Goal: Task Accomplishment & Management: Manage account settings

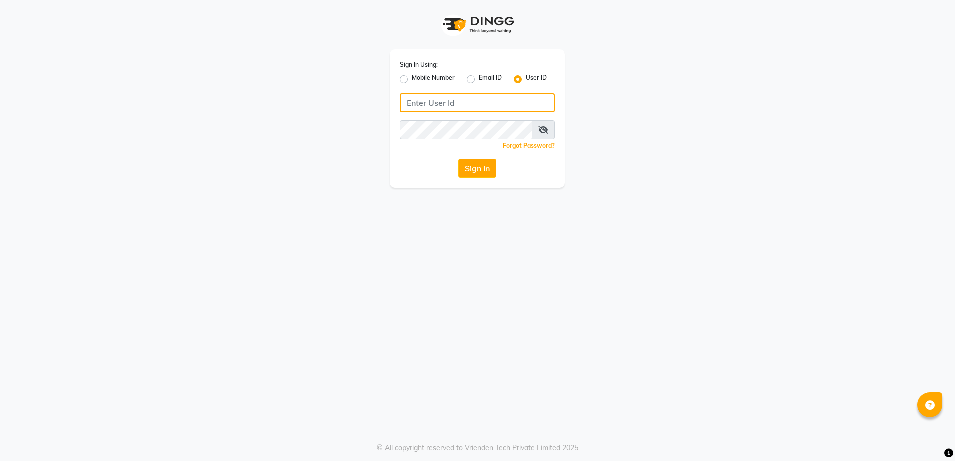
type input "rewindlooks"
click at [474, 179] on div "Sign In Using: Mobile Number Email ID User ID rewindlooks Remember me Forgot Pa…" at bounding box center [477, 118] width 175 height 138
click at [475, 174] on button "Sign In" at bounding box center [477, 168] width 38 height 19
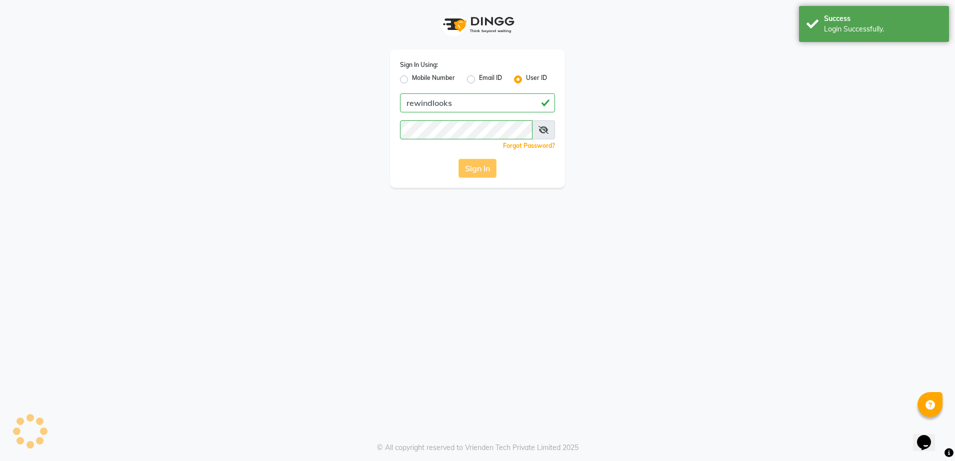
click at [475, 169] on div "Sign In" at bounding box center [477, 168] width 155 height 19
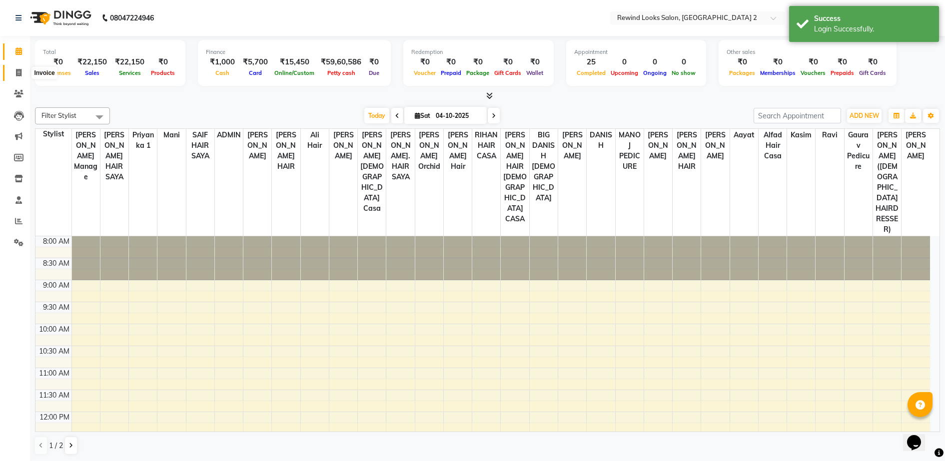
click at [16, 72] on icon at bounding box center [18, 72] width 5 height 7
select select "service"
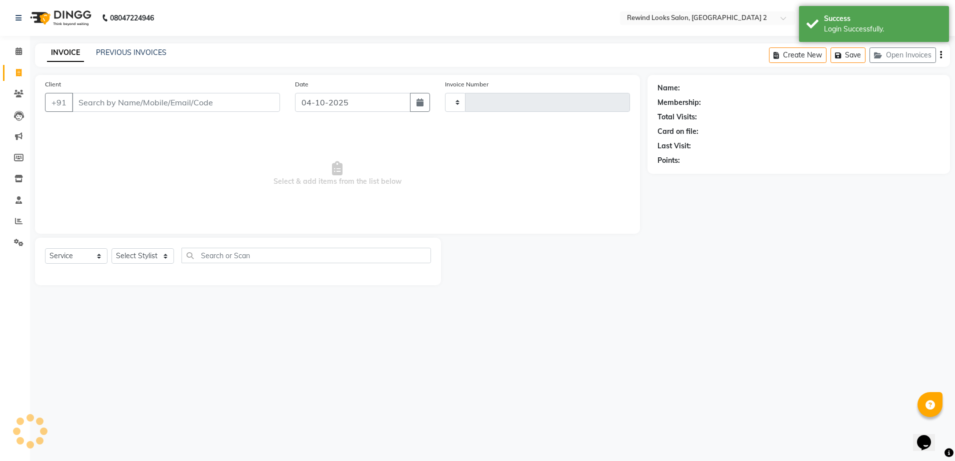
type input "10735"
select select "4640"
select select "27076"
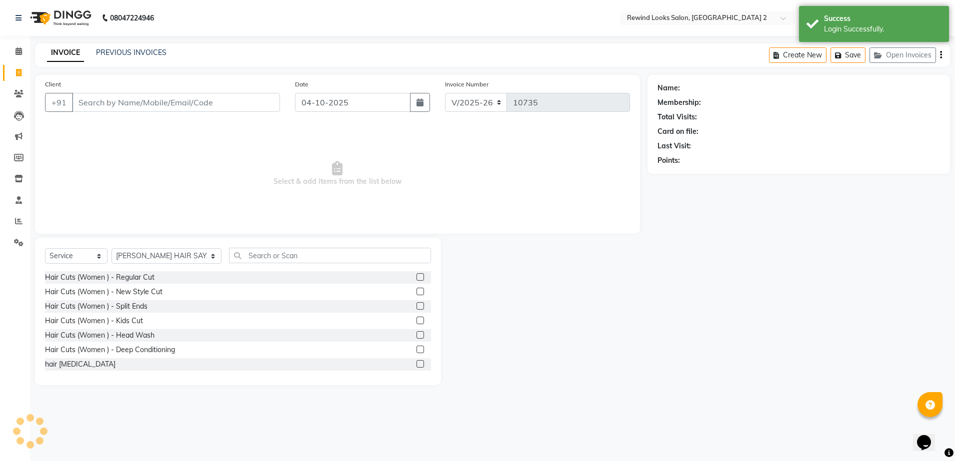
click at [100, 99] on input "Client" at bounding box center [176, 102] width 208 height 19
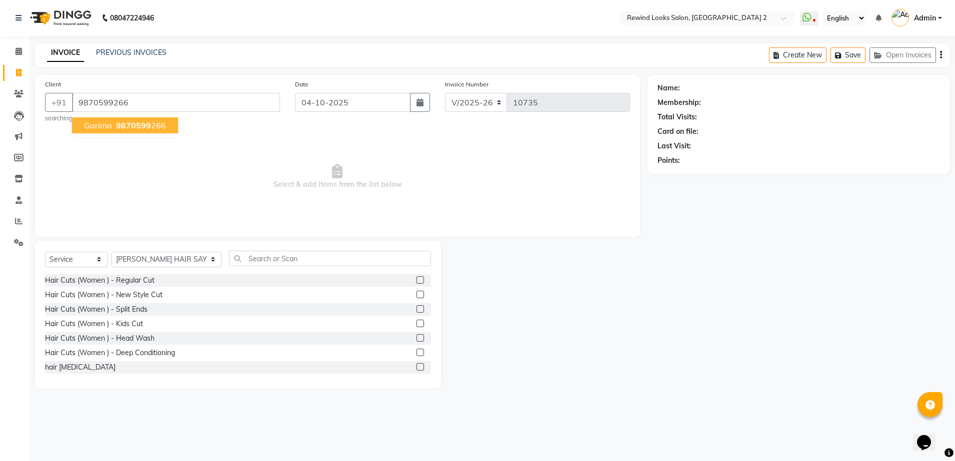
type input "9870599266"
click at [107, 125] on span "garima" at bounding box center [98, 125] width 28 height 10
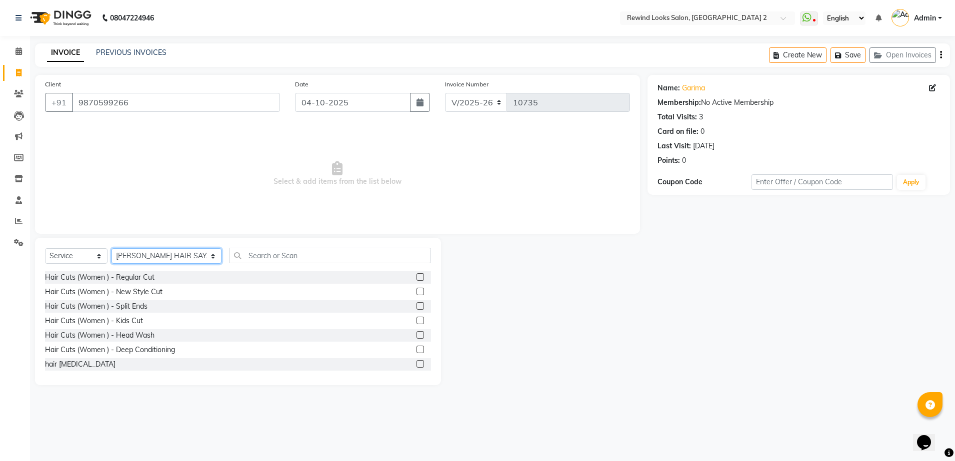
click at [130, 253] on select "Select Stylist [PERSON_NAME] aayat ADMIN Alfad hair Casa Ali Hair [PERSON_NAME]…" at bounding box center [166, 255] width 110 height 15
select select "34649"
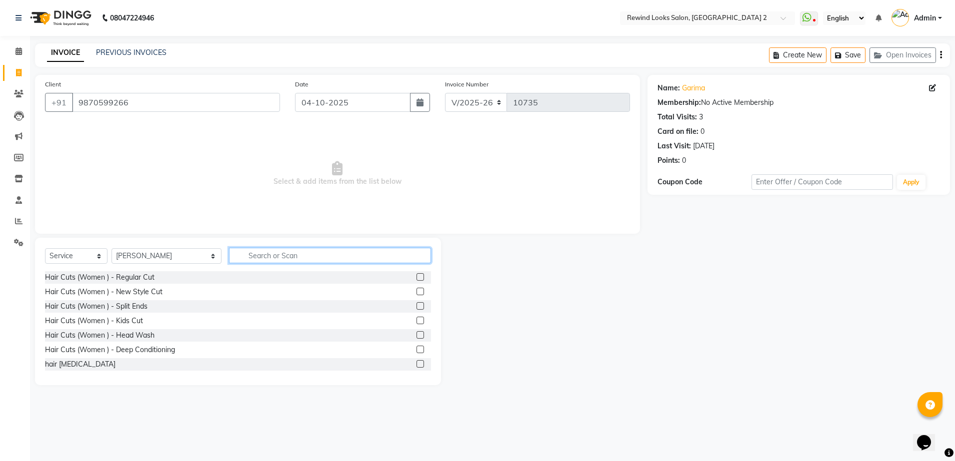
click at [255, 260] on input "text" at bounding box center [330, 255] width 202 height 15
type input "T"
type input "WAX"
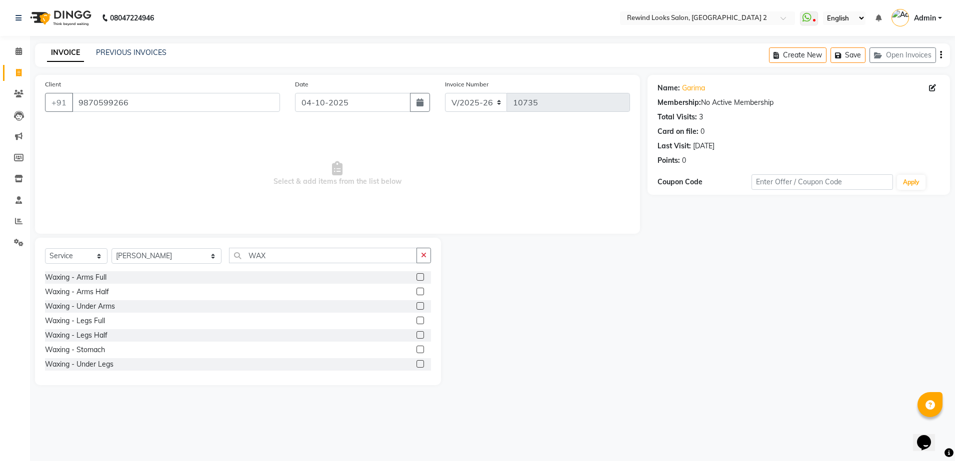
click at [416, 276] on label at bounding box center [419, 276] width 7 height 7
click at [416, 276] on input "checkbox" at bounding box center [419, 277] width 6 height 6
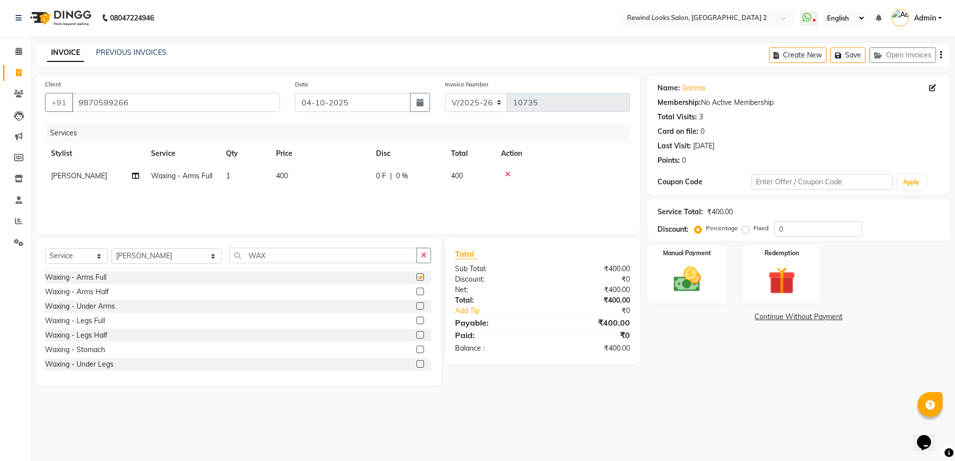
checkbox input "false"
click at [359, 168] on td "400" at bounding box center [320, 176] width 100 height 22
select select "34649"
drag, startPoint x: 359, startPoint y: 168, endPoint x: 369, endPoint y: 172, distance: 10.6
click at [369, 172] on td "400" at bounding box center [367, 184] width 100 height 38
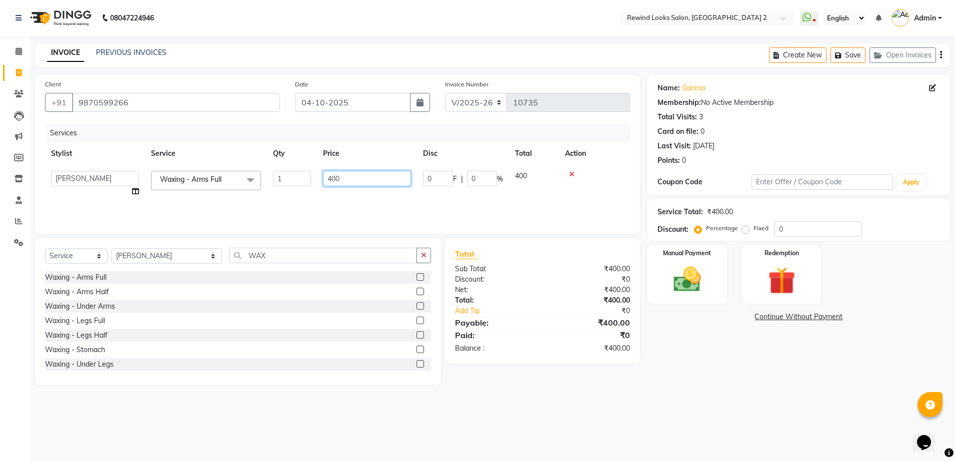
click at [369, 172] on input "400" at bounding box center [367, 178] width 88 height 15
type input "4"
type input "700"
click at [681, 271] on img at bounding box center [687, 279] width 46 height 33
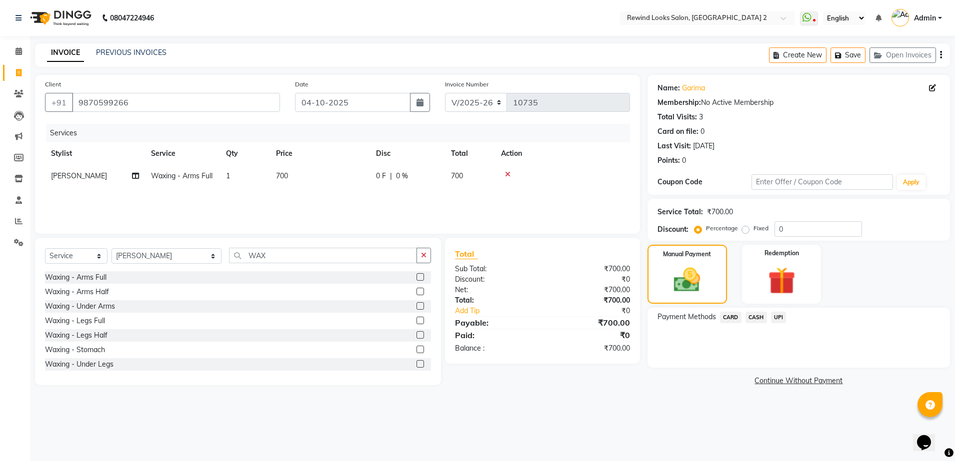
drag, startPoint x: 771, startPoint y: 324, endPoint x: 783, endPoint y: 319, distance: 12.5
click at [783, 319] on div "UPI" at bounding box center [776, 318] width 19 height 13
click at [783, 319] on span "UPI" at bounding box center [778, 317] width 15 height 11
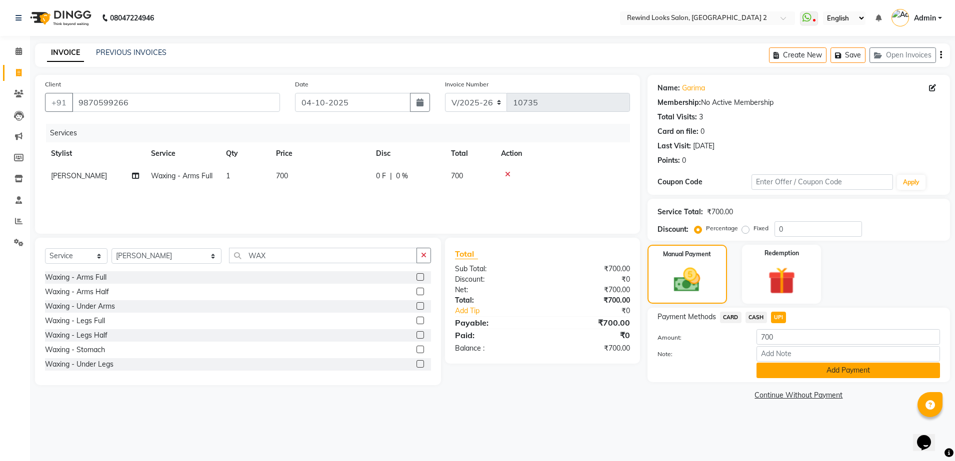
click at [792, 373] on button "Add Payment" at bounding box center [847, 370] width 183 height 15
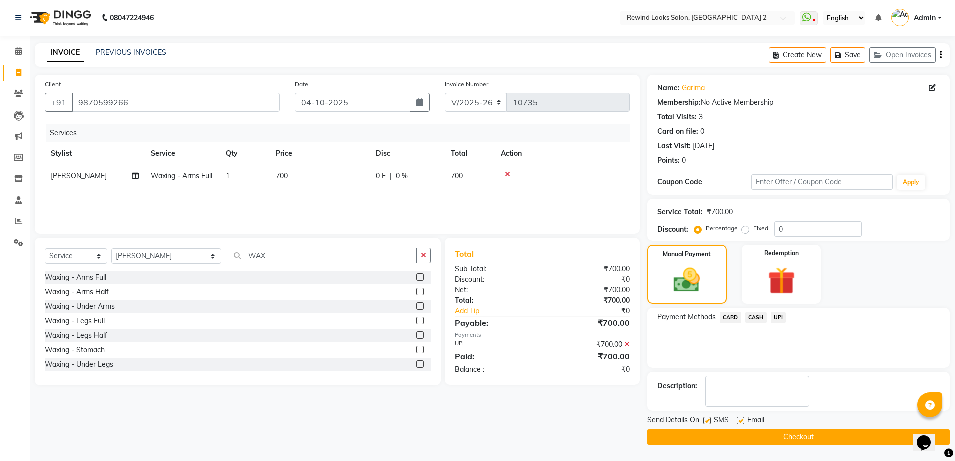
click at [804, 430] on button "Checkout" at bounding box center [798, 436] width 302 height 15
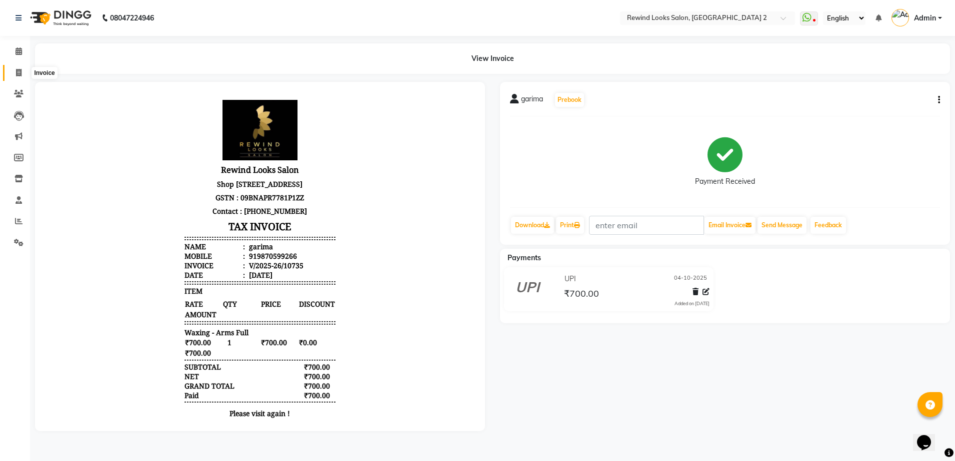
click at [17, 71] on icon at bounding box center [18, 72] width 5 height 7
select select "service"
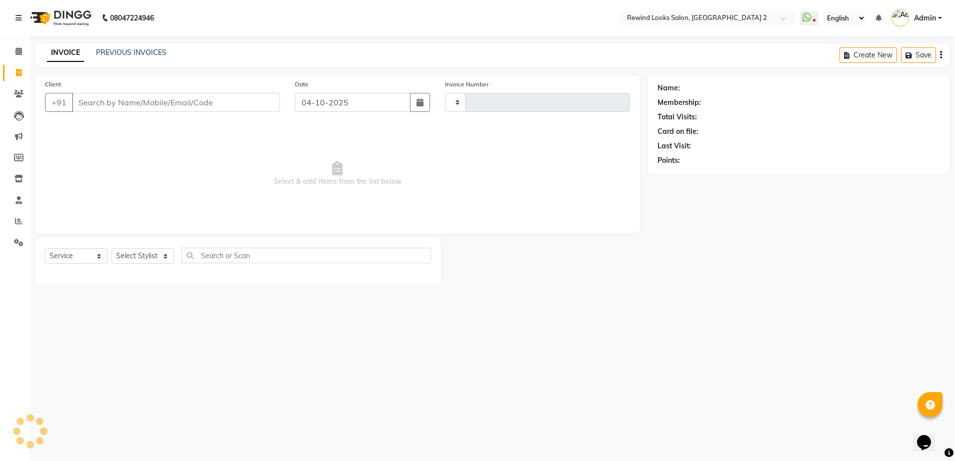
type input "10736"
select select "4640"
select select "27076"
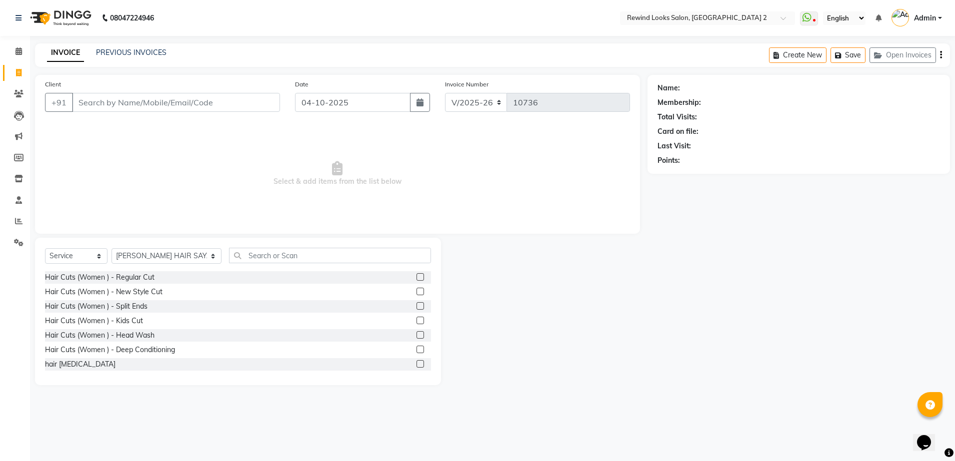
click at [132, 99] on input "Client" at bounding box center [176, 102] width 208 height 19
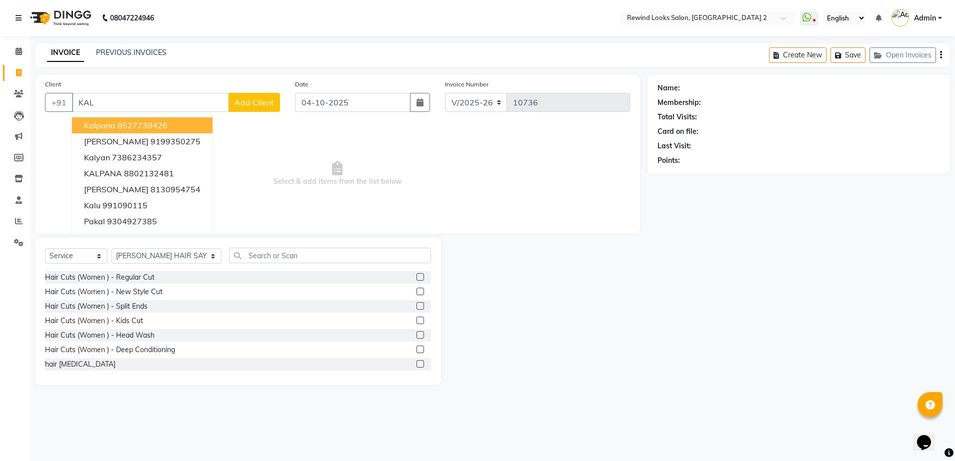
click at [132, 99] on input "KAL" at bounding box center [150, 102] width 157 height 19
click at [155, 125] on ngb-highlight "8527738426" at bounding box center [142, 125] width 50 height 10
type input "8527738426"
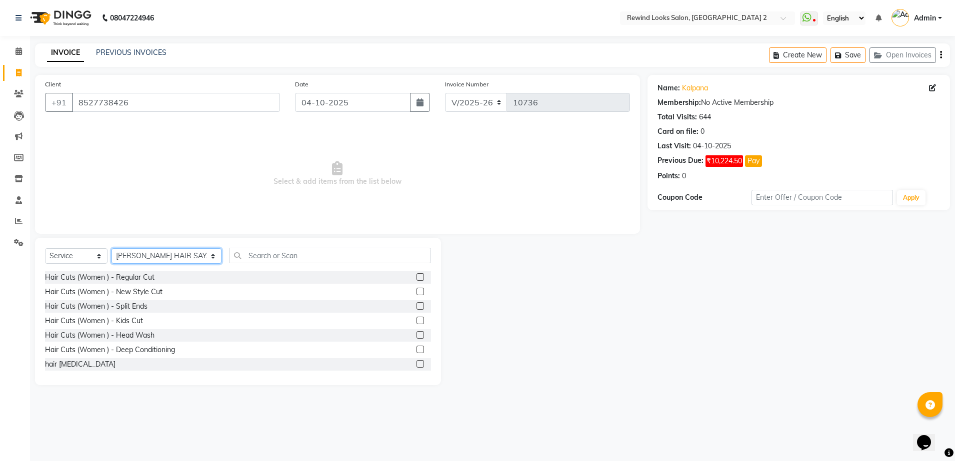
click at [132, 253] on select "Select Stylist [PERSON_NAME] aayat ADMIN Alfad hair Casa Ali Hair [PERSON_NAME]…" at bounding box center [166, 255] width 110 height 15
select select "58106"
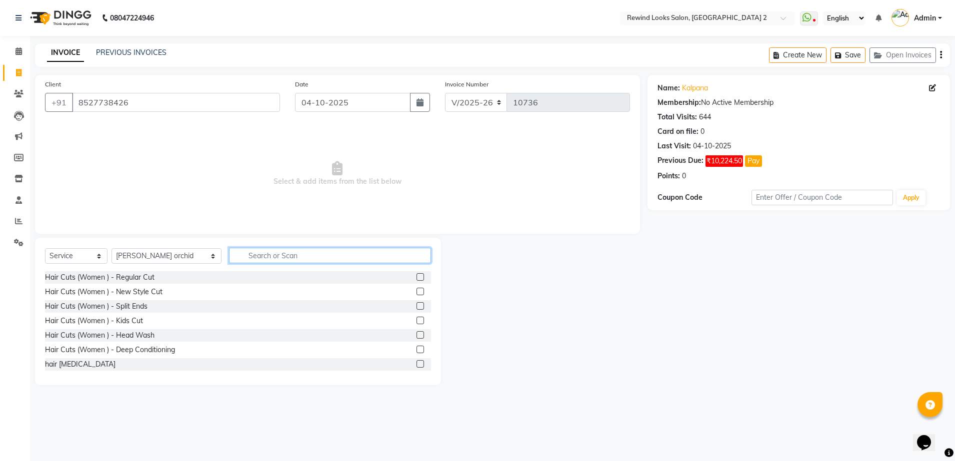
click at [229, 259] on input "text" at bounding box center [330, 255] width 202 height 15
type input "THREA"
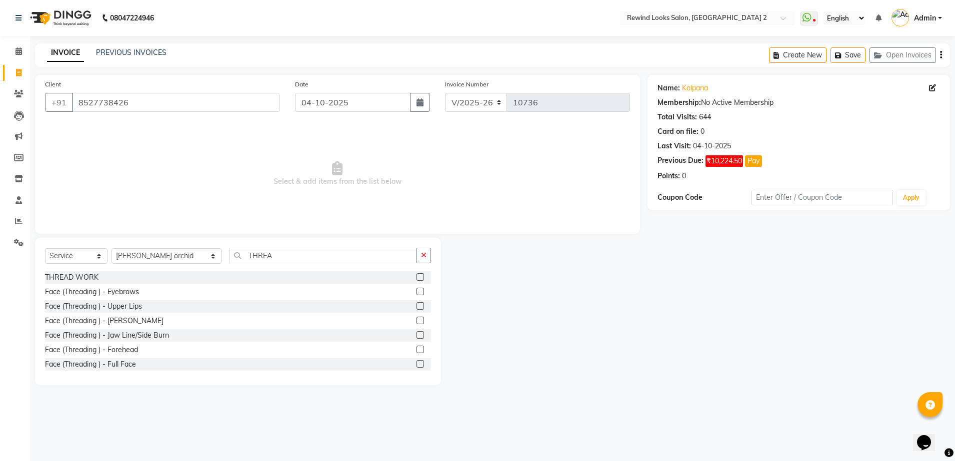
click at [416, 277] on label at bounding box center [419, 276] width 7 height 7
click at [416, 277] on input "checkbox" at bounding box center [419, 277] width 6 height 6
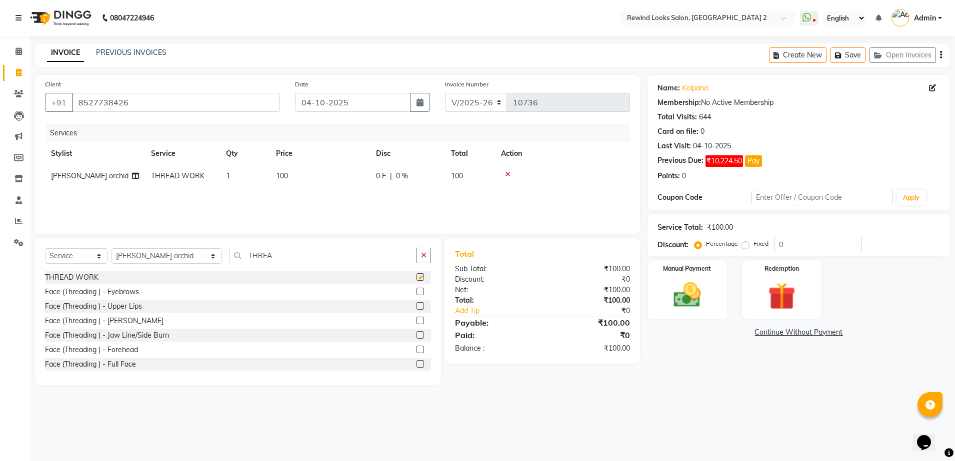
checkbox input "false"
click at [355, 186] on td "100" at bounding box center [320, 176] width 100 height 22
select select "58106"
click at [363, 181] on input "100" at bounding box center [367, 178] width 88 height 15
type input "1"
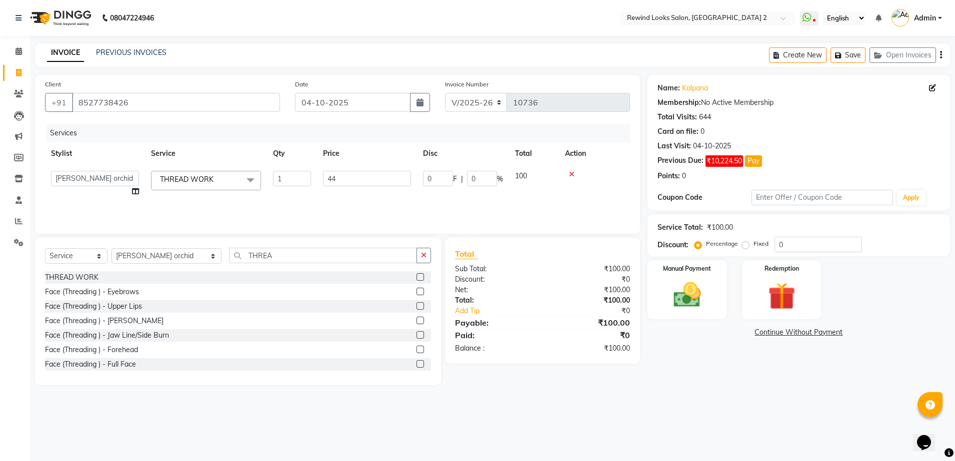
type input "440"
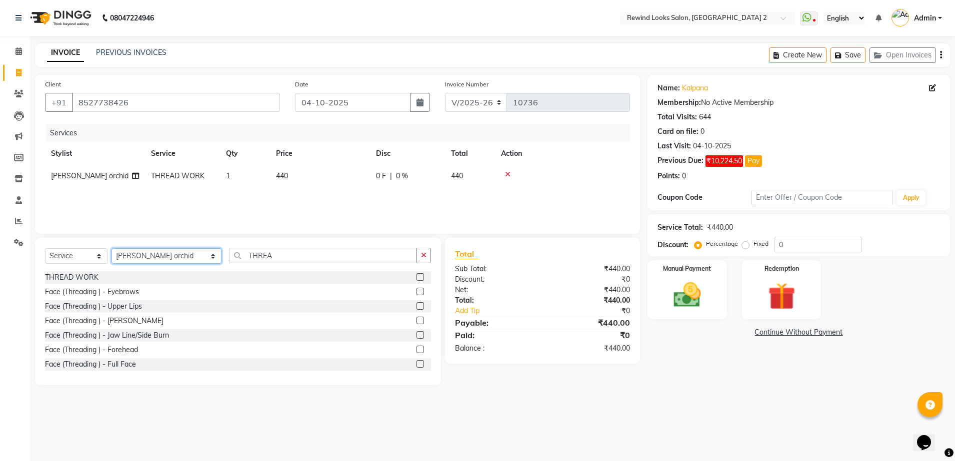
click at [157, 255] on select "Select Stylist [PERSON_NAME] aayat ADMIN Alfad hair Casa Ali Hair [PERSON_NAME]…" at bounding box center [166, 255] width 110 height 15
select select "43008"
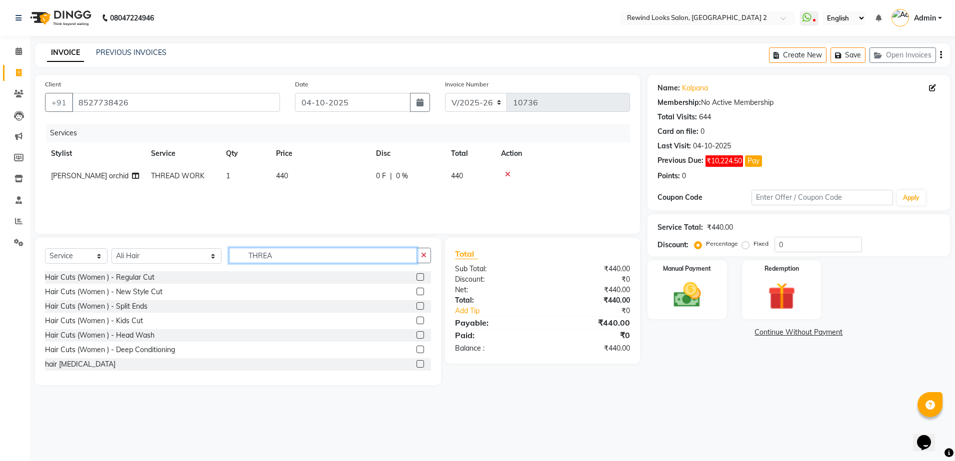
click at [264, 259] on input "THREA" at bounding box center [323, 255] width 188 height 15
type input "WAS"
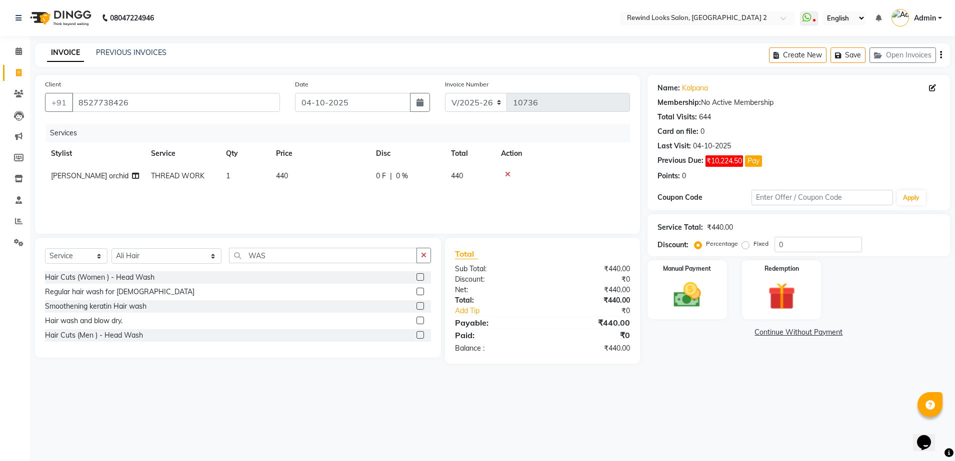
click at [419, 304] on label at bounding box center [419, 305] width 7 height 7
click at [419, 304] on input "checkbox" at bounding box center [419, 306] width 6 height 6
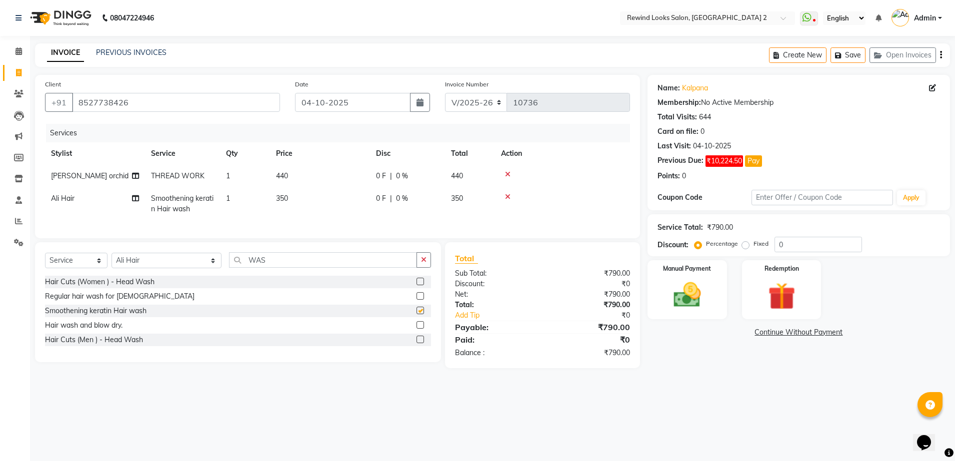
checkbox input "false"
click at [329, 192] on td "350" at bounding box center [320, 203] width 100 height 33
select select "43008"
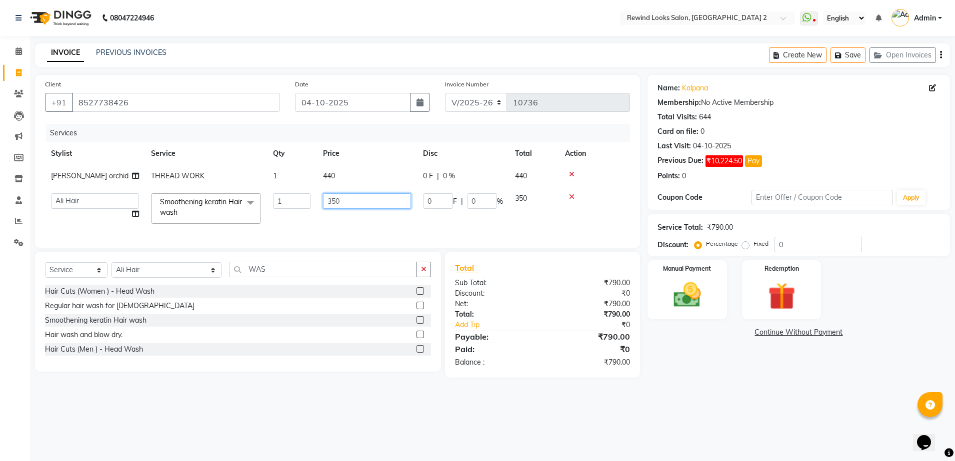
drag, startPoint x: 329, startPoint y: 192, endPoint x: 356, endPoint y: 195, distance: 27.2
click at [356, 195] on td "350" at bounding box center [367, 208] width 100 height 42
click at [356, 195] on input "350" at bounding box center [367, 200] width 88 height 15
type input "300"
click at [152, 272] on select "Select Stylist [PERSON_NAME] aayat ADMIN Alfad hair Casa Ali Hair [PERSON_NAME]…" at bounding box center [166, 269] width 110 height 15
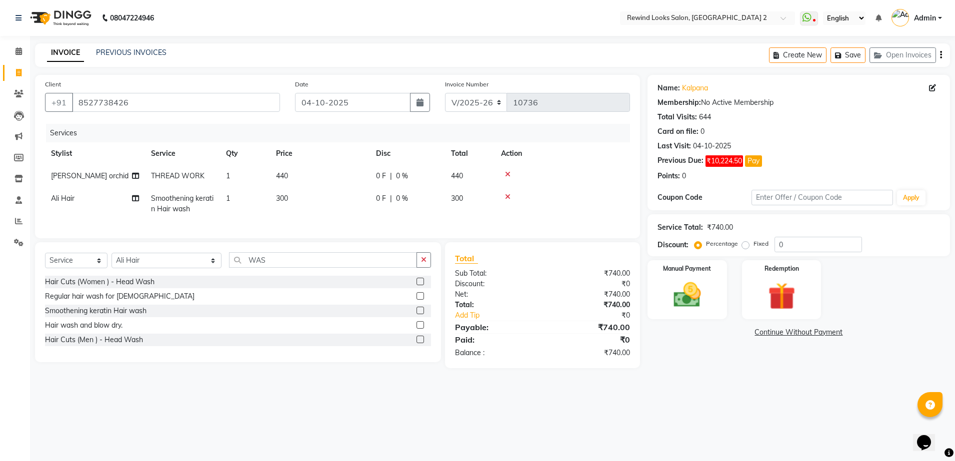
click at [317, 178] on td "440" at bounding box center [320, 176] width 100 height 22
select select "58106"
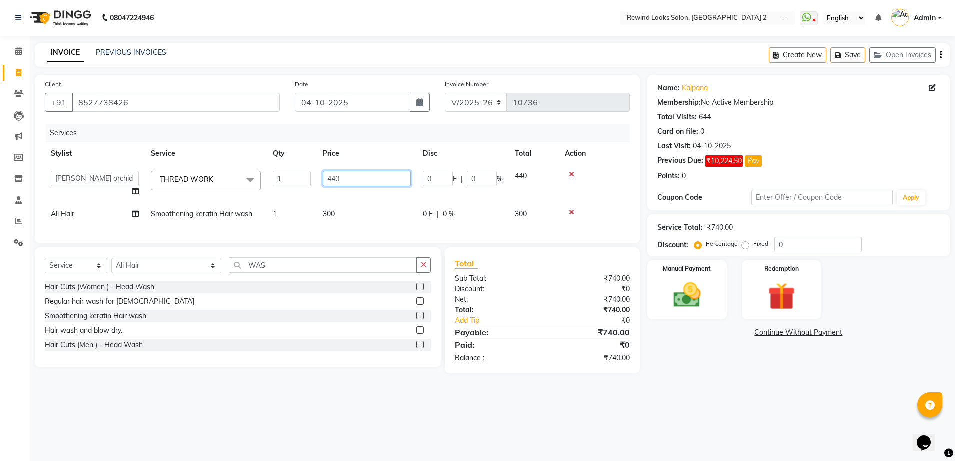
click at [339, 177] on input "440" at bounding box center [367, 178] width 88 height 15
type input "4"
type input "660"
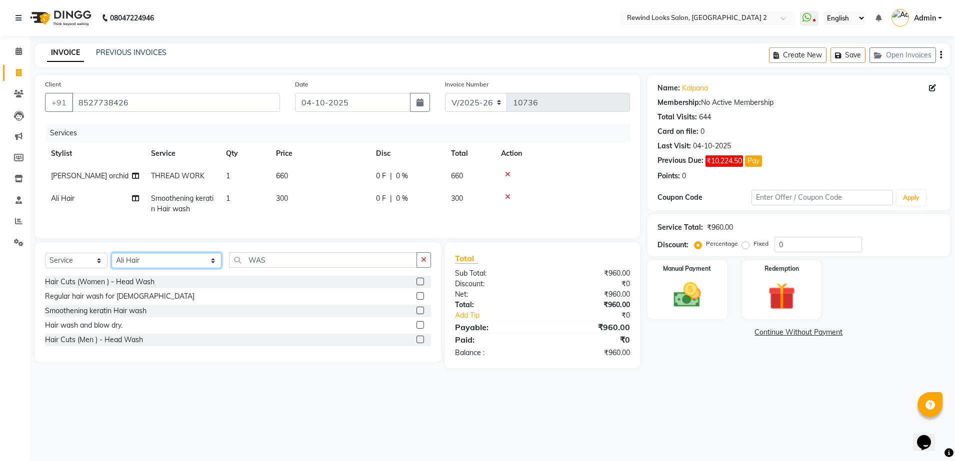
click at [149, 268] on select "Select Stylist [PERSON_NAME] aayat ADMIN Alfad hair Casa Ali Hair [PERSON_NAME]…" at bounding box center [166, 260] width 110 height 15
select select "74475"
click at [266, 264] on input "WAS" at bounding box center [323, 259] width 188 height 15
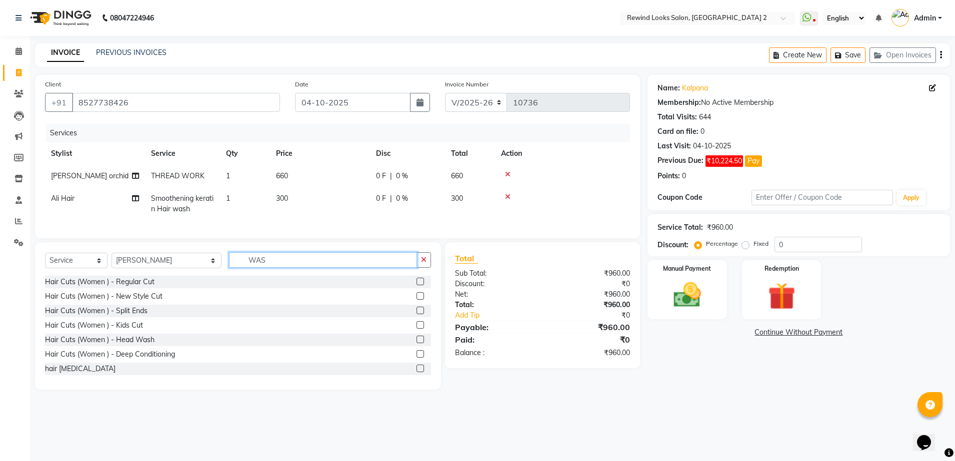
click at [266, 264] on input "WAS" at bounding box center [323, 259] width 188 height 15
type input "D T"
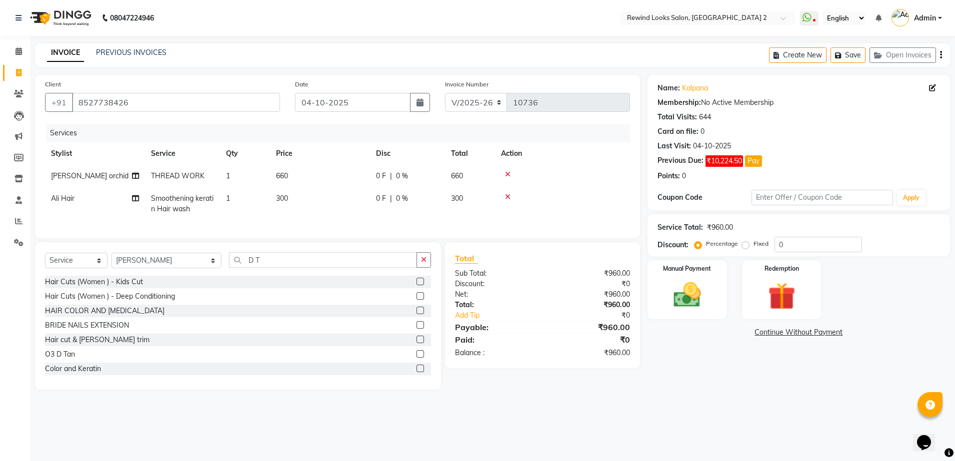
click at [416, 358] on label at bounding box center [419, 353] width 7 height 7
click at [416, 358] on input "checkbox" at bounding box center [419, 354] width 6 height 6
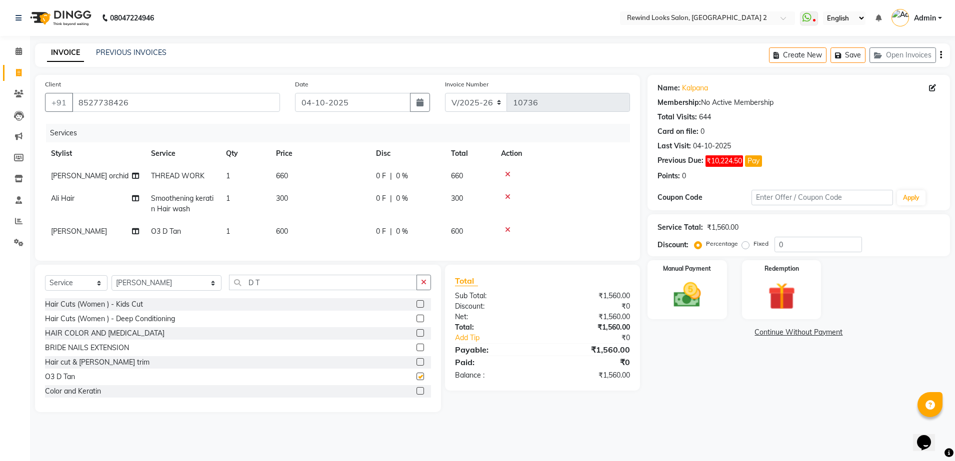
checkbox input "false"
click at [338, 240] on td "600" at bounding box center [320, 231] width 100 height 22
select select "74475"
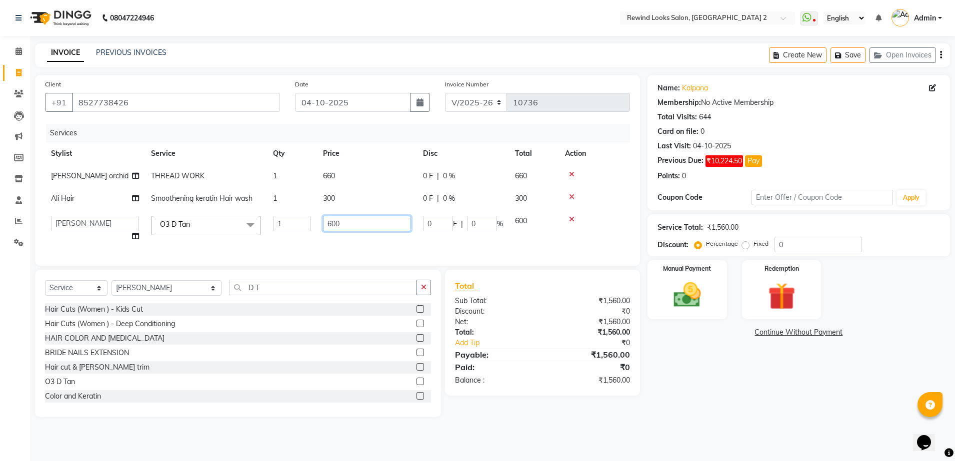
drag, startPoint x: 338, startPoint y: 240, endPoint x: 360, endPoint y: 220, distance: 29.4
click at [360, 220] on td "600" at bounding box center [367, 229] width 100 height 38
click at [360, 220] on input "600" at bounding box center [367, 223] width 88 height 15
type input "6"
type input "850"
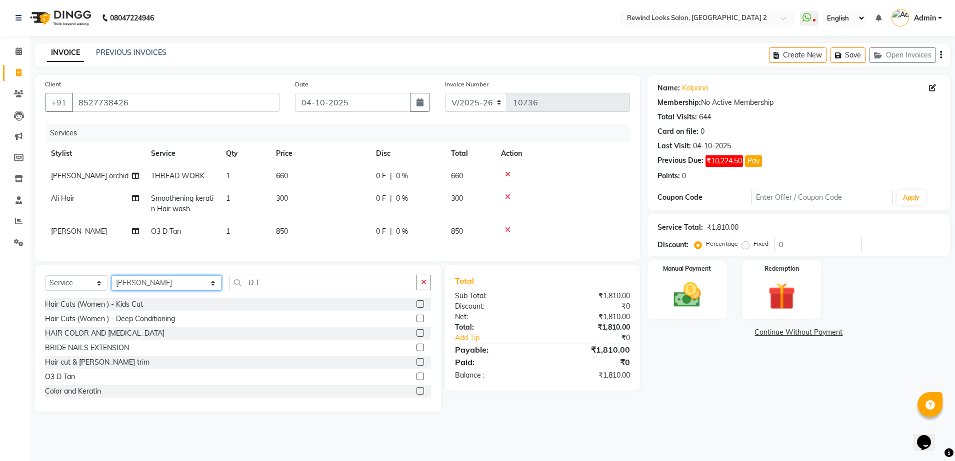
click at [143, 291] on select "Select Stylist [PERSON_NAME] aayat ADMIN Alfad hair Casa Ali Hair [PERSON_NAME]…" at bounding box center [166, 282] width 110 height 15
select select "34649"
click at [243, 290] on input "D T" at bounding box center [323, 282] width 188 height 15
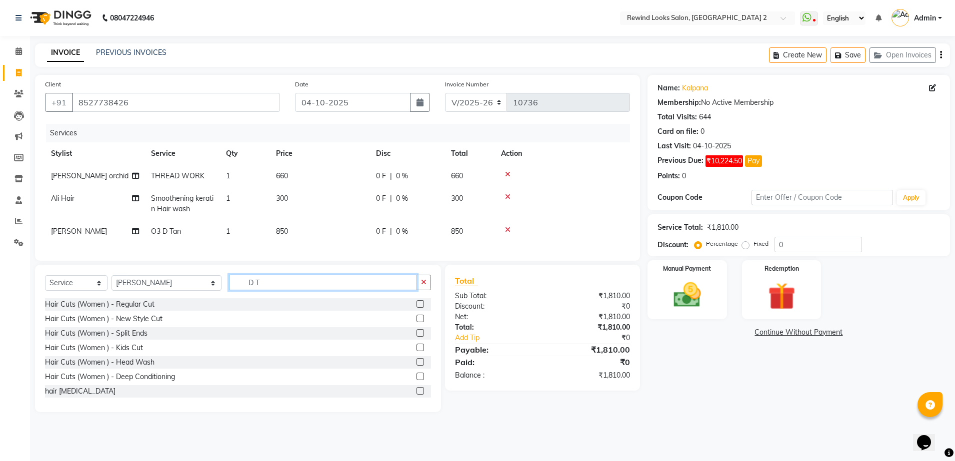
click at [243, 290] on input "D T" at bounding box center [323, 282] width 188 height 15
type input "THRE"
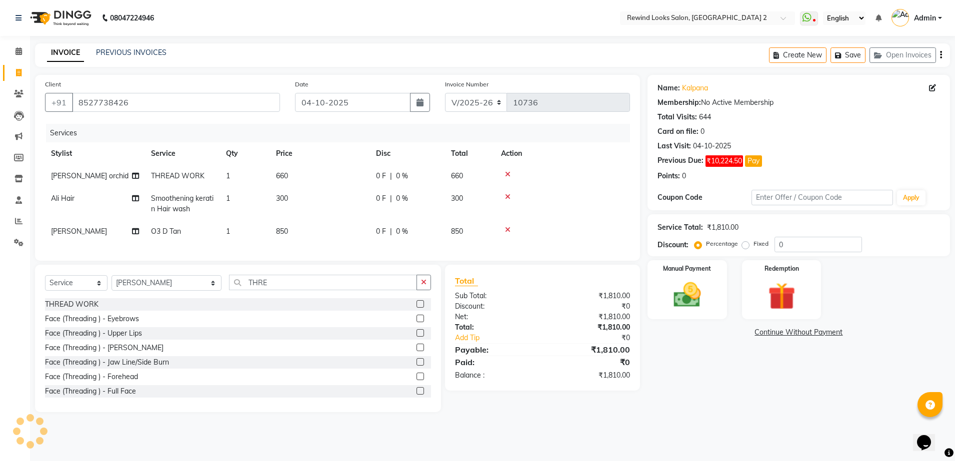
click at [416, 322] on label at bounding box center [419, 318] width 7 height 7
click at [416, 322] on input "checkbox" at bounding box center [419, 319] width 6 height 6
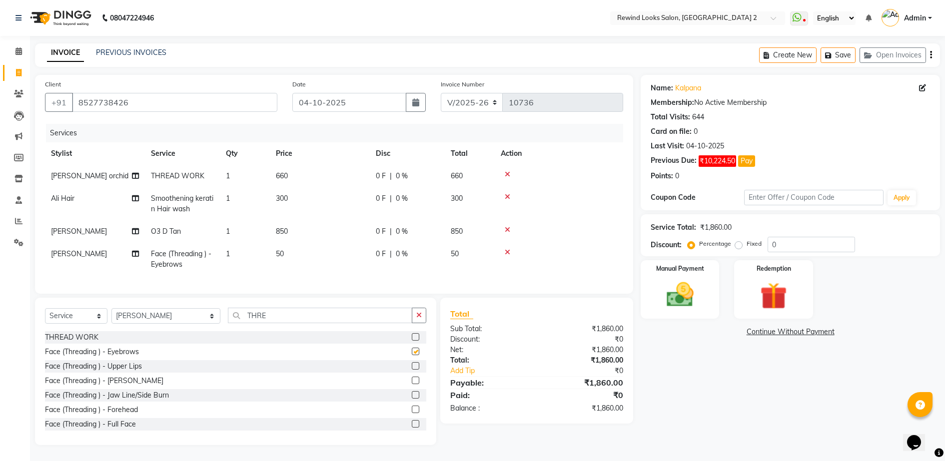
checkbox input "false"
click at [682, 287] on img at bounding box center [679, 295] width 45 height 32
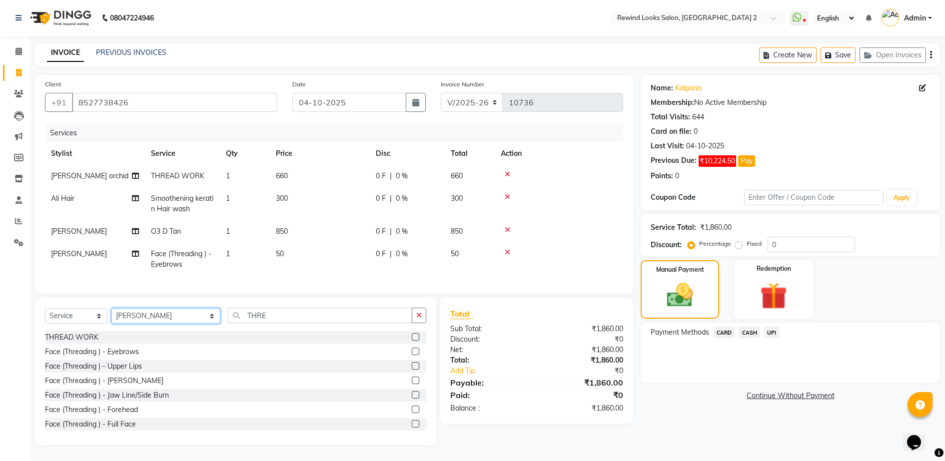
click at [134, 324] on select "Select Stylist [PERSON_NAME] aayat ADMIN Alfad hair Casa Ali Hair [PERSON_NAME]…" at bounding box center [165, 315] width 109 height 15
select select "27076"
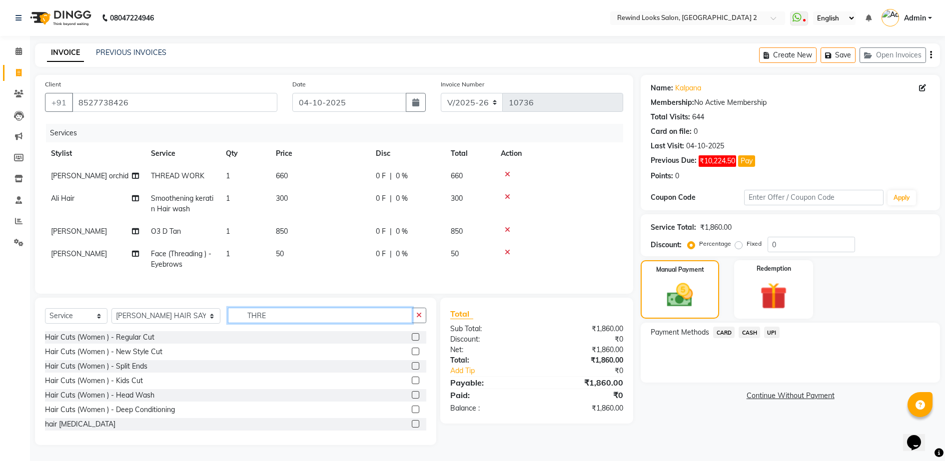
click at [254, 323] on input "THRE" at bounding box center [320, 315] width 184 height 15
type input "CUT"
click at [412, 428] on label at bounding box center [415, 423] width 7 height 7
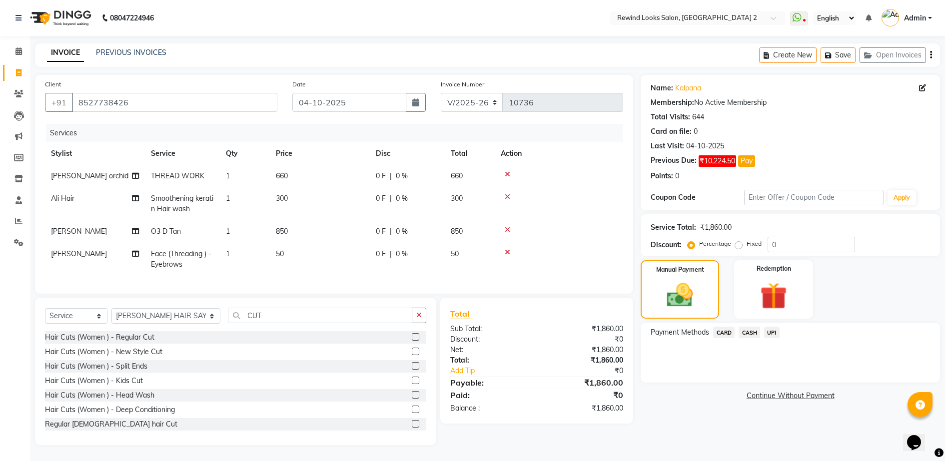
click at [412, 428] on input "checkbox" at bounding box center [415, 424] width 6 height 6
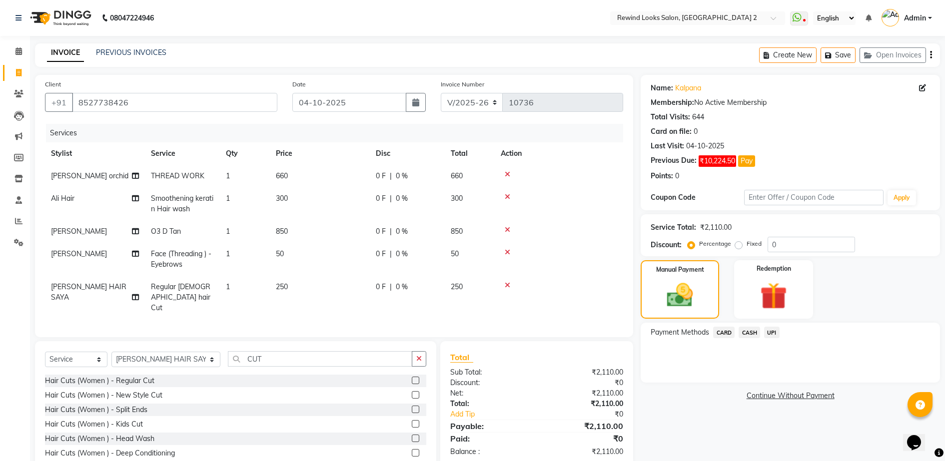
checkbox input "false"
click at [337, 250] on td "50" at bounding box center [320, 259] width 100 height 33
select select "34649"
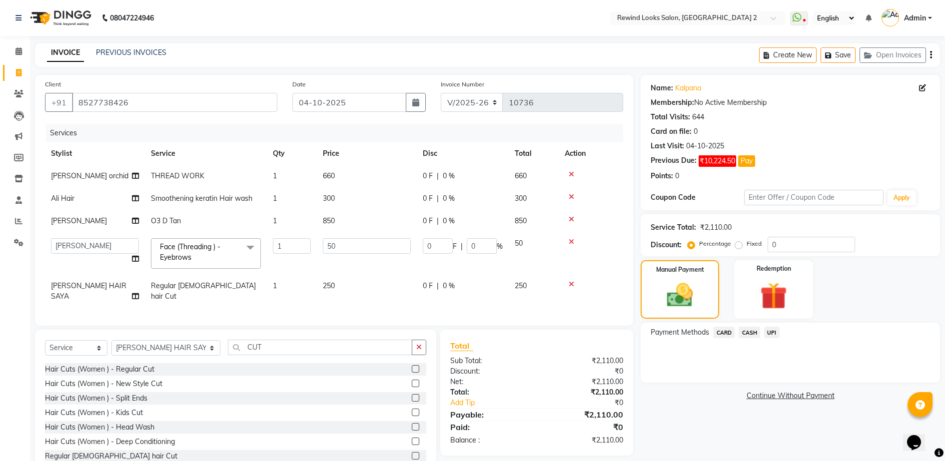
type input "5"
type input "440"
click at [381, 177] on tr "[PERSON_NAME] orchid THREAD WORK 1 660 0 F | 0 % 660" at bounding box center [334, 176] width 578 height 22
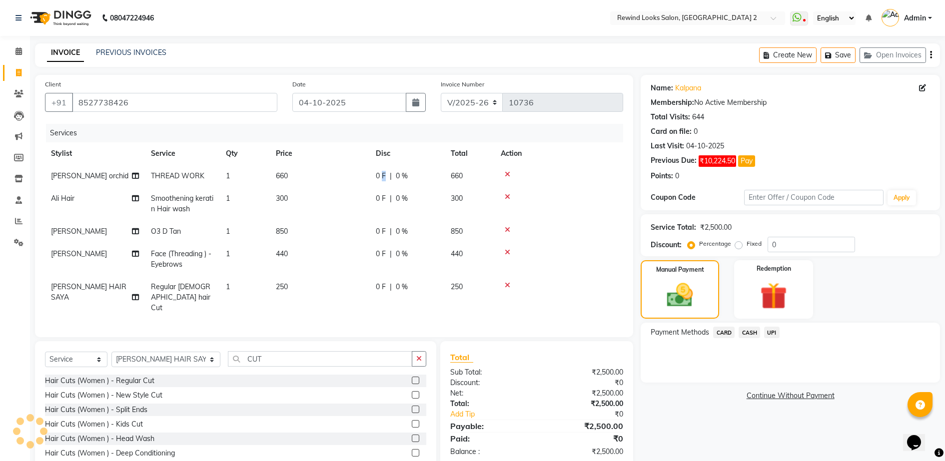
click at [381, 177] on span "0 F" at bounding box center [381, 176] width 10 height 10
select select "58106"
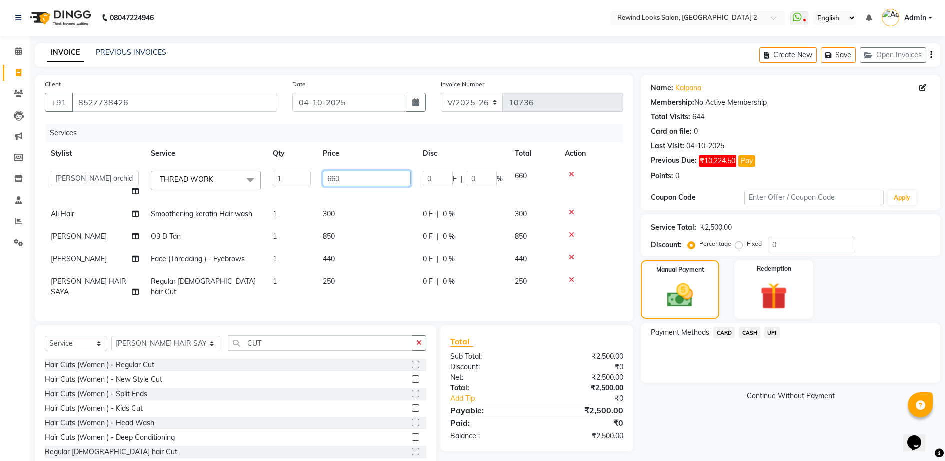
click at [360, 178] on input "660" at bounding box center [367, 178] width 88 height 15
type input "6"
type input "780"
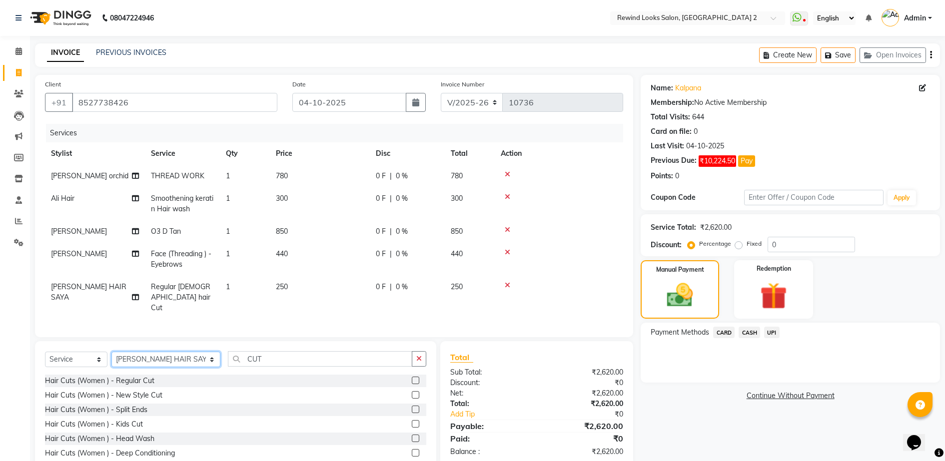
click at [160, 338] on div "Client [PHONE_NUMBER] Date [DATE] Invoice Number V/2025 V/[PHONE_NUMBER] Servic…" at bounding box center [333, 282] width 613 height 414
click at [746, 330] on span "CASH" at bounding box center [749, 332] width 21 height 11
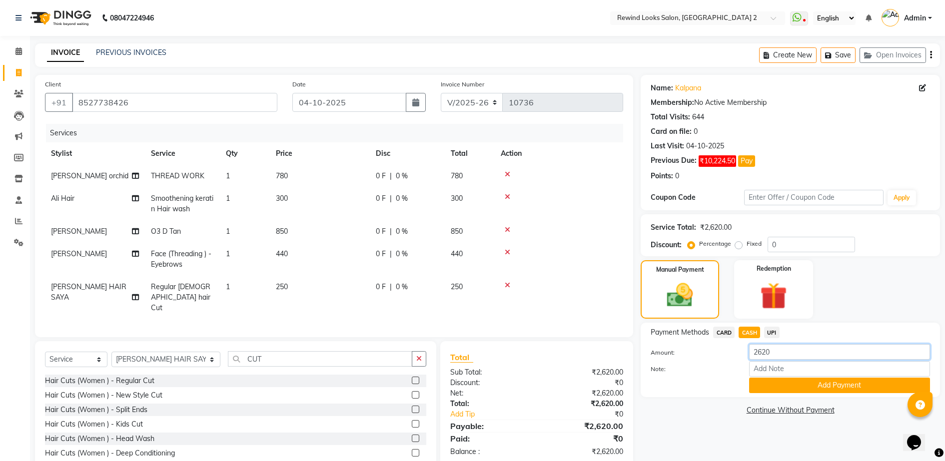
click at [807, 355] on input "2620" at bounding box center [839, 351] width 181 height 15
type input "2"
type input "3"
type input "550"
click at [821, 390] on button "Add Payment" at bounding box center [839, 385] width 181 height 15
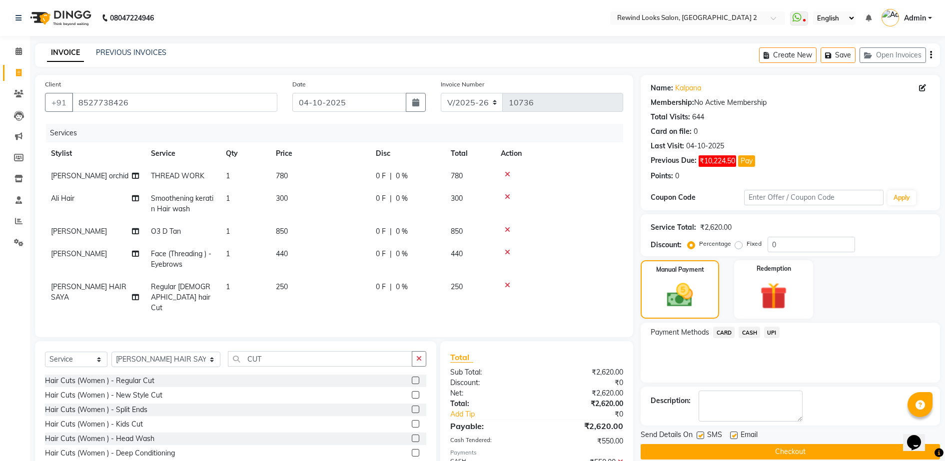
click at [776, 333] on span "UPI" at bounding box center [771, 332] width 15 height 11
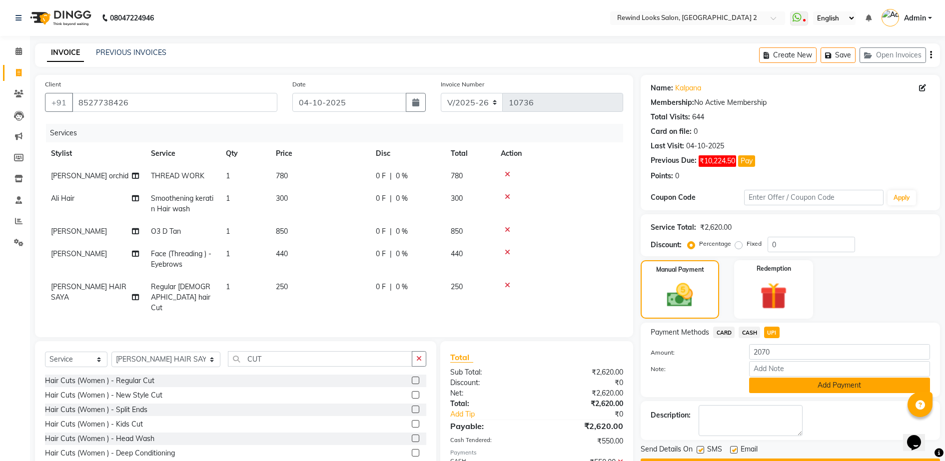
click at [815, 387] on button "Add Payment" at bounding box center [839, 385] width 181 height 15
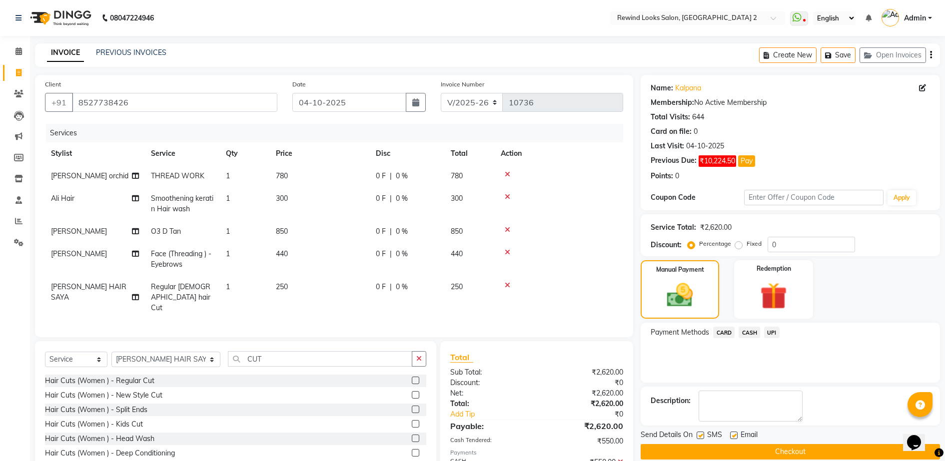
click at [846, 452] on button "Checkout" at bounding box center [790, 451] width 299 height 15
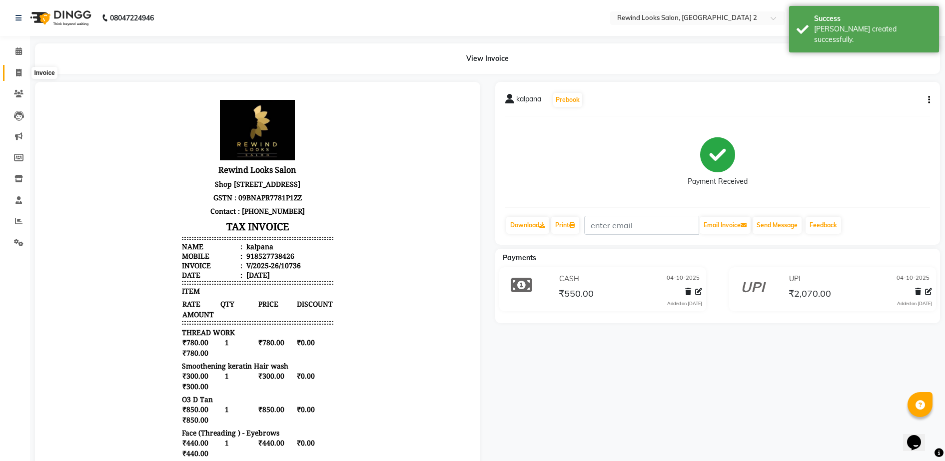
click at [17, 72] on icon at bounding box center [18, 72] width 5 height 7
select select "service"
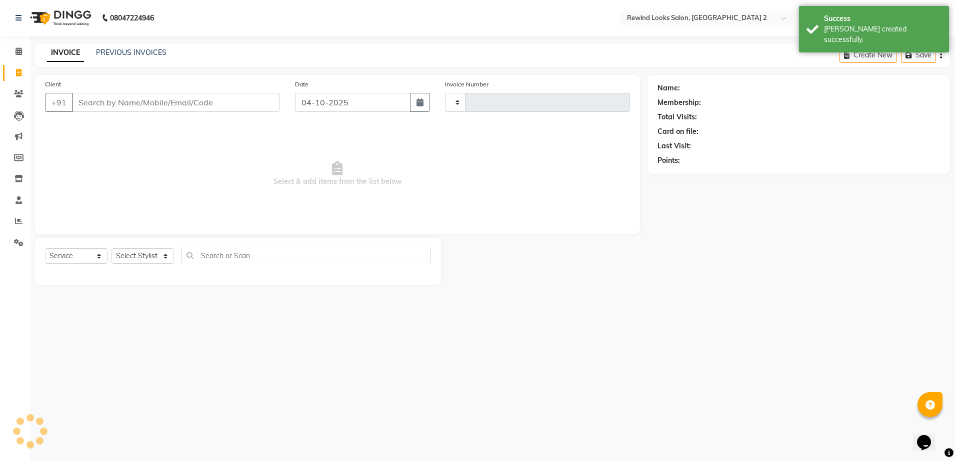
type input "10737"
select select "4640"
click at [112, 103] on input "Client" at bounding box center [176, 102] width 208 height 19
select select "27076"
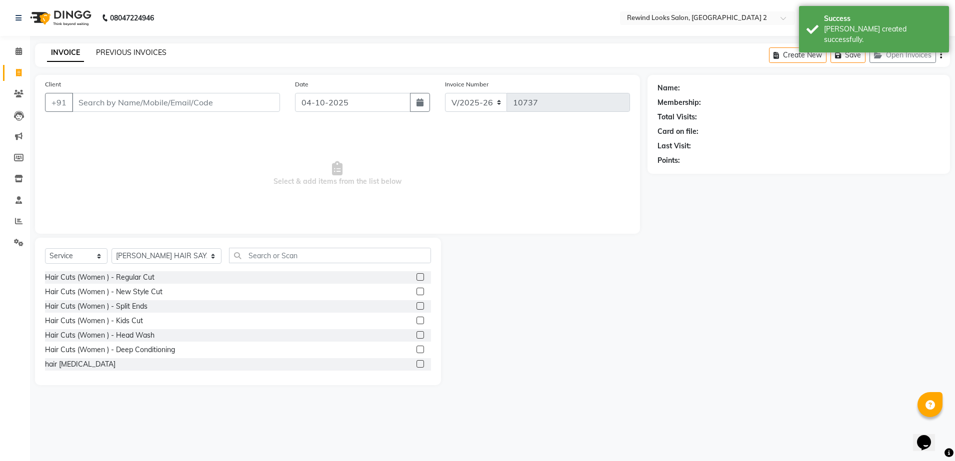
click at [117, 53] on link "PREVIOUS INVOICES" at bounding box center [131, 52] width 70 height 9
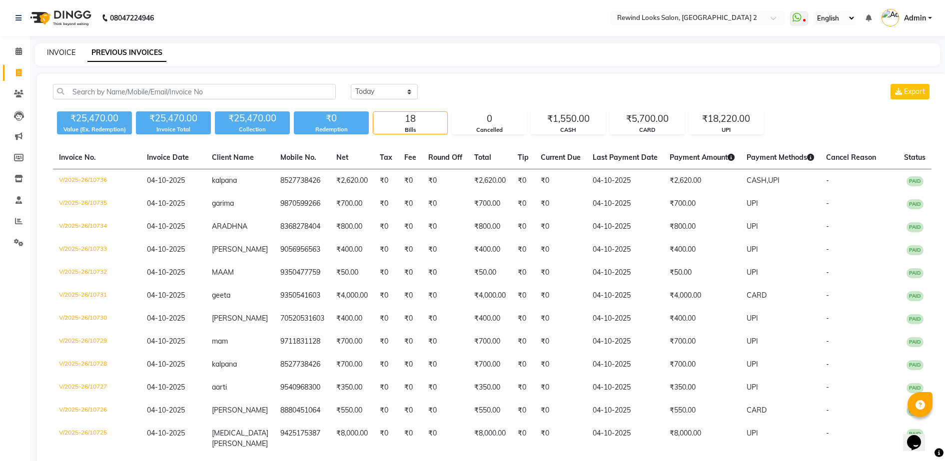
click at [60, 49] on link "INVOICE" at bounding box center [61, 52] width 28 height 9
select select "service"
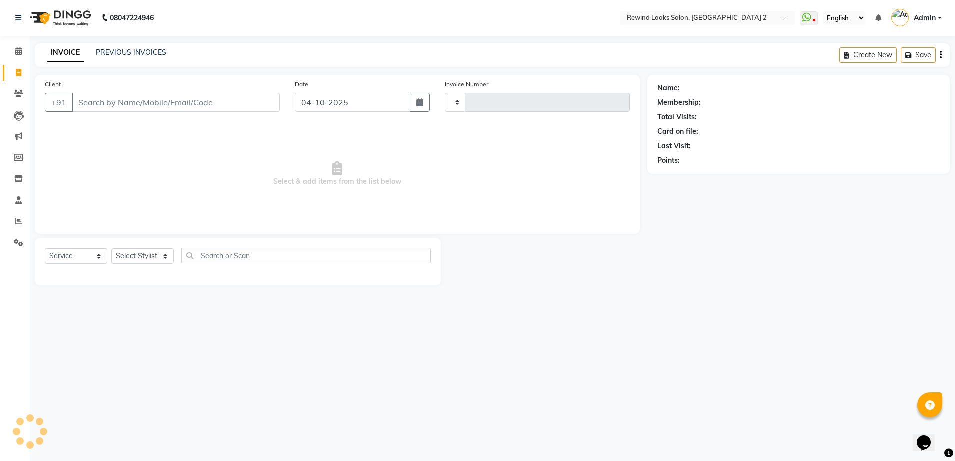
type input "10737"
select select "4640"
select select "27076"
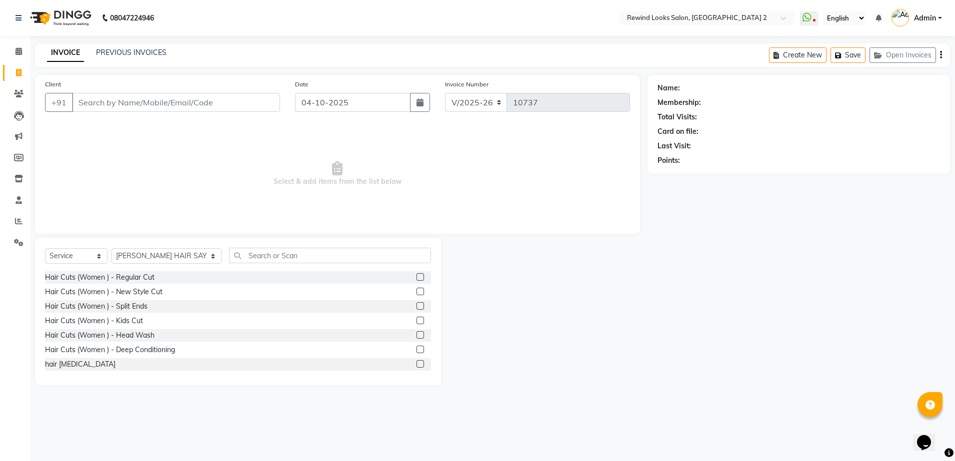
click at [252, 98] on input "Client" at bounding box center [176, 102] width 208 height 19
click at [256, 103] on input "Client" at bounding box center [176, 102] width 208 height 19
type input "7838445873"
click at [253, 98] on span "Add Client" at bounding box center [253, 102] width 39 height 10
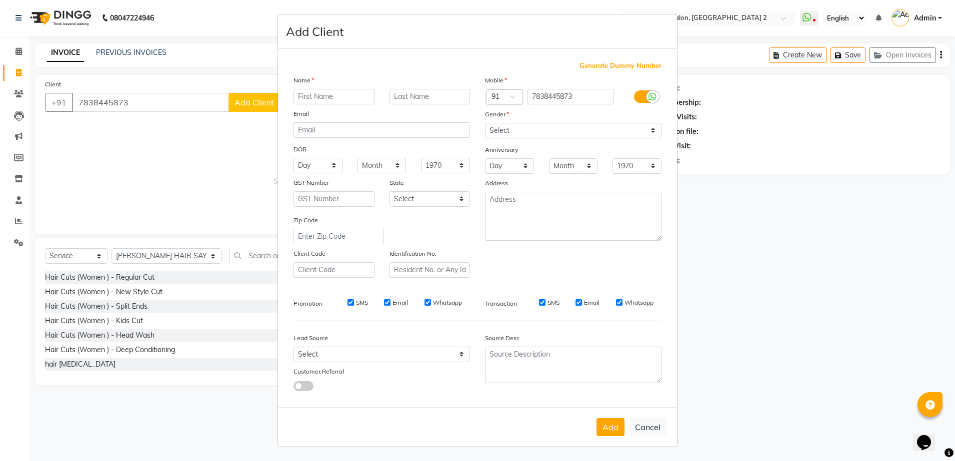
click at [349, 95] on input "text" at bounding box center [333, 96] width 81 height 15
type input "KIRTI"
click at [501, 133] on select "Select [DEMOGRAPHIC_DATA] [DEMOGRAPHIC_DATA] Other Prefer Not To Say" at bounding box center [573, 130] width 176 height 15
select select "[DEMOGRAPHIC_DATA]"
click at [485, 123] on select "Select [DEMOGRAPHIC_DATA] [DEMOGRAPHIC_DATA] Other Prefer Not To Say" at bounding box center [573, 130] width 176 height 15
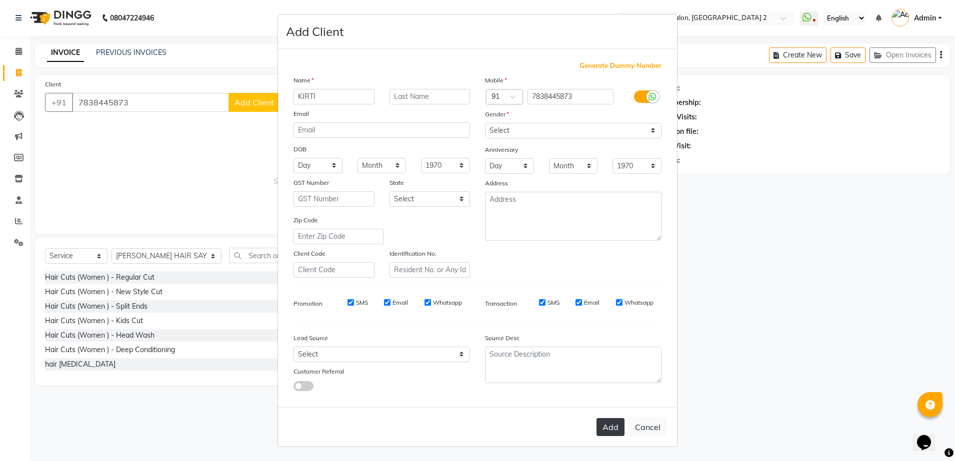
click at [617, 425] on button "Add" at bounding box center [610, 427] width 28 height 18
select select
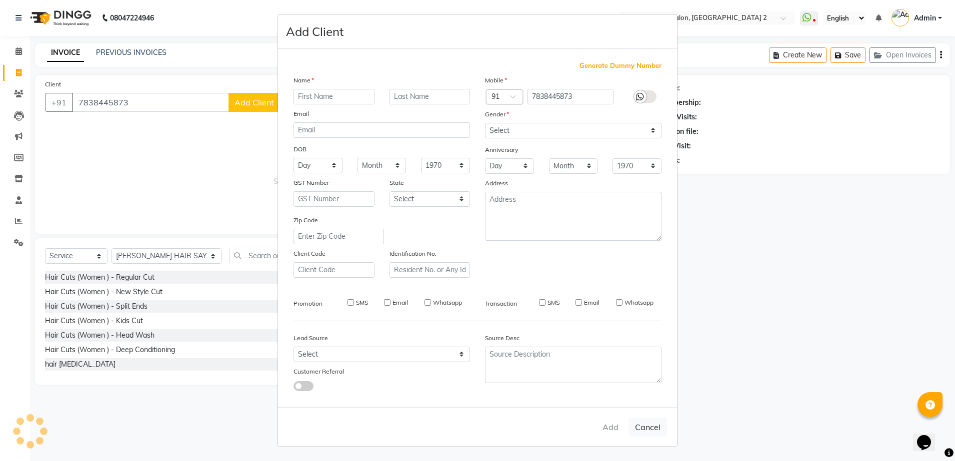
select select
checkbox input "false"
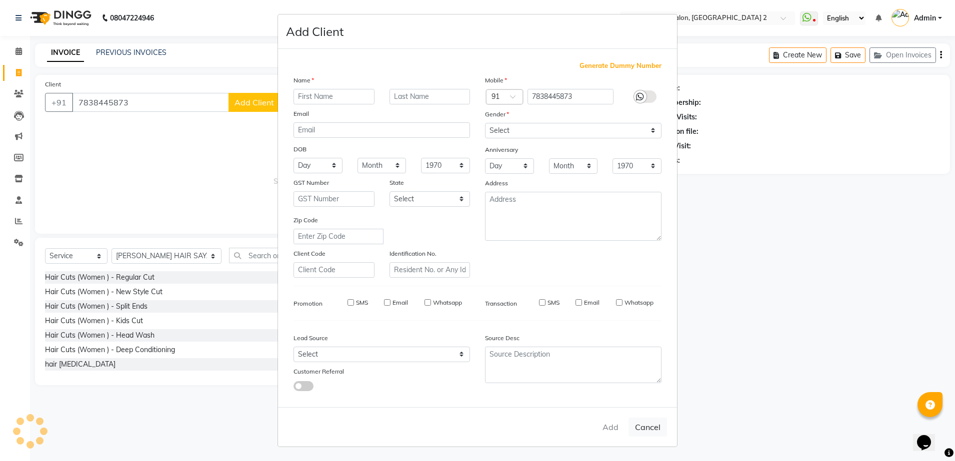
checkbox input "false"
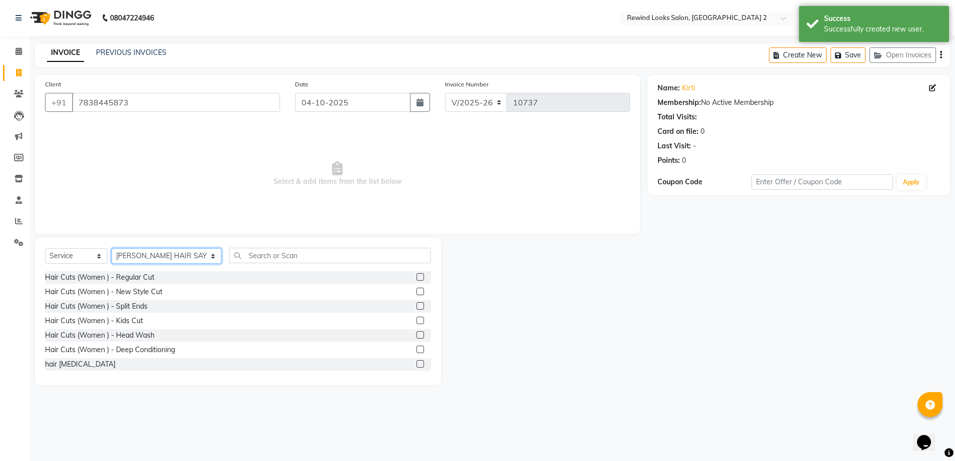
click at [134, 252] on select "Select Stylist [PERSON_NAME] aayat ADMIN Alfad hair Casa Ali Hair [PERSON_NAME]…" at bounding box center [166, 255] width 110 height 15
select select "34649"
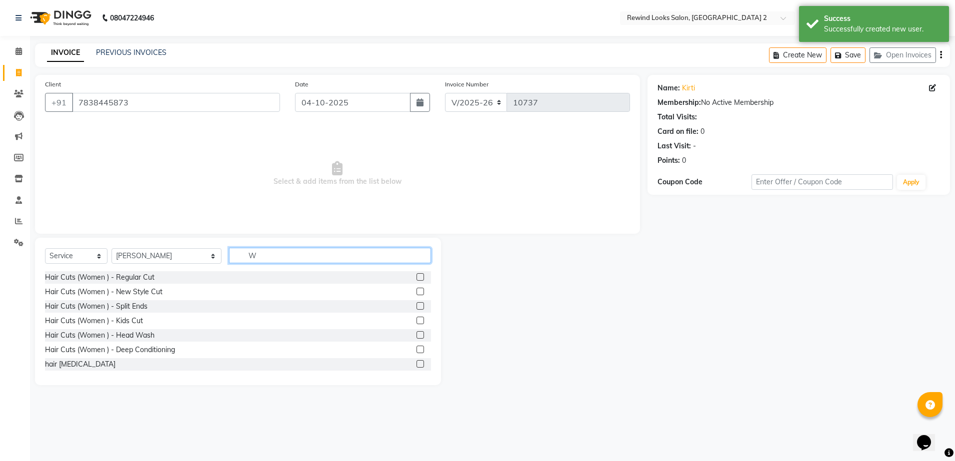
click at [231, 256] on input "W" at bounding box center [330, 255] width 202 height 15
type input "WAX"
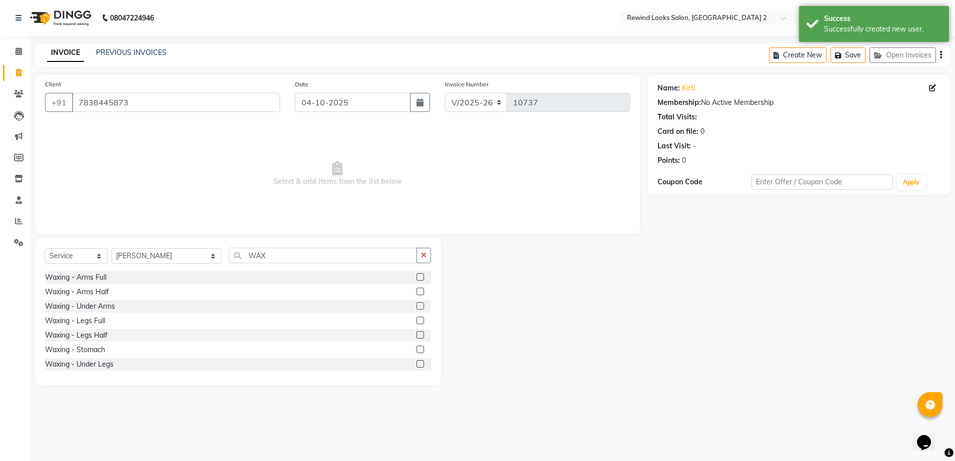
click at [416, 278] on label at bounding box center [419, 276] width 7 height 7
click at [416, 278] on input "checkbox" at bounding box center [419, 277] width 6 height 6
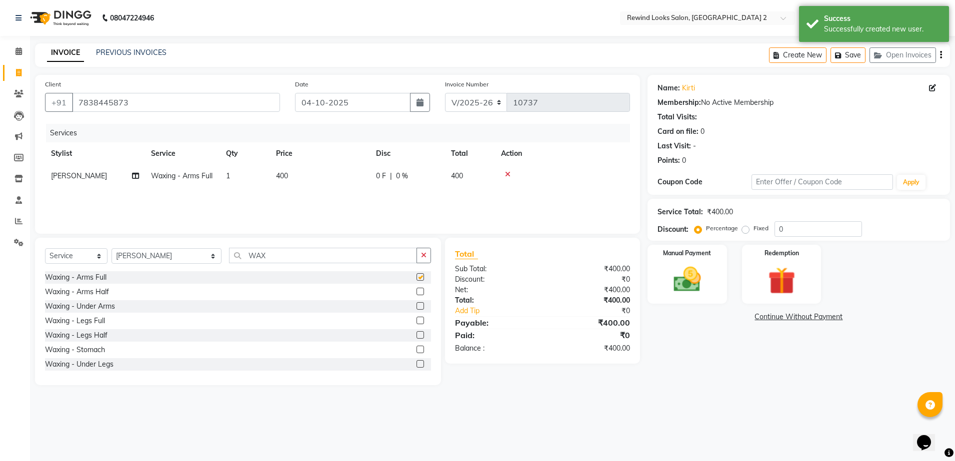
checkbox input "false"
click at [358, 175] on td "400" at bounding box center [320, 176] width 100 height 22
select select "34649"
click at [358, 175] on input "400" at bounding box center [367, 178] width 88 height 15
type input "4"
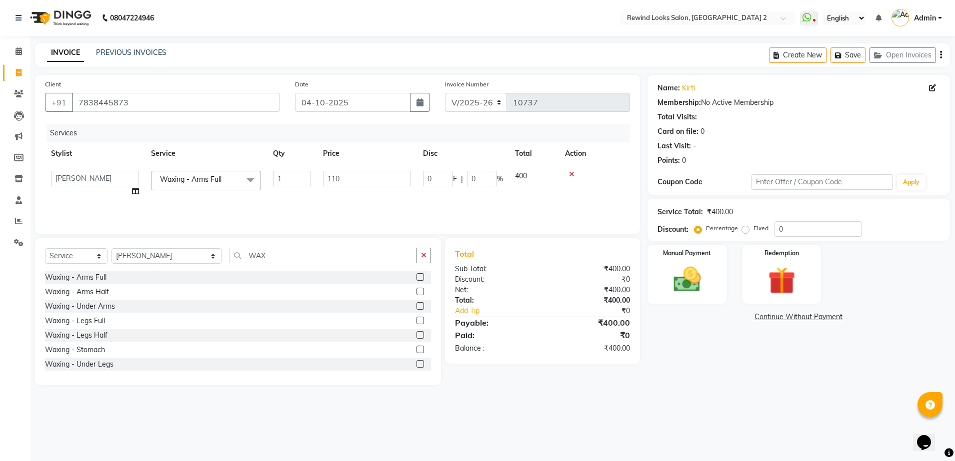
type input "1100"
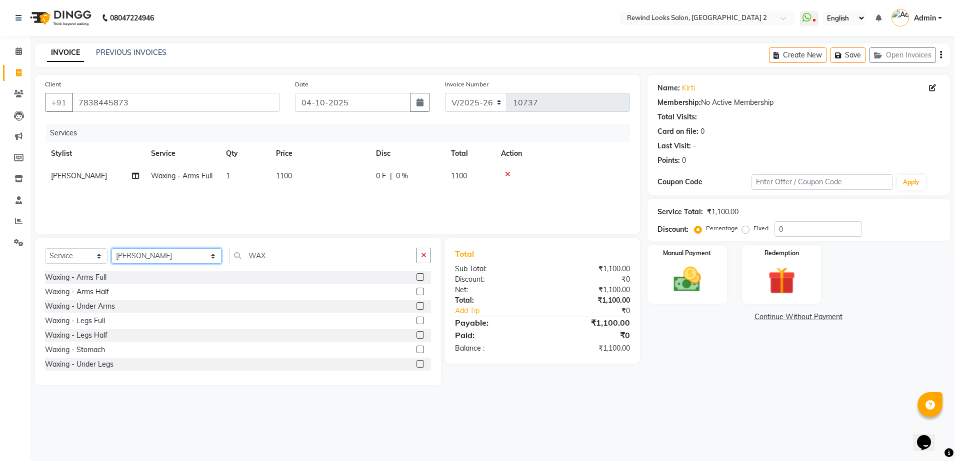
click at [148, 255] on select "Select Stylist [PERSON_NAME] aayat ADMIN Alfad hair Casa Ali Hair [PERSON_NAME]…" at bounding box center [166, 255] width 110 height 15
select select "59592"
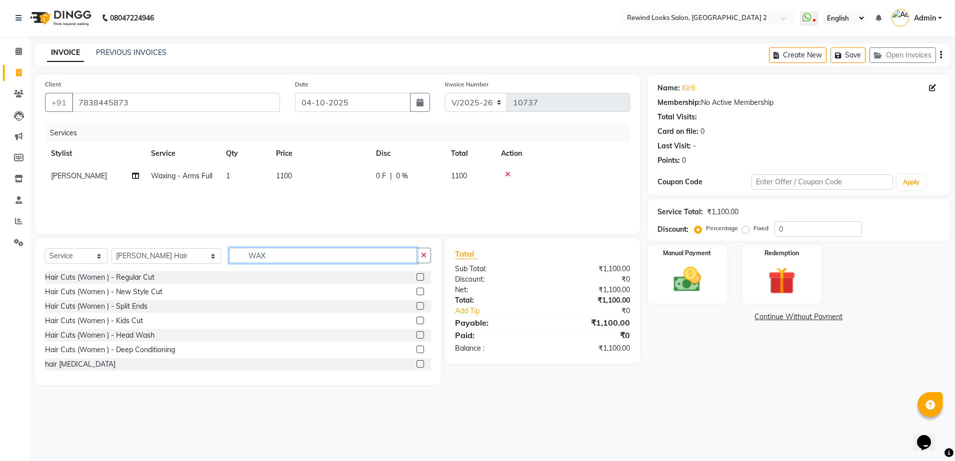
click at [257, 256] on input "WAX" at bounding box center [323, 255] width 188 height 15
type input "C"
click at [416, 278] on label at bounding box center [419, 276] width 7 height 7
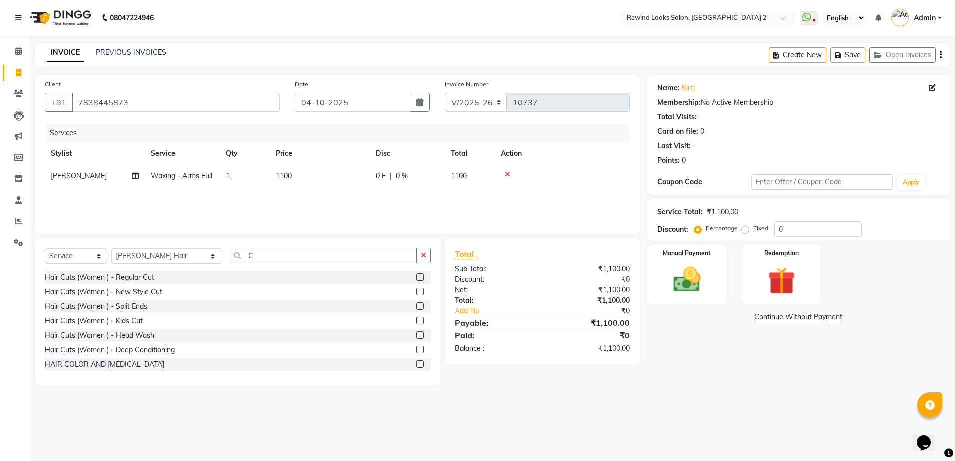
click at [416, 278] on input "checkbox" at bounding box center [419, 277] width 6 height 6
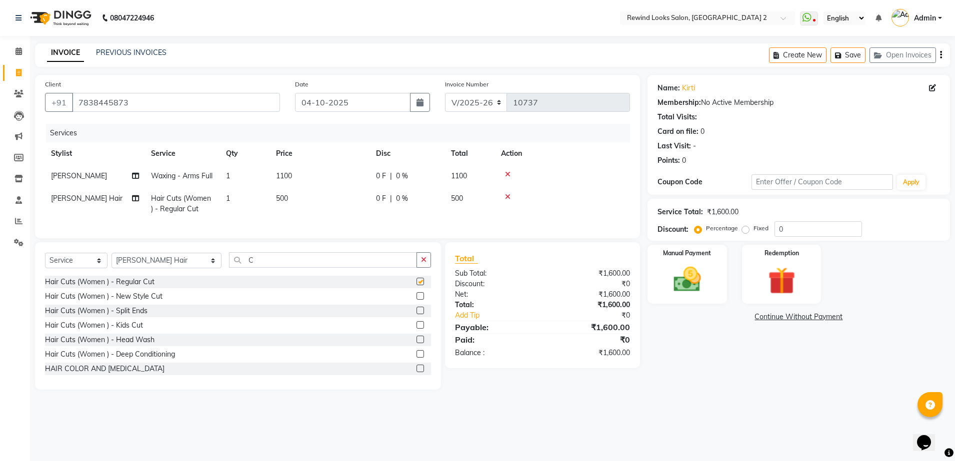
checkbox input "false"
click at [339, 204] on td "500" at bounding box center [320, 203] width 100 height 33
select select "59592"
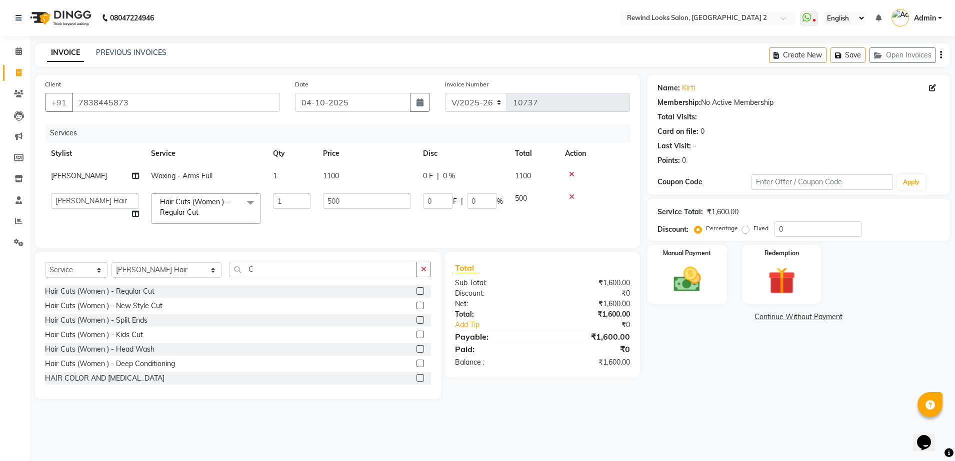
click at [339, 204] on input "500" at bounding box center [367, 200] width 88 height 15
type input "5"
type input "670"
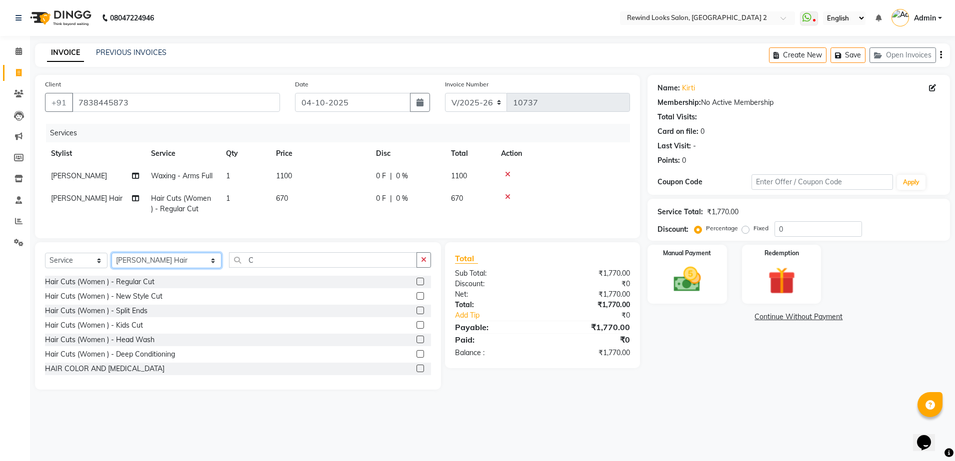
click at [125, 276] on div "Select Service Product Membership Package Voucher Prepaid Gift Card Select Styl…" at bounding box center [238, 263] width 386 height 23
select select "47089"
click at [245, 268] on input "C" at bounding box center [323, 259] width 188 height 15
type input "CUT"
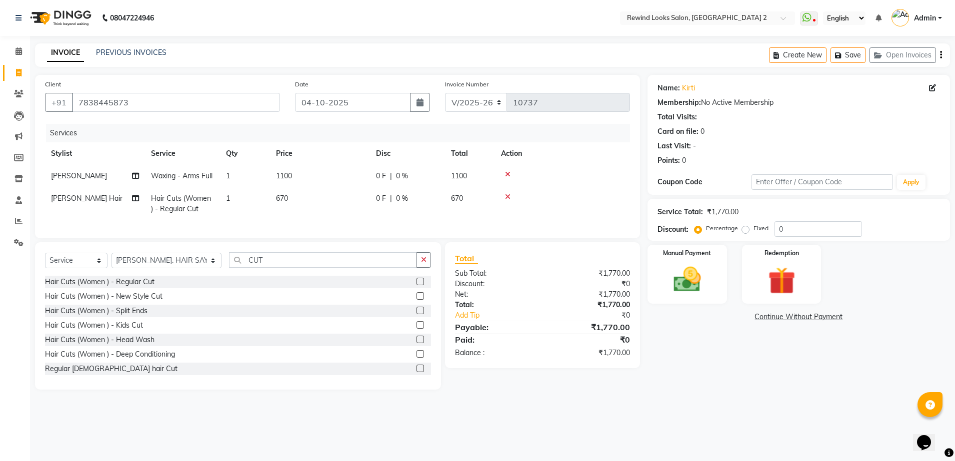
click at [416, 372] on label at bounding box center [419, 368] width 7 height 7
click at [416, 372] on input "checkbox" at bounding box center [419, 369] width 6 height 6
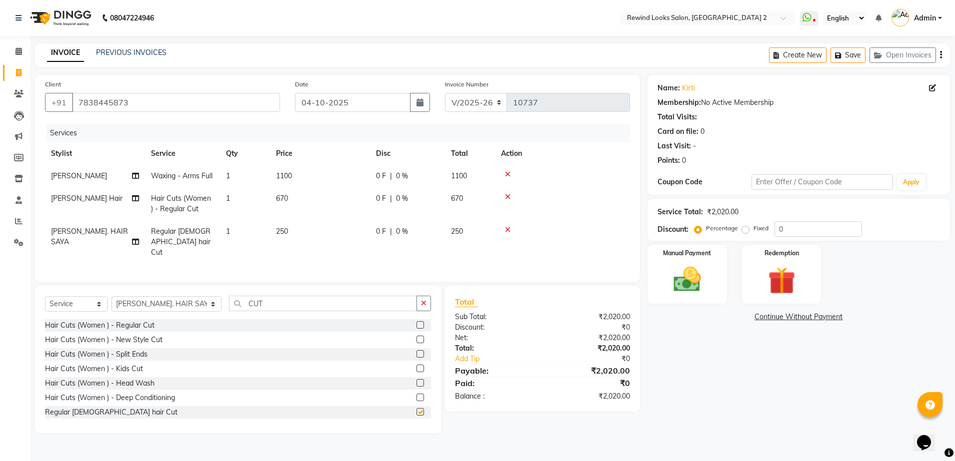
checkbox input "false"
click at [332, 231] on td "250" at bounding box center [320, 241] width 100 height 43
select select "47089"
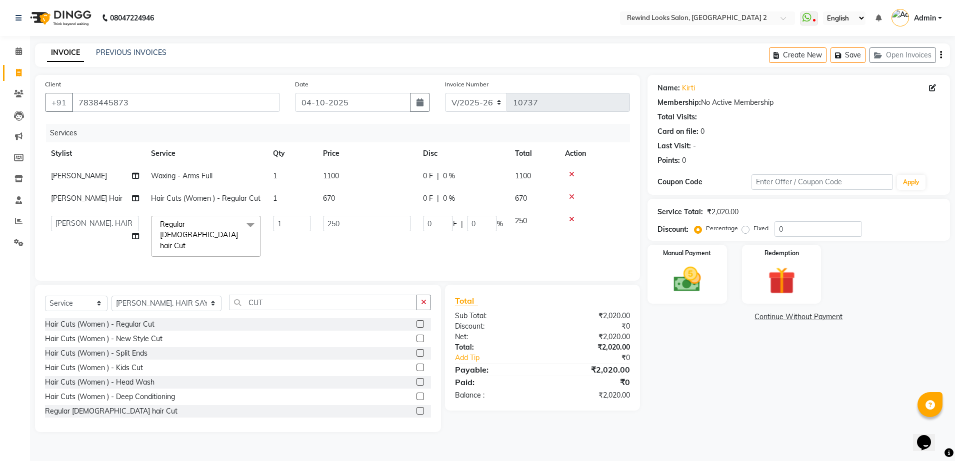
click at [332, 231] on input "250" at bounding box center [367, 223] width 88 height 15
type input "230"
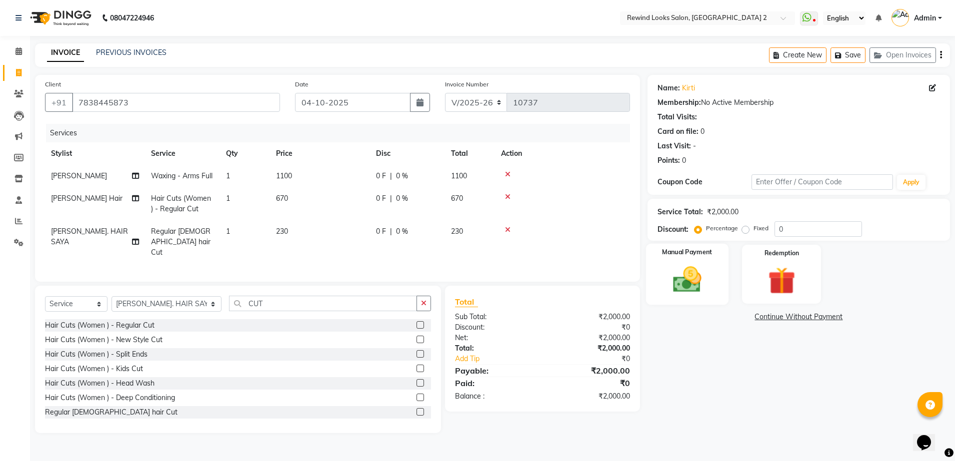
click at [685, 269] on img at bounding box center [687, 279] width 46 height 33
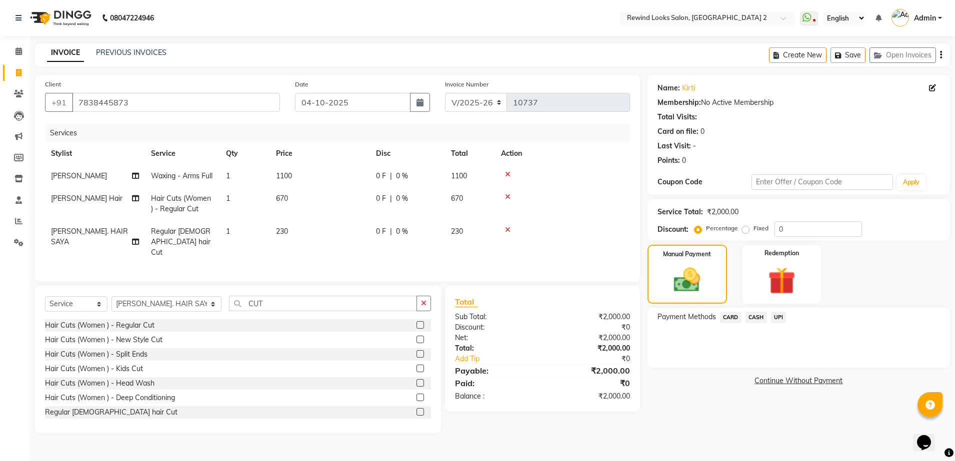
click at [778, 318] on span "UPI" at bounding box center [778, 317] width 15 height 11
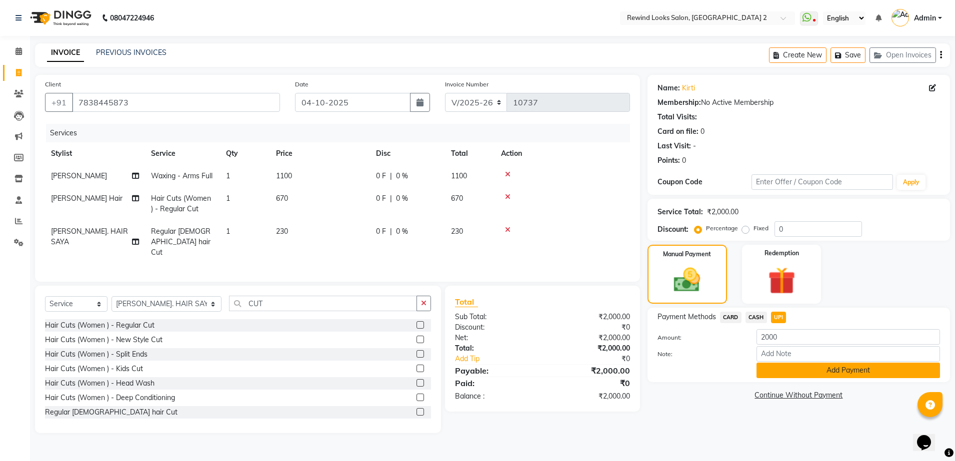
click at [795, 371] on button "Add Payment" at bounding box center [847, 370] width 183 height 15
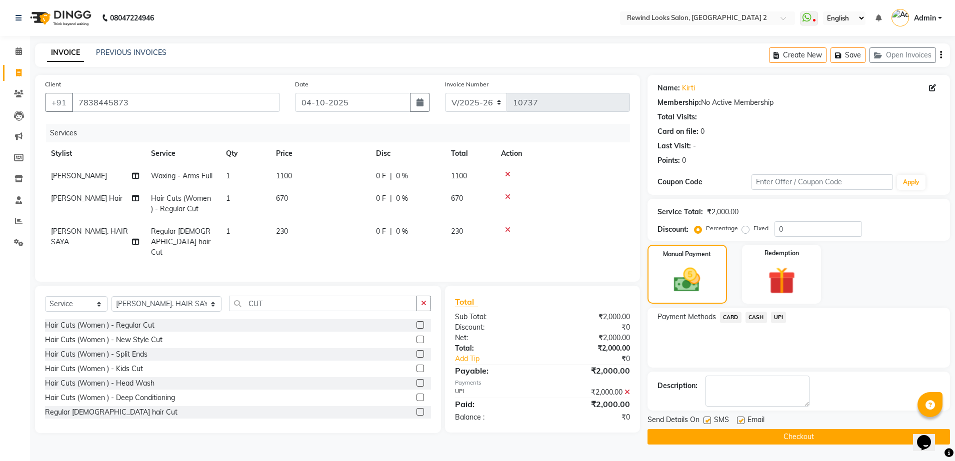
click at [811, 437] on button "Checkout" at bounding box center [798, 436] width 302 height 15
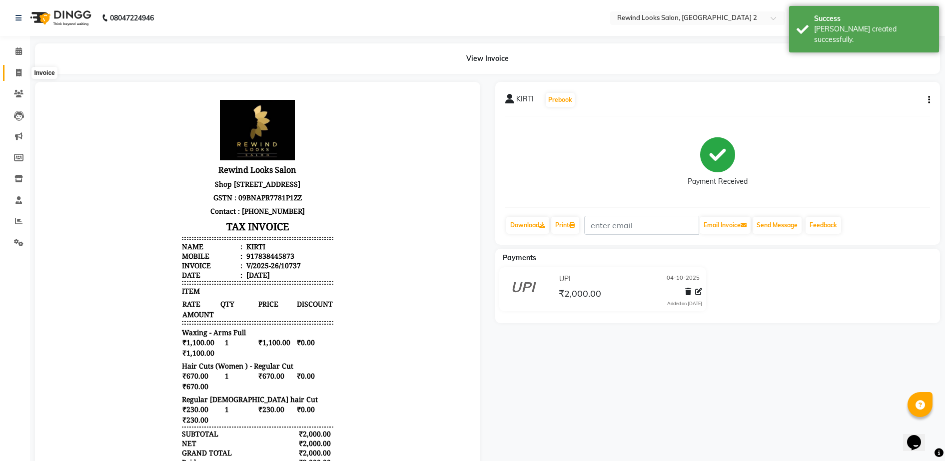
click at [19, 74] on icon at bounding box center [18, 72] width 5 height 7
select select "service"
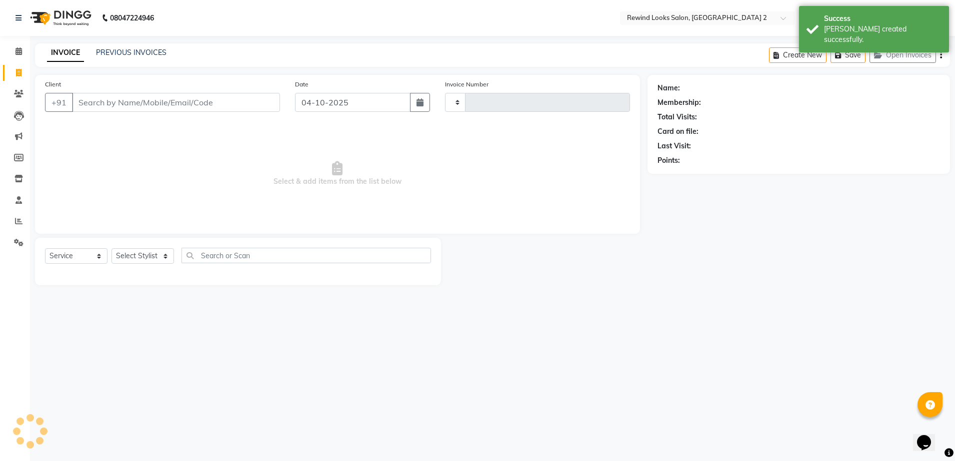
type input "10738"
click at [135, 109] on input "Client" at bounding box center [176, 102] width 208 height 19
select select "4640"
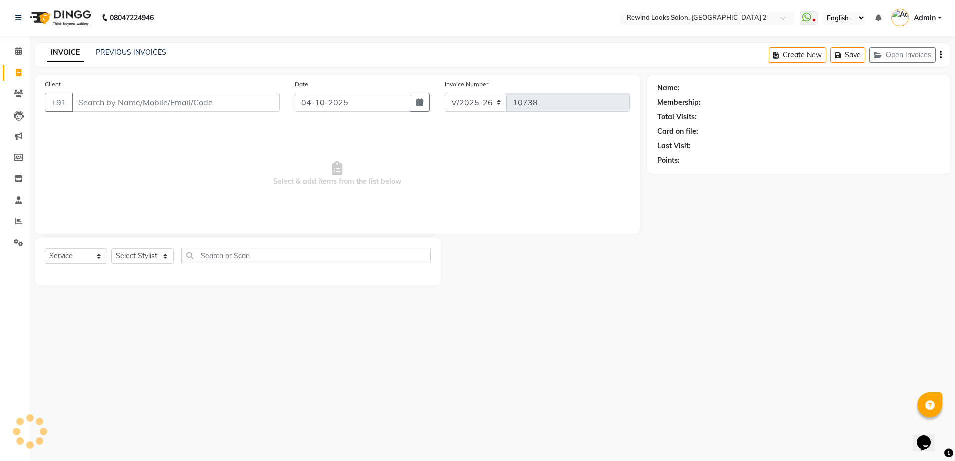
select select "27076"
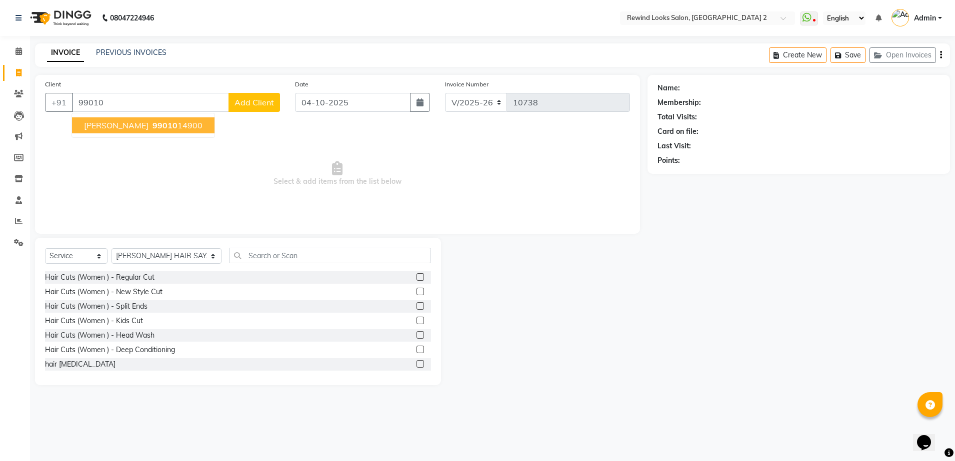
click at [152, 123] on span "99010" at bounding box center [164, 125] width 25 height 10
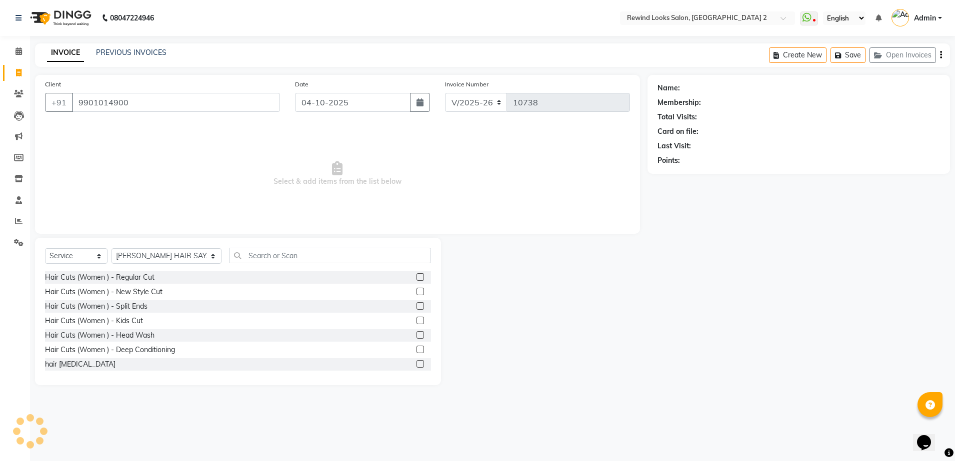
type input "9901014900"
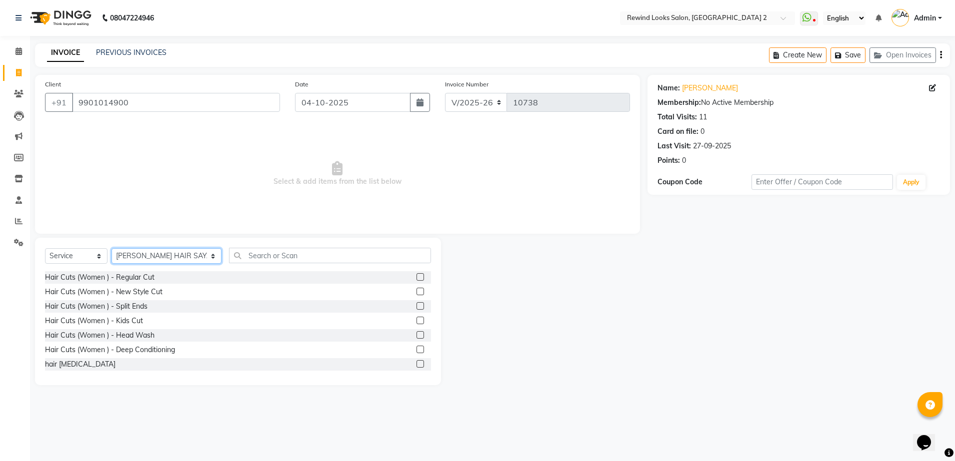
click at [141, 252] on select "Select Stylist [PERSON_NAME] aayat ADMIN Alfad hair Casa Ali Hair [PERSON_NAME]…" at bounding box center [166, 255] width 110 height 15
select select "34649"
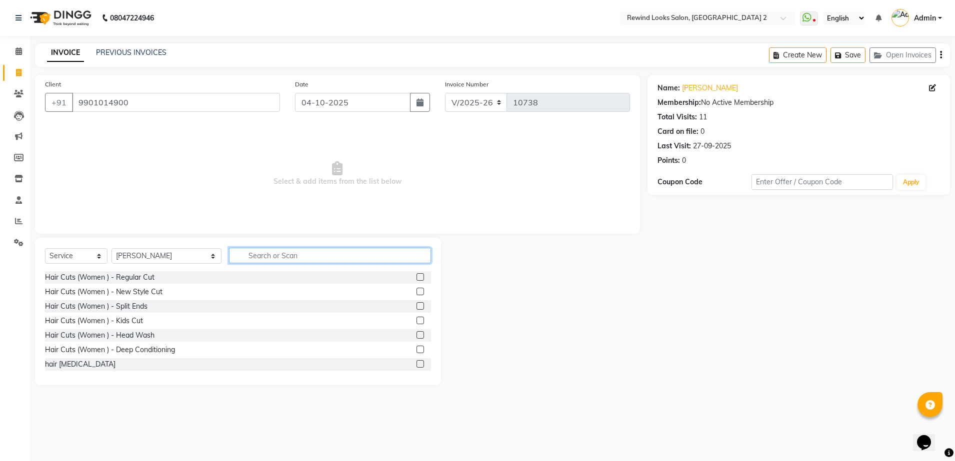
click at [238, 255] on input "text" at bounding box center [330, 255] width 202 height 15
type input "WAX"
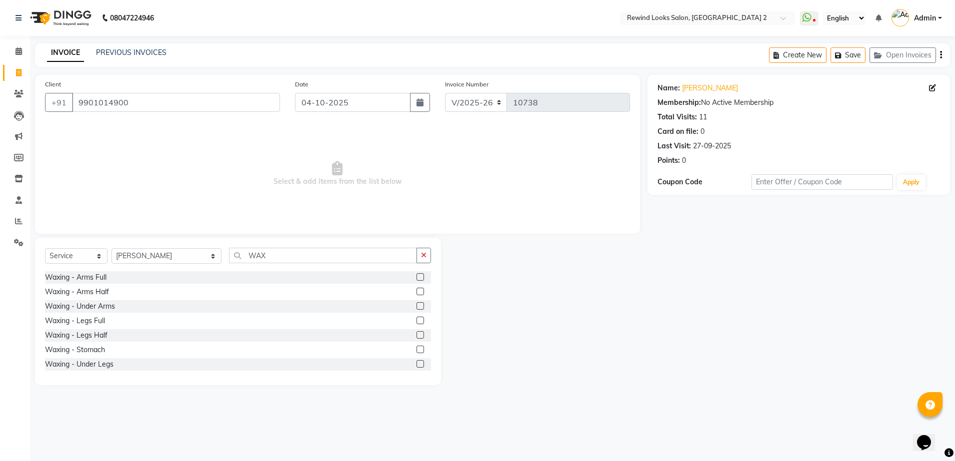
click at [416, 276] on label at bounding box center [419, 276] width 7 height 7
click at [416, 276] on input "checkbox" at bounding box center [419, 277] width 6 height 6
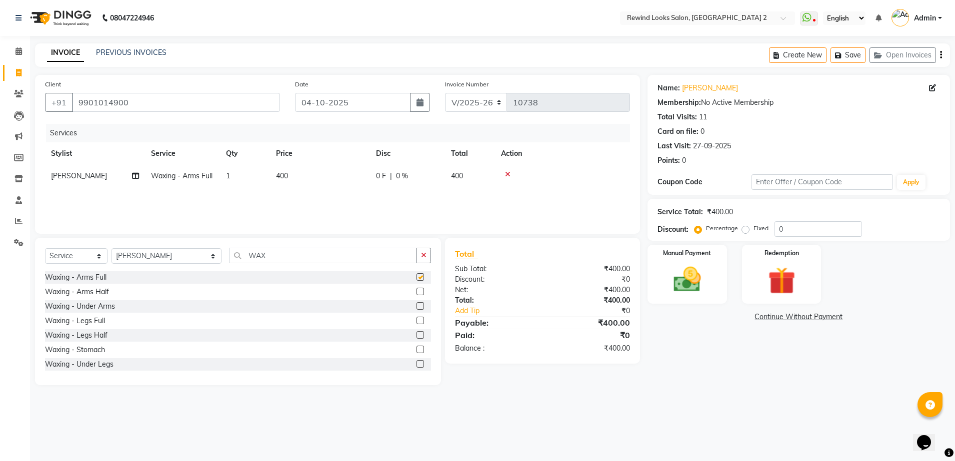
checkbox input "false"
click at [244, 256] on input "WAX" at bounding box center [323, 255] width 188 height 15
click at [155, 256] on select "Select Stylist [PERSON_NAME] aayat ADMIN Alfad hair Casa Ali Hair [PERSON_NAME]…" at bounding box center [166, 255] width 110 height 15
select select "59648"
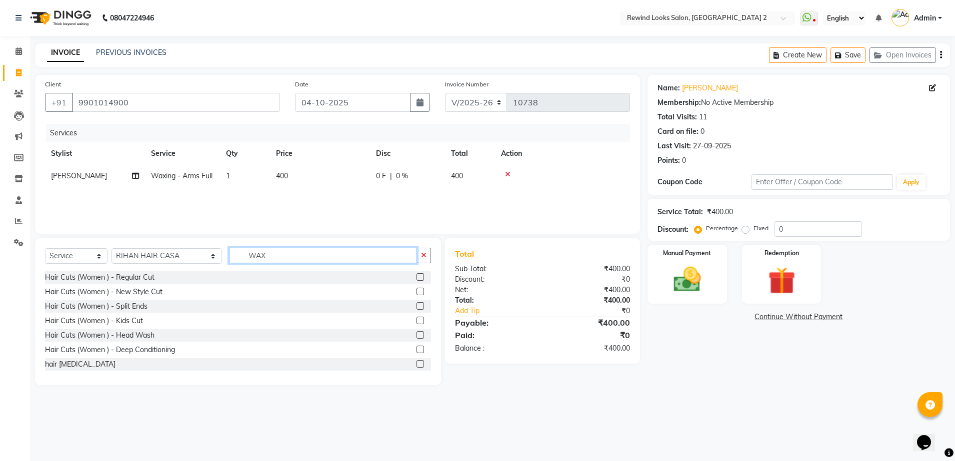
click at [249, 256] on input "WAX" at bounding box center [323, 255] width 188 height 15
type input "W"
type input "COLO"
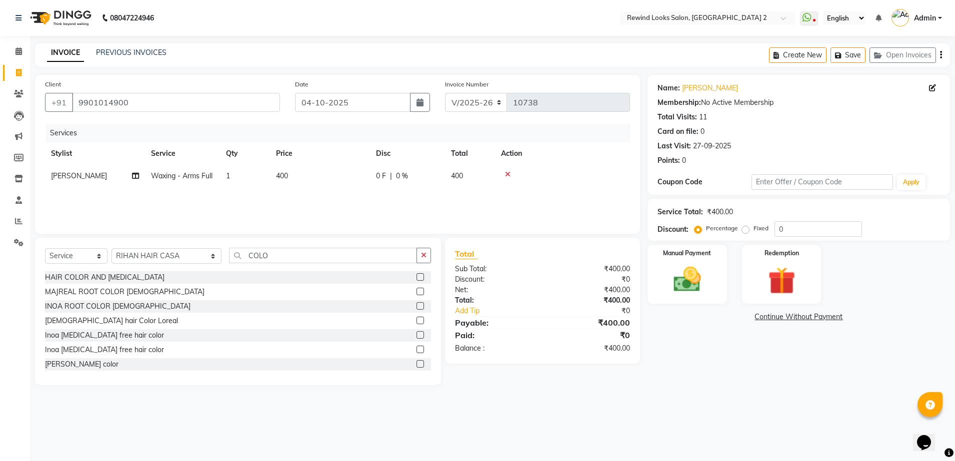
click at [416, 306] on label at bounding box center [419, 305] width 7 height 7
click at [416, 306] on input "checkbox" at bounding box center [419, 306] width 6 height 6
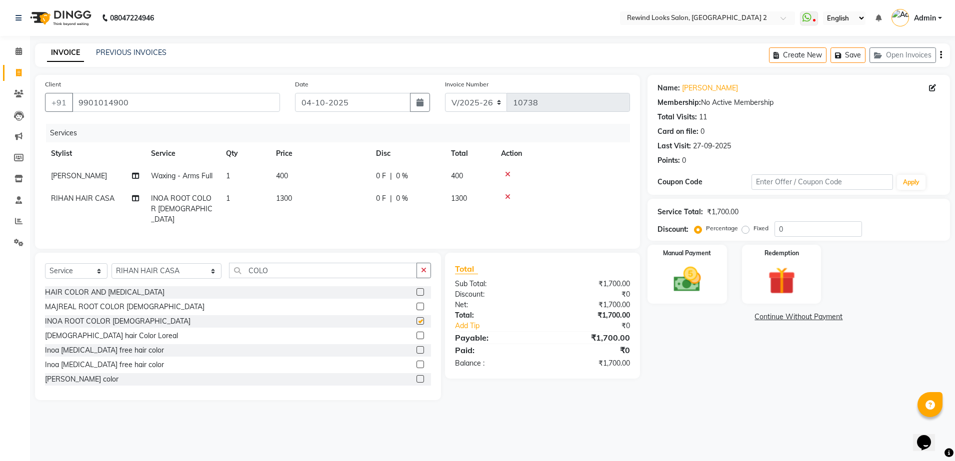
checkbox input "false"
click at [327, 198] on td "1300" at bounding box center [320, 208] width 100 height 43
select select "59648"
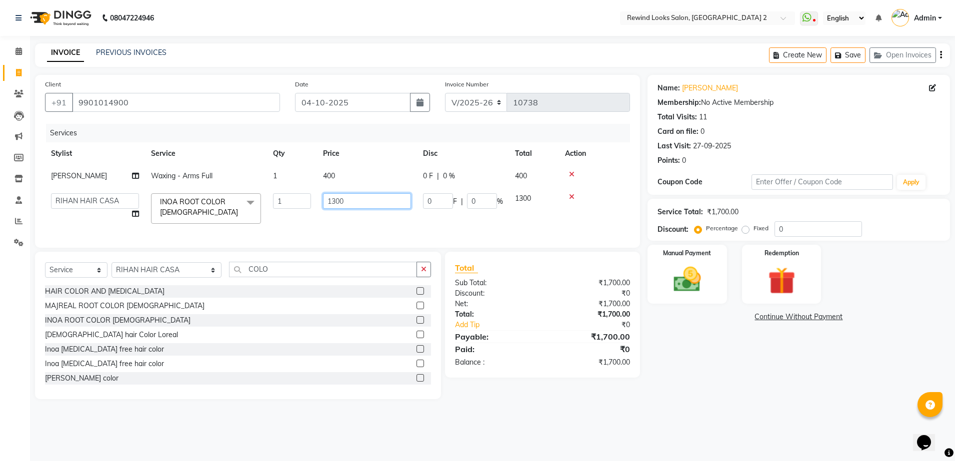
click at [327, 198] on input "1300" at bounding box center [367, 200] width 88 height 15
type input "4500"
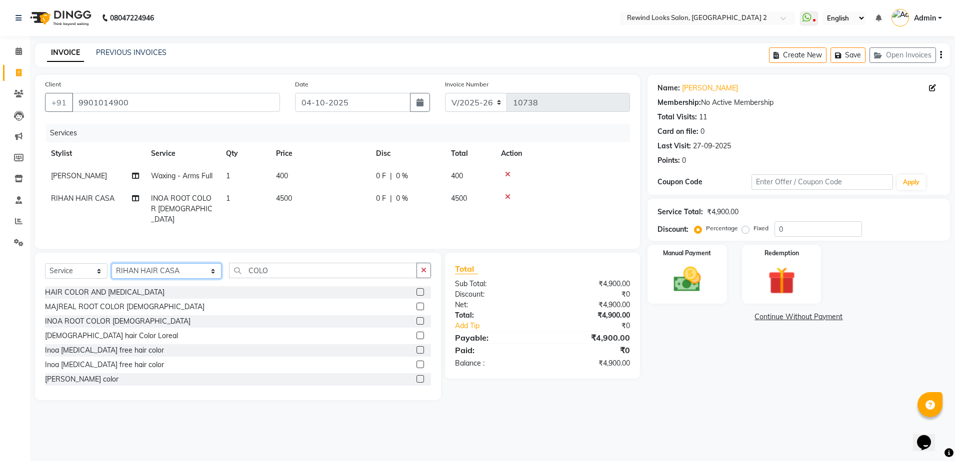
click at [161, 279] on div "Select Service Product Membership Package Voucher Prepaid Gift Card Select Styl…" at bounding box center [238, 274] width 386 height 23
click at [698, 287] on img at bounding box center [687, 279] width 46 height 33
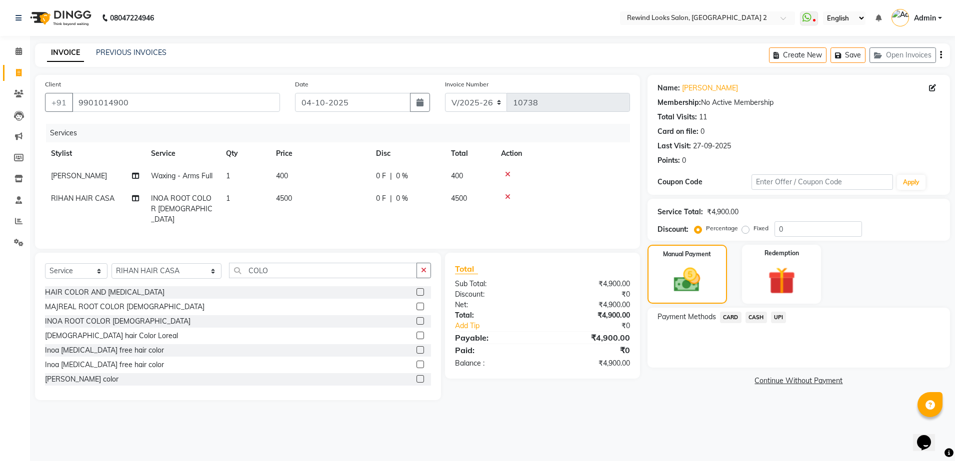
click at [776, 314] on span "UPI" at bounding box center [778, 317] width 15 height 11
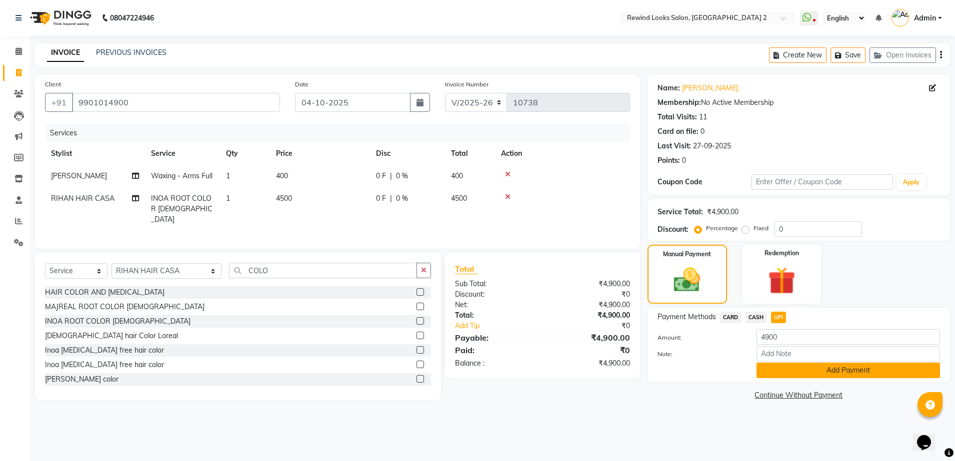
click at [796, 368] on button "Add Payment" at bounding box center [847, 370] width 183 height 15
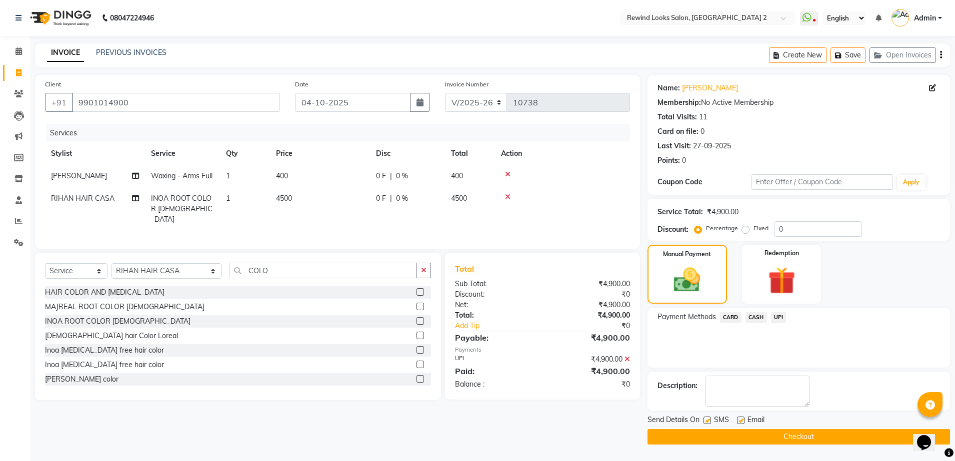
click at [821, 438] on button "Checkout" at bounding box center [798, 436] width 302 height 15
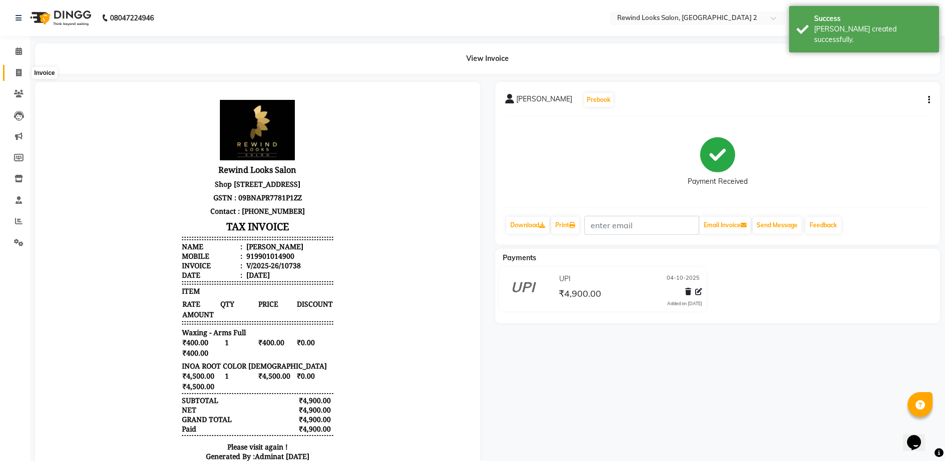
click at [18, 69] on icon at bounding box center [18, 72] width 5 height 7
select select "4640"
select select "service"
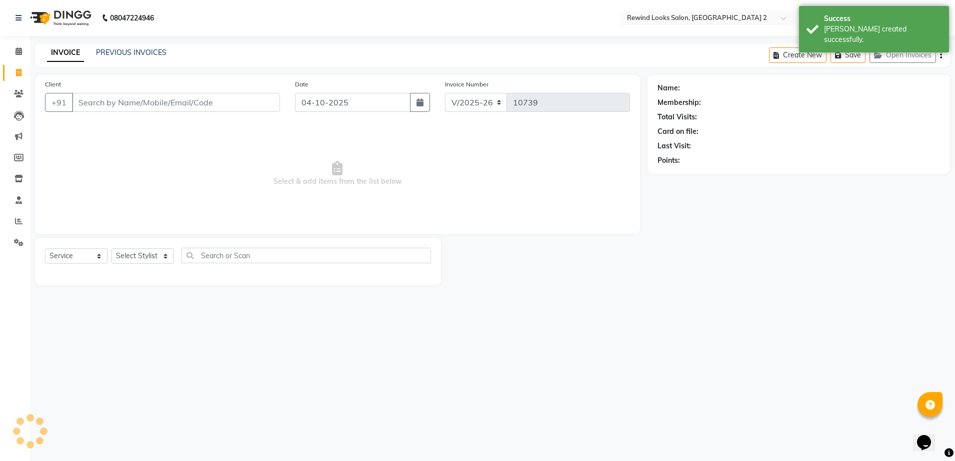
select select "27076"
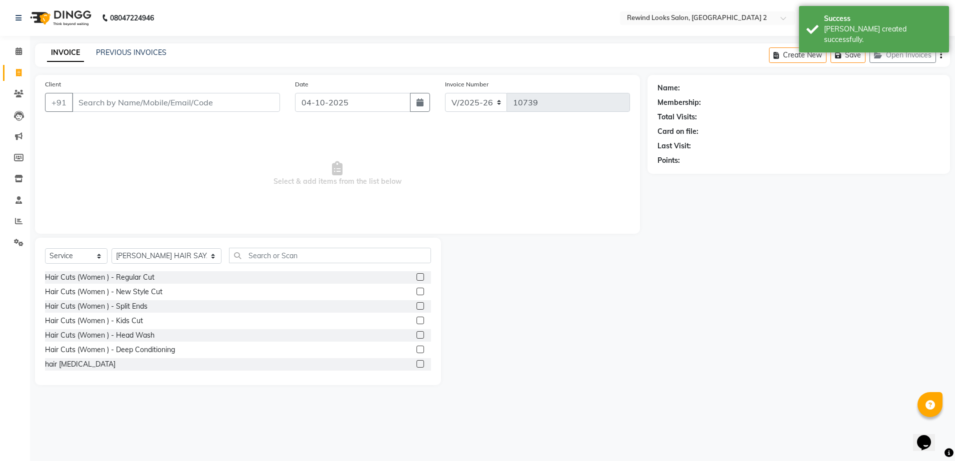
click at [138, 99] on input "Client" at bounding box center [176, 102] width 208 height 19
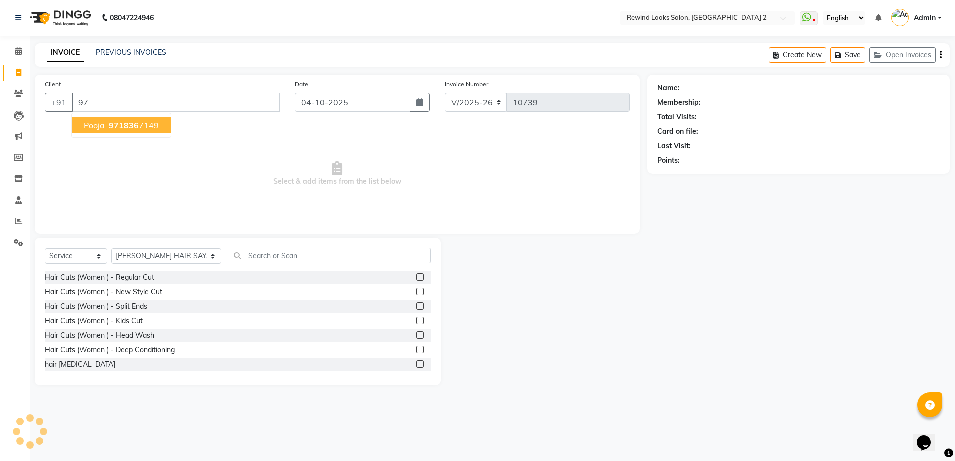
type input "9"
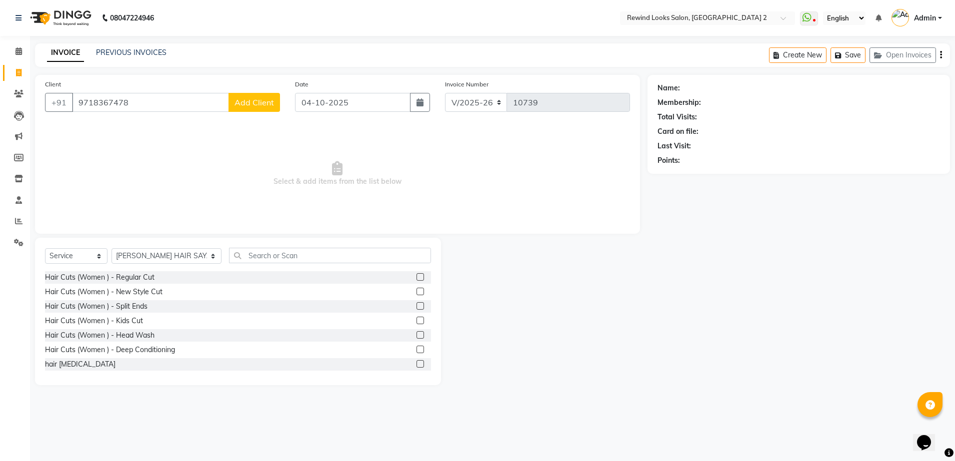
type input "9718367478"
click at [252, 102] on span "Add Client" at bounding box center [253, 102] width 39 height 10
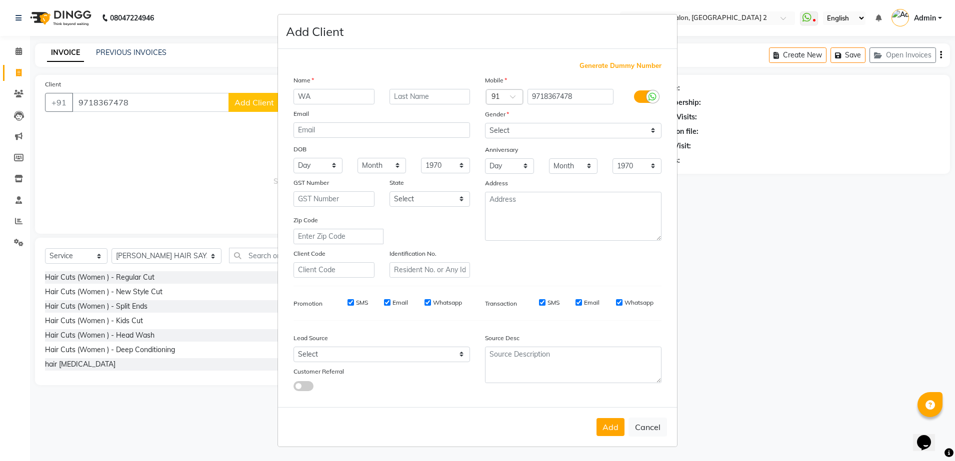
type input "W"
type input "MAM"
click at [547, 130] on select "Select [DEMOGRAPHIC_DATA] [DEMOGRAPHIC_DATA] Other Prefer Not To Say" at bounding box center [573, 130] width 176 height 15
select select "[DEMOGRAPHIC_DATA]"
click at [485, 123] on select "Select [DEMOGRAPHIC_DATA] [DEMOGRAPHIC_DATA] Other Prefer Not To Say" at bounding box center [573, 130] width 176 height 15
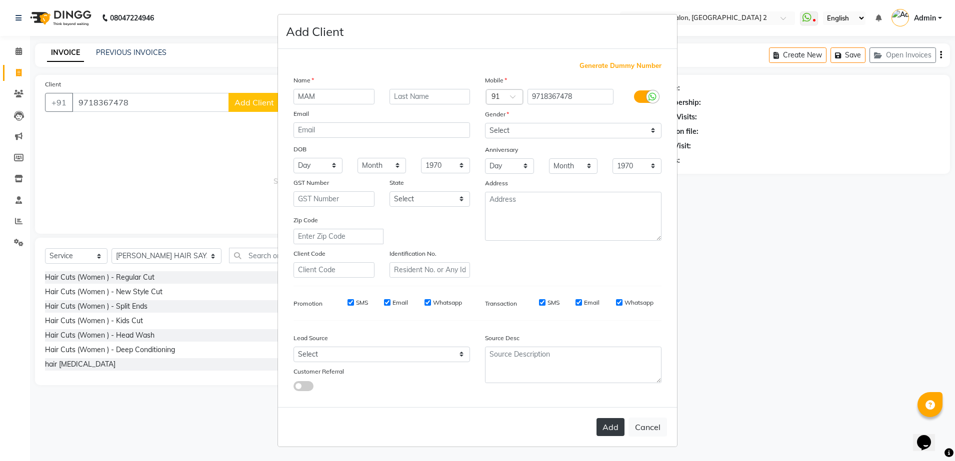
click at [609, 428] on button "Add" at bounding box center [610, 427] width 28 height 18
select select
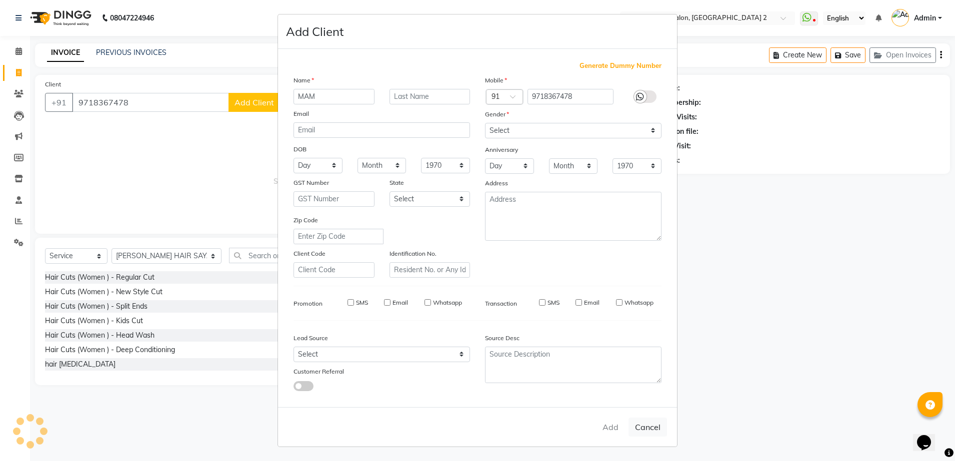
select select
checkbox input "false"
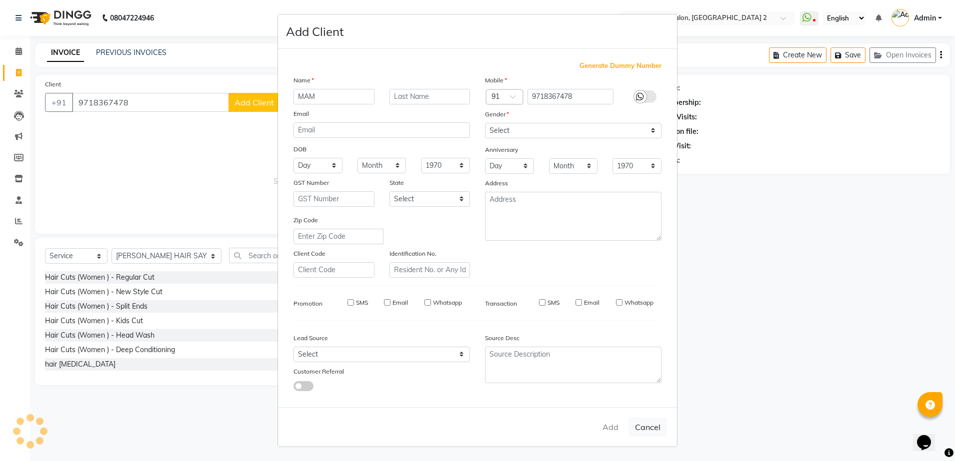
checkbox input "false"
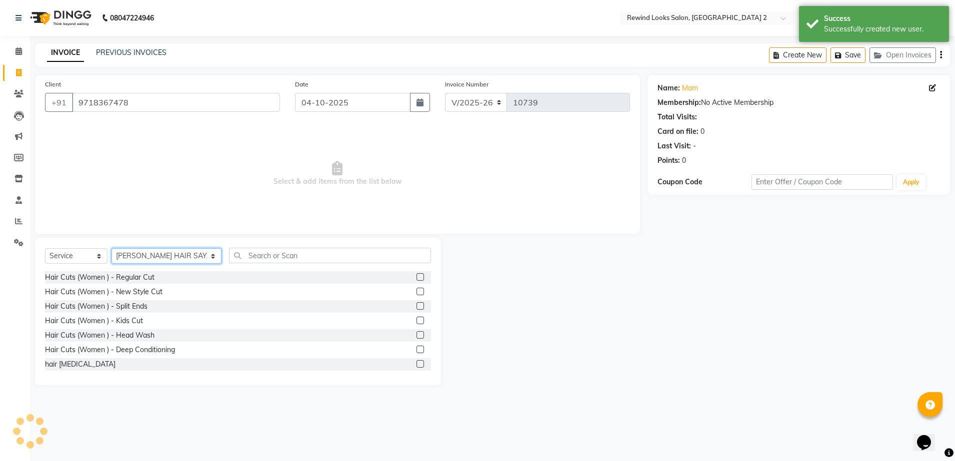
click at [131, 256] on select "Select Stylist [PERSON_NAME] aayat ADMIN Alfad hair Casa Ali Hair [PERSON_NAME]…" at bounding box center [166, 255] width 110 height 15
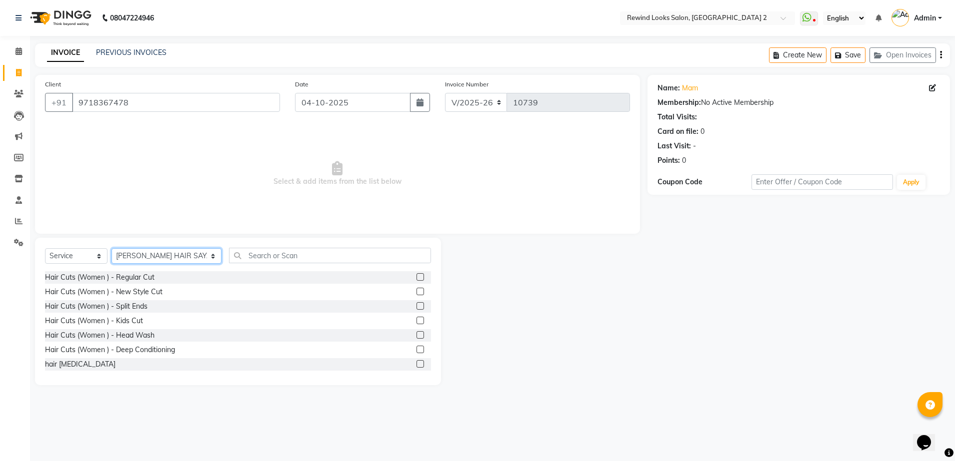
select select "87740"
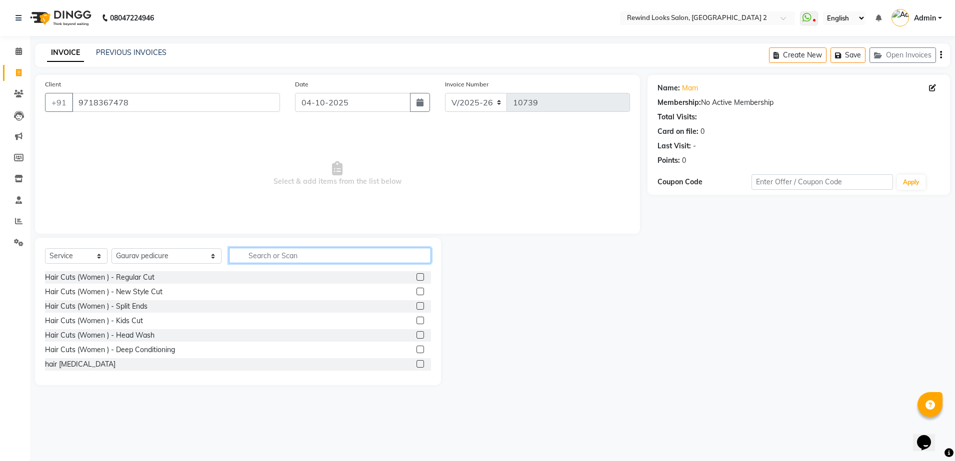
click at [276, 255] on input "text" at bounding box center [330, 255] width 202 height 15
click at [285, 254] on input "text" at bounding box center [330, 255] width 202 height 15
type input "WASH"
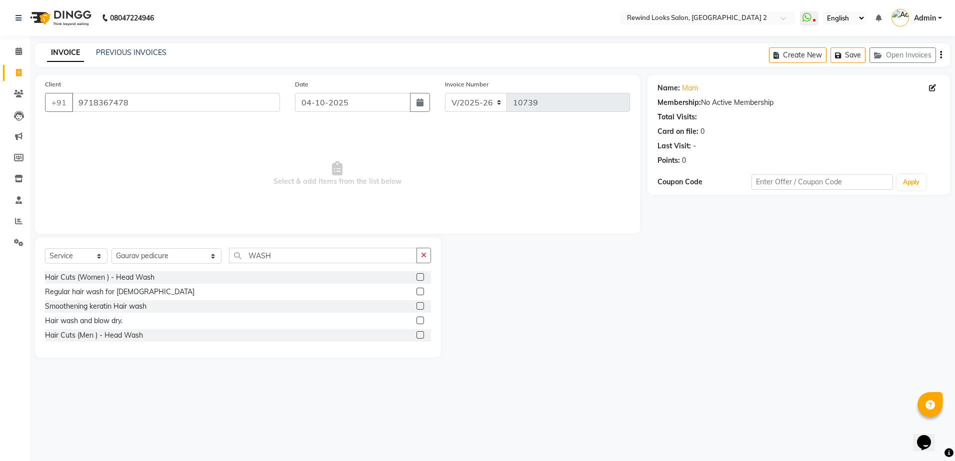
click at [420, 305] on label at bounding box center [419, 305] width 7 height 7
click at [420, 305] on input "checkbox" at bounding box center [419, 306] width 6 height 6
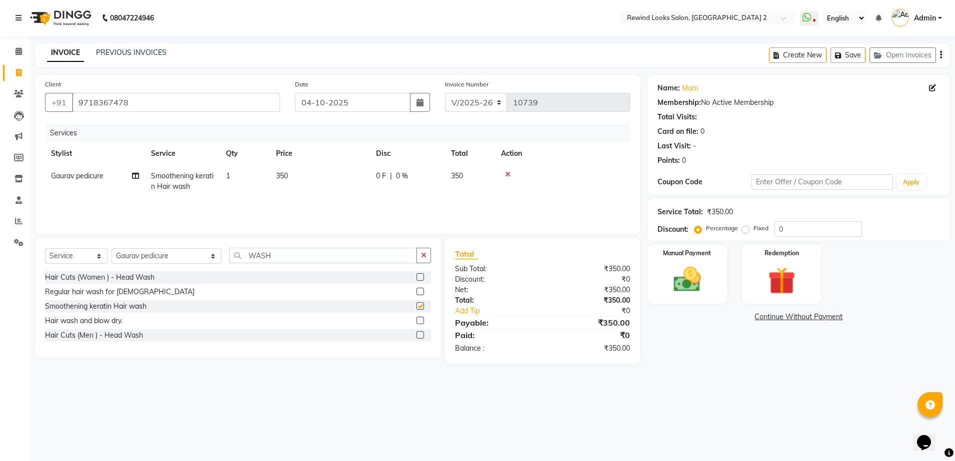
checkbox input "false"
click at [692, 283] on img at bounding box center [687, 279] width 46 height 33
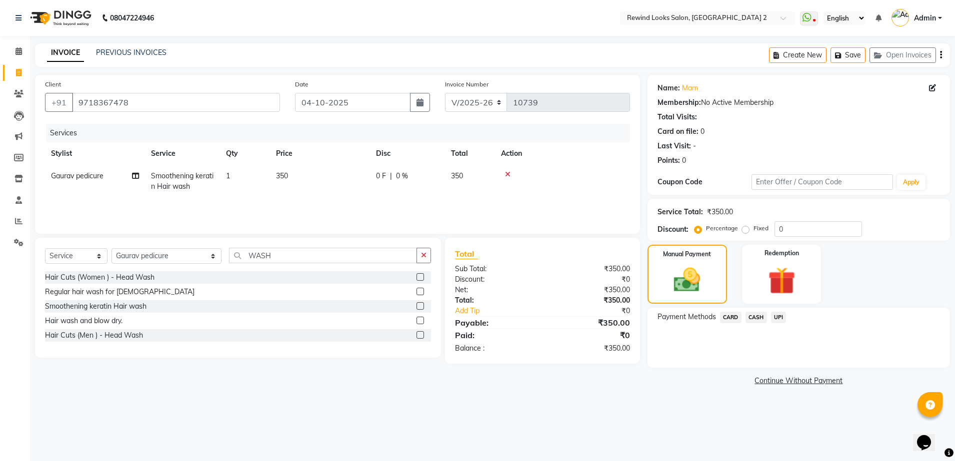
click at [781, 318] on span "UPI" at bounding box center [778, 317] width 15 height 11
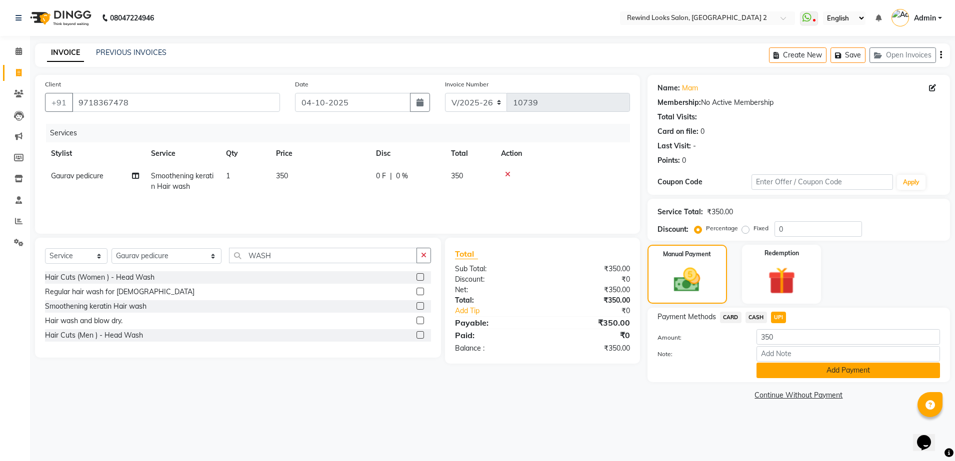
click at [805, 368] on button "Add Payment" at bounding box center [847, 370] width 183 height 15
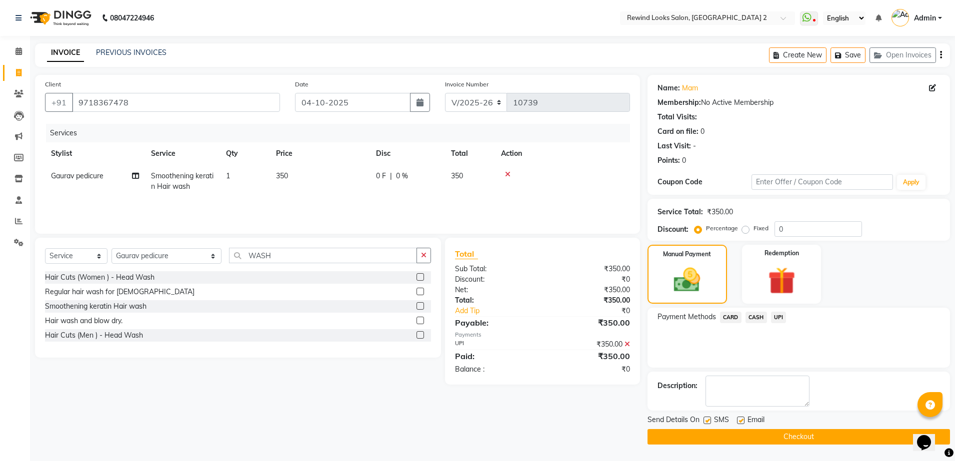
click at [837, 436] on button "Checkout" at bounding box center [798, 436] width 302 height 15
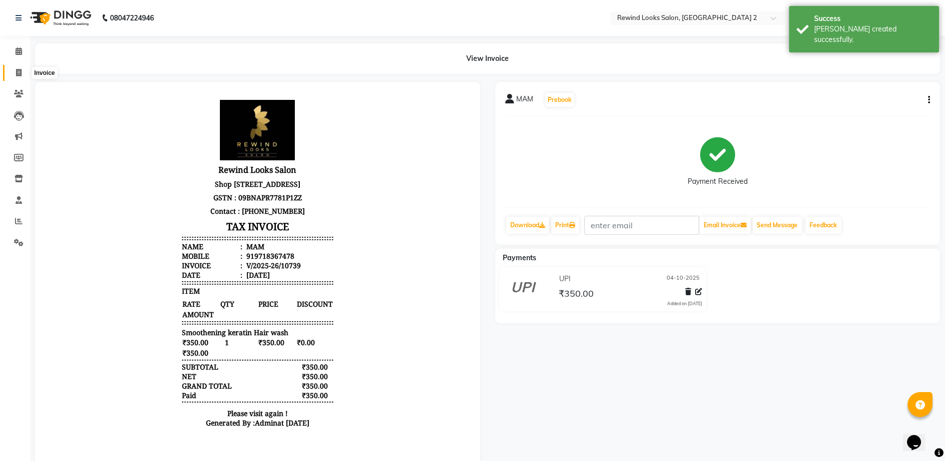
click at [17, 71] on icon at bounding box center [18, 72] width 5 height 7
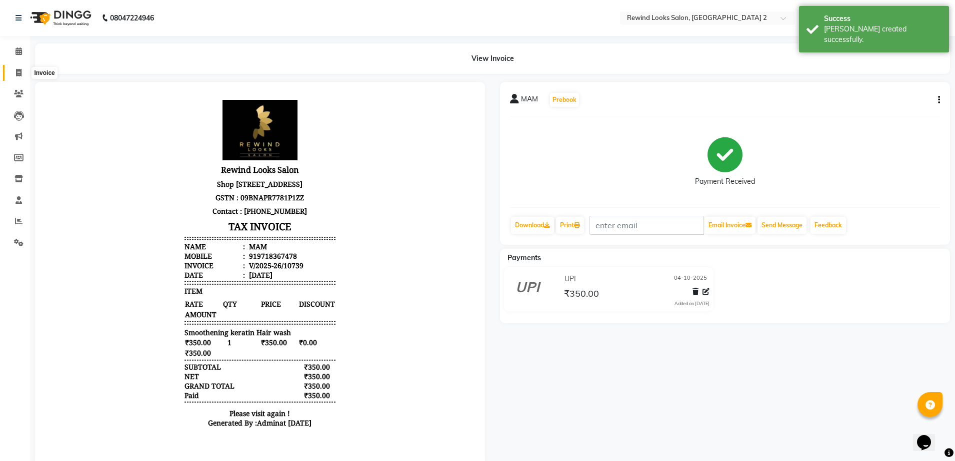
select select "4640"
select select "service"
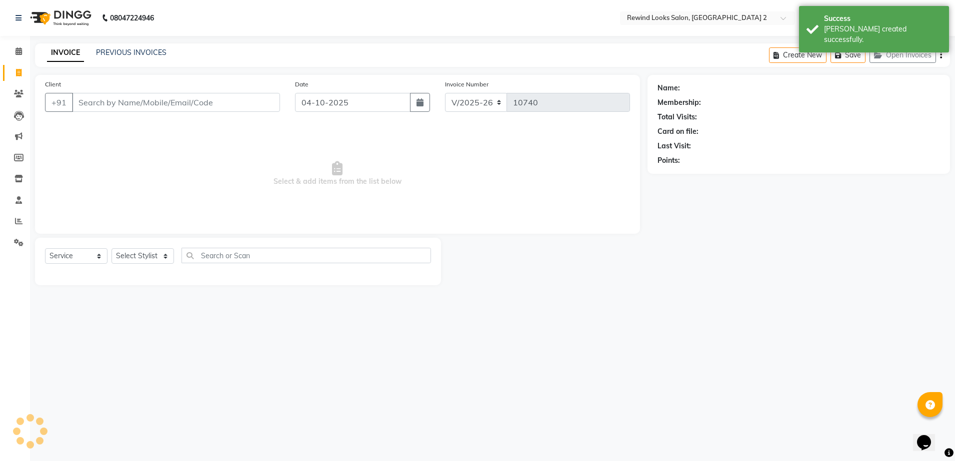
select select "27076"
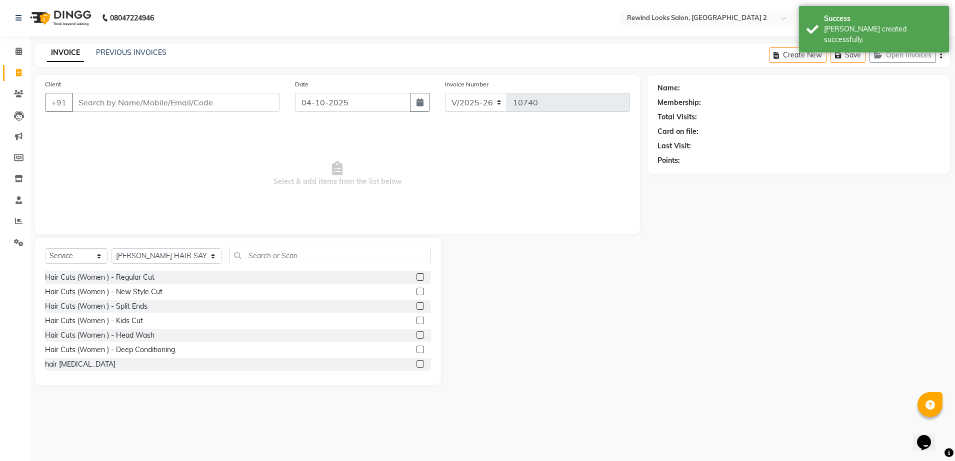
click at [163, 105] on input "Client" at bounding box center [176, 102] width 208 height 19
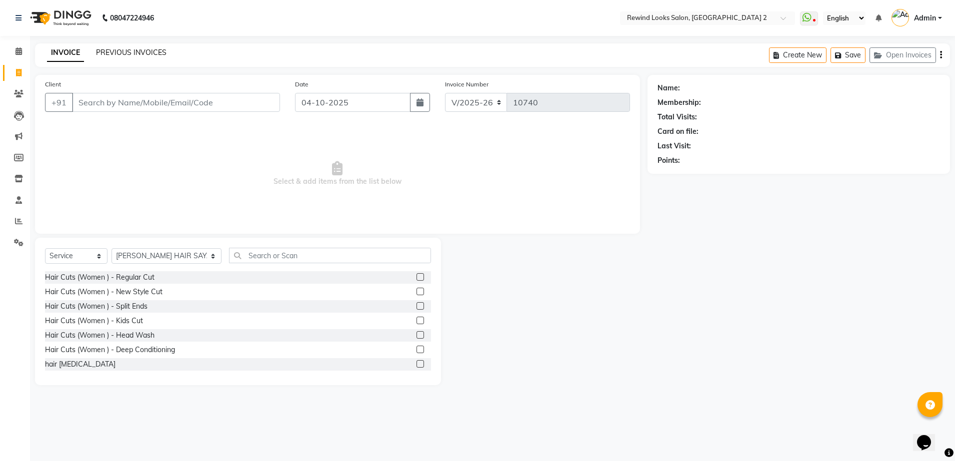
click at [141, 52] on link "PREVIOUS INVOICES" at bounding box center [131, 52] width 70 height 9
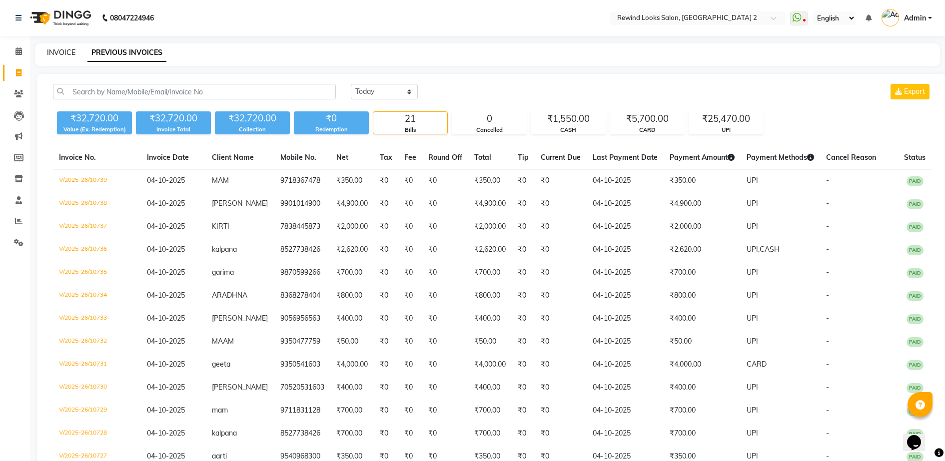
click at [64, 50] on link "INVOICE" at bounding box center [61, 52] width 28 height 9
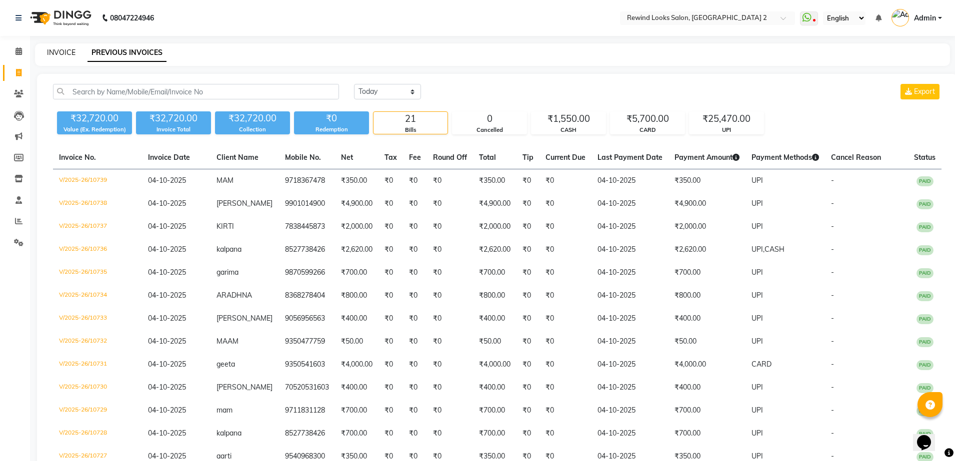
select select "4640"
select select "service"
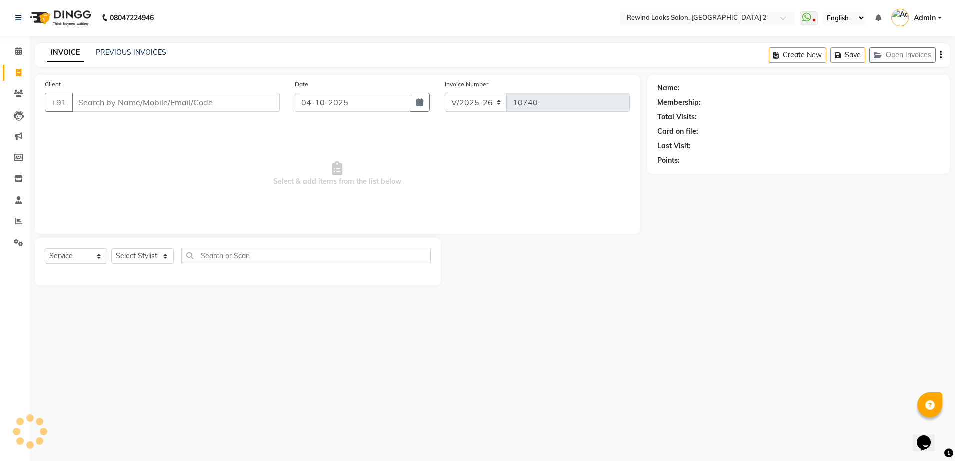
select select "27076"
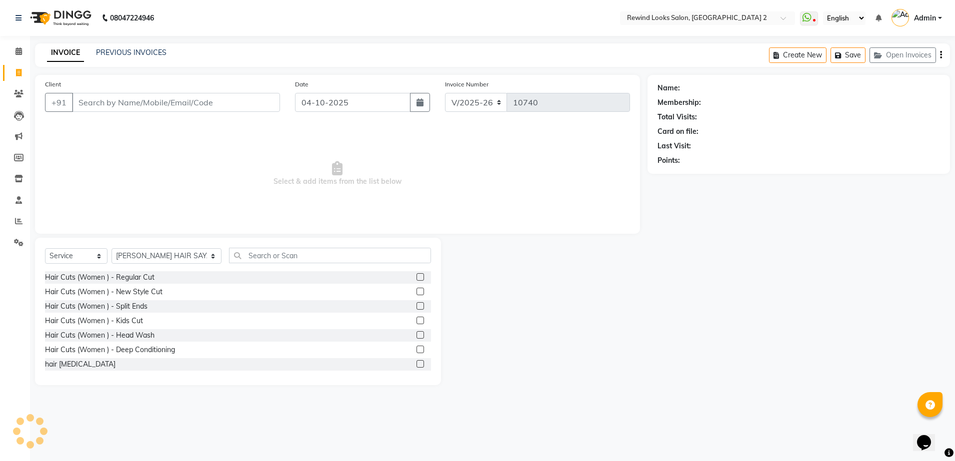
click at [129, 104] on input "Client" at bounding box center [176, 102] width 208 height 19
click at [254, 102] on input "Client" at bounding box center [176, 102] width 208 height 19
click at [249, 104] on input "Client" at bounding box center [176, 102] width 208 height 19
click at [239, 104] on input "Client" at bounding box center [176, 102] width 208 height 19
click at [145, 51] on link "PREVIOUS INVOICES" at bounding box center [131, 52] width 70 height 9
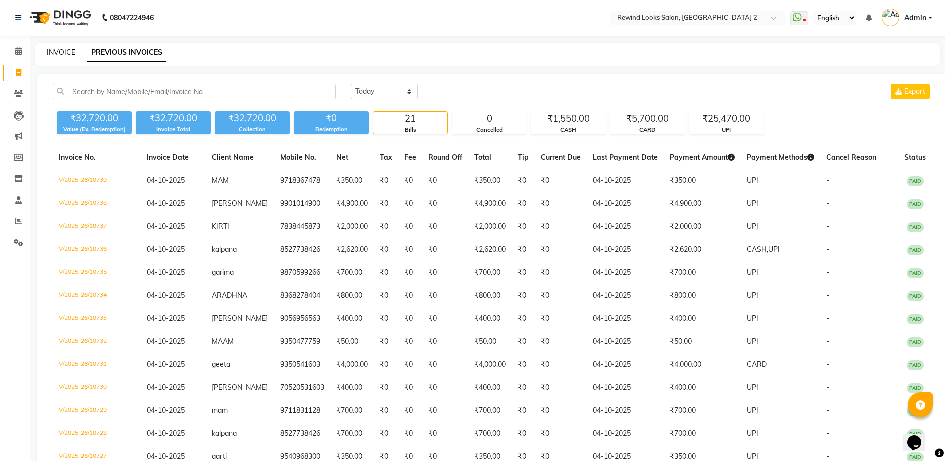
click at [56, 49] on link "INVOICE" at bounding box center [61, 52] width 28 height 9
select select "service"
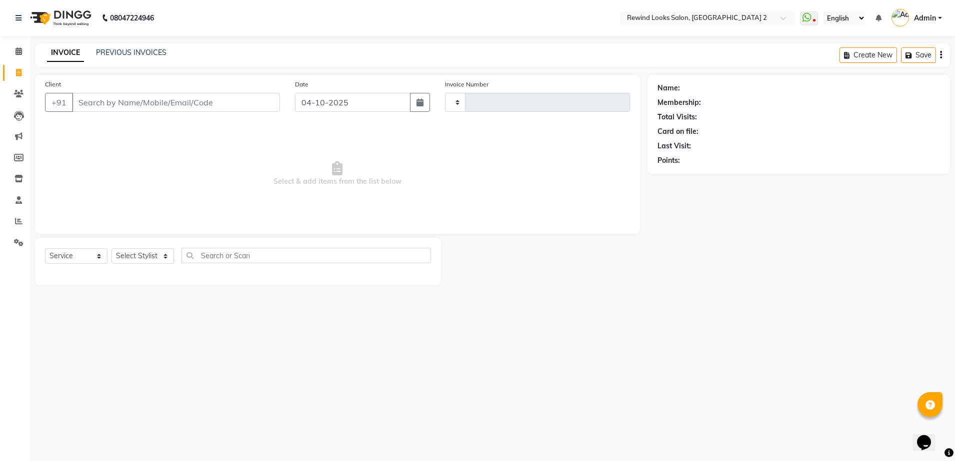
type input "10740"
select select "4640"
select select "27076"
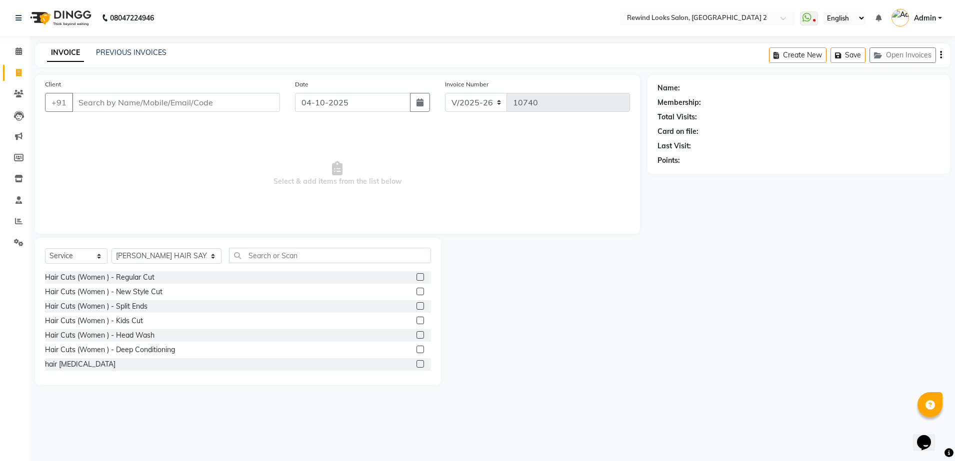
click at [138, 105] on input "Client" at bounding box center [176, 102] width 208 height 19
click at [228, 105] on input "Client" at bounding box center [176, 102] width 208 height 19
click at [141, 50] on link "PREVIOUS INVOICES" at bounding box center [131, 52] width 70 height 9
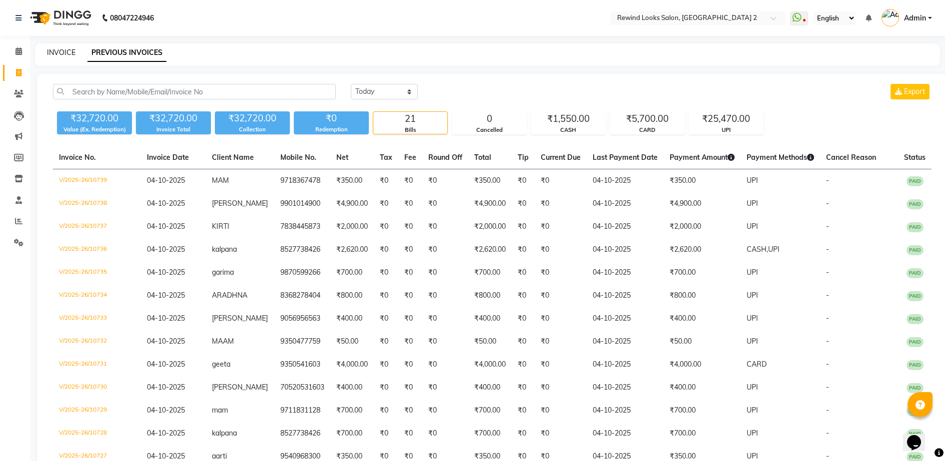
click at [55, 50] on link "INVOICE" at bounding box center [61, 52] width 28 height 9
select select "service"
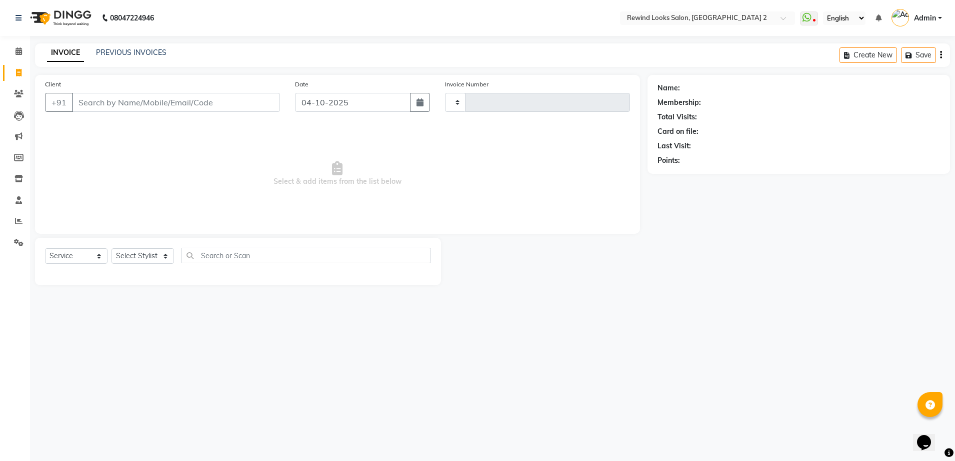
type input "10740"
select select "4640"
select select "27076"
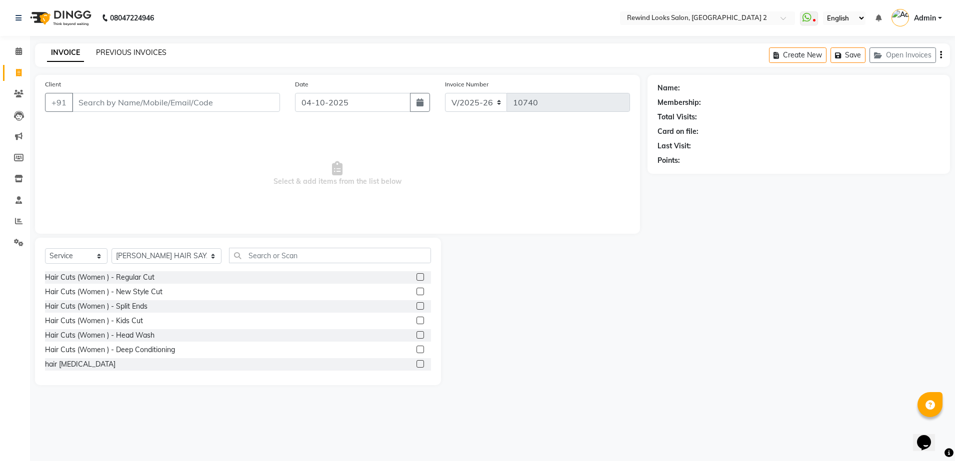
click at [129, 52] on link "PREVIOUS INVOICES" at bounding box center [131, 52] width 70 height 9
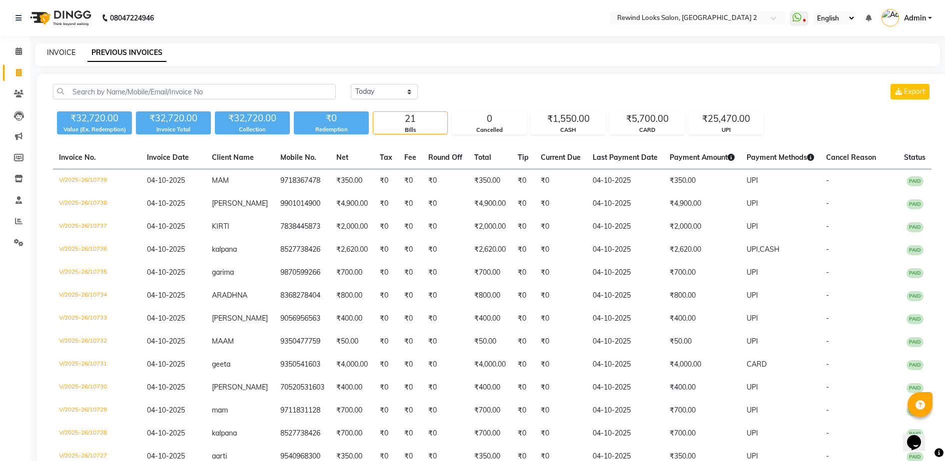
click at [60, 51] on link "INVOICE" at bounding box center [61, 52] width 28 height 9
select select "4640"
select select "service"
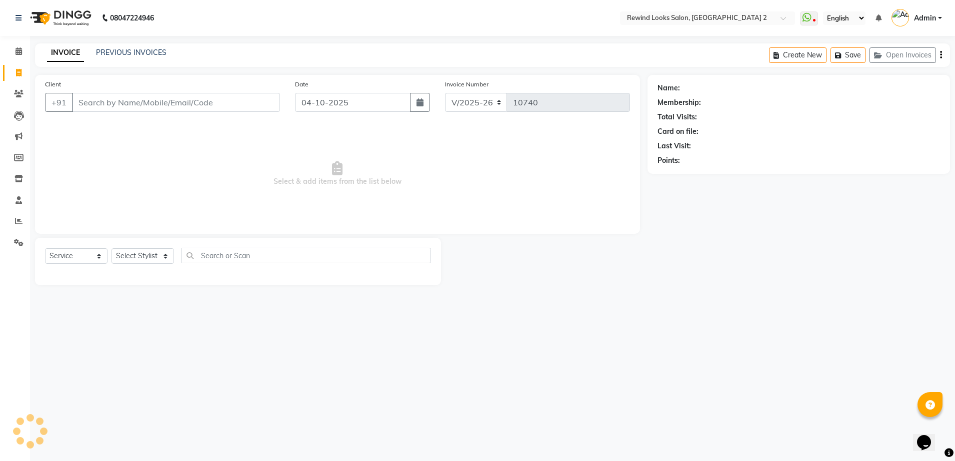
select select "27076"
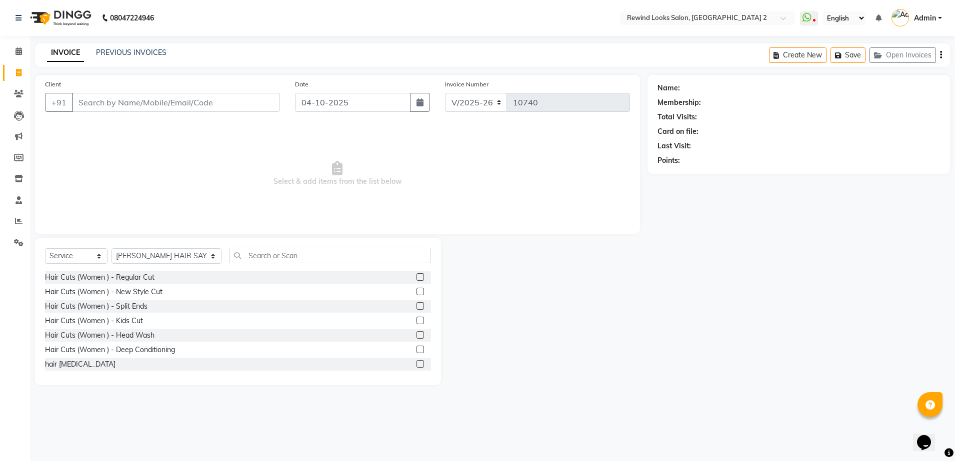
click at [198, 104] on input "Client" at bounding box center [176, 102] width 208 height 19
click at [145, 260] on select "Select Stylist [PERSON_NAME] aayat ADMIN Alfad hair Casa Ali Hair [PERSON_NAME]…" at bounding box center [166, 255] width 110 height 15
click at [245, 258] on input "text" at bounding box center [330, 255] width 202 height 15
click at [155, 257] on select "Select Stylist [PERSON_NAME] aayat ADMIN Alfad hair Casa Ali Hair [PERSON_NAME]…" at bounding box center [166, 255] width 110 height 15
click at [241, 257] on input "text" at bounding box center [330, 255] width 202 height 15
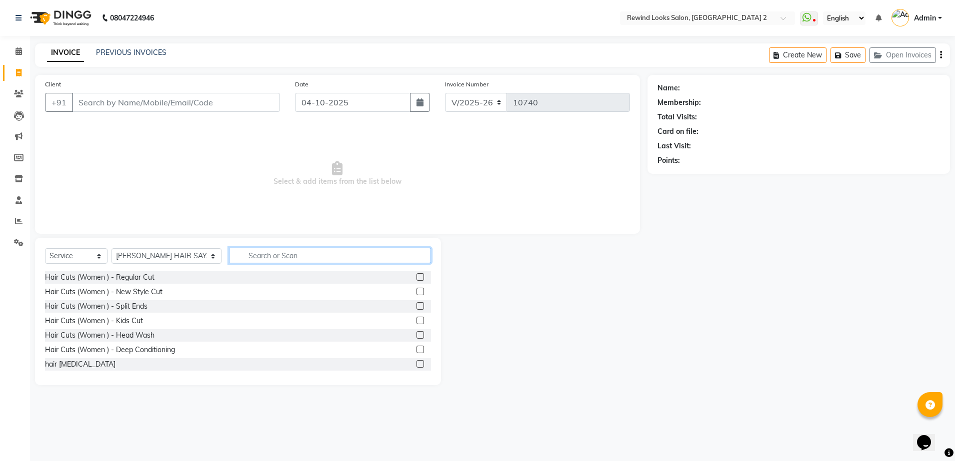
click at [306, 257] on input "text" at bounding box center [330, 255] width 202 height 15
click at [264, 101] on input "Client" at bounding box center [176, 102] width 208 height 19
click at [132, 54] on link "PREVIOUS INVOICES" at bounding box center [131, 52] width 70 height 9
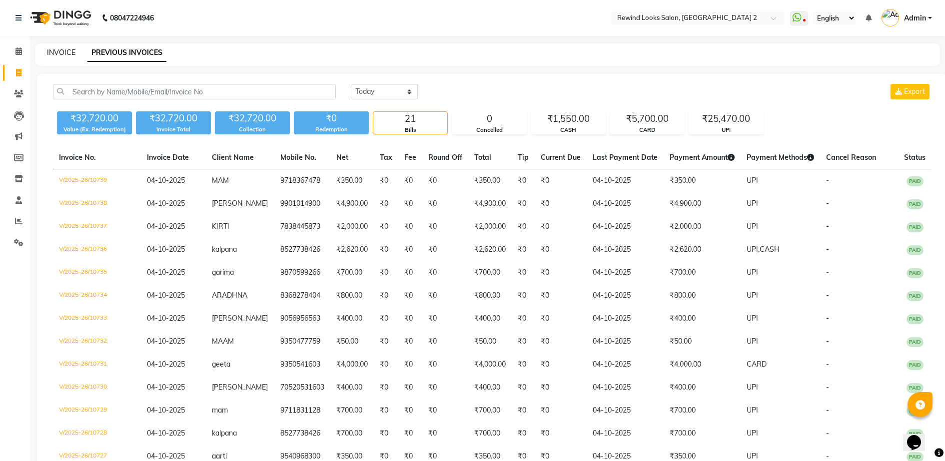
click at [59, 55] on link "INVOICE" at bounding box center [61, 52] width 28 height 9
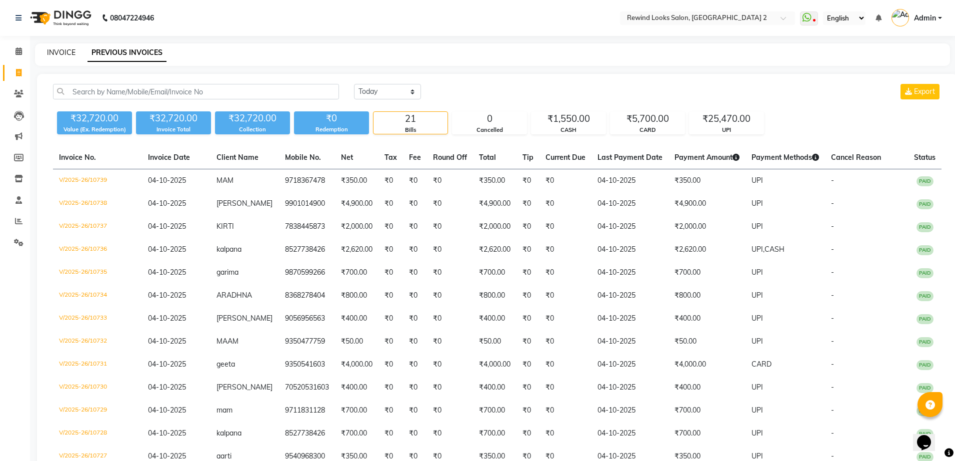
select select "service"
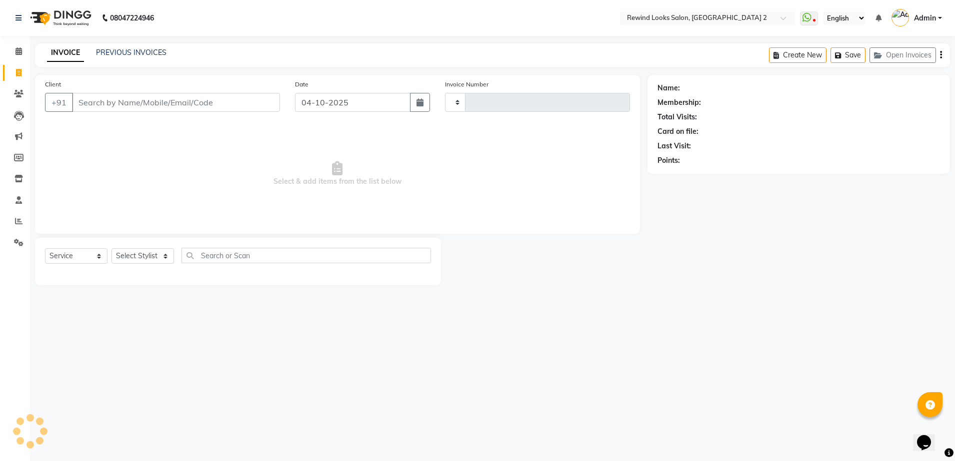
type input "10740"
select select "4640"
select select "27076"
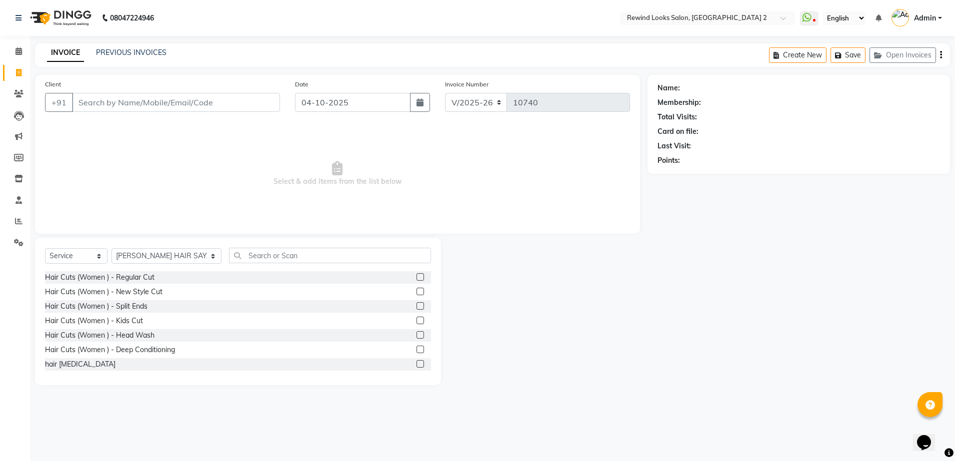
click at [259, 106] on input "Client" at bounding box center [176, 102] width 208 height 19
click at [19, 220] on icon at bounding box center [18, 220] width 7 height 7
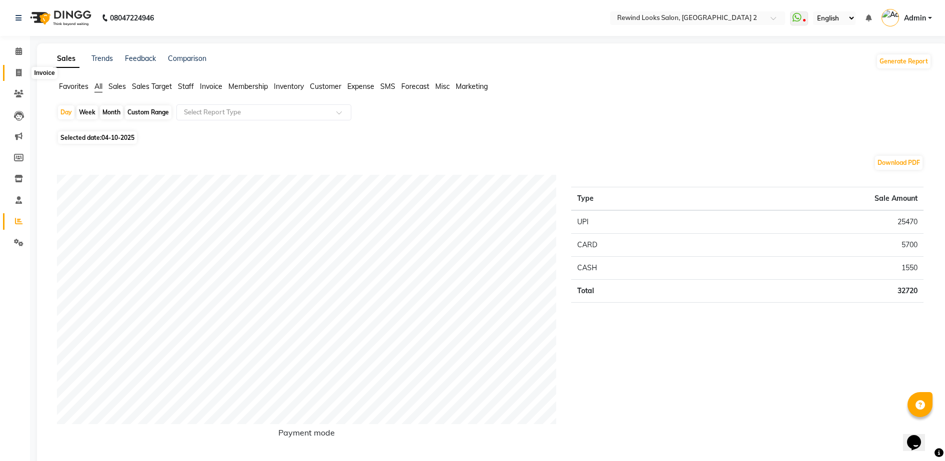
click at [19, 74] on icon at bounding box center [18, 72] width 5 height 7
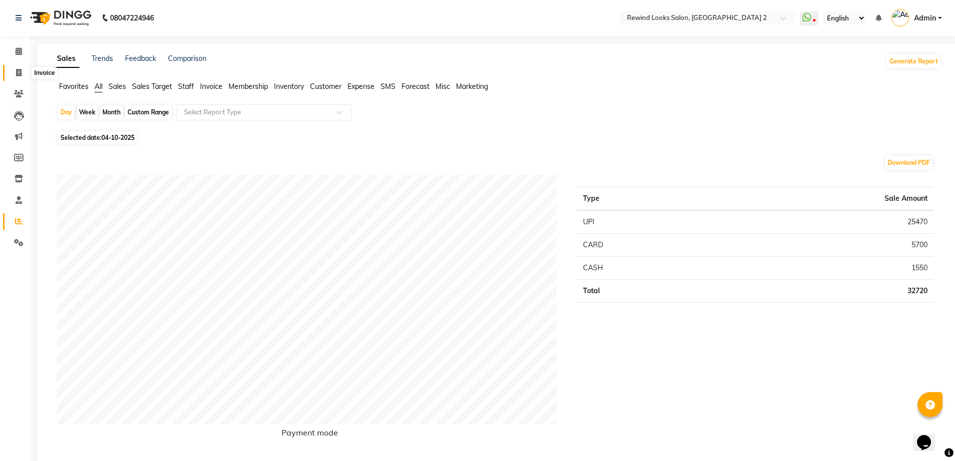
select select "4640"
select select "service"
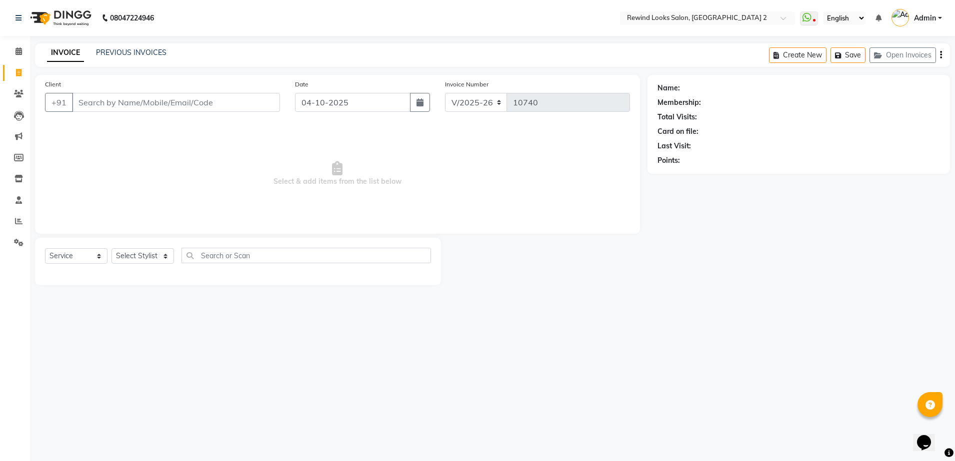
click at [133, 102] on input "Client" at bounding box center [176, 102] width 208 height 19
select select "27076"
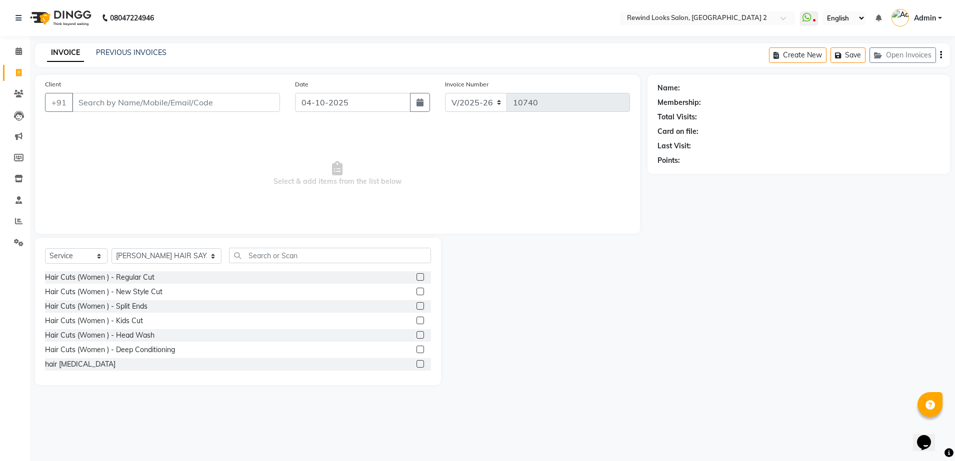
click at [228, 101] on input "Client" at bounding box center [176, 102] width 208 height 19
click at [242, 101] on input "Client" at bounding box center [176, 102] width 208 height 19
click at [260, 101] on input "Client" at bounding box center [176, 102] width 208 height 19
click at [263, 103] on input "Client" at bounding box center [176, 102] width 208 height 19
click at [125, 50] on link "PREVIOUS INVOICES" at bounding box center [131, 52] width 70 height 9
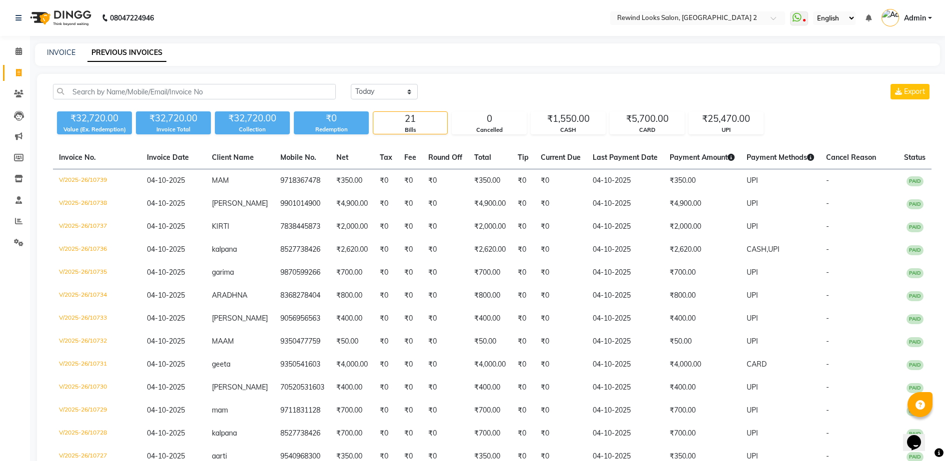
click at [61, 45] on div "INVOICE PREVIOUS INVOICES" at bounding box center [487, 54] width 905 height 22
click at [62, 55] on link "INVOICE" at bounding box center [61, 52] width 28 height 9
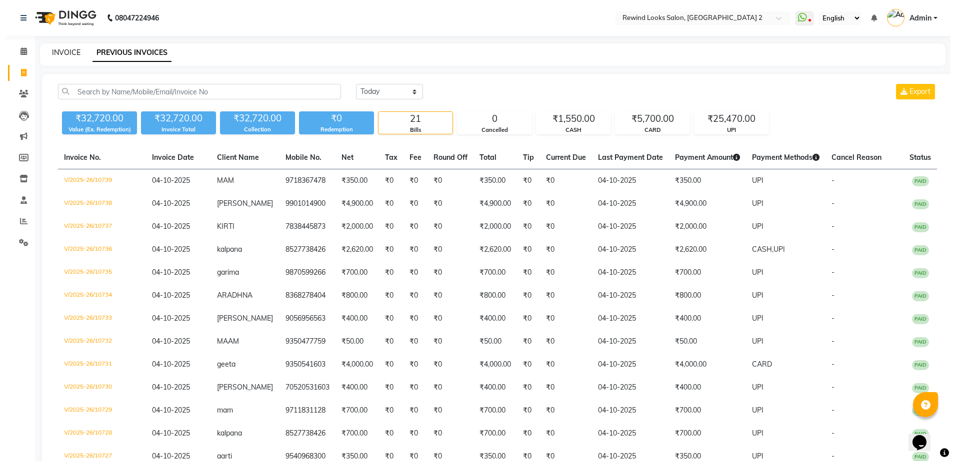
select select "4640"
select select "service"
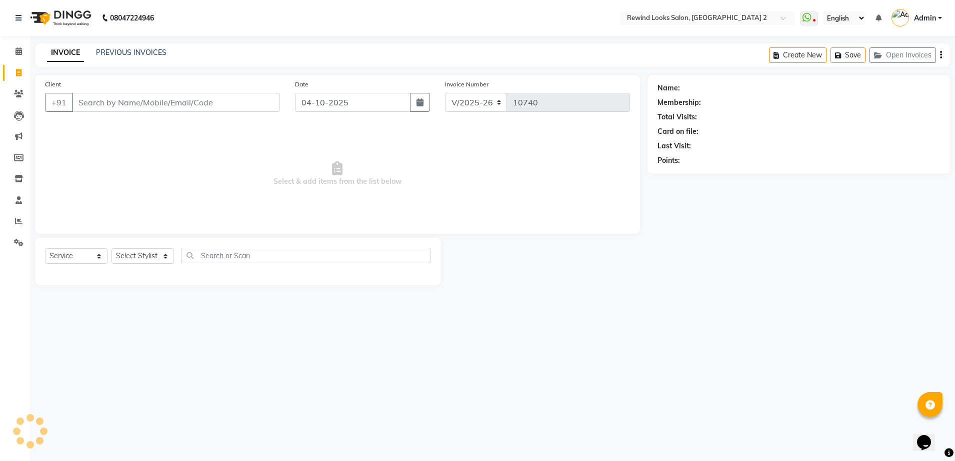
select select "27076"
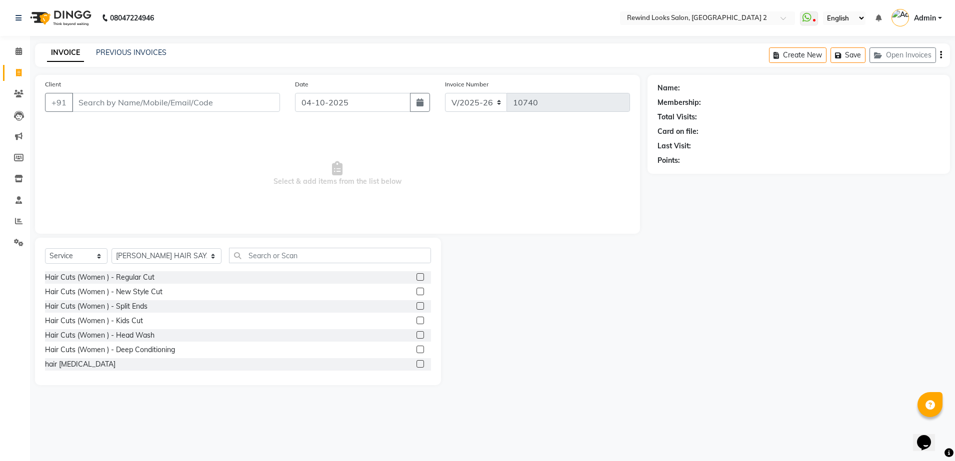
click at [158, 104] on input "Client" at bounding box center [176, 102] width 208 height 19
click at [20, 219] on icon at bounding box center [18, 220] width 7 height 7
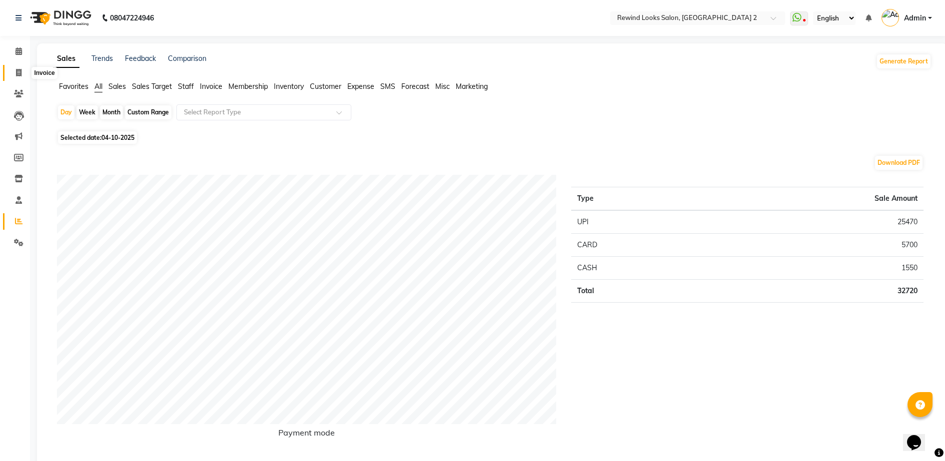
click at [15, 72] on span at bounding box center [18, 72] width 17 height 11
select select "service"
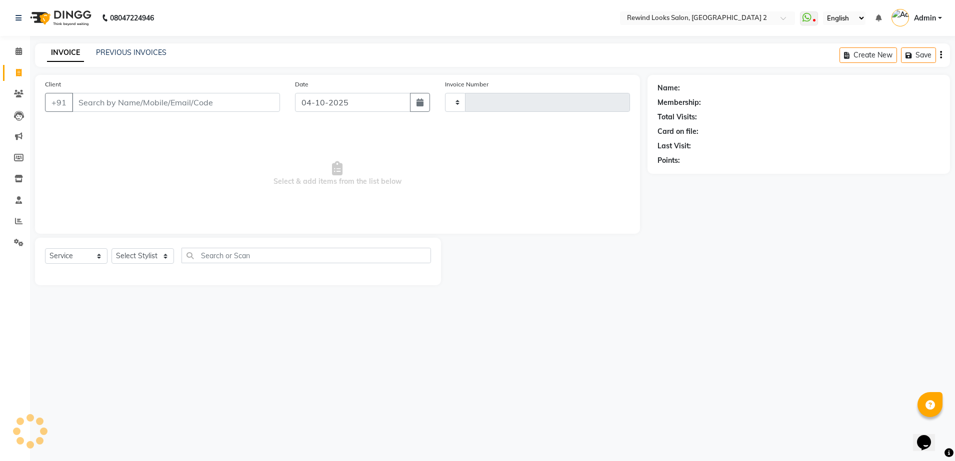
type input "10740"
select select "4640"
select select "27076"
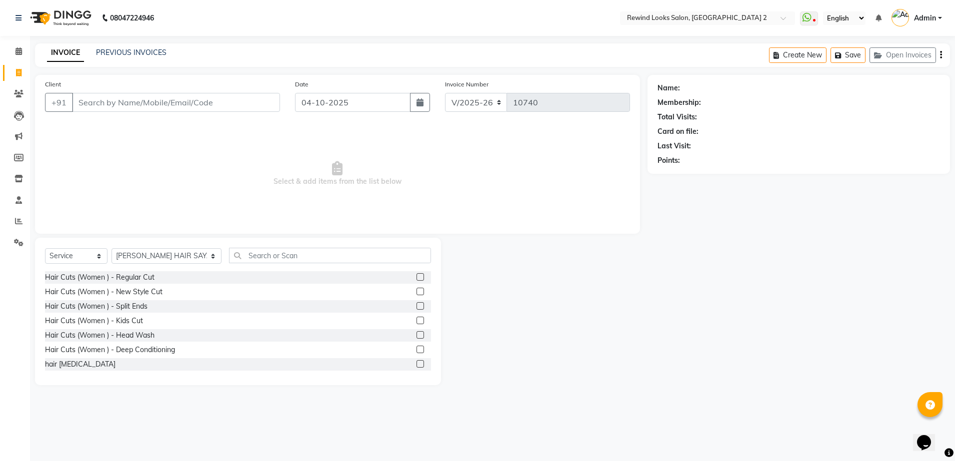
click at [115, 102] on input "Client" at bounding box center [176, 102] width 208 height 19
click at [227, 102] on input "Client" at bounding box center [176, 102] width 208 height 19
click at [229, 102] on input "Client" at bounding box center [176, 102] width 208 height 19
click at [233, 101] on input "Client" at bounding box center [176, 102] width 208 height 19
click at [235, 107] on input "Client" at bounding box center [176, 102] width 208 height 19
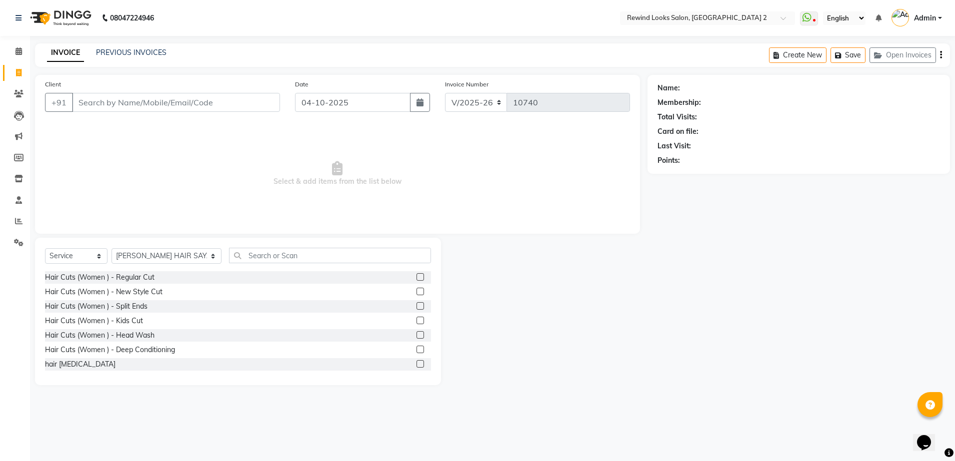
click at [246, 103] on input "Client" at bounding box center [176, 102] width 208 height 19
click at [145, 54] on link "PREVIOUS INVOICES" at bounding box center [131, 52] width 70 height 9
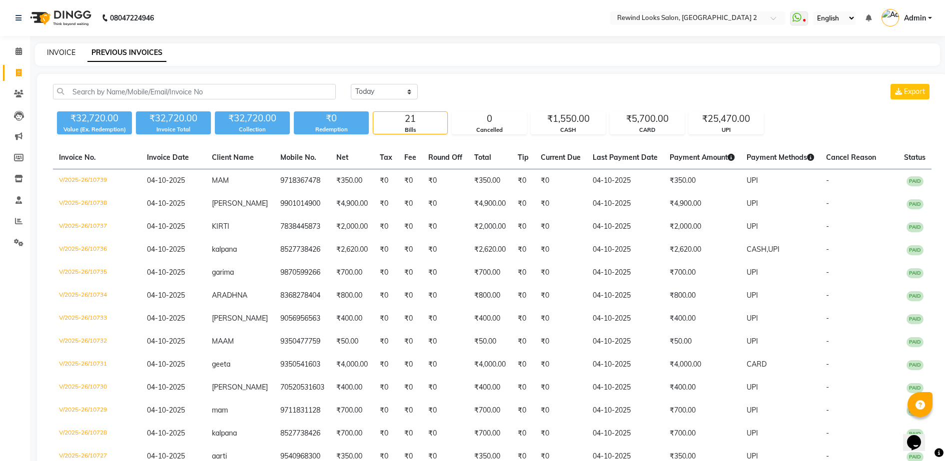
click at [58, 53] on link "INVOICE" at bounding box center [61, 52] width 28 height 9
select select "service"
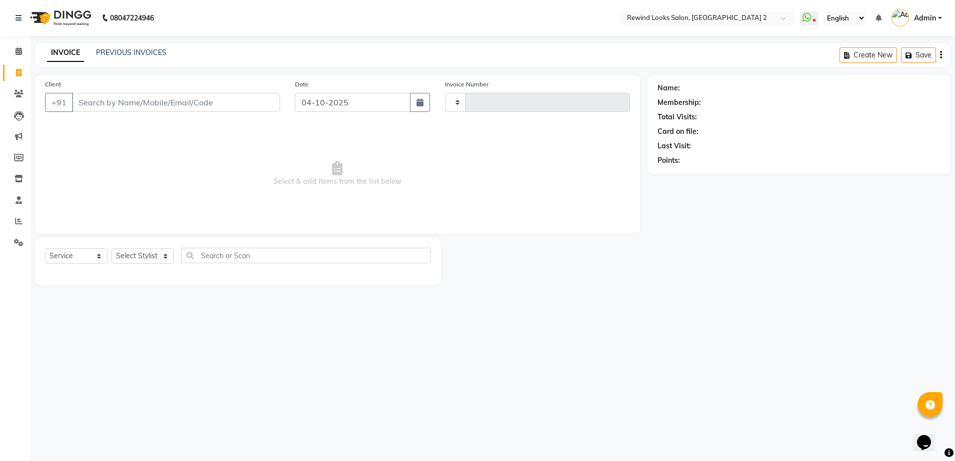
type input "10740"
select select "4640"
click at [162, 108] on input "Client" at bounding box center [176, 102] width 208 height 19
select select "27076"
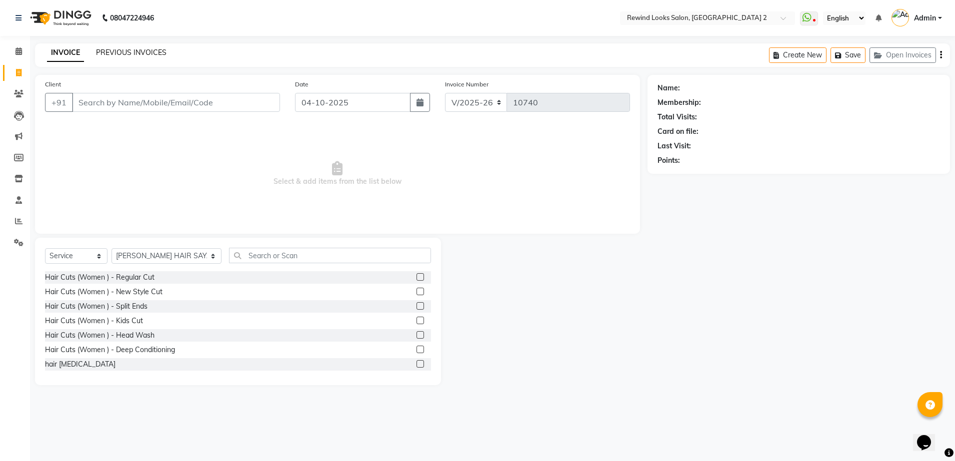
click at [140, 51] on link "PREVIOUS INVOICES" at bounding box center [131, 52] width 70 height 9
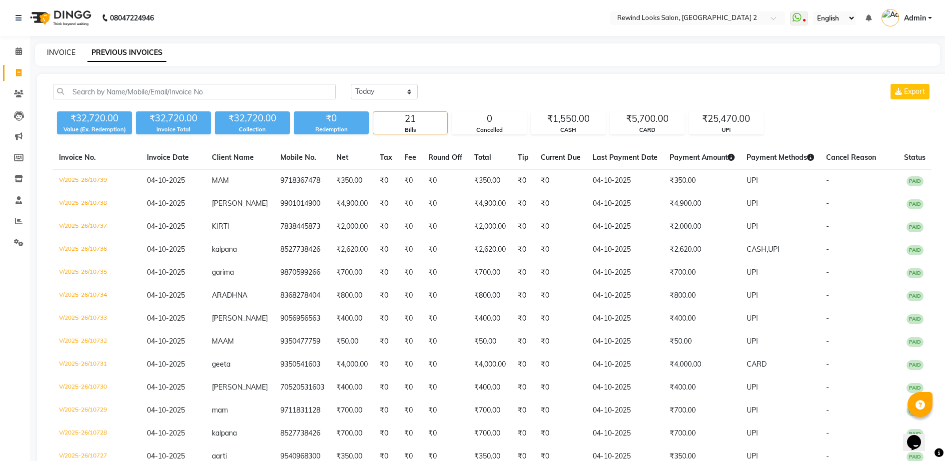
click at [60, 53] on link "INVOICE" at bounding box center [61, 52] width 28 height 9
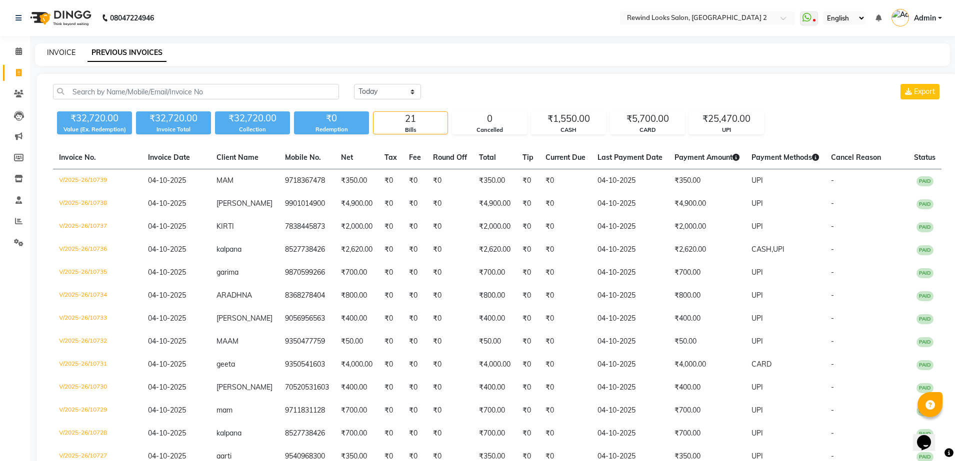
select select "service"
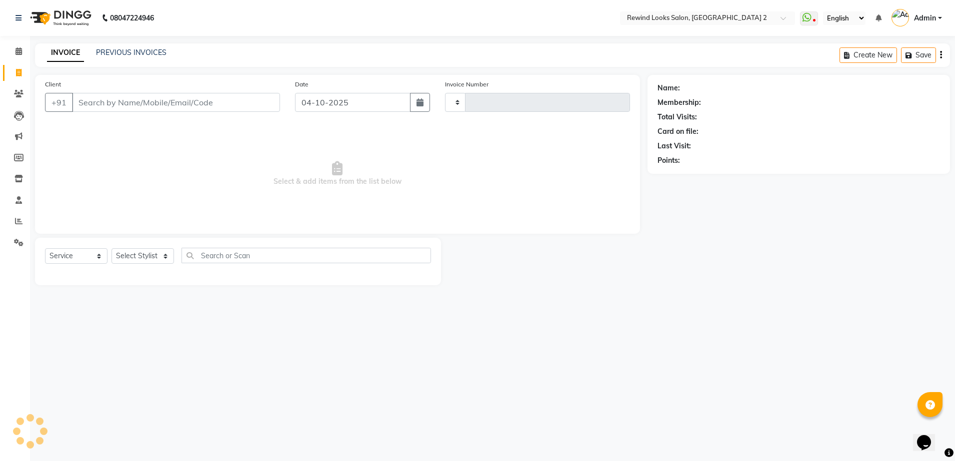
type input "10740"
select select "4640"
select select "27076"
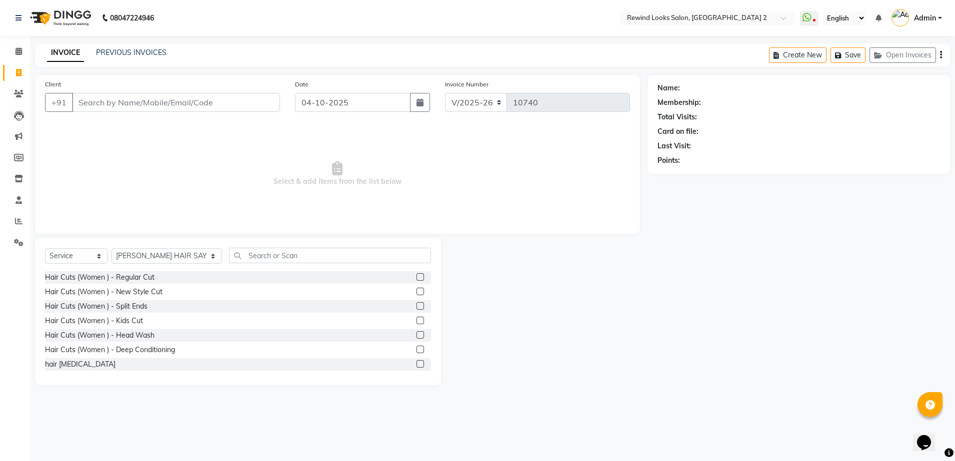
click at [221, 105] on input "Client" at bounding box center [176, 102] width 208 height 19
click at [19, 219] on icon at bounding box center [18, 220] width 7 height 7
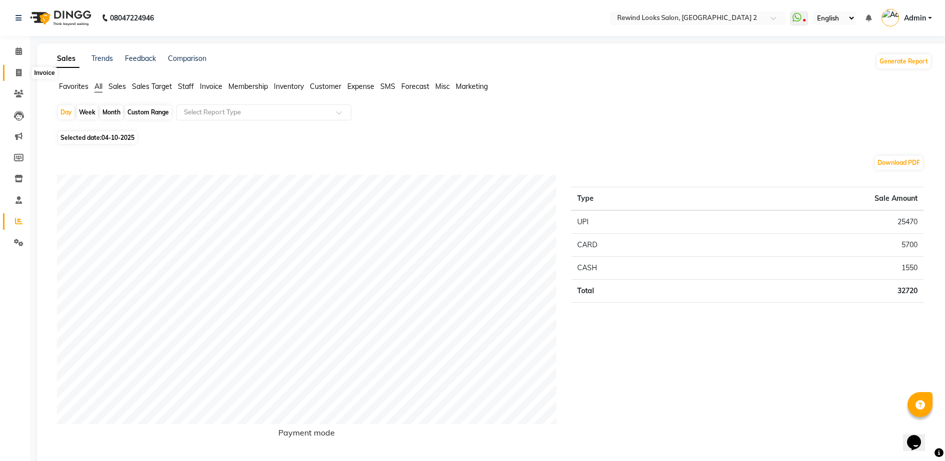
click at [17, 71] on icon at bounding box center [18, 72] width 5 height 7
select select "service"
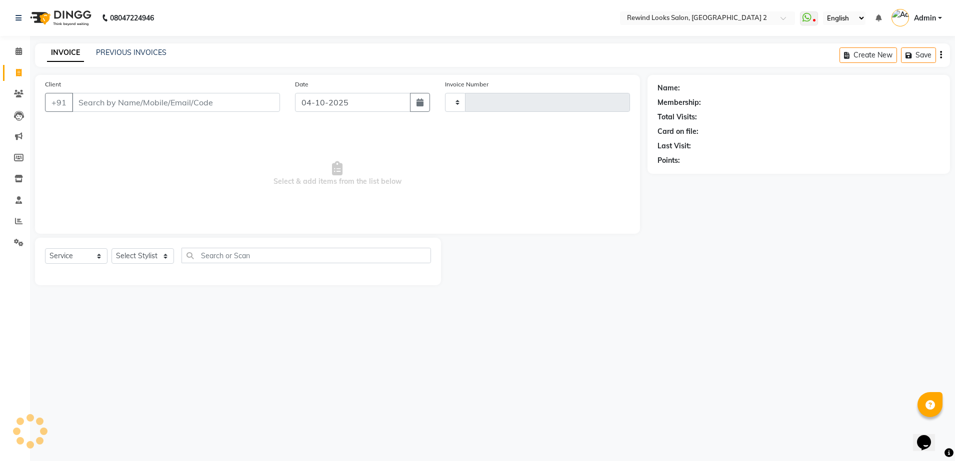
type input "10740"
select select "4640"
select select "27076"
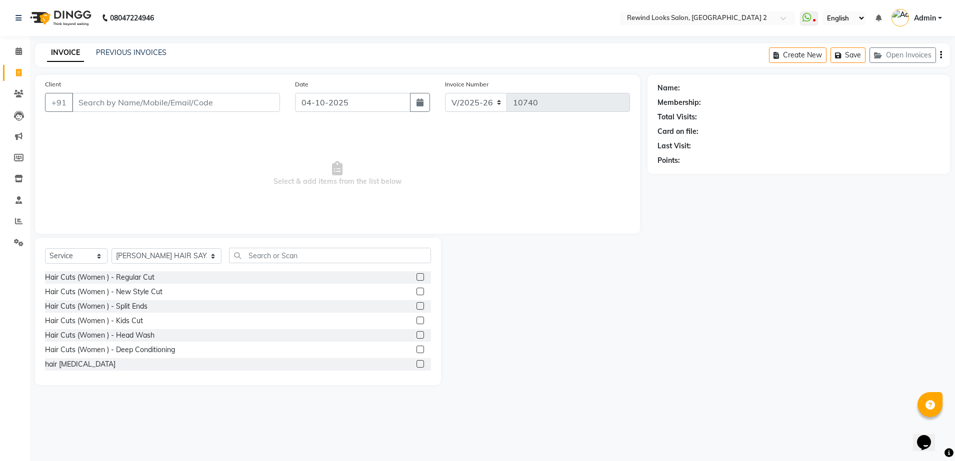
click at [144, 100] on input "Client" at bounding box center [176, 102] width 208 height 19
click at [236, 99] on input "Client" at bounding box center [176, 102] width 208 height 19
click at [246, 106] on input "Client" at bounding box center [176, 102] width 208 height 19
click at [148, 50] on link "PREVIOUS INVOICES" at bounding box center [131, 52] width 70 height 9
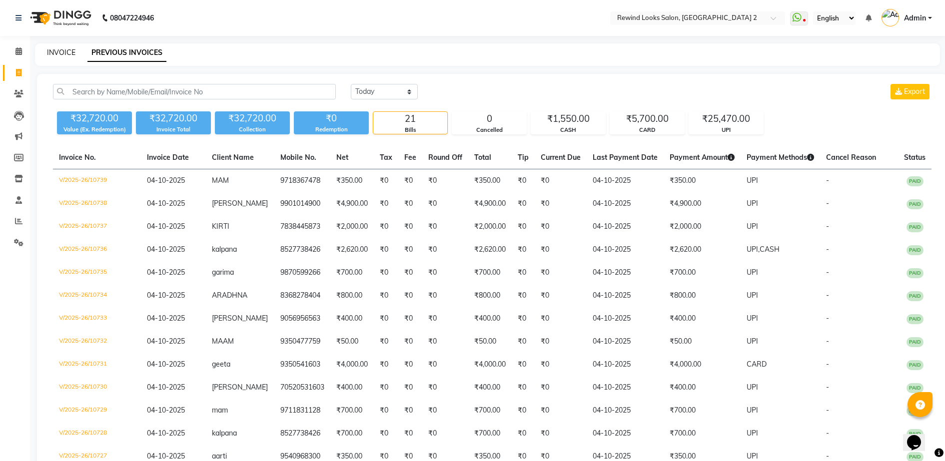
click at [62, 52] on link "INVOICE" at bounding box center [61, 52] width 28 height 9
select select "service"
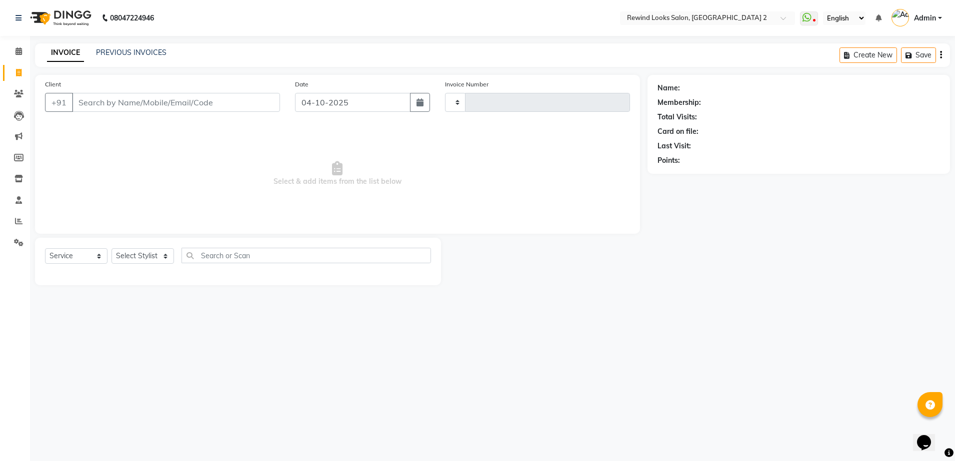
type input "10740"
select select "4640"
select select "27076"
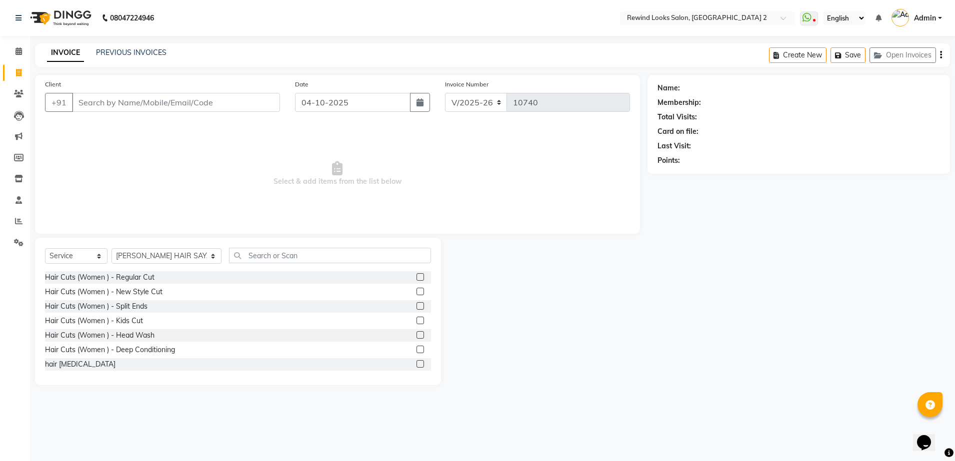
click at [219, 101] on input "Client" at bounding box center [176, 102] width 208 height 19
click at [206, 102] on input "Client" at bounding box center [176, 102] width 208 height 19
click at [15, 222] on icon at bounding box center [18, 220] width 7 height 7
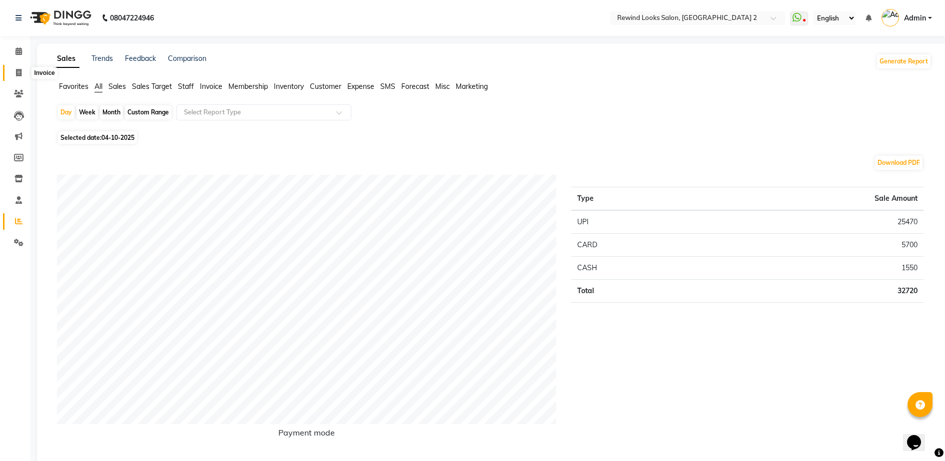
click at [19, 72] on icon at bounding box center [18, 72] width 5 height 7
select select "service"
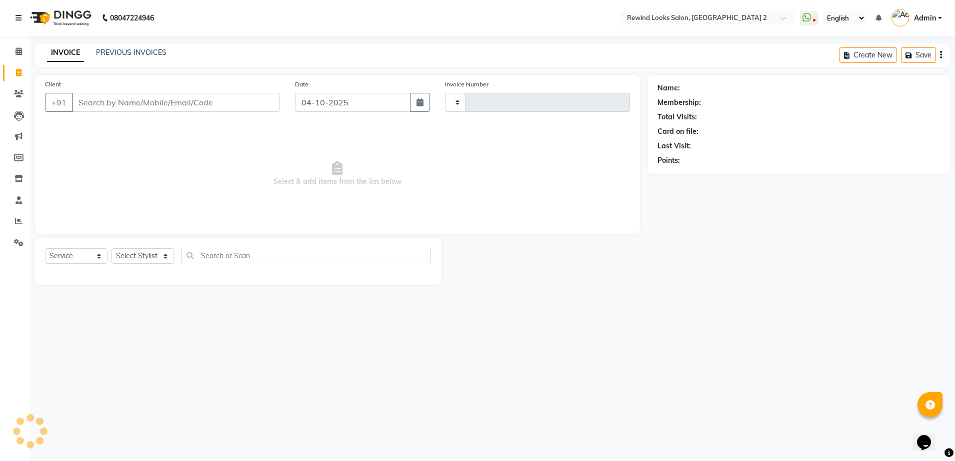
type input "10740"
select select "4640"
select select "27076"
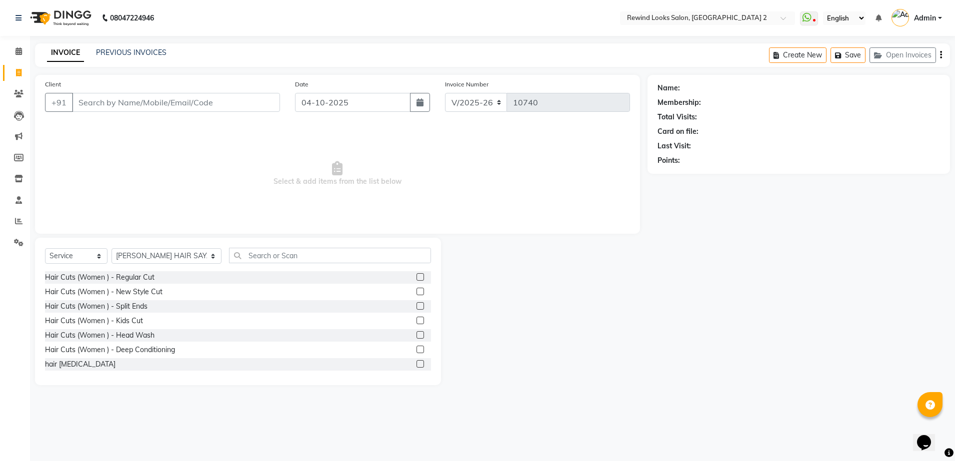
click at [219, 100] on input "Client" at bounding box center [176, 102] width 208 height 19
click at [151, 52] on link "PREVIOUS INVOICES" at bounding box center [131, 52] width 70 height 9
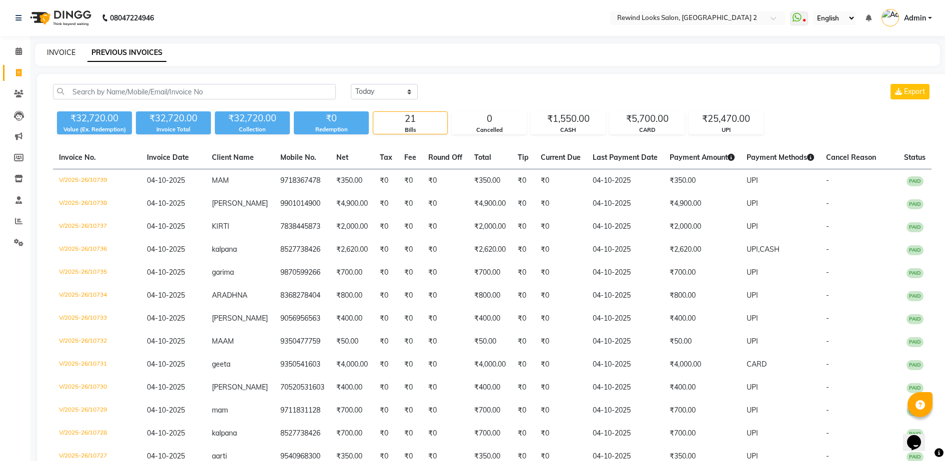
click at [64, 51] on link "INVOICE" at bounding box center [61, 52] width 28 height 9
select select "service"
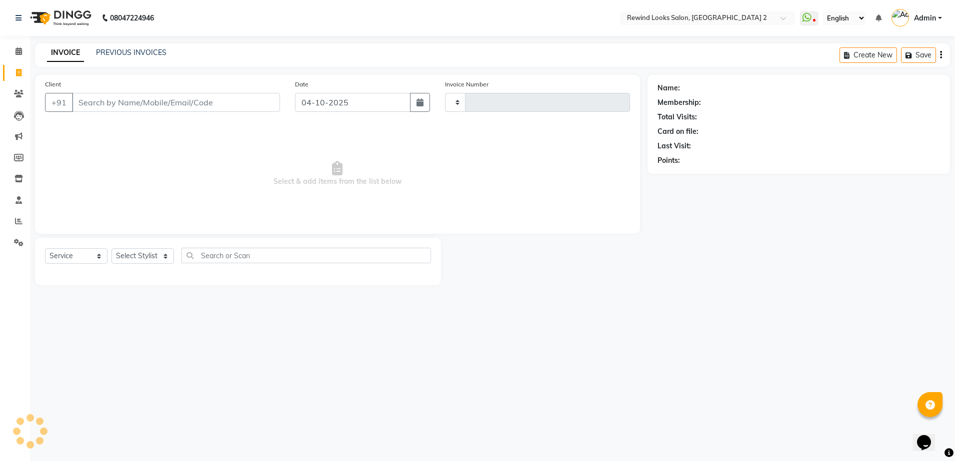
type input "10740"
select select "4640"
select select "27076"
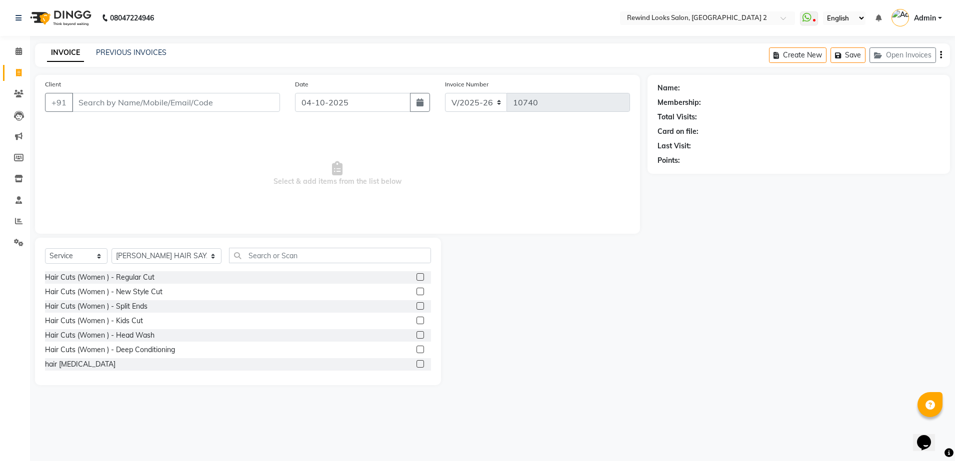
click at [220, 101] on input "Client" at bounding box center [176, 102] width 208 height 19
click at [221, 106] on input "Client" at bounding box center [176, 102] width 208 height 19
click at [119, 51] on link "PREVIOUS INVOICES" at bounding box center [131, 52] width 70 height 9
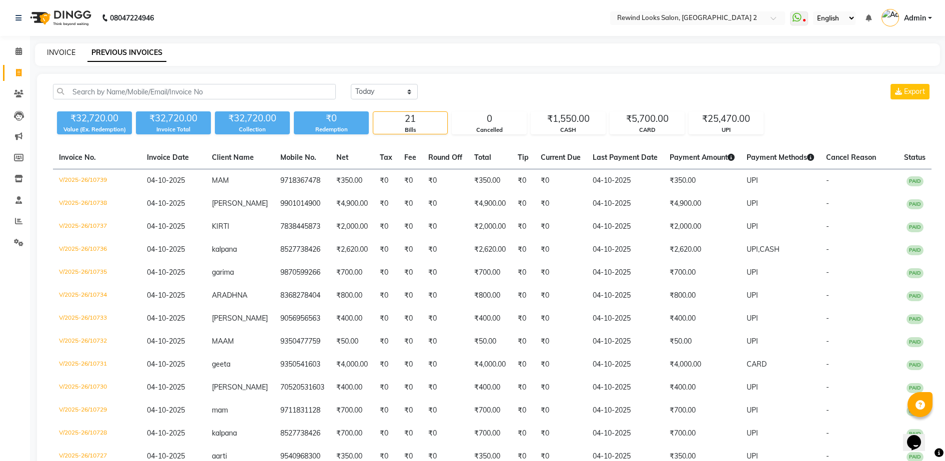
click at [62, 52] on link "INVOICE" at bounding box center [61, 52] width 28 height 9
select select "service"
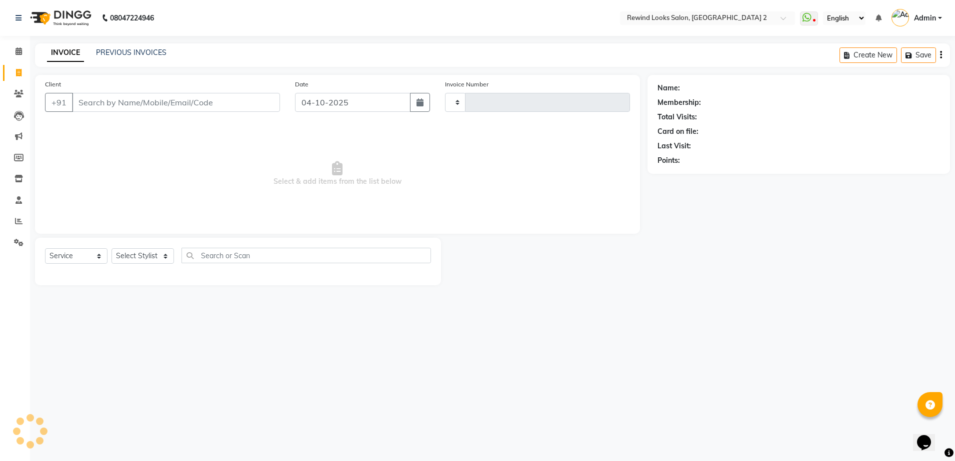
type input "10740"
select select "4640"
select select "27076"
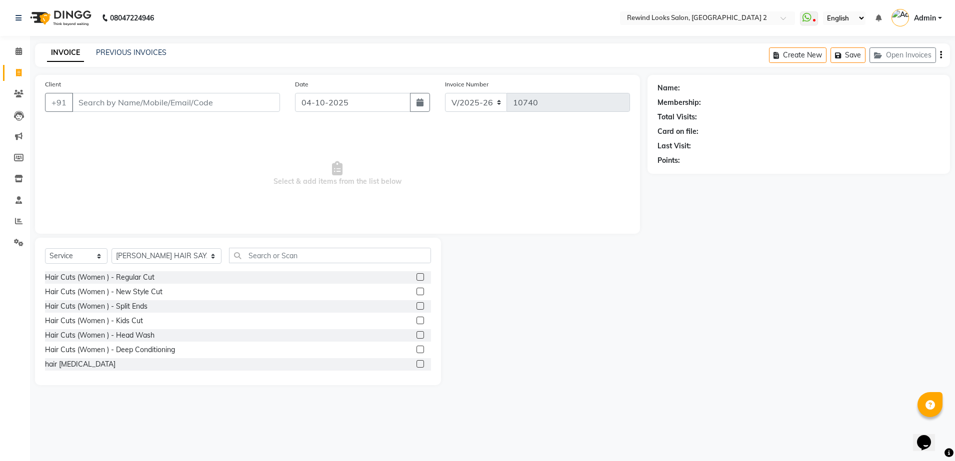
click at [222, 103] on input "Client" at bounding box center [176, 102] width 208 height 19
click at [155, 49] on link "PREVIOUS INVOICES" at bounding box center [131, 52] width 70 height 9
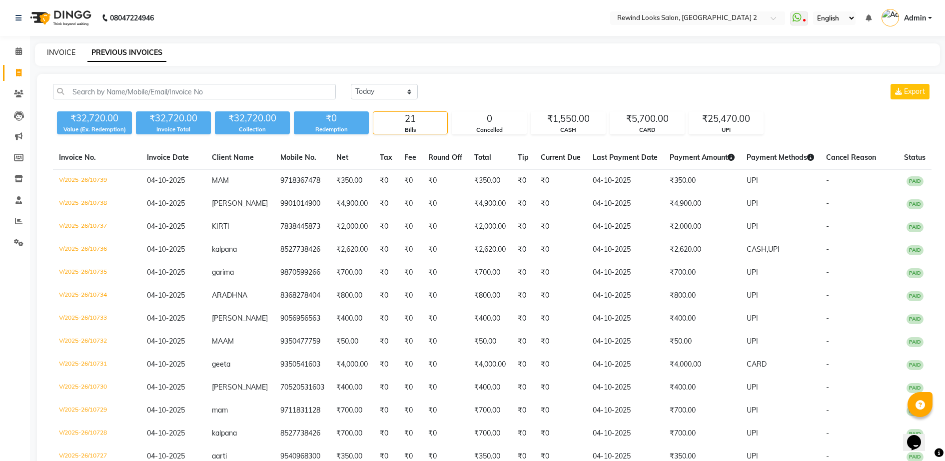
click at [64, 52] on link "INVOICE" at bounding box center [61, 52] width 28 height 9
select select "service"
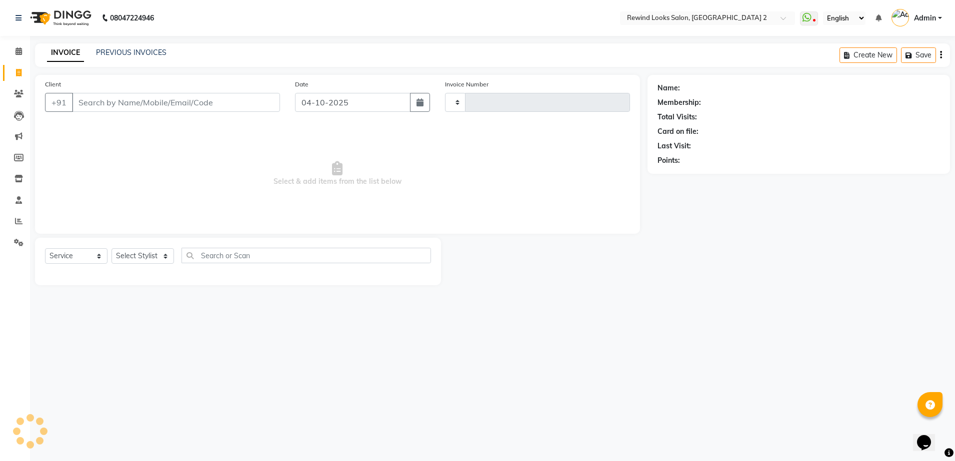
type input "10740"
select select "4640"
select select "27076"
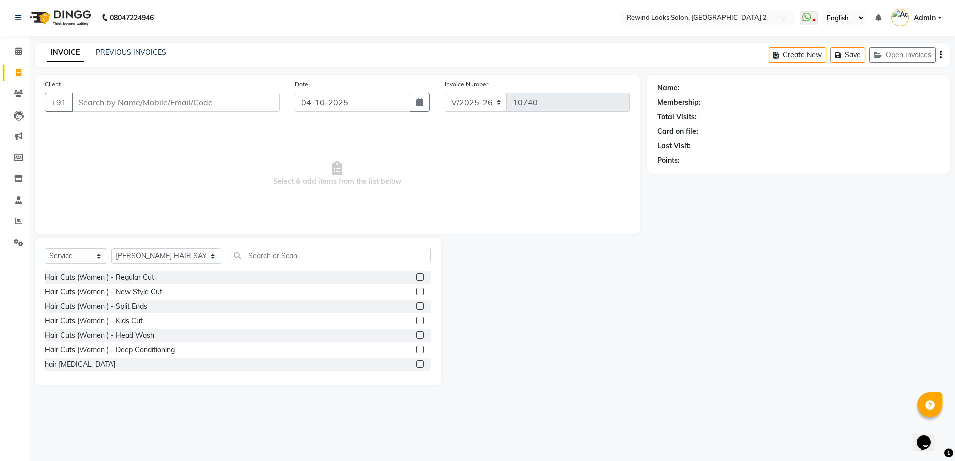
click at [235, 104] on input "Client" at bounding box center [176, 102] width 208 height 19
click at [244, 103] on input "Client" at bounding box center [176, 102] width 208 height 19
click at [251, 100] on input "Client" at bounding box center [176, 102] width 208 height 19
click at [252, 101] on input "Client" at bounding box center [176, 102] width 208 height 19
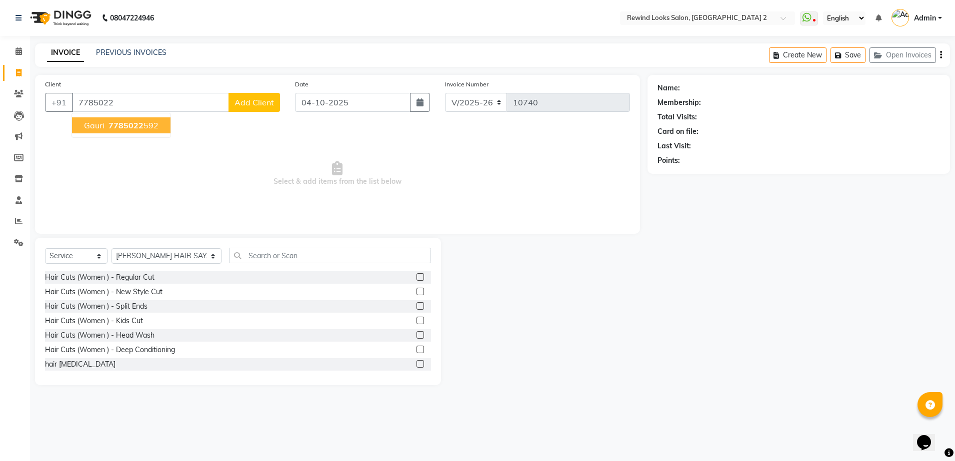
click at [146, 127] on ngb-highlight "7785022 592" at bounding box center [132, 125] width 52 height 10
type input "7785022592"
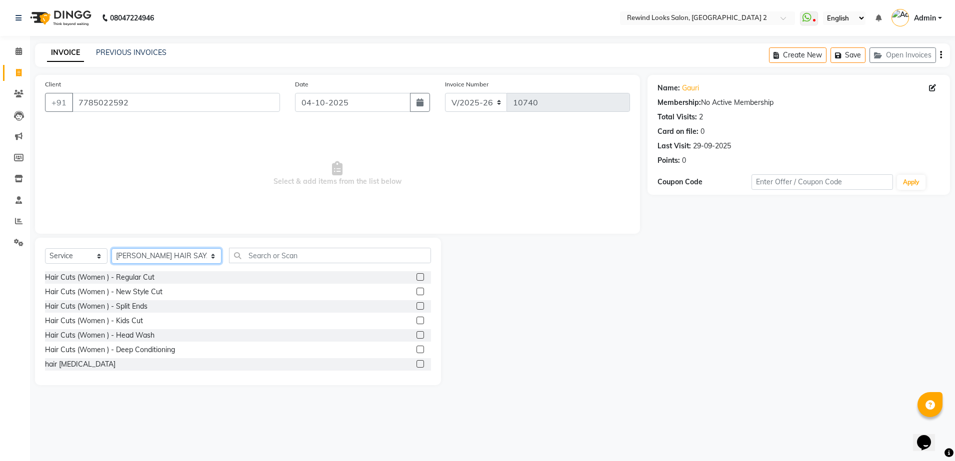
click at [163, 254] on select "Select Stylist [PERSON_NAME] aayat ADMIN Alfad hair Casa Ali Hair [PERSON_NAME]…" at bounding box center [166, 255] width 110 height 15
select select "58106"
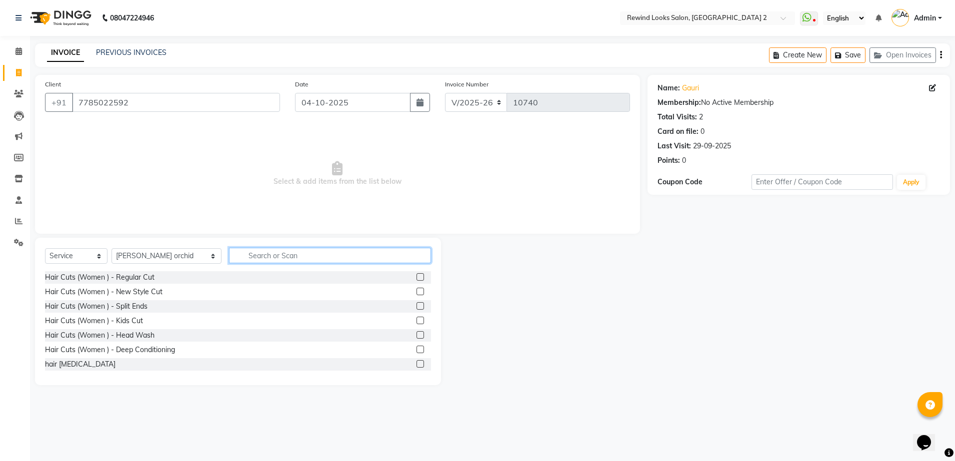
click at [247, 251] on input "text" at bounding box center [330, 255] width 202 height 15
type input "FAC"
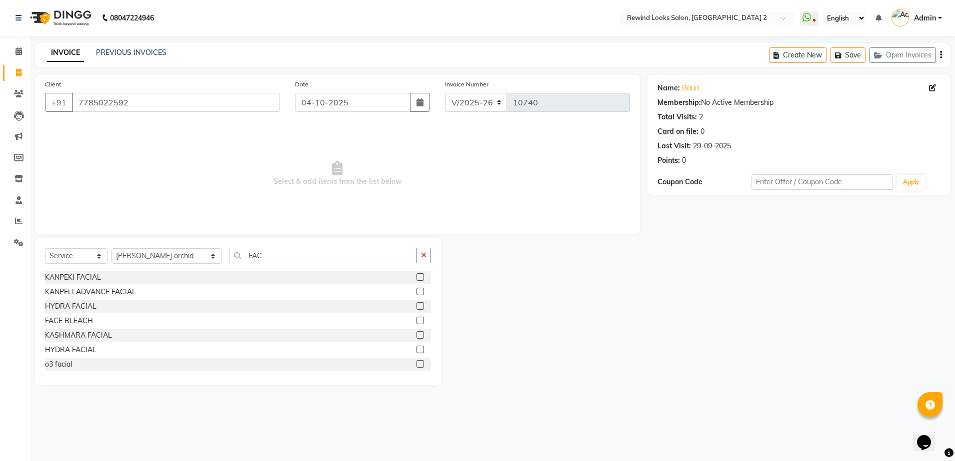
click at [416, 277] on label at bounding box center [419, 276] width 7 height 7
click at [416, 277] on input "checkbox" at bounding box center [419, 277] width 6 height 6
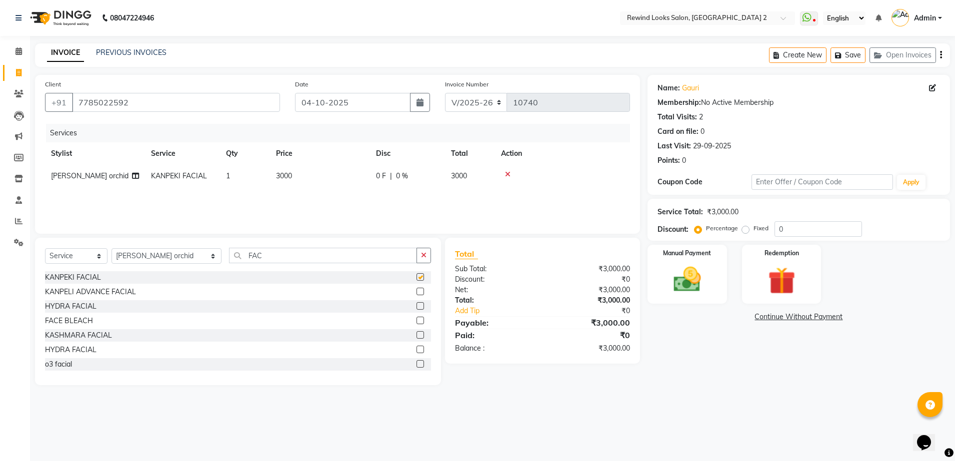
checkbox input "false"
click at [339, 175] on td "3000" at bounding box center [320, 176] width 100 height 22
select select "58106"
click at [363, 174] on input "3000" at bounding box center [367, 178] width 88 height 15
click at [663, 282] on div "Manual Payment" at bounding box center [687, 274] width 82 height 61
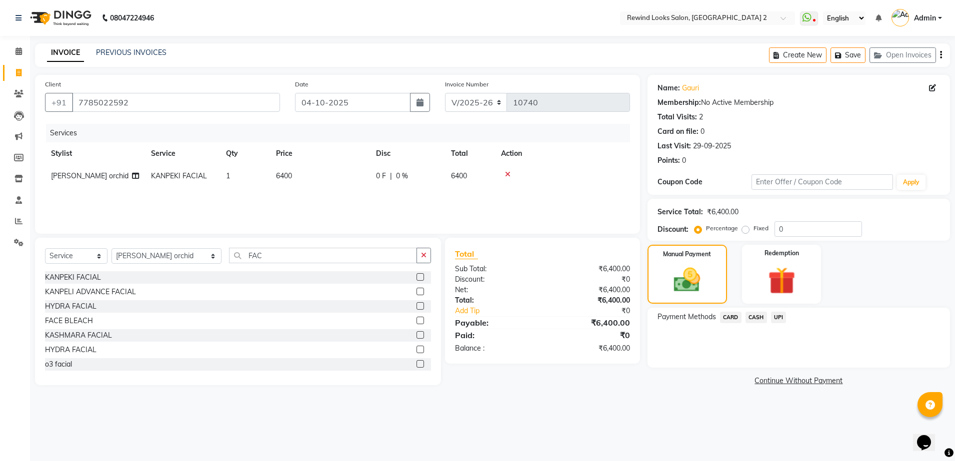
click at [778, 317] on span "UPI" at bounding box center [778, 317] width 15 height 11
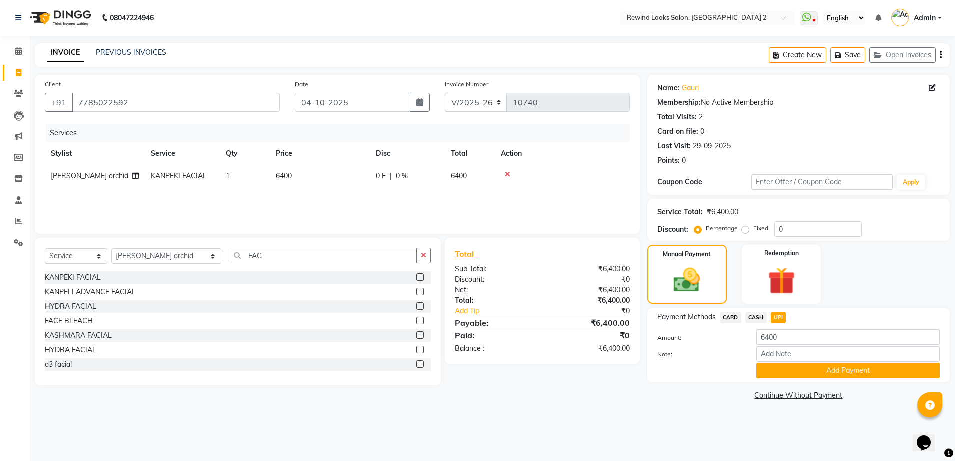
click at [753, 319] on span "CASH" at bounding box center [755, 317] width 21 height 11
click at [786, 367] on button "Add Payment" at bounding box center [847, 370] width 183 height 15
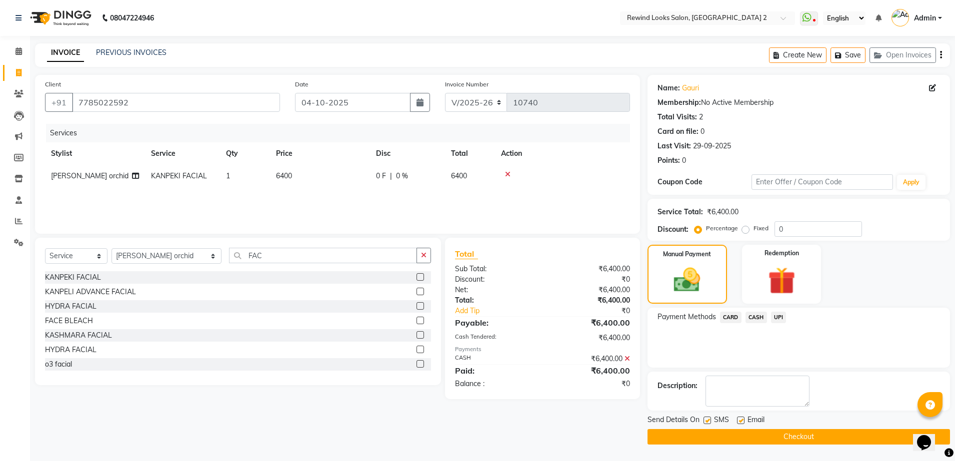
click at [797, 438] on button "Checkout" at bounding box center [798, 436] width 302 height 15
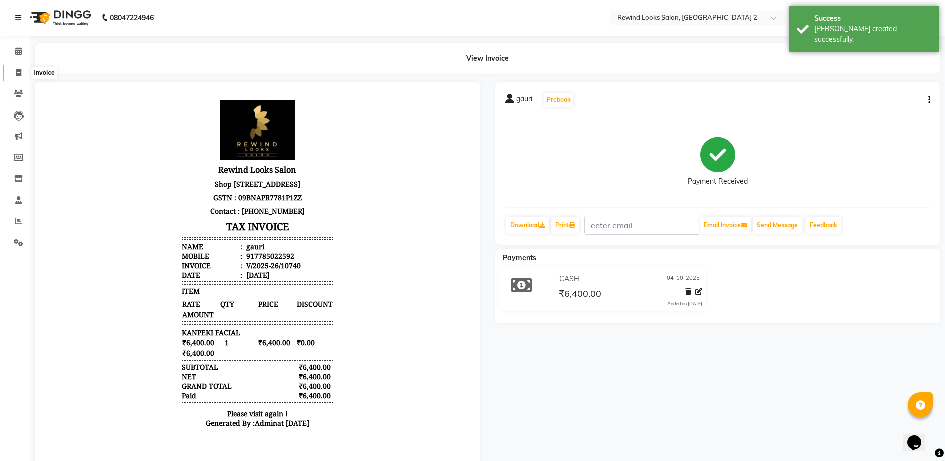
click at [17, 73] on icon at bounding box center [18, 72] width 5 height 7
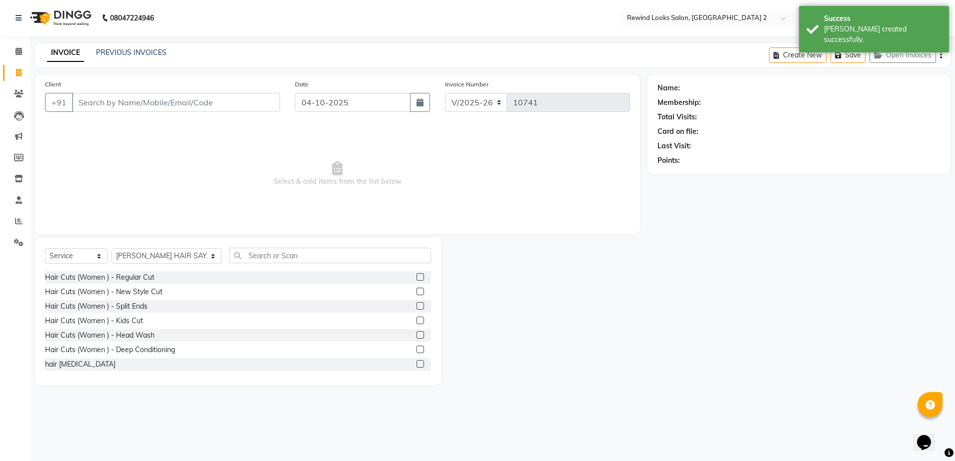
click at [177, 108] on input "Client" at bounding box center [176, 102] width 208 height 19
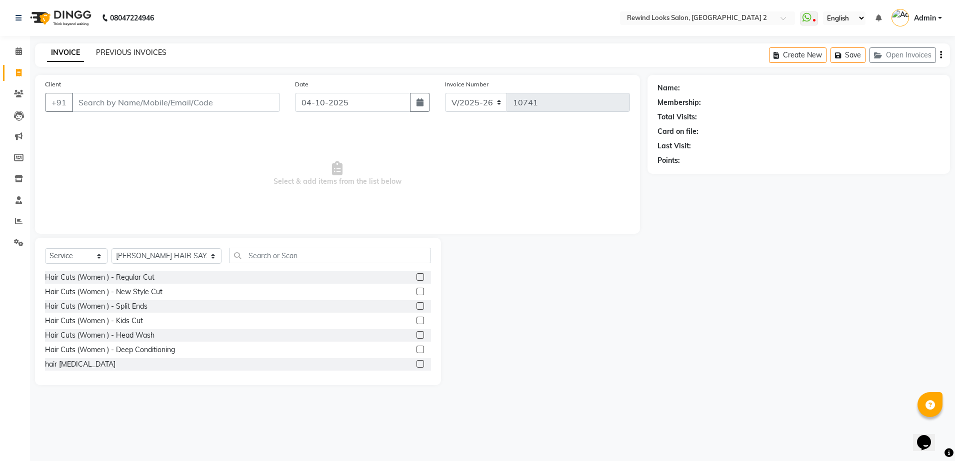
click at [125, 51] on link "PREVIOUS INVOICES" at bounding box center [131, 52] width 70 height 9
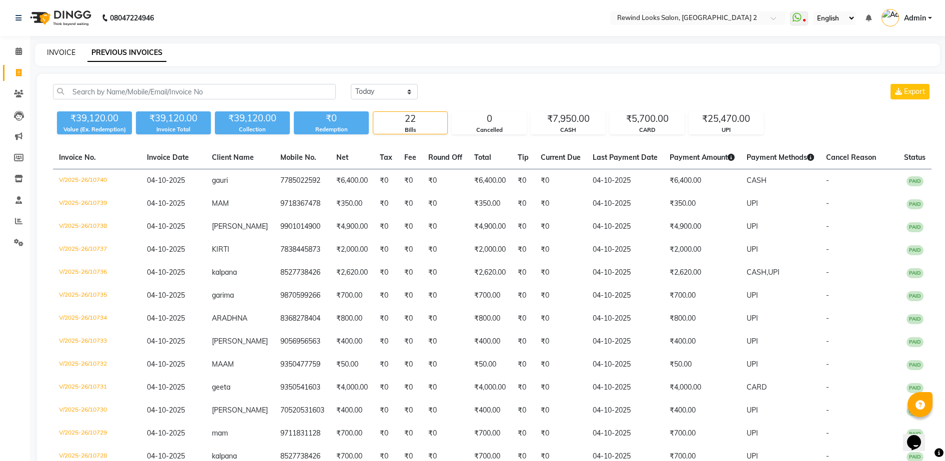
click at [52, 48] on link "INVOICE" at bounding box center [61, 52] width 28 height 9
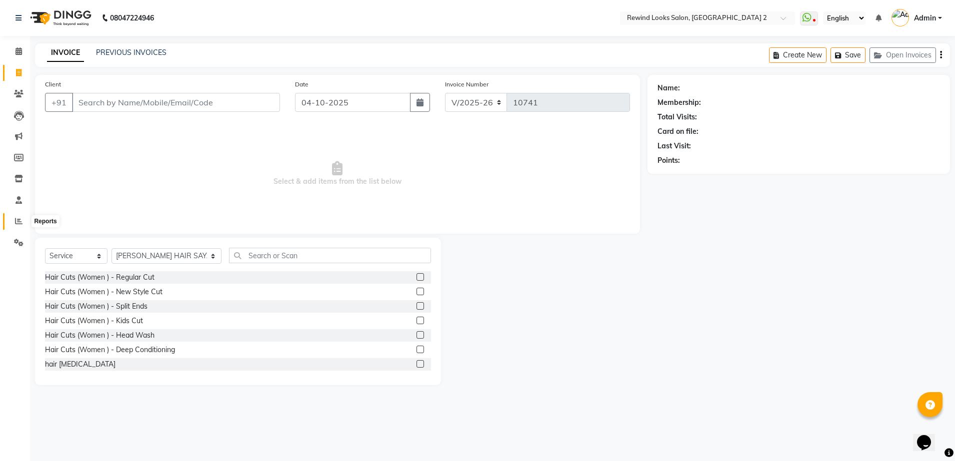
click at [20, 220] on icon at bounding box center [18, 220] width 7 height 7
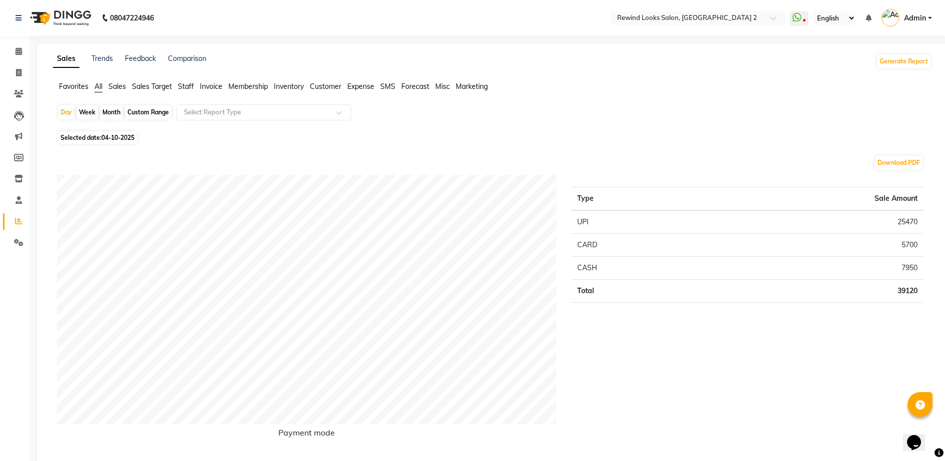
click at [190, 88] on span "Staff" at bounding box center [186, 86] width 16 height 9
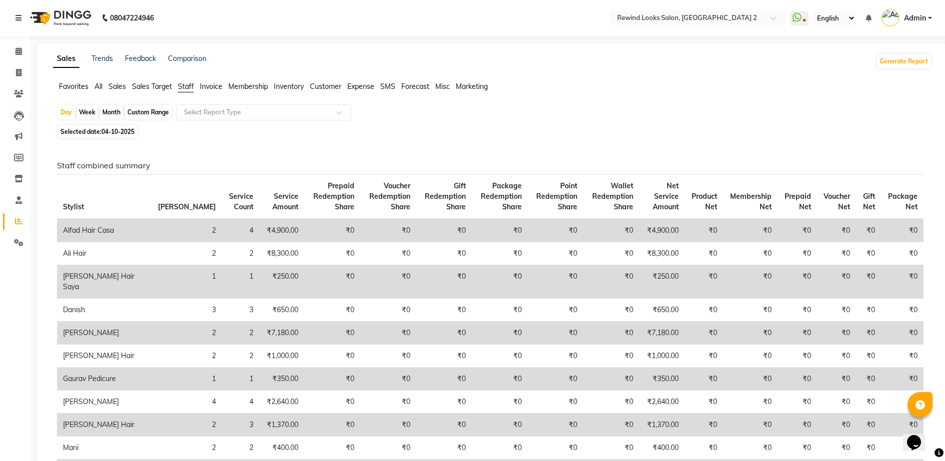
click at [113, 111] on div "Month" at bounding box center [111, 112] width 23 height 14
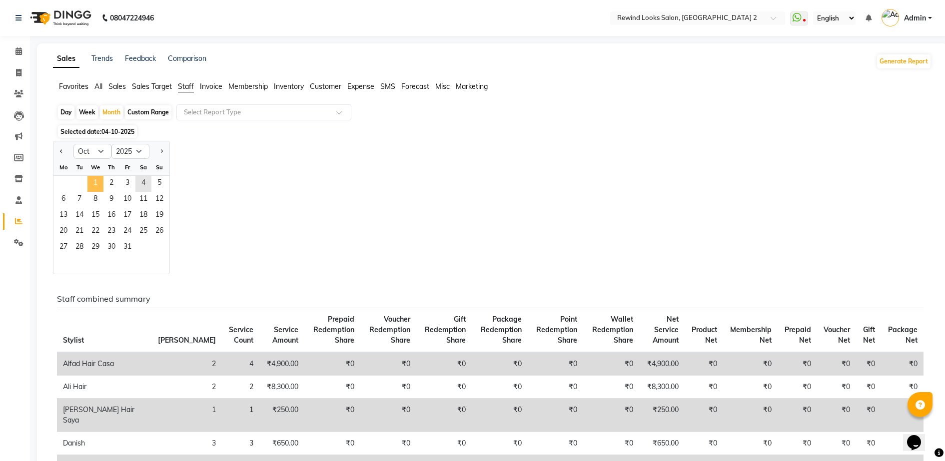
click at [97, 188] on span "1" at bounding box center [95, 184] width 16 height 16
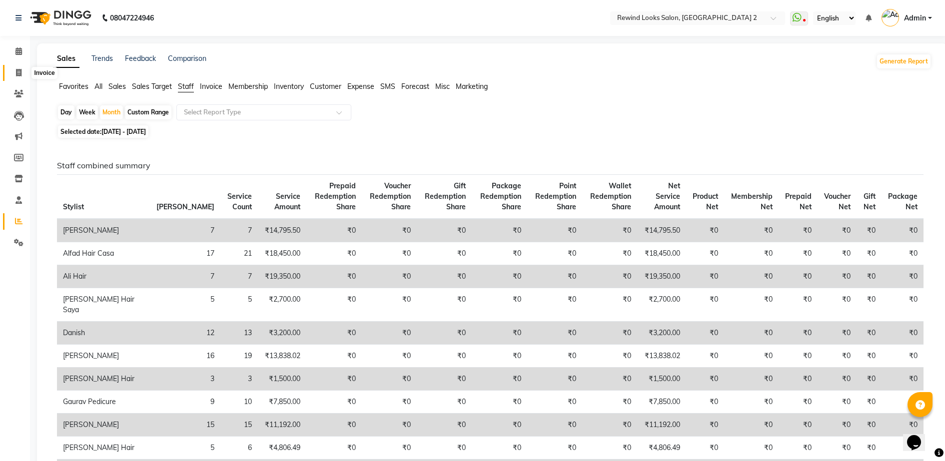
click at [17, 73] on icon at bounding box center [18, 72] width 5 height 7
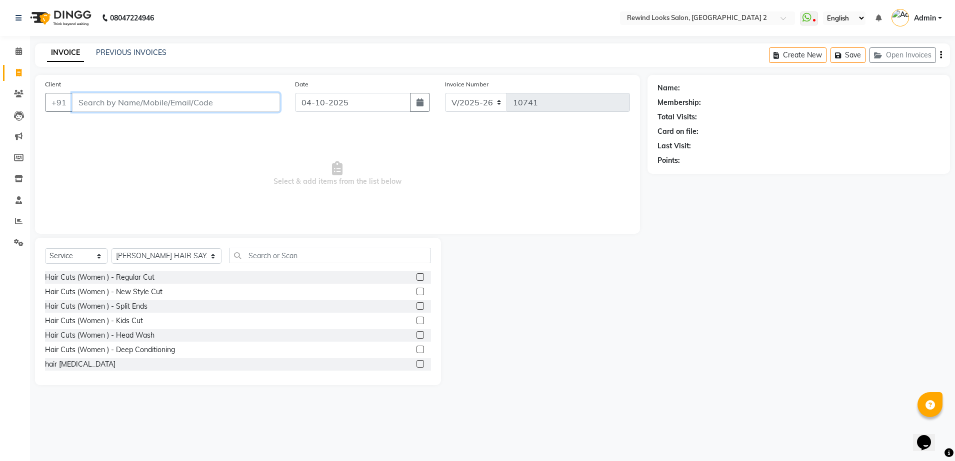
click at [234, 106] on input "Client" at bounding box center [176, 102] width 208 height 19
click at [253, 99] on input "Client" at bounding box center [176, 102] width 208 height 19
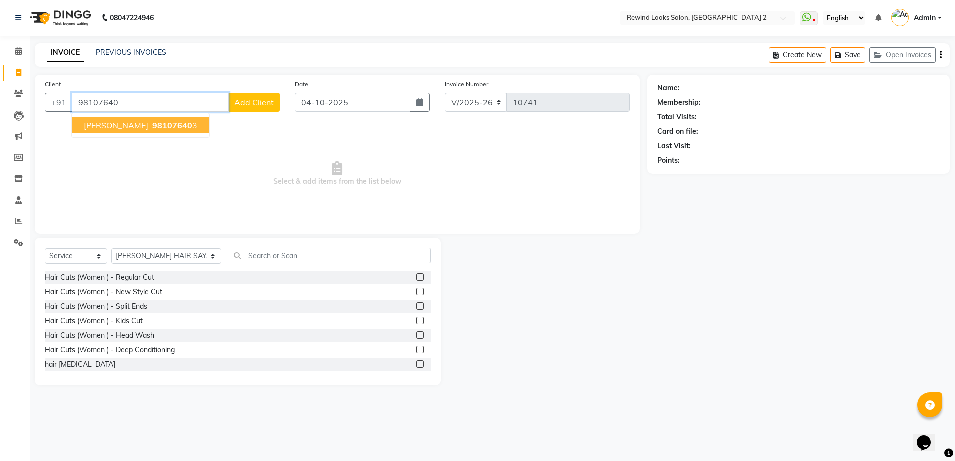
click at [161, 125] on span "98107640" at bounding box center [172, 125] width 40 height 10
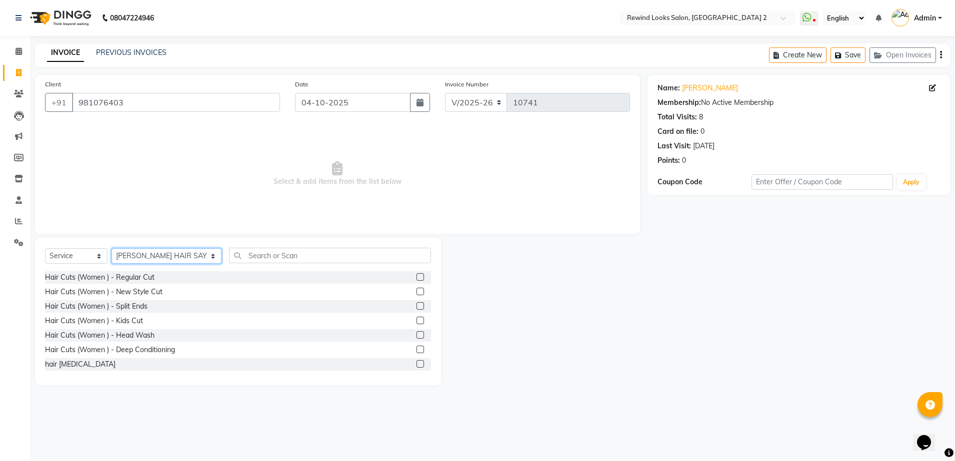
click at [145, 254] on select "Select Stylist [PERSON_NAME] aayat ADMIN Alfad hair Casa Ali Hair [PERSON_NAME]…" at bounding box center [166, 255] width 110 height 15
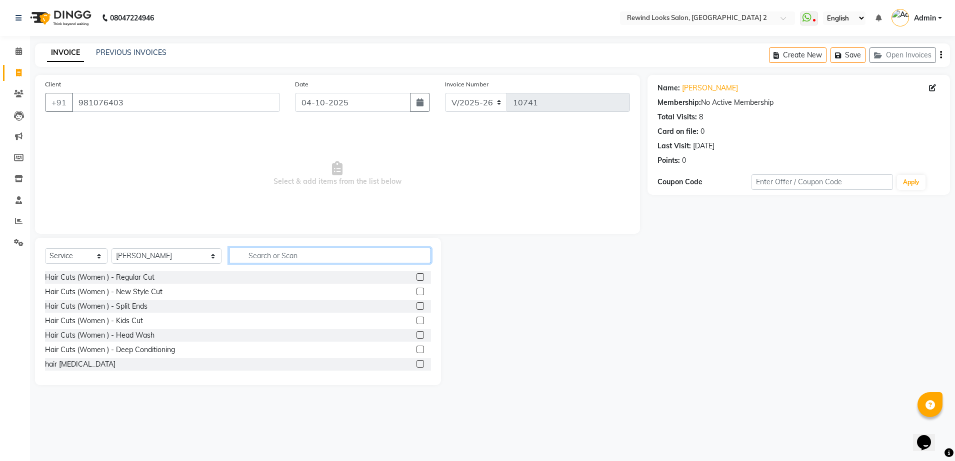
click at [259, 255] on input "text" at bounding box center [330, 255] width 202 height 15
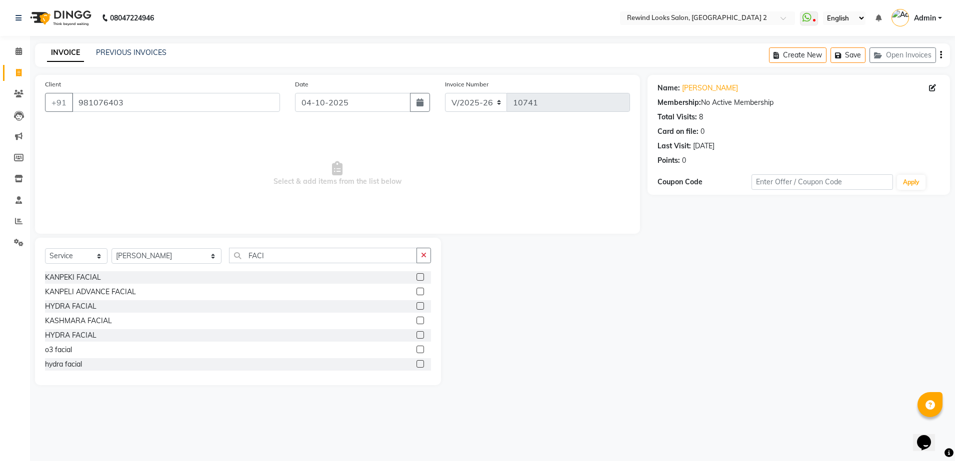
click at [416, 281] on div at bounding box center [419, 278] width 6 height 10
click at [362, 255] on input "FACI" at bounding box center [323, 255] width 188 height 15
click at [416, 278] on label at bounding box center [419, 276] width 7 height 7
click at [416, 278] on input "checkbox" at bounding box center [419, 277] width 6 height 6
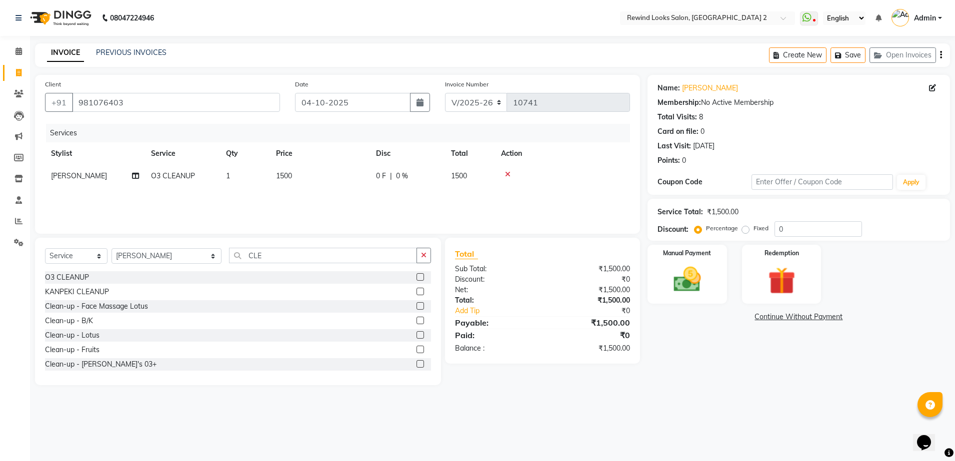
click at [358, 174] on td "1500" at bounding box center [320, 176] width 100 height 22
click at [358, 174] on input "1500" at bounding box center [367, 178] width 88 height 15
click at [700, 264] on img at bounding box center [687, 279] width 46 height 33
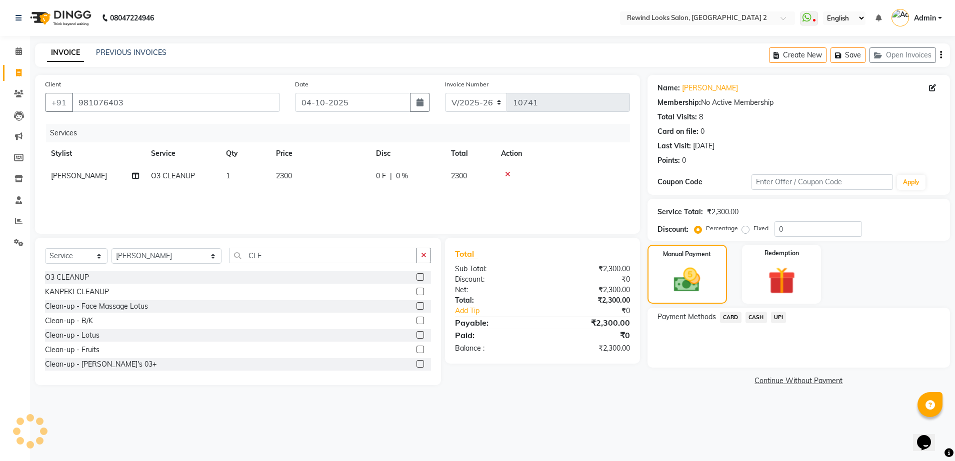
click at [782, 318] on span "UPI" at bounding box center [778, 317] width 15 height 11
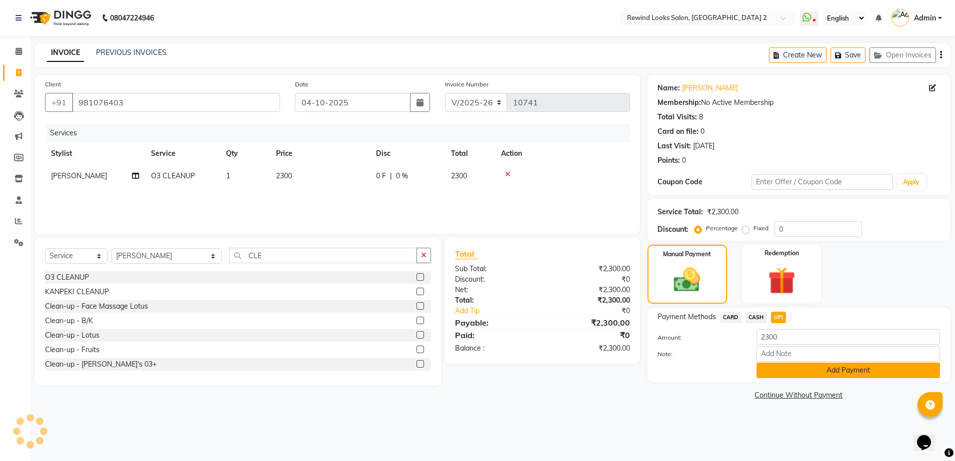
click at [787, 363] on button "Add Payment" at bounding box center [847, 370] width 183 height 15
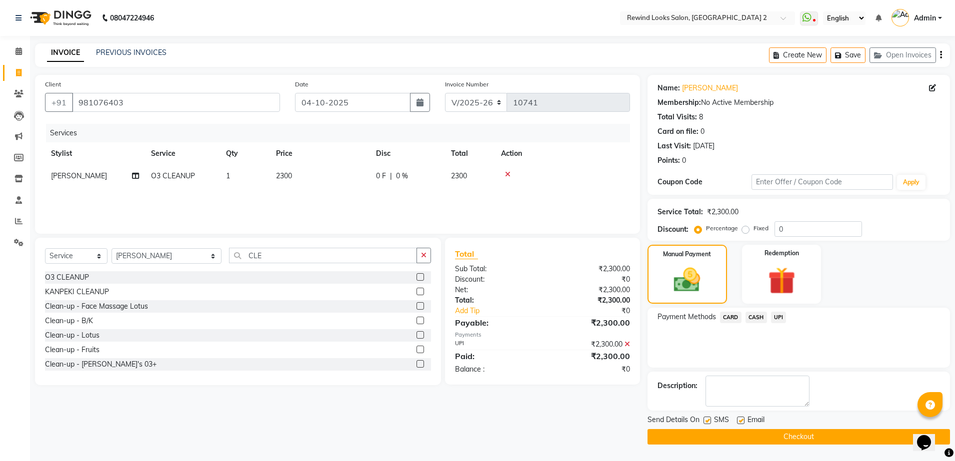
click at [795, 434] on button "Checkout" at bounding box center [798, 436] width 302 height 15
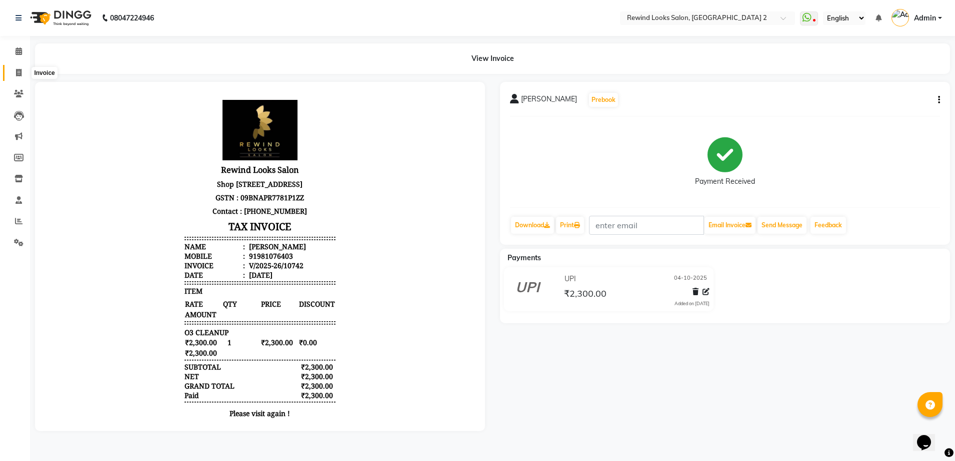
click at [17, 73] on icon at bounding box center [18, 72] width 5 height 7
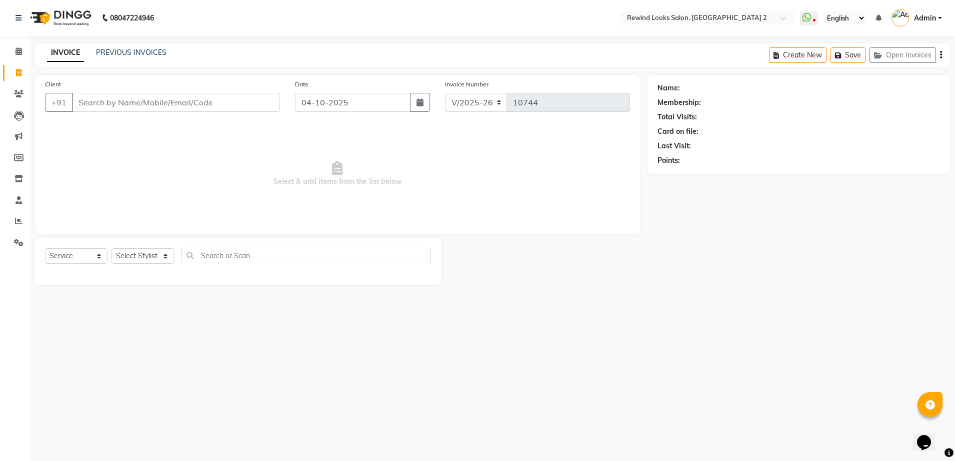
click at [123, 103] on input "Client" at bounding box center [176, 102] width 208 height 19
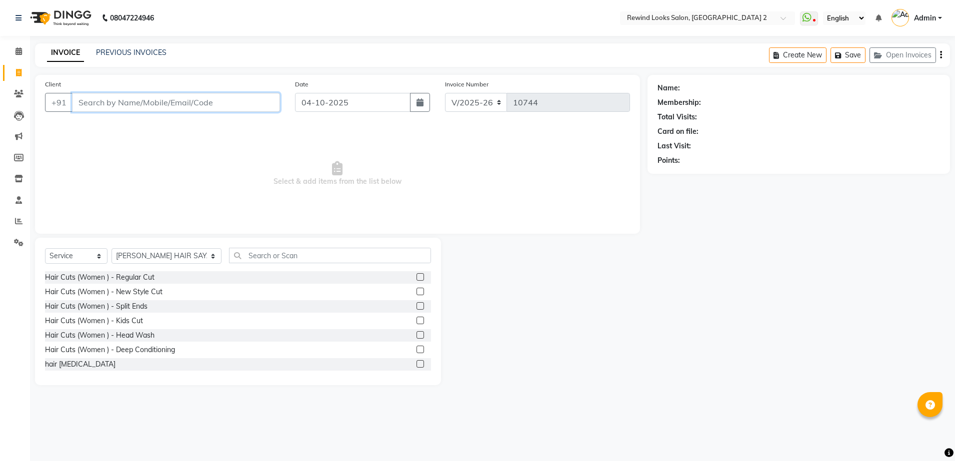
click at [259, 102] on input "Client" at bounding box center [176, 102] width 208 height 19
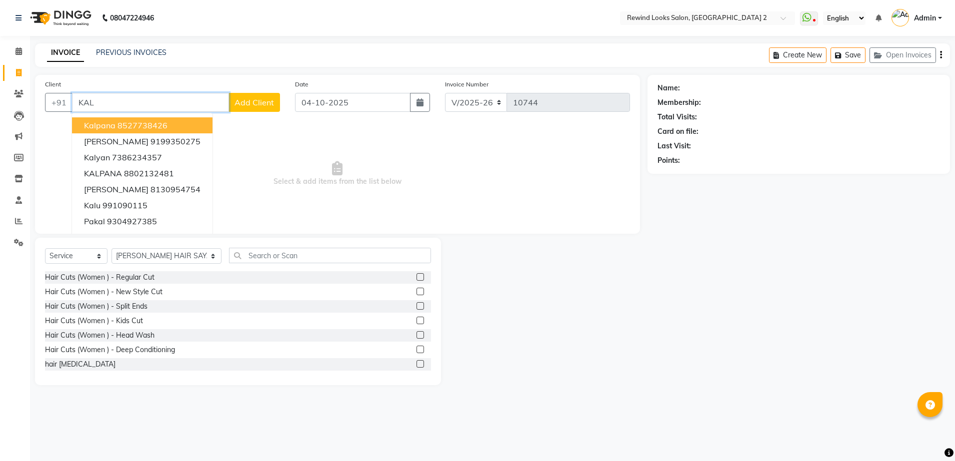
click at [173, 125] on button "kalpana 8527738426" at bounding box center [142, 125] width 140 height 16
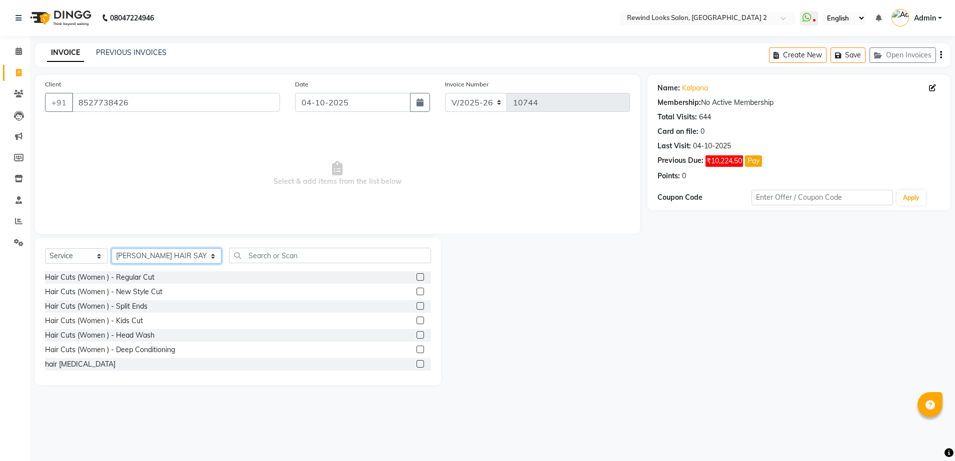
click at [148, 255] on select "Select Stylist [PERSON_NAME] aayat ADMIN Alfad hair Casa Ali Hair [PERSON_NAME]…" at bounding box center [166, 255] width 110 height 15
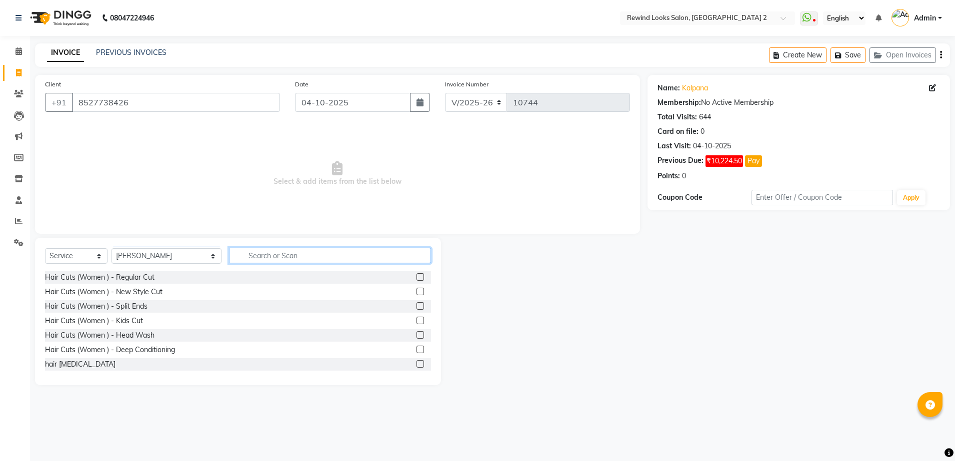
click at [284, 257] on input "text" at bounding box center [330, 255] width 202 height 15
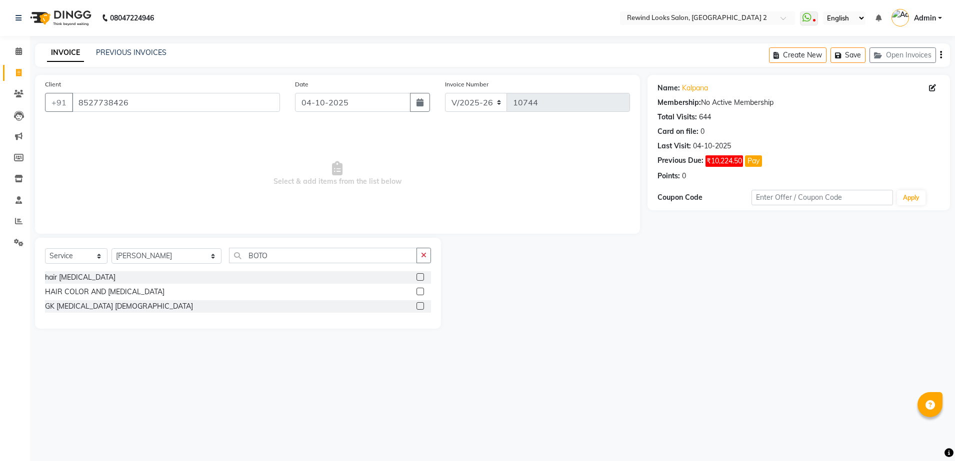
click at [418, 277] on label at bounding box center [419, 276] width 7 height 7
click at [418, 277] on input "checkbox" at bounding box center [419, 277] width 6 height 6
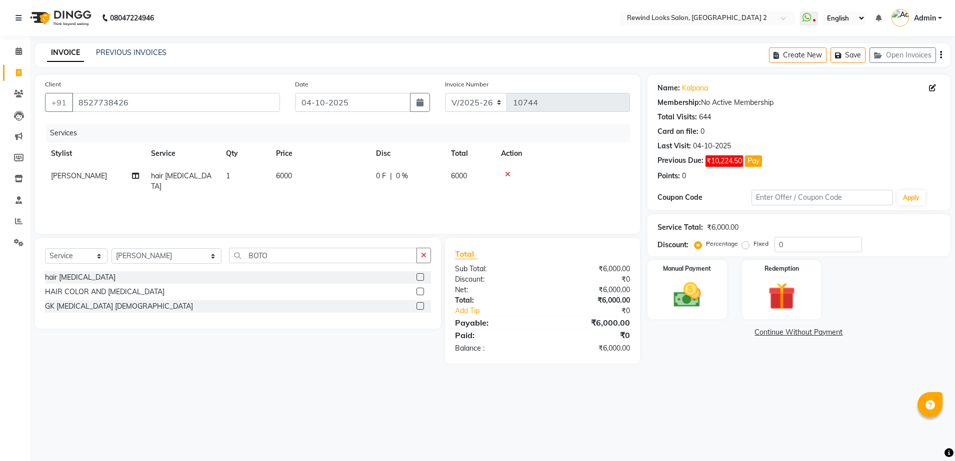
click at [368, 177] on td "6000" at bounding box center [320, 181] width 100 height 33
click at [368, 177] on input "6000" at bounding box center [367, 178] width 88 height 15
click at [687, 297] on img at bounding box center [687, 295] width 46 height 33
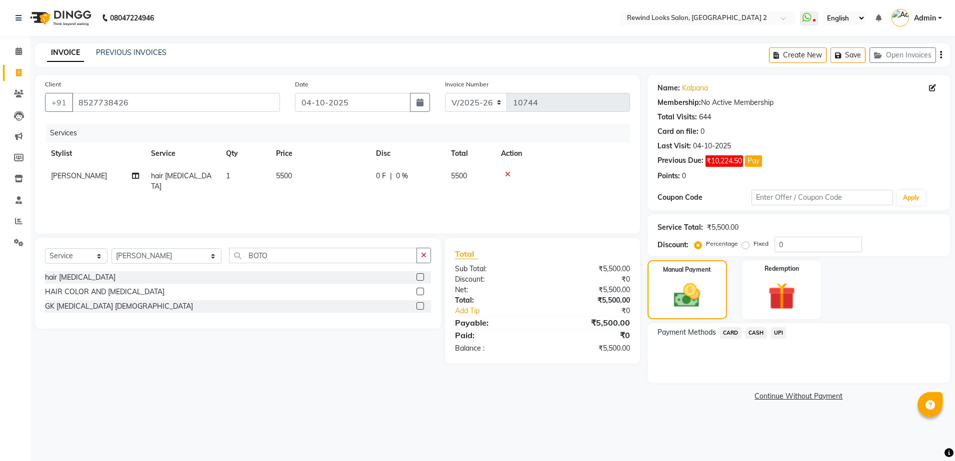
click at [777, 331] on span "UPI" at bounding box center [778, 332] width 15 height 11
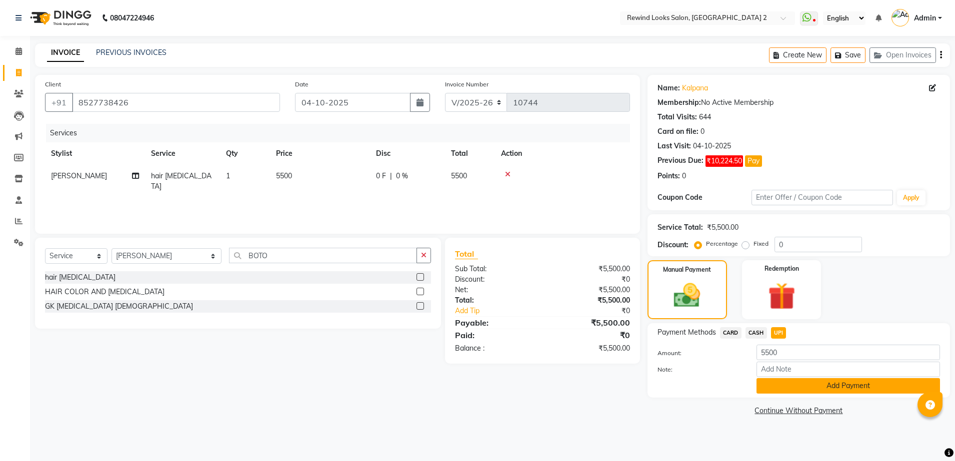
click at [800, 390] on button "Add Payment" at bounding box center [847, 385] width 183 height 15
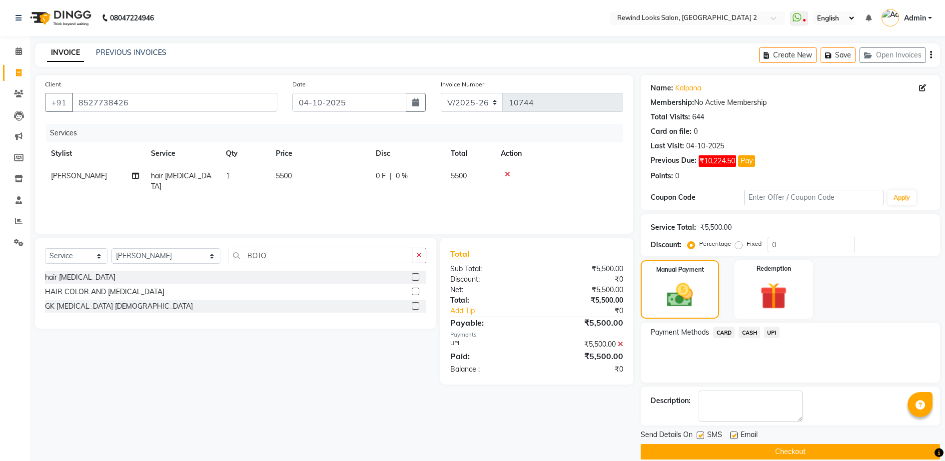
click at [774, 451] on button "Checkout" at bounding box center [790, 451] width 299 height 15
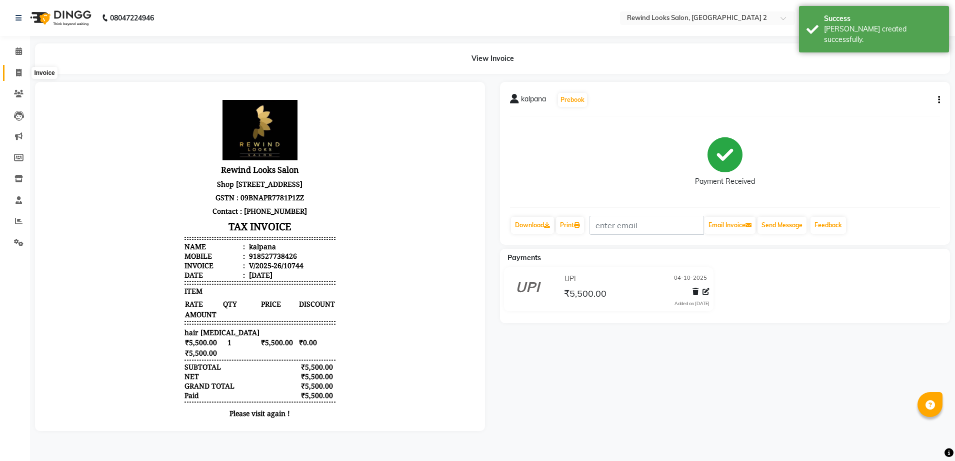
click at [18, 72] on icon at bounding box center [18, 72] width 5 height 7
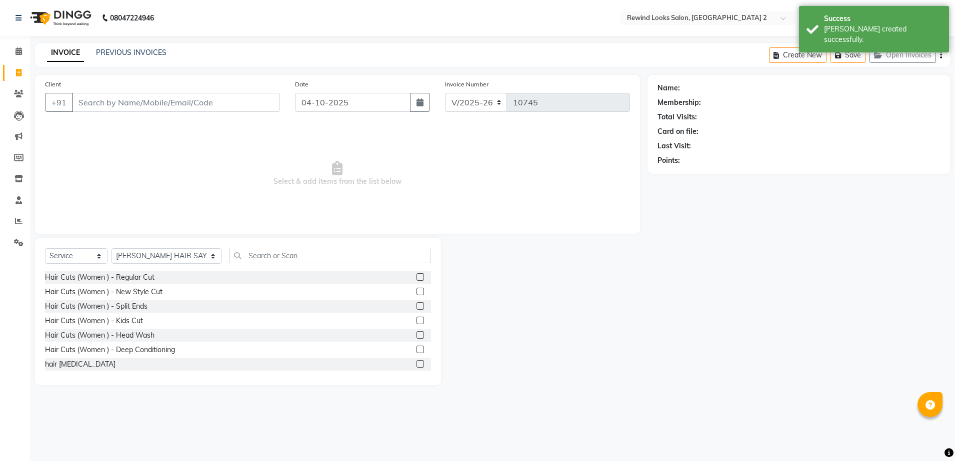
click at [98, 96] on input "Client" at bounding box center [176, 102] width 208 height 19
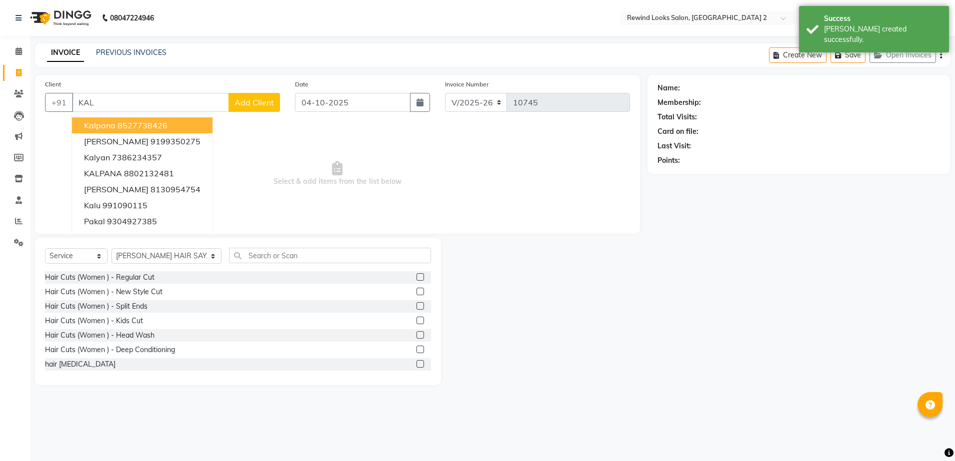
click at [103, 123] on span "kalpana" at bounding box center [99, 125] width 31 height 10
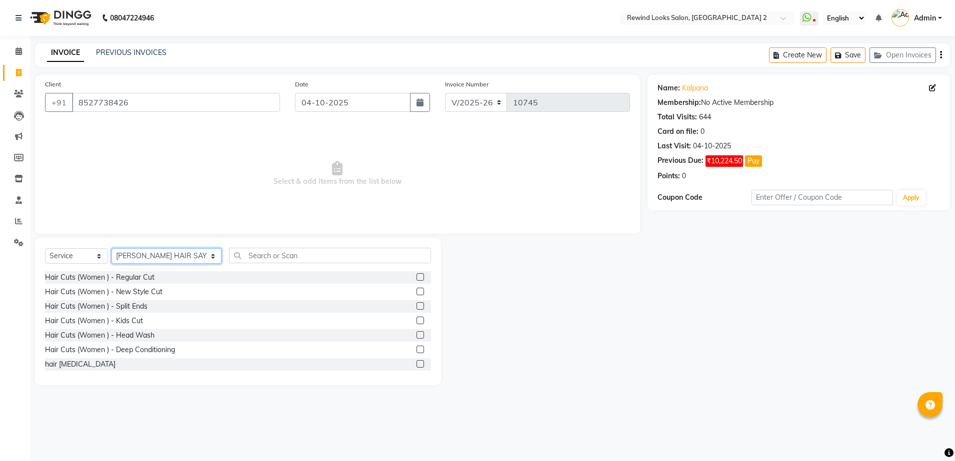
click at [150, 258] on select "Select Stylist [PERSON_NAME] aayat ADMIN Alfad hair Casa Ali Hair [PERSON_NAME]…" at bounding box center [166, 255] width 110 height 15
click at [146, 256] on select "Select Stylist [PERSON_NAME] aayat ADMIN Alfad hair Casa Ali Hair [PERSON_NAME]…" at bounding box center [166, 255] width 110 height 15
click at [245, 255] on input "text" at bounding box center [330, 255] width 202 height 15
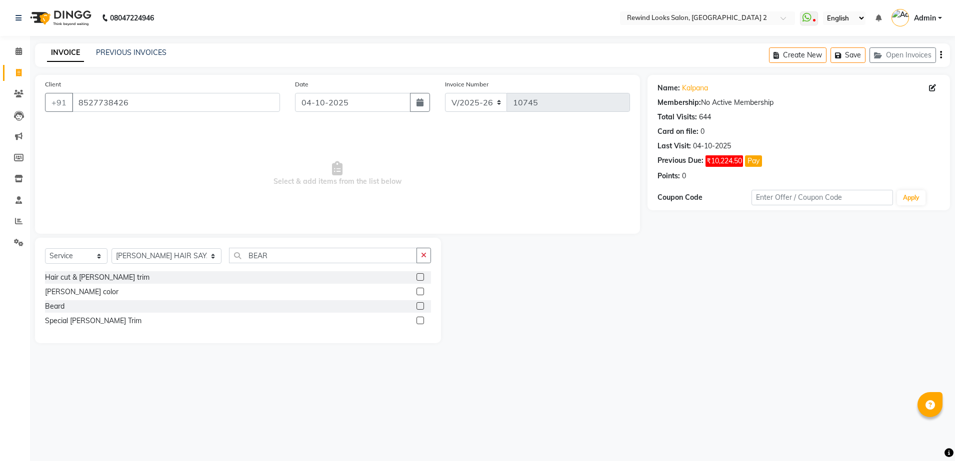
click at [417, 305] on label at bounding box center [419, 305] width 7 height 7
click at [417, 305] on input "checkbox" at bounding box center [419, 306] width 6 height 6
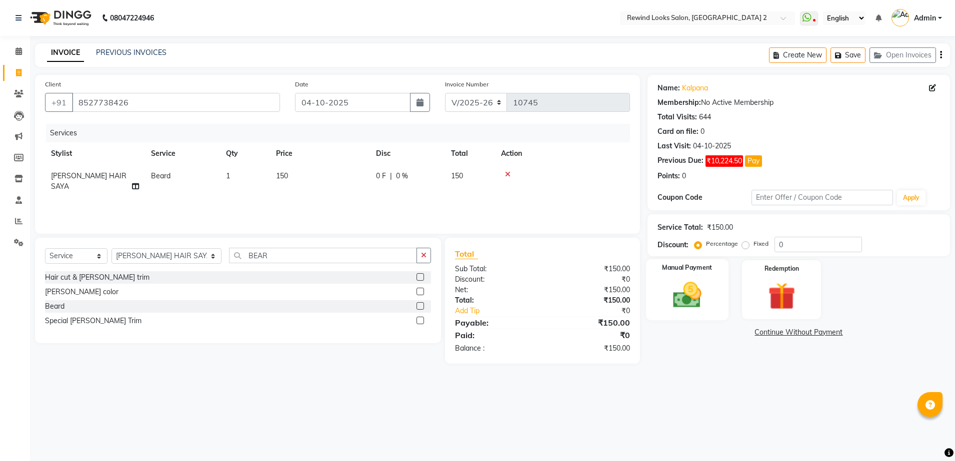
click at [668, 304] on img at bounding box center [687, 295] width 46 height 33
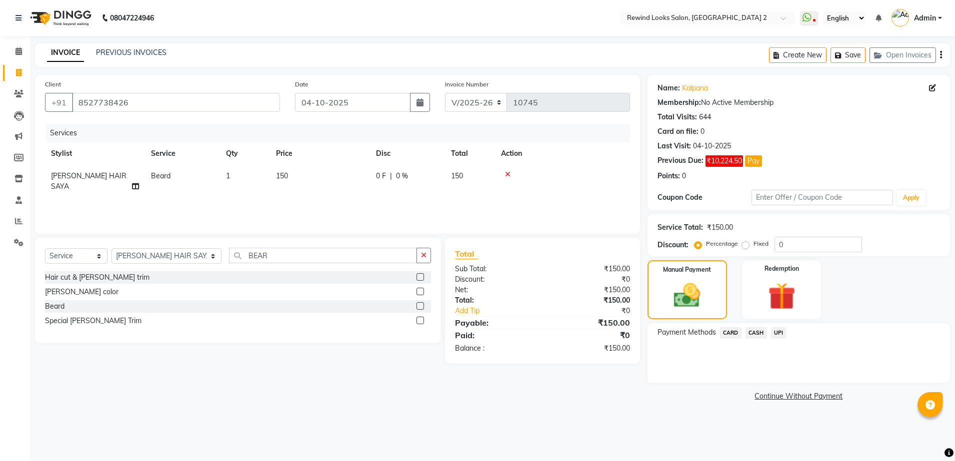
click at [777, 331] on span "UPI" at bounding box center [778, 332] width 15 height 11
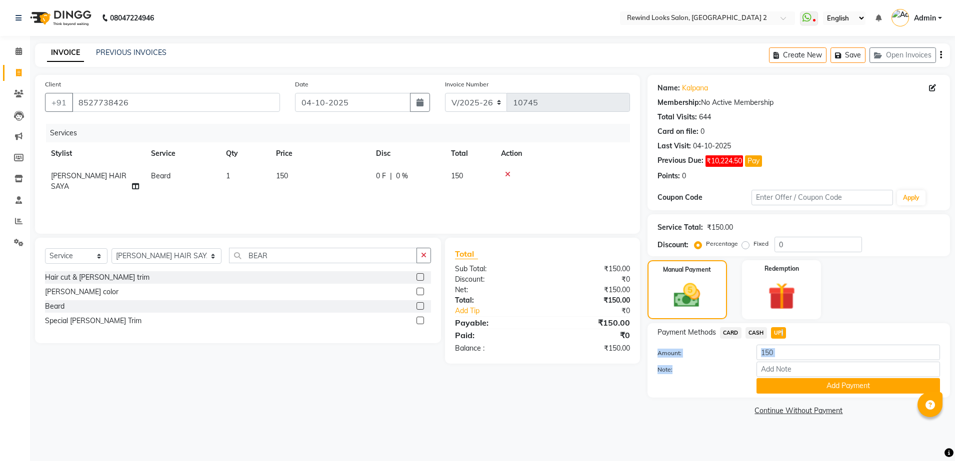
drag, startPoint x: 777, startPoint y: 331, endPoint x: 813, endPoint y: 367, distance: 50.9
click at [813, 367] on div "Payment Methods CARD CASH UPI Amount: 150 Note: Add Payment" at bounding box center [798, 360] width 282 height 66
click at [813, 367] on input "Note:" at bounding box center [847, 369] width 183 height 15
click at [828, 385] on button "Add Payment" at bounding box center [847, 385] width 183 height 15
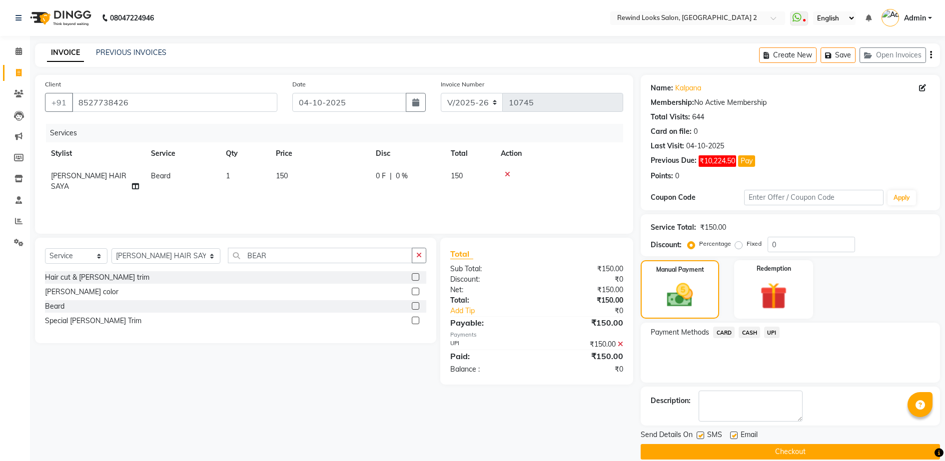
click at [807, 450] on button "Checkout" at bounding box center [790, 451] width 299 height 15
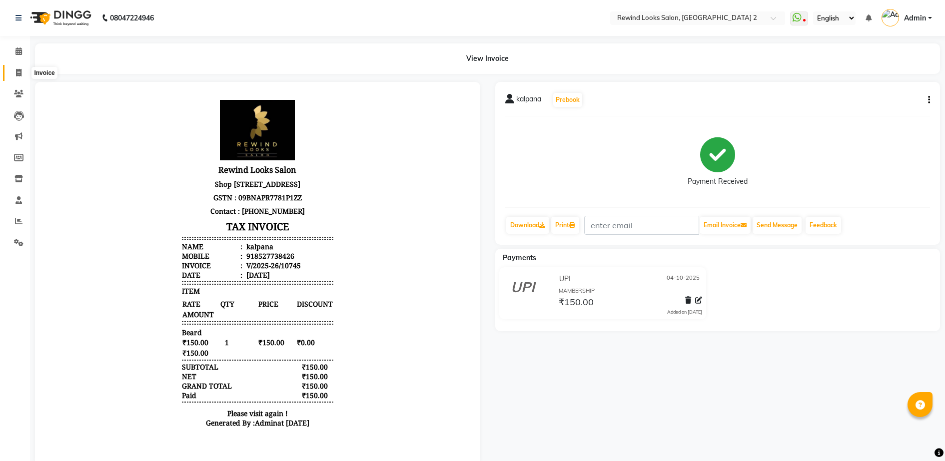
click at [17, 73] on icon at bounding box center [18, 72] width 5 height 7
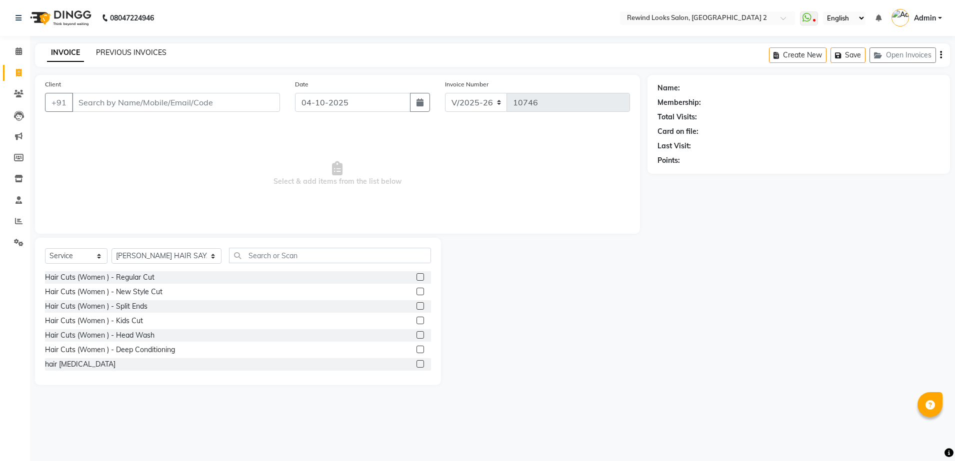
click at [137, 54] on link "PREVIOUS INVOICES" at bounding box center [131, 52] width 70 height 9
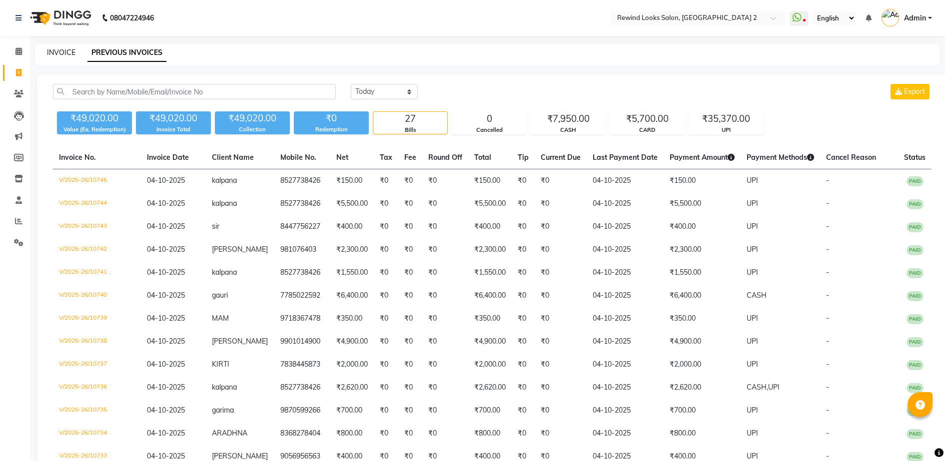
click at [58, 50] on link "INVOICE" at bounding box center [61, 52] width 28 height 9
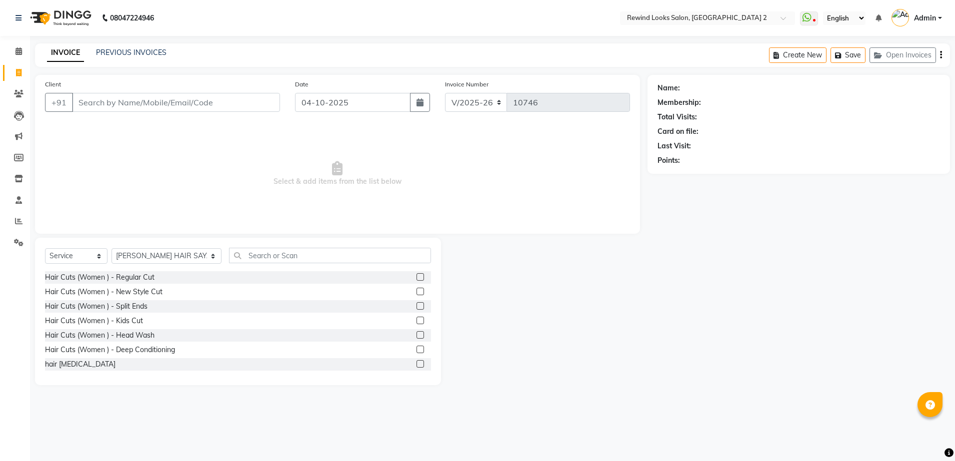
click at [138, 102] on input "Client" at bounding box center [176, 102] width 208 height 19
click at [178, 99] on input "Client" at bounding box center [176, 102] width 208 height 19
click at [208, 100] on input "Client" at bounding box center [176, 102] width 208 height 19
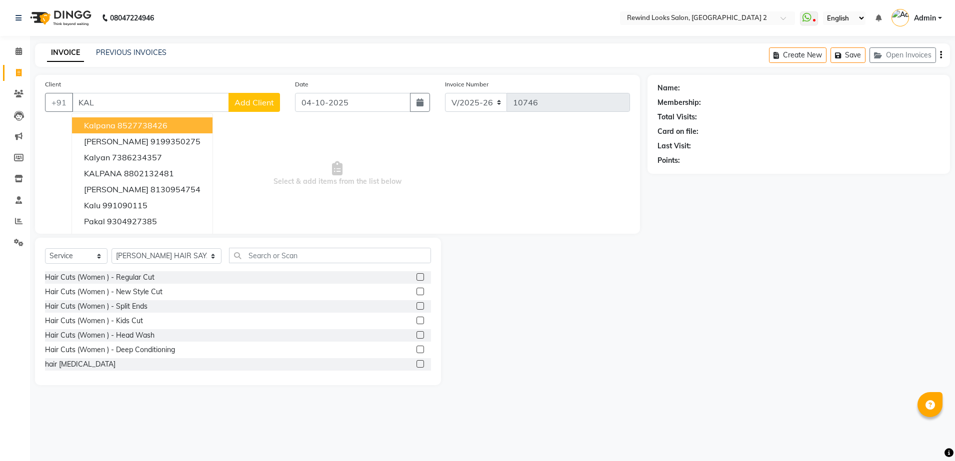
click at [166, 126] on ngb-highlight "8527738426" at bounding box center [142, 125] width 50 height 10
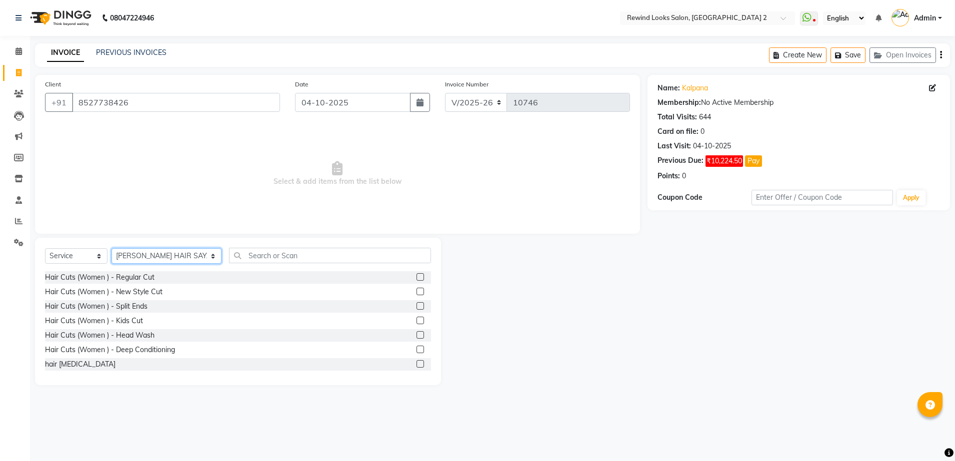
click at [147, 255] on select "Select Stylist [PERSON_NAME] aayat ADMIN Alfad hair Casa Ali Hair [PERSON_NAME]…" at bounding box center [166, 255] width 110 height 15
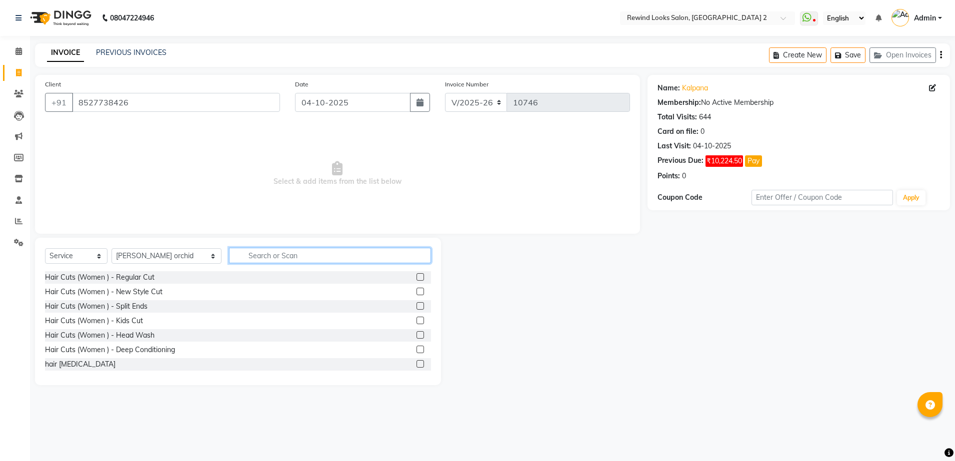
click at [255, 257] on input "text" at bounding box center [330, 255] width 202 height 15
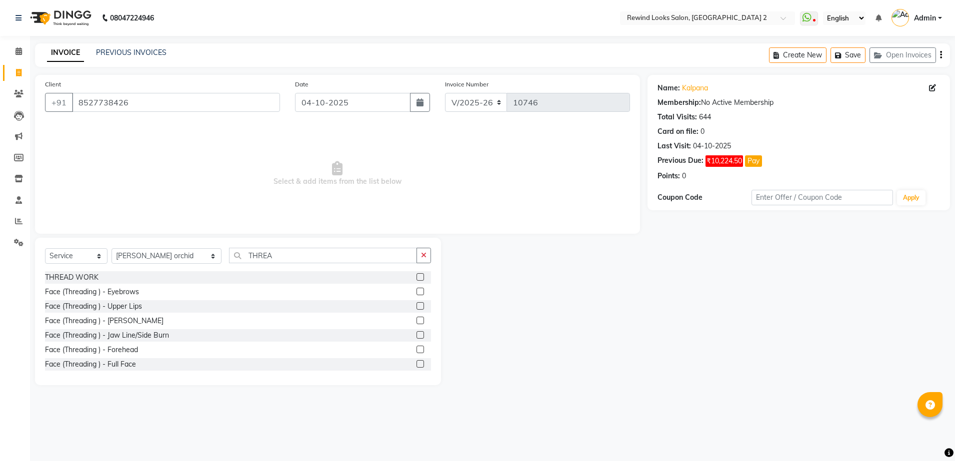
click at [416, 304] on label at bounding box center [419, 305] width 7 height 7
click at [416, 304] on input "checkbox" at bounding box center [419, 306] width 6 height 6
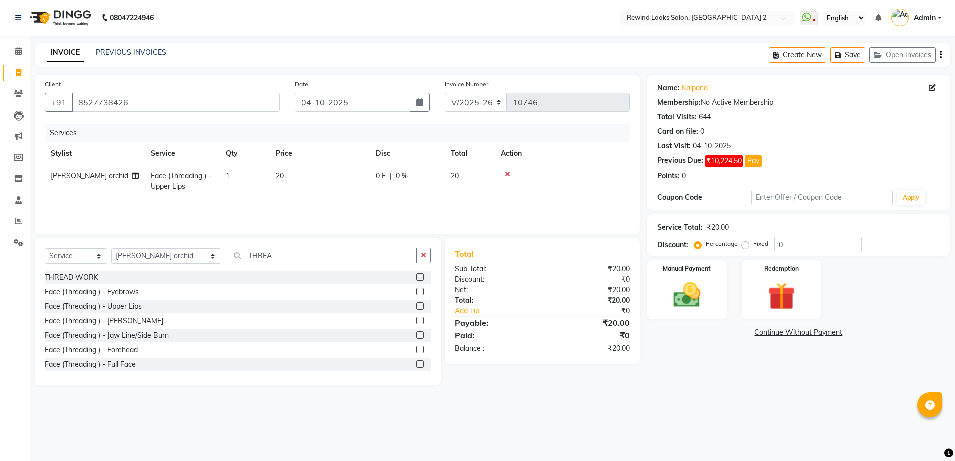
click at [416, 304] on label at bounding box center [419, 305] width 7 height 7
click at [416, 304] on input "checkbox" at bounding box center [419, 306] width 6 height 6
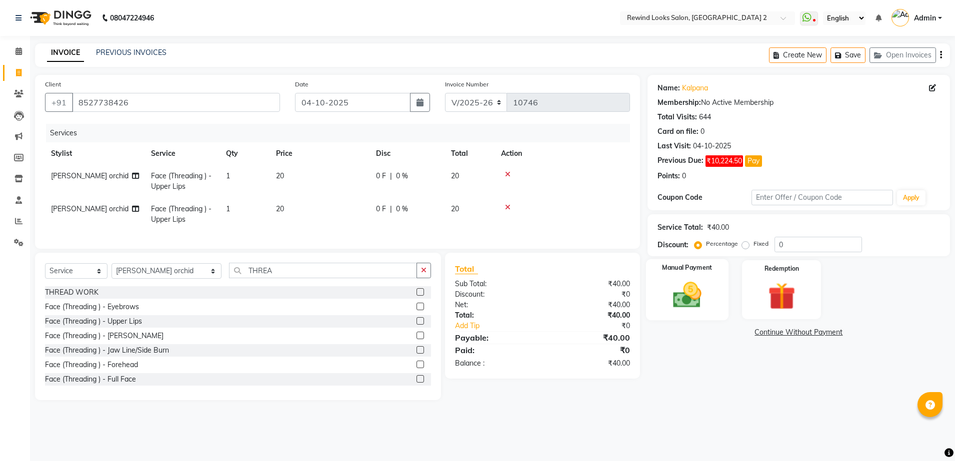
click at [703, 298] on img at bounding box center [687, 295] width 46 height 33
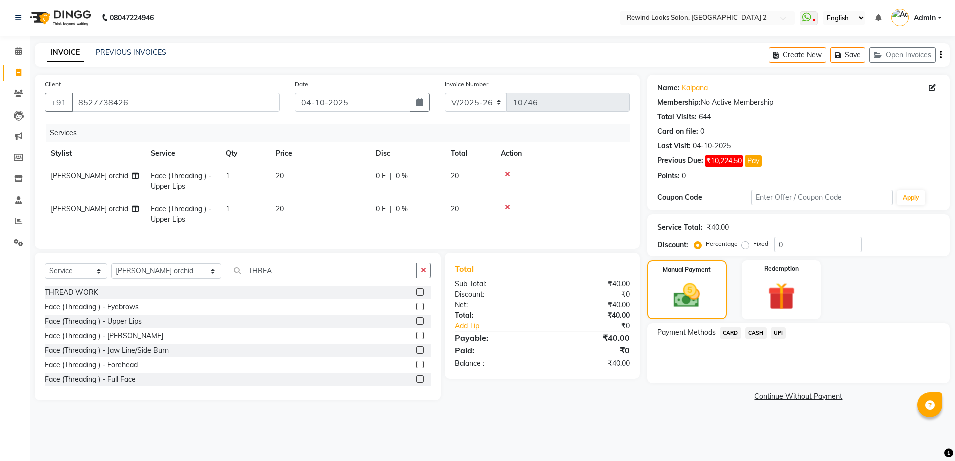
click at [781, 329] on span "UPI" at bounding box center [778, 332] width 15 height 11
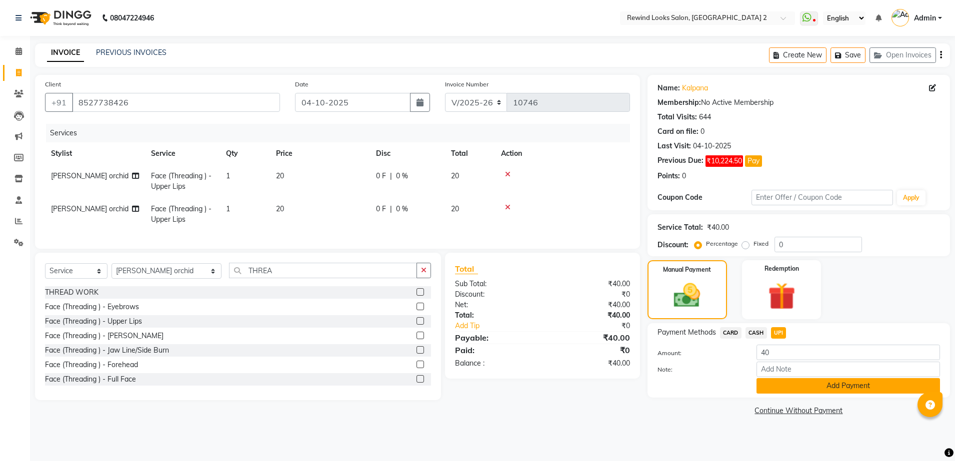
click at [776, 385] on button "Add Payment" at bounding box center [847, 385] width 183 height 15
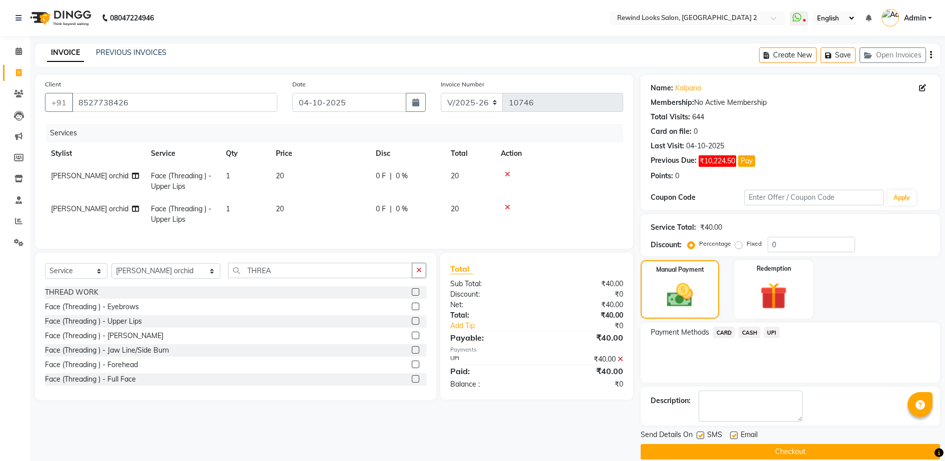
click at [785, 452] on button "Checkout" at bounding box center [790, 451] width 299 height 15
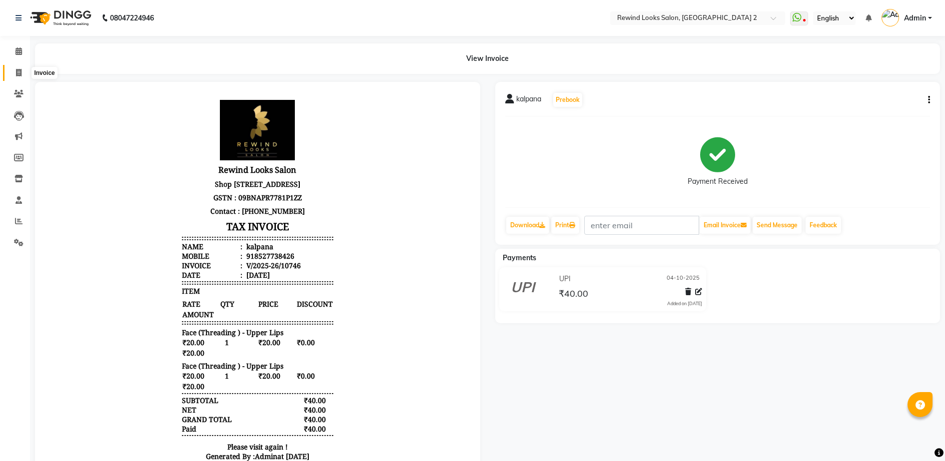
click at [19, 71] on icon at bounding box center [18, 72] width 5 height 7
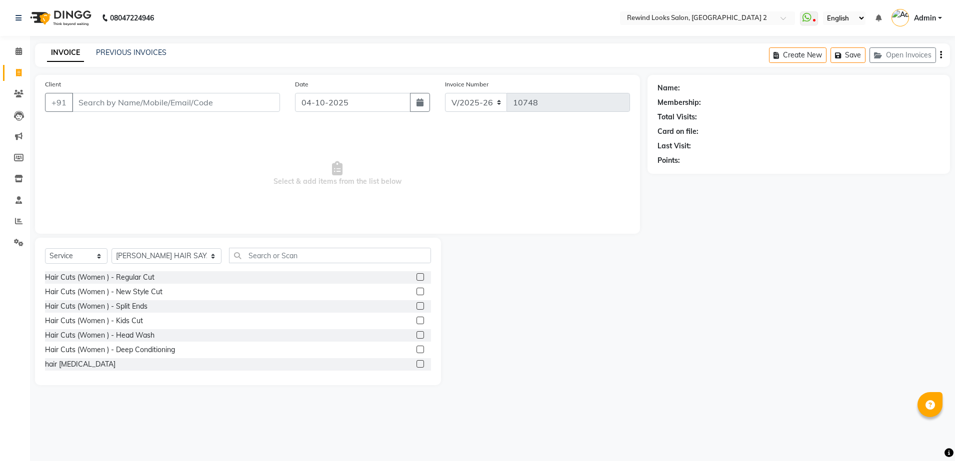
click at [176, 100] on input "Client" at bounding box center [176, 102] width 208 height 19
click at [142, 254] on select "Select Stylist [PERSON_NAME] aayat ADMIN Alfad hair Casa Ali Hair [PERSON_NAME]…" at bounding box center [166, 255] width 110 height 15
click at [355, 214] on span "Select & add items from the list below" at bounding box center [337, 174] width 585 height 100
click at [258, 112] on div "Client [PHONE_NUMBER] Add Client" at bounding box center [162, 99] width 250 height 41
click at [257, 101] on span "Add Client" at bounding box center [253, 102] width 39 height 10
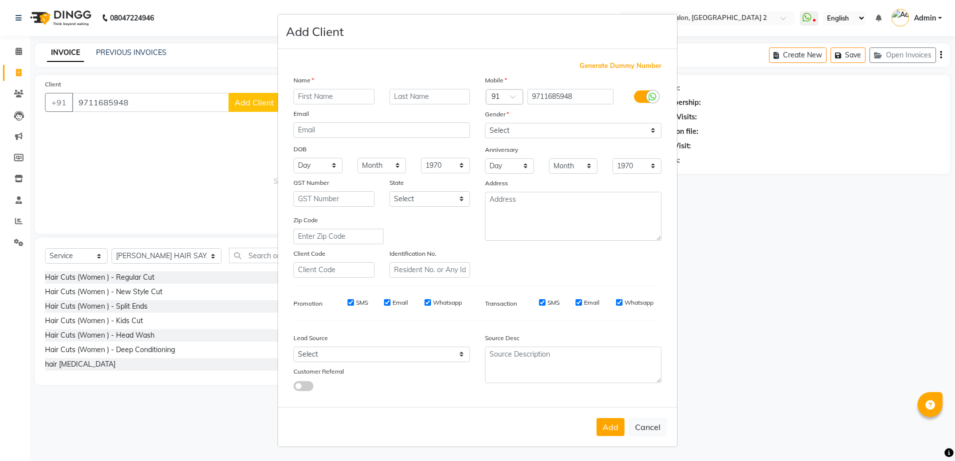
click at [352, 98] on input "text" at bounding box center [333, 96] width 81 height 15
click at [524, 132] on select "Select [DEMOGRAPHIC_DATA] [DEMOGRAPHIC_DATA] Other Prefer Not To Say" at bounding box center [573, 130] width 176 height 15
click at [485, 123] on select "Select [DEMOGRAPHIC_DATA] [DEMOGRAPHIC_DATA] Other Prefer Not To Say" at bounding box center [573, 130] width 176 height 15
click at [610, 426] on button "Add" at bounding box center [610, 427] width 28 height 18
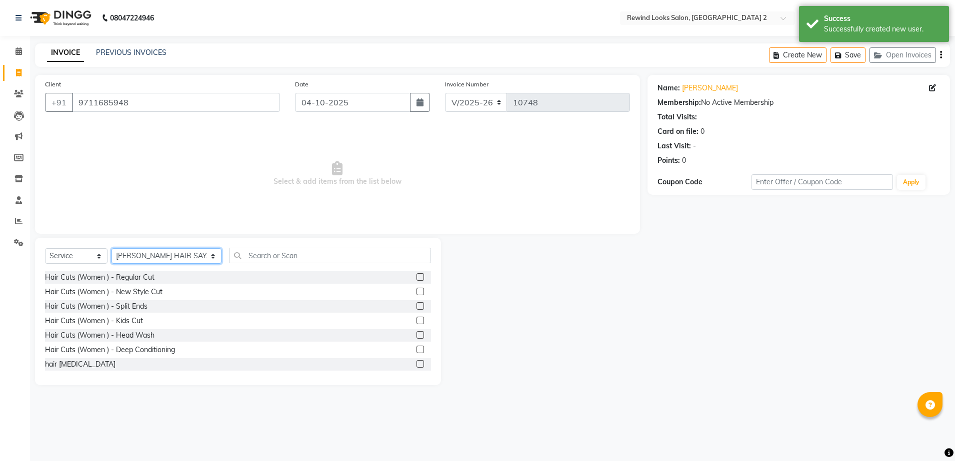
click at [144, 255] on select "Select Stylist [PERSON_NAME] aayat ADMIN Alfad hair Casa Ali Hair [PERSON_NAME]…" at bounding box center [166, 255] width 110 height 15
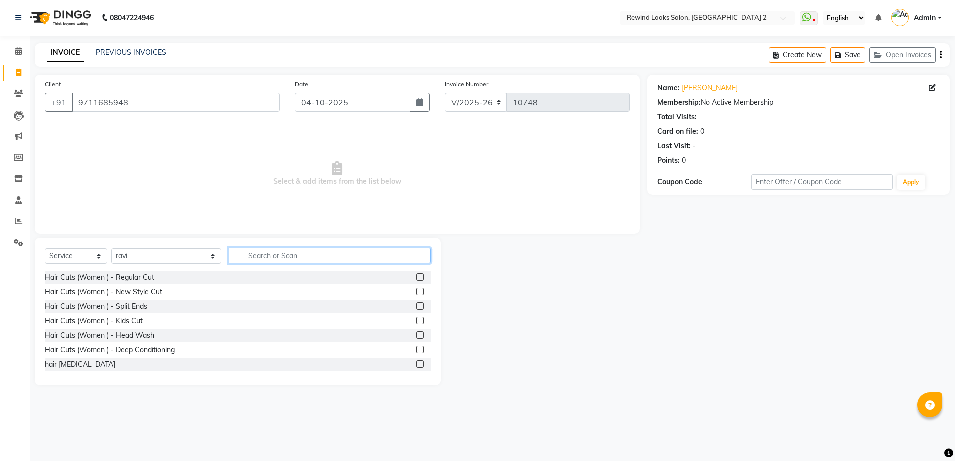
click at [242, 251] on input "text" at bounding box center [330, 255] width 202 height 15
click at [416, 276] on label at bounding box center [419, 276] width 7 height 7
click at [416, 276] on input "checkbox" at bounding box center [419, 277] width 6 height 6
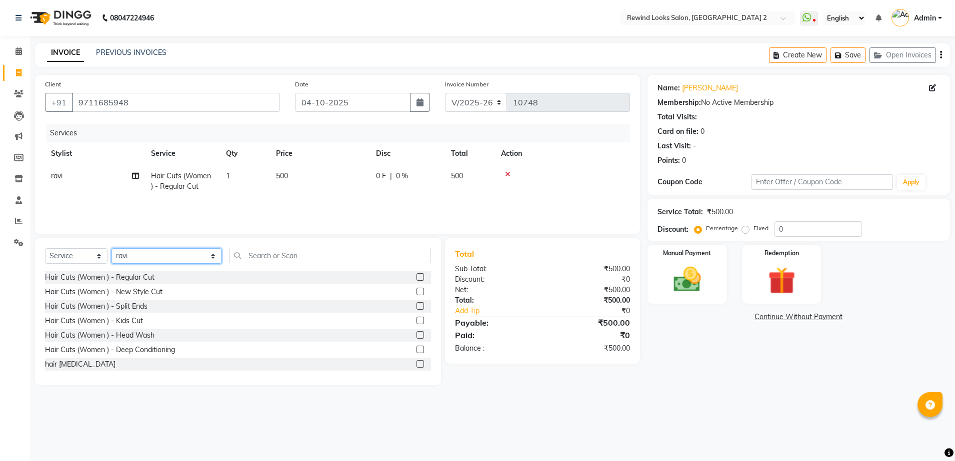
click at [156, 256] on select "Select Stylist [PERSON_NAME] aayat ADMIN Alfad hair Casa Ali Hair [PERSON_NAME]…" at bounding box center [166, 255] width 110 height 15
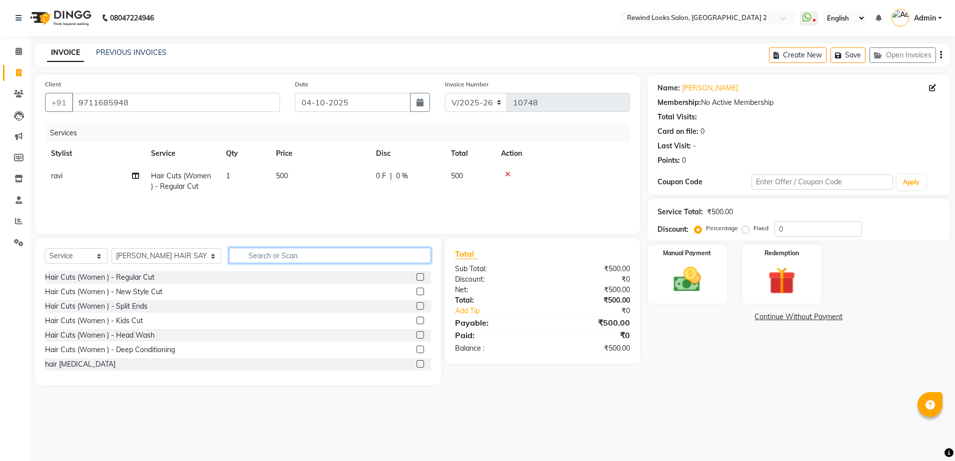
click at [256, 250] on input "text" at bounding box center [330, 255] width 202 height 15
click at [266, 256] on input "text" at bounding box center [330, 255] width 202 height 15
click at [255, 255] on input "text" at bounding box center [330, 255] width 202 height 15
click at [256, 253] on input "text" at bounding box center [330, 255] width 202 height 15
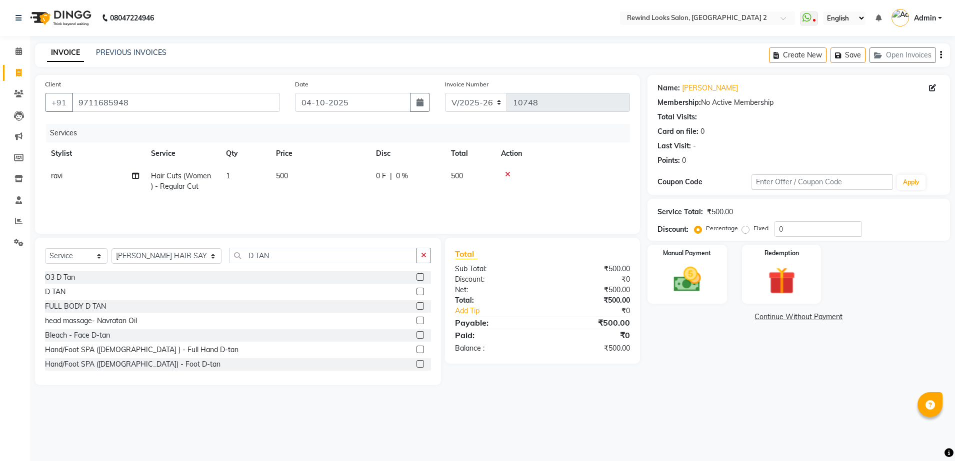
click at [416, 277] on label at bounding box center [419, 276] width 7 height 7
click at [416, 277] on input "checkbox" at bounding box center [419, 277] width 6 height 6
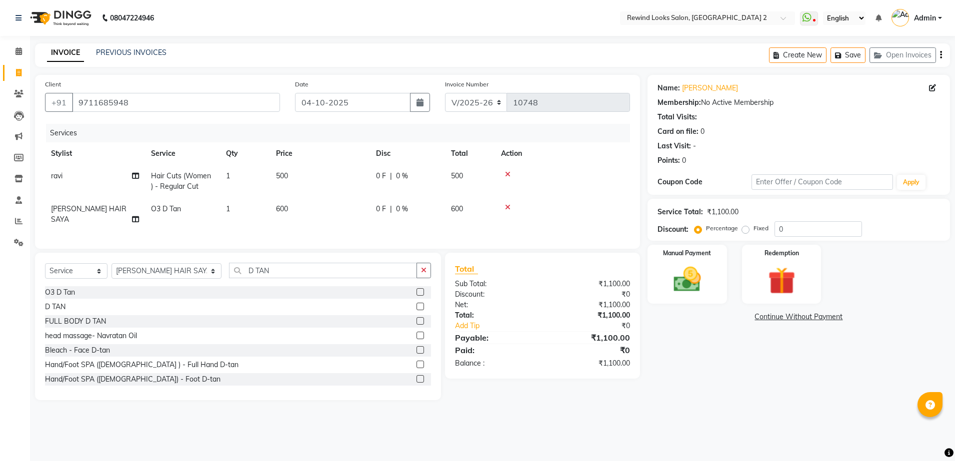
click at [359, 215] on td "600" at bounding box center [320, 214] width 100 height 33
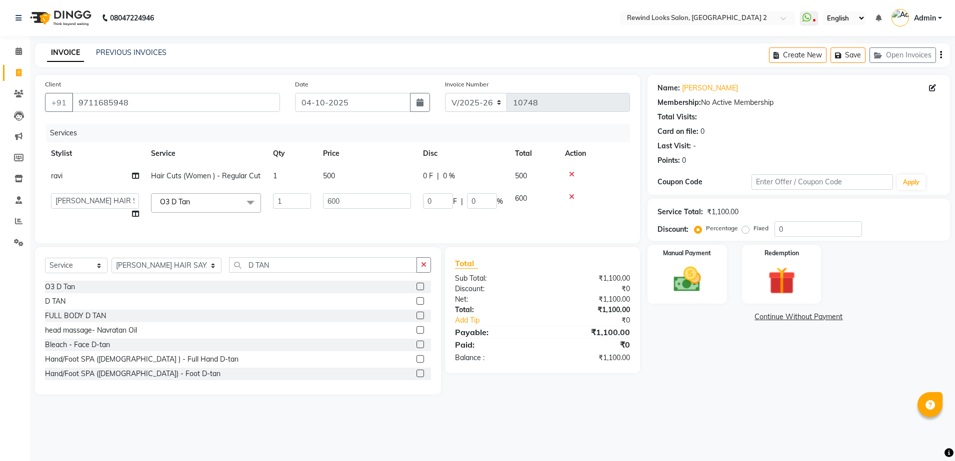
click at [359, 215] on td "600" at bounding box center [367, 206] width 100 height 38
click at [377, 203] on input "600" at bounding box center [367, 200] width 88 height 15
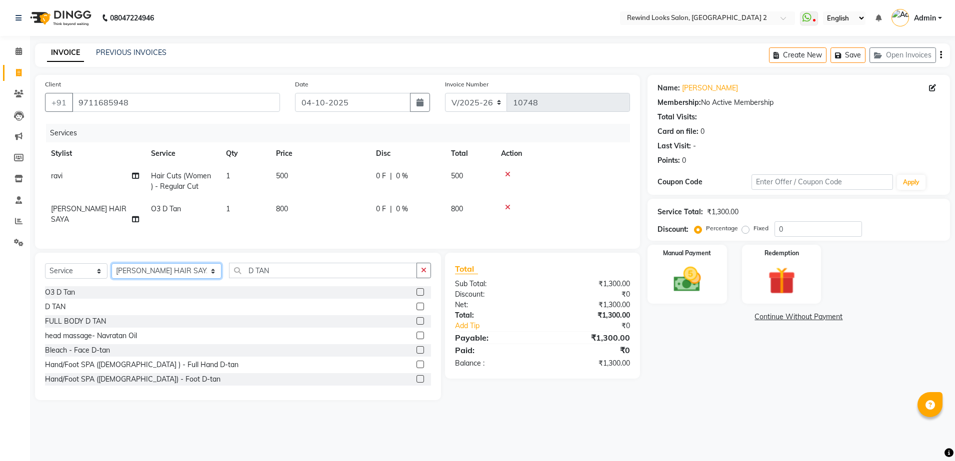
click at [150, 278] on div "Select Service Product Membership Package Voucher Prepaid Gift Card Select Styl…" at bounding box center [238, 274] width 386 height 23
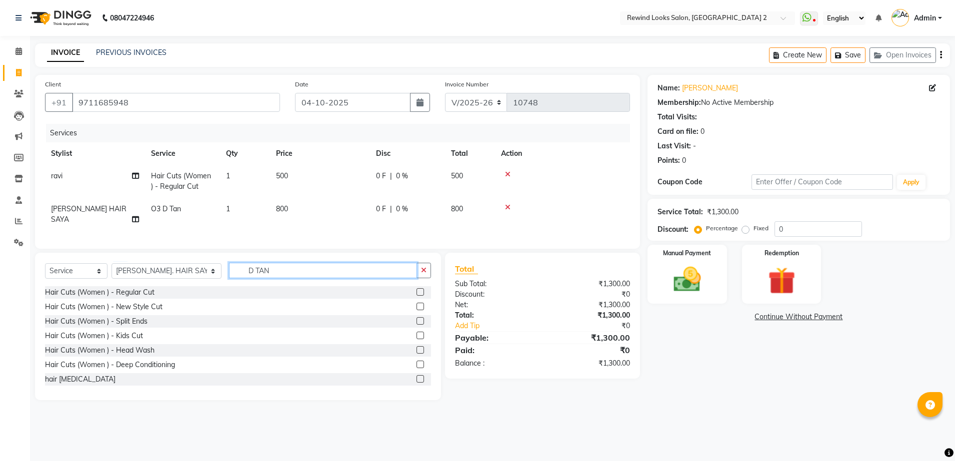
click at [270, 268] on input "D TAN" at bounding box center [323, 270] width 188 height 15
click at [416, 378] on label at bounding box center [419, 378] width 7 height 7
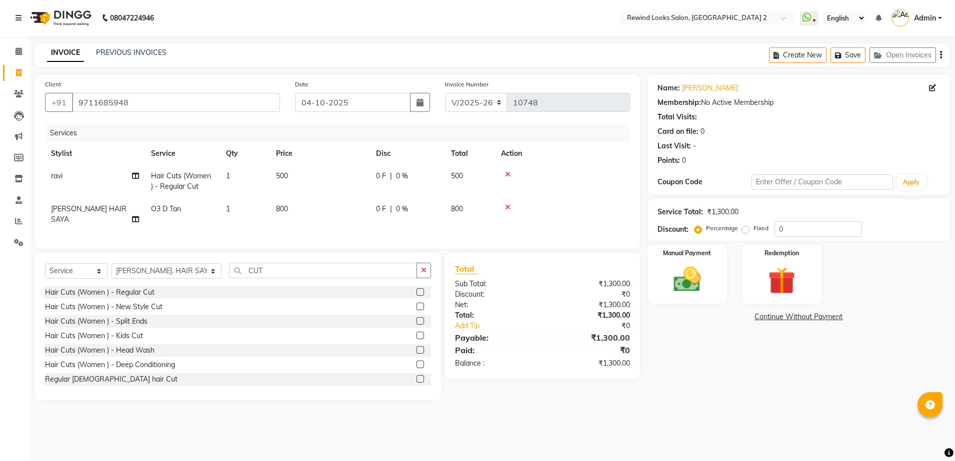
click at [416, 378] on input "checkbox" at bounding box center [419, 379] width 6 height 6
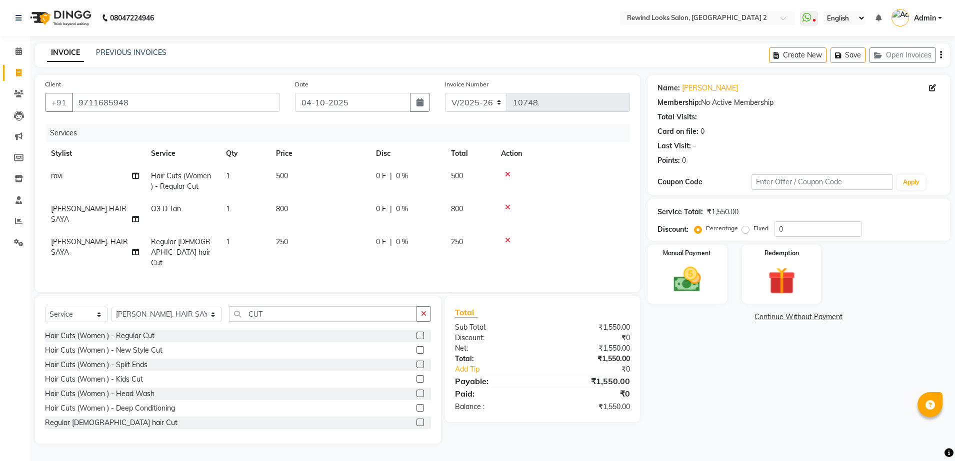
click at [329, 245] on td "250" at bounding box center [320, 252] width 100 height 43
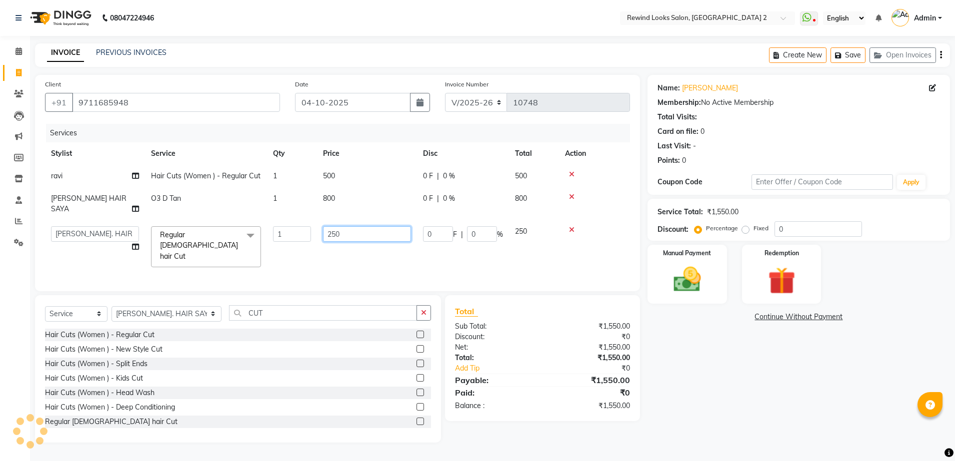
drag, startPoint x: 329, startPoint y: 245, endPoint x: 361, endPoint y: 227, distance: 36.3
click at [361, 227] on td "250" at bounding box center [367, 246] width 100 height 53
click at [361, 227] on input "250" at bounding box center [367, 233] width 88 height 15
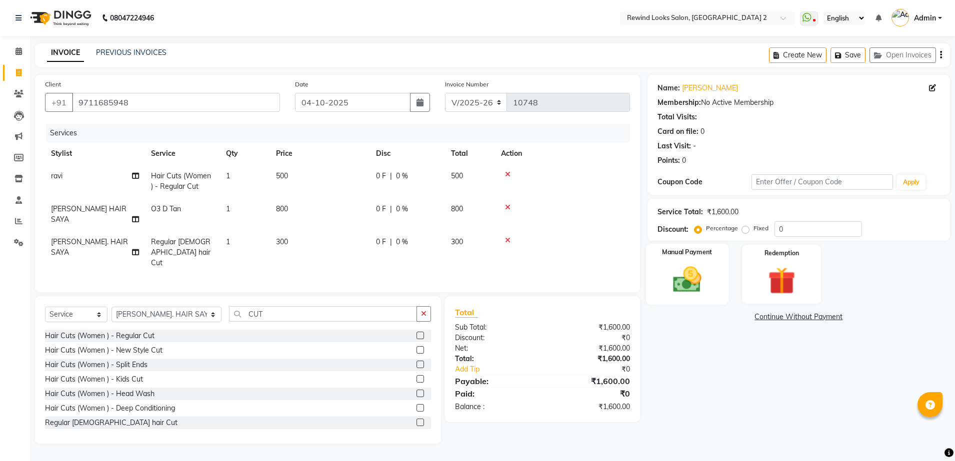
click at [686, 290] on img at bounding box center [687, 279] width 46 height 33
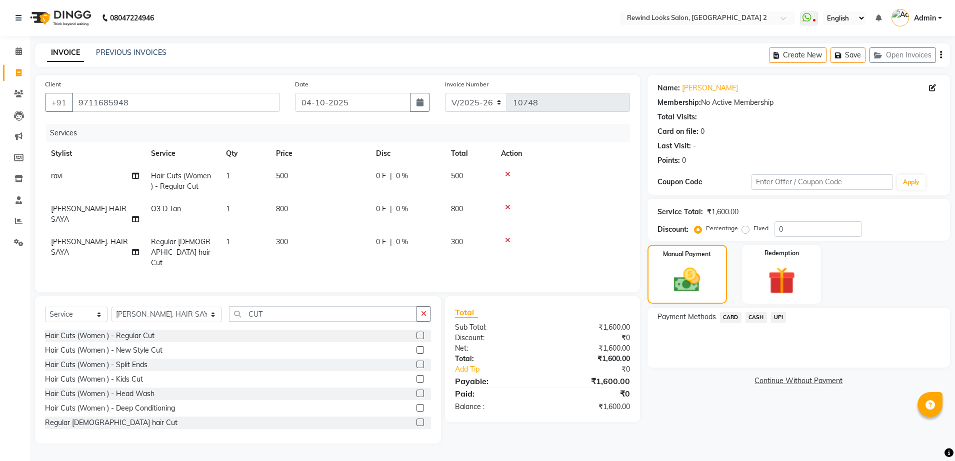
click at [775, 319] on span "UPI" at bounding box center [778, 317] width 15 height 11
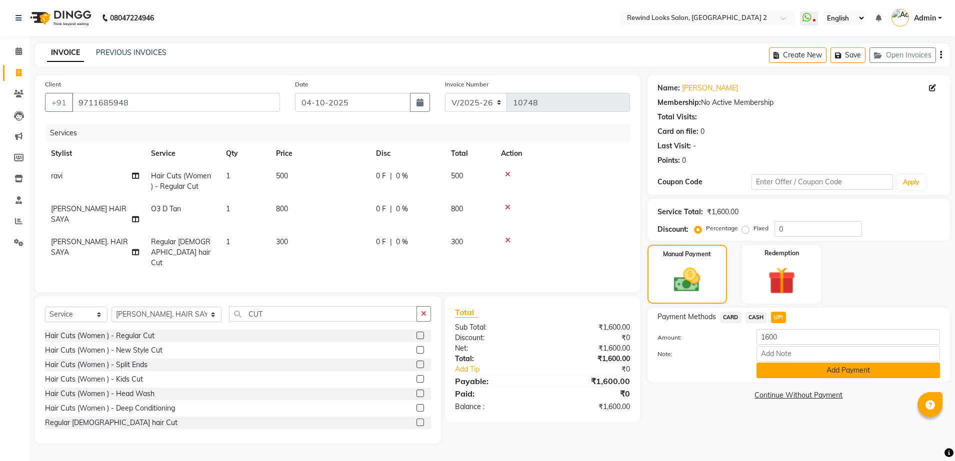
click at [776, 374] on button "Add Payment" at bounding box center [847, 370] width 183 height 15
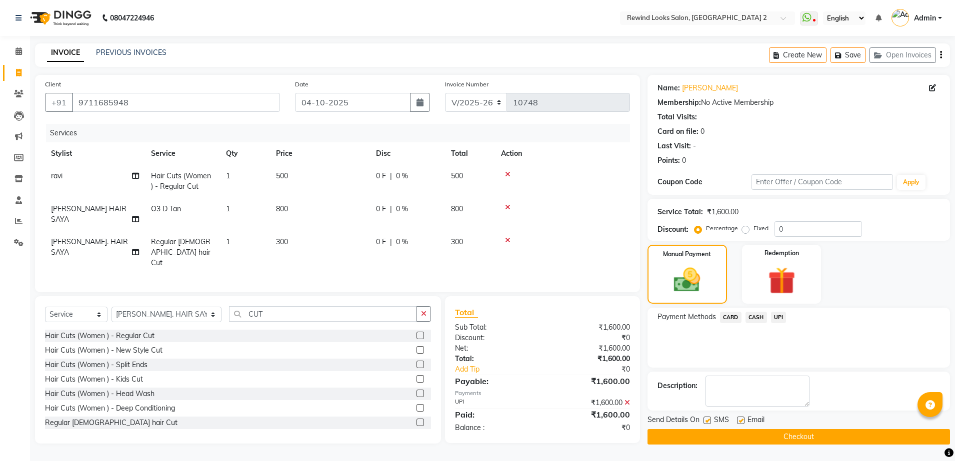
click at [792, 440] on button "Checkout" at bounding box center [798, 436] width 302 height 15
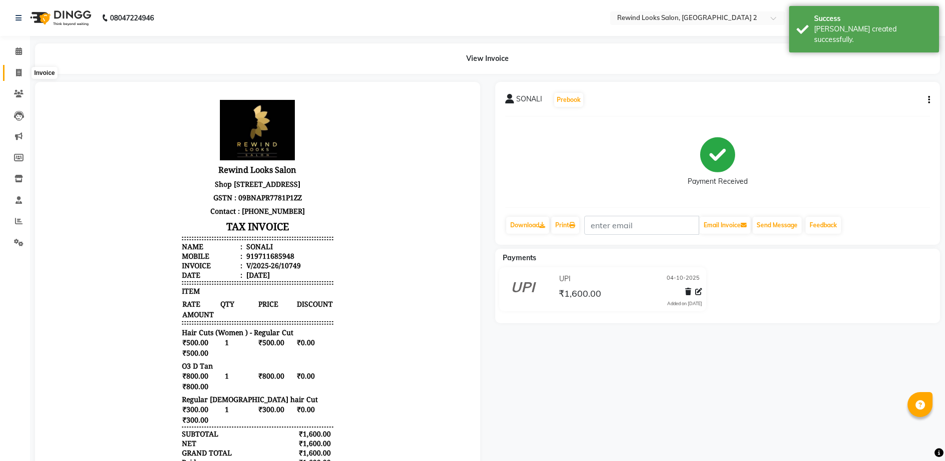
click at [20, 74] on icon at bounding box center [18, 72] width 5 height 7
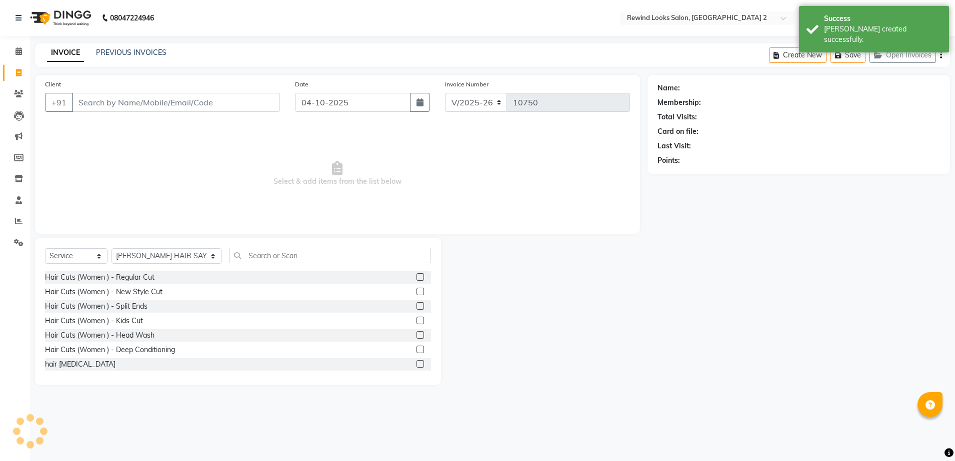
click at [106, 96] on input "Client" at bounding box center [176, 102] width 208 height 19
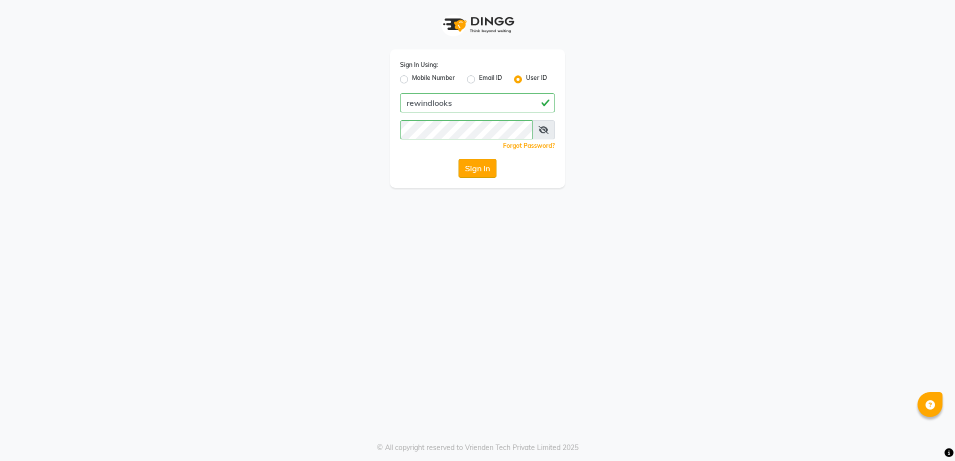
click at [470, 173] on button "Sign In" at bounding box center [477, 168] width 38 height 19
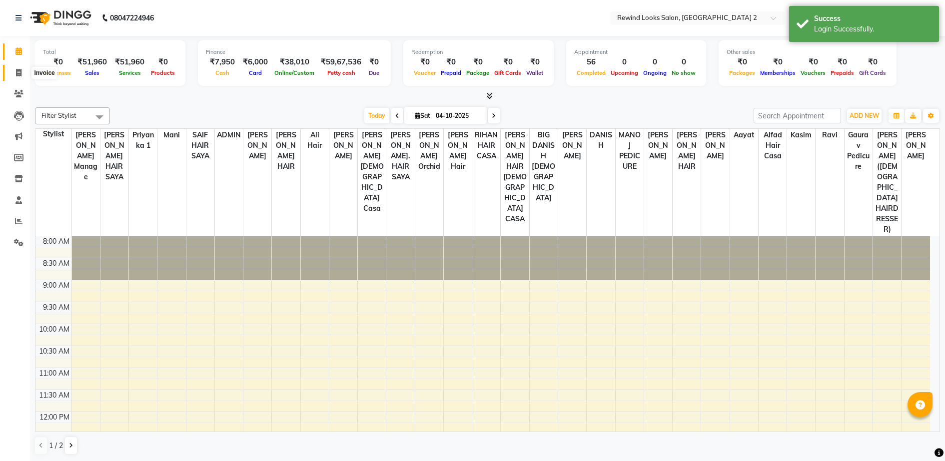
click at [18, 75] on icon at bounding box center [18, 72] width 5 height 7
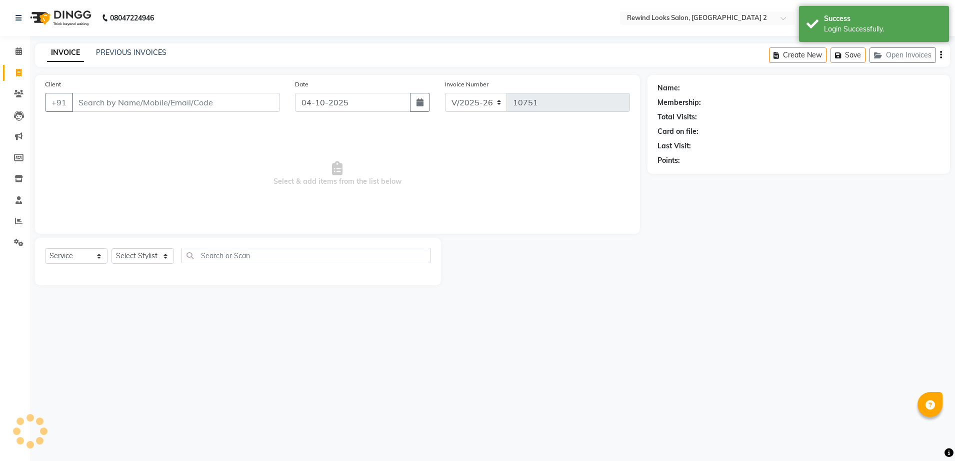
click at [132, 103] on input "Client" at bounding box center [176, 102] width 208 height 19
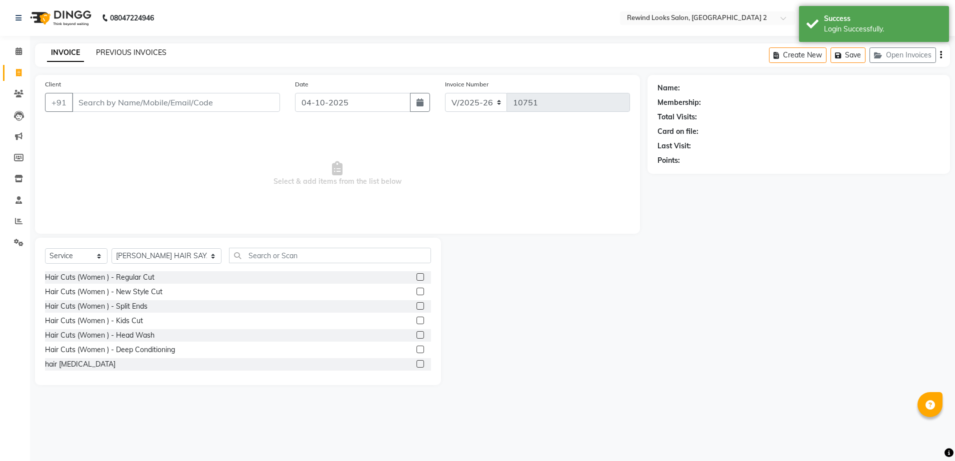
click at [124, 49] on link "PREVIOUS INVOICES" at bounding box center [131, 52] width 70 height 9
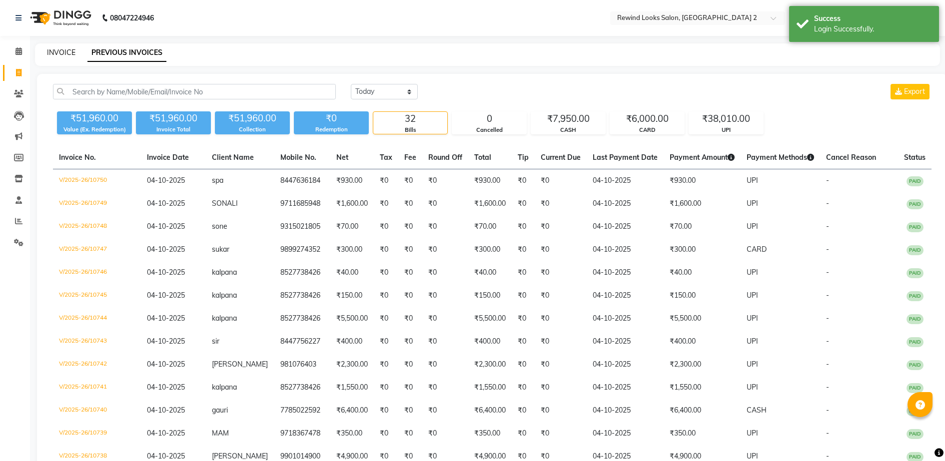
click at [56, 53] on link "INVOICE" at bounding box center [61, 52] width 28 height 9
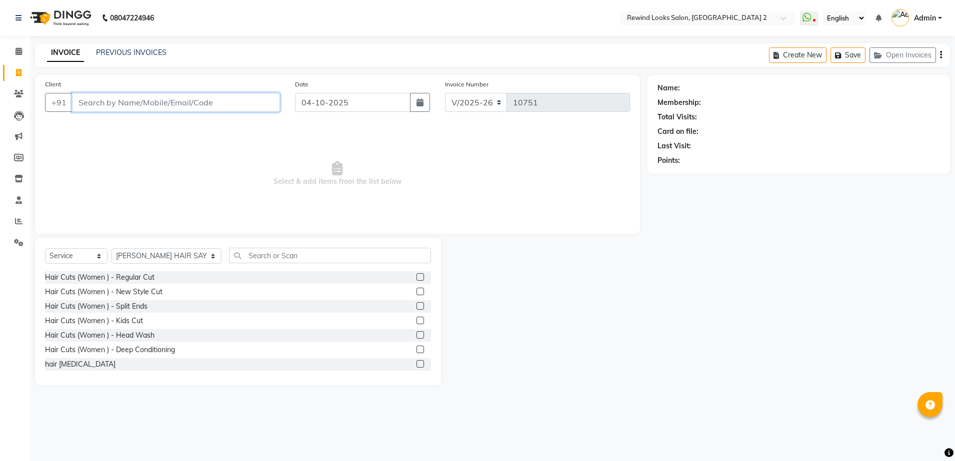
click at [228, 99] on input "Client" at bounding box center [176, 102] width 208 height 19
click at [232, 100] on input "Client" at bounding box center [176, 102] width 208 height 19
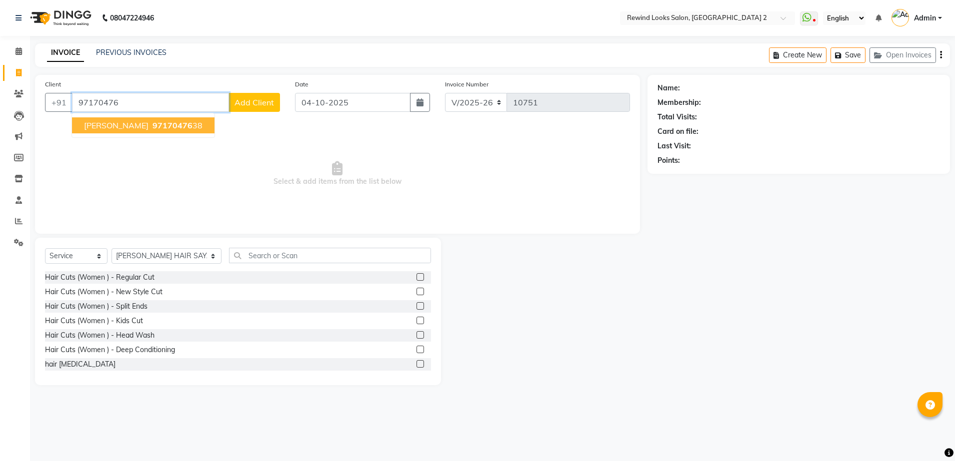
click at [152, 125] on span "97170476" at bounding box center [172, 125] width 40 height 10
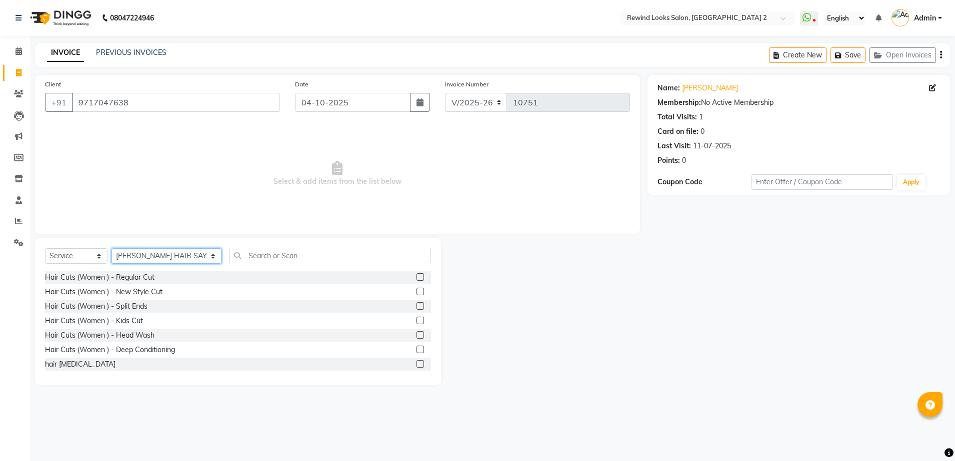
click at [145, 254] on select "Select Stylist [PERSON_NAME] aayat ADMIN Alfad hair Casa Ali Hair [PERSON_NAME]…" at bounding box center [166, 255] width 110 height 15
click at [153, 254] on select "Select Stylist [PERSON_NAME] aayat ADMIN Alfad hair Casa Ali Hair [PERSON_NAME]…" at bounding box center [166, 255] width 110 height 15
click at [143, 255] on select "Select Stylist [PERSON_NAME] aayat ADMIN Alfad hair Casa Ali Hair [PERSON_NAME]…" at bounding box center [166, 255] width 110 height 15
click at [149, 256] on select "Select Stylist [PERSON_NAME] aayat ADMIN Alfad hair Casa Ali Hair [PERSON_NAME]…" at bounding box center [166, 255] width 110 height 15
click at [156, 256] on select "Select Stylist [PERSON_NAME] aayat ADMIN Alfad hair Casa Ali Hair [PERSON_NAME]…" at bounding box center [166, 255] width 110 height 15
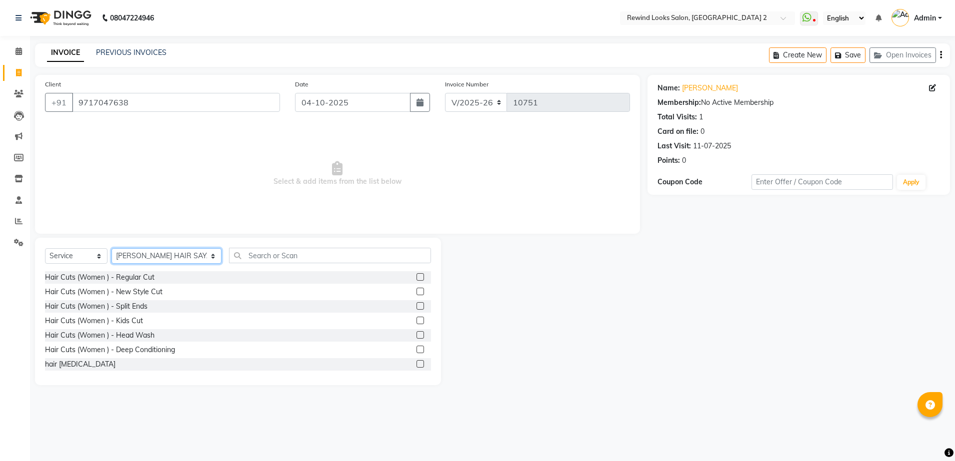
click at [161, 255] on select "Select Stylist [PERSON_NAME] aayat ADMIN Alfad hair Casa Ali Hair [PERSON_NAME]…" at bounding box center [166, 255] width 110 height 15
click at [165, 256] on select "Select Stylist [PERSON_NAME] aayat ADMIN Alfad hair Casa Ali Hair [PERSON_NAME]…" at bounding box center [166, 255] width 110 height 15
click at [151, 256] on select "Select Stylist [PERSON_NAME] aayat ADMIN Alfad hair Casa Ali Hair [PERSON_NAME]…" at bounding box center [166, 255] width 110 height 15
click at [146, 256] on select "Select Stylist [PERSON_NAME] aayat ADMIN Alfad hair Casa Ali Hair [PERSON_NAME]…" at bounding box center [166, 255] width 110 height 15
click at [154, 254] on select "Select Stylist [PERSON_NAME] aayat ADMIN Alfad hair Casa Ali Hair [PERSON_NAME]…" at bounding box center [166, 255] width 110 height 15
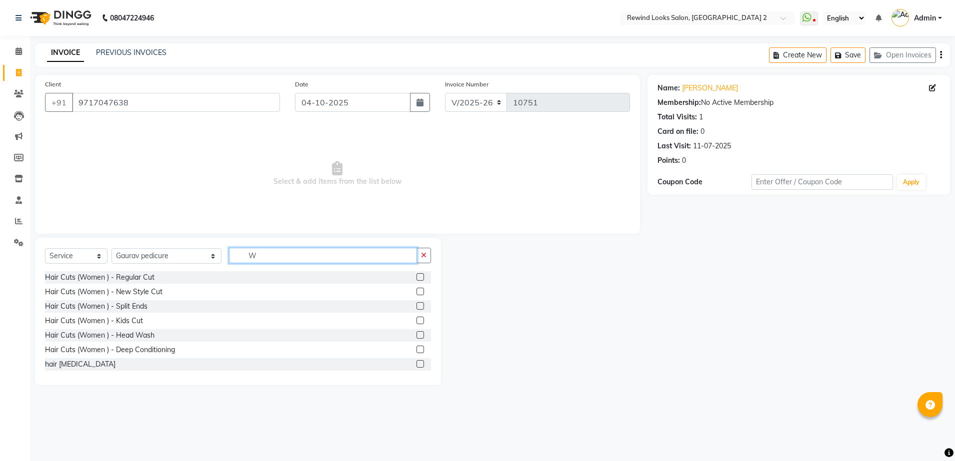
click at [229, 256] on input "W" at bounding box center [323, 255] width 188 height 15
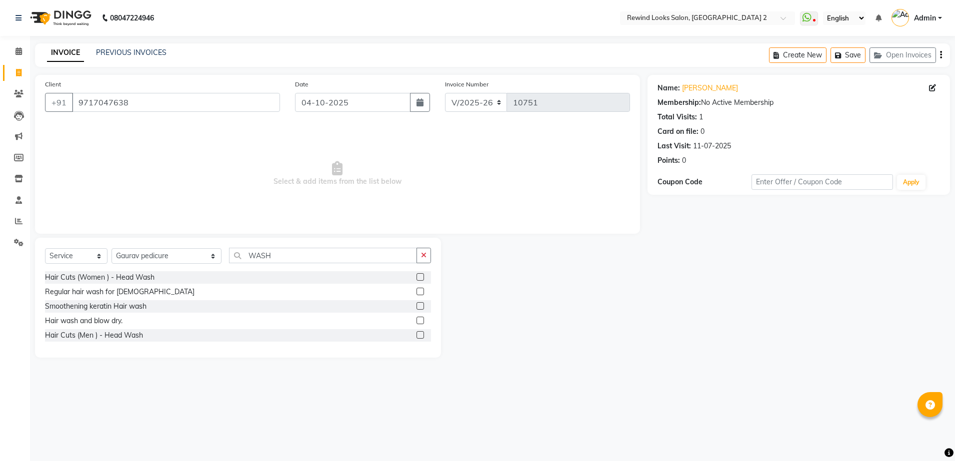
click at [419, 319] on label at bounding box center [419, 320] width 7 height 7
click at [419, 319] on input "checkbox" at bounding box center [419, 321] width 6 height 6
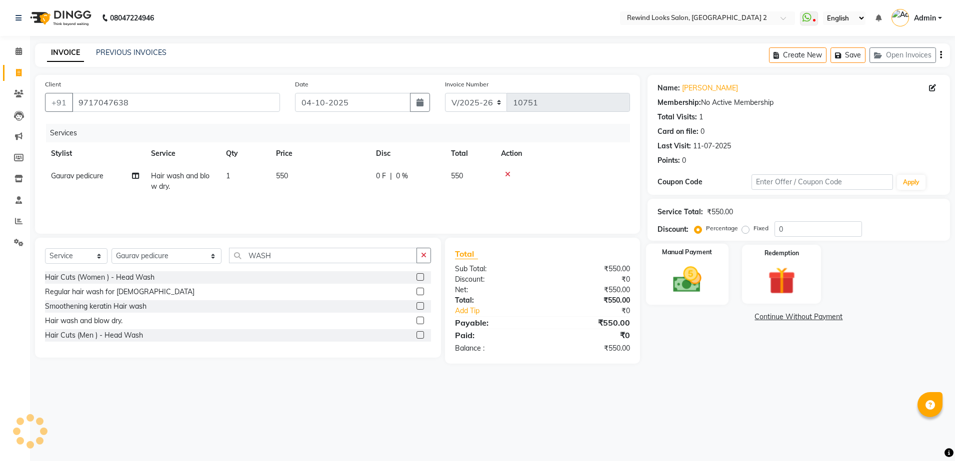
click at [678, 278] on img at bounding box center [687, 279] width 46 height 33
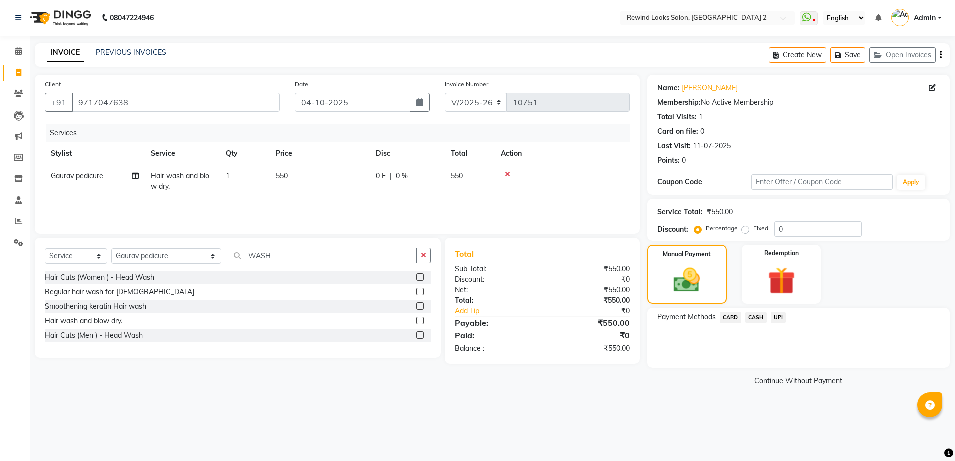
click at [777, 318] on span "UPI" at bounding box center [778, 317] width 15 height 11
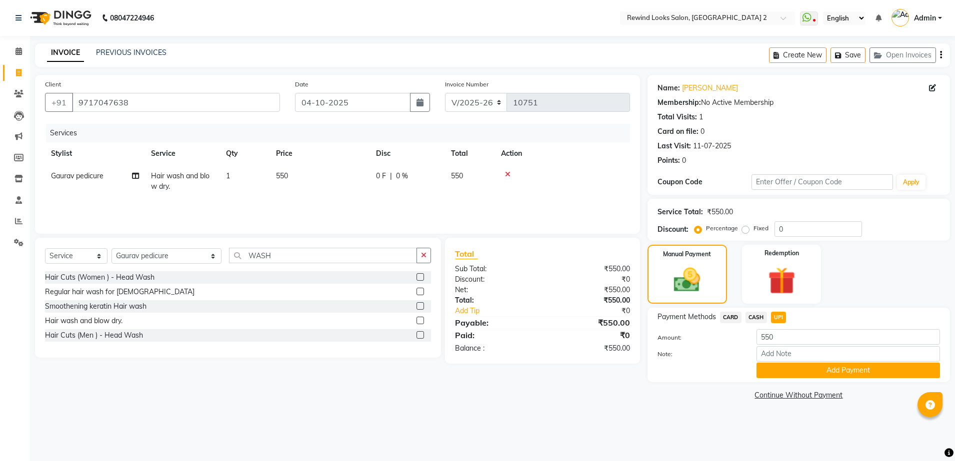
click at [756, 315] on span "CASH" at bounding box center [755, 317] width 21 height 11
click at [785, 368] on button "Add Payment" at bounding box center [847, 370] width 183 height 15
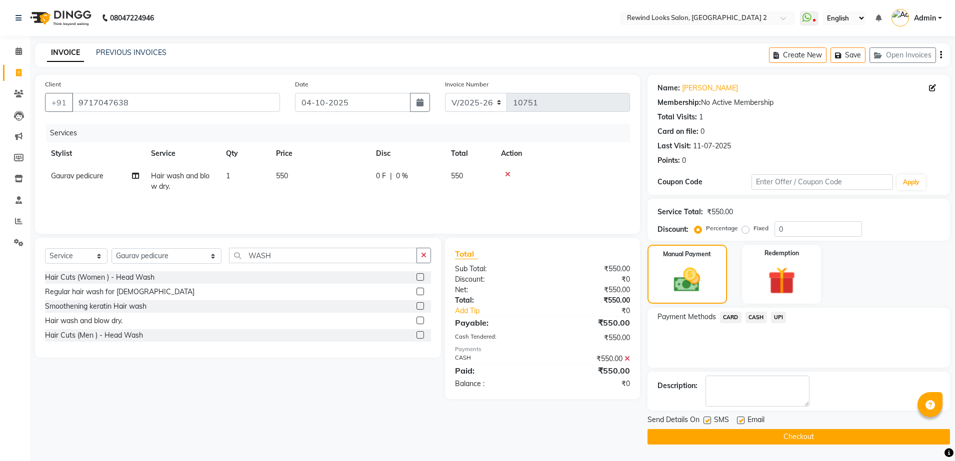
click at [805, 434] on button "Checkout" at bounding box center [798, 436] width 302 height 15
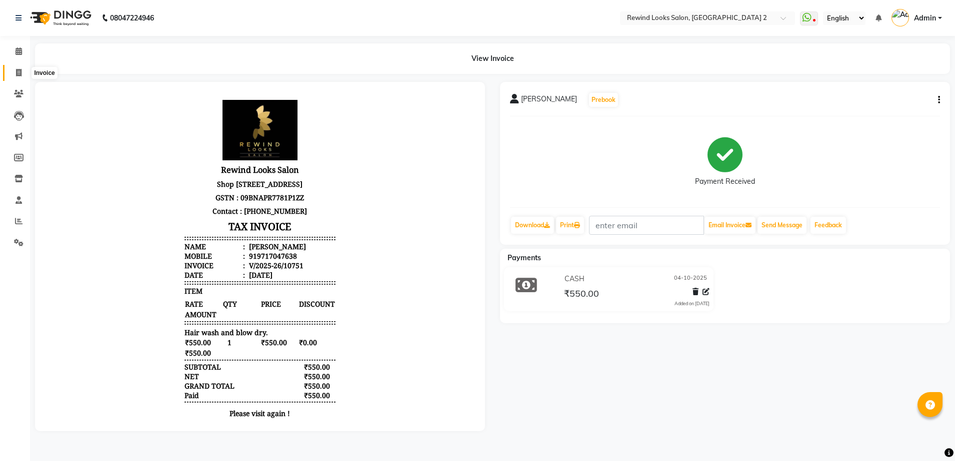
click at [17, 71] on icon at bounding box center [18, 72] width 5 height 7
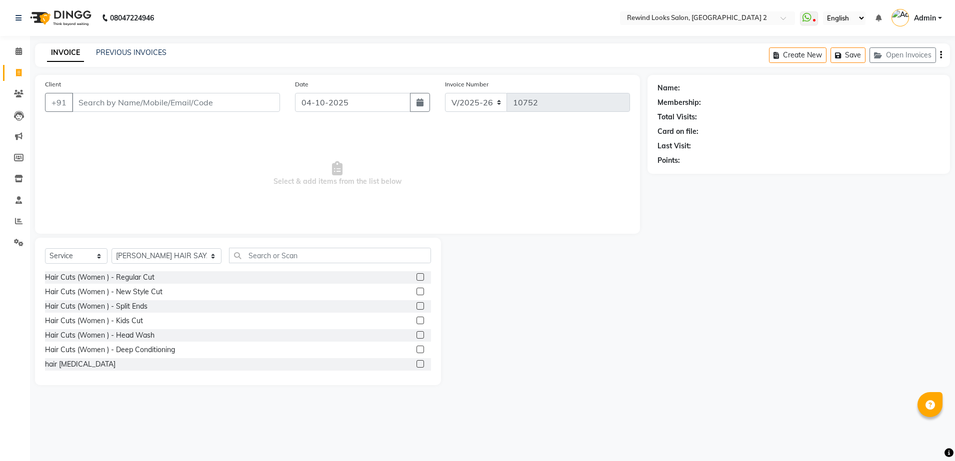
click at [223, 102] on input "Client" at bounding box center [176, 102] width 208 height 19
click at [125, 52] on link "PREVIOUS INVOICES" at bounding box center [131, 52] width 70 height 9
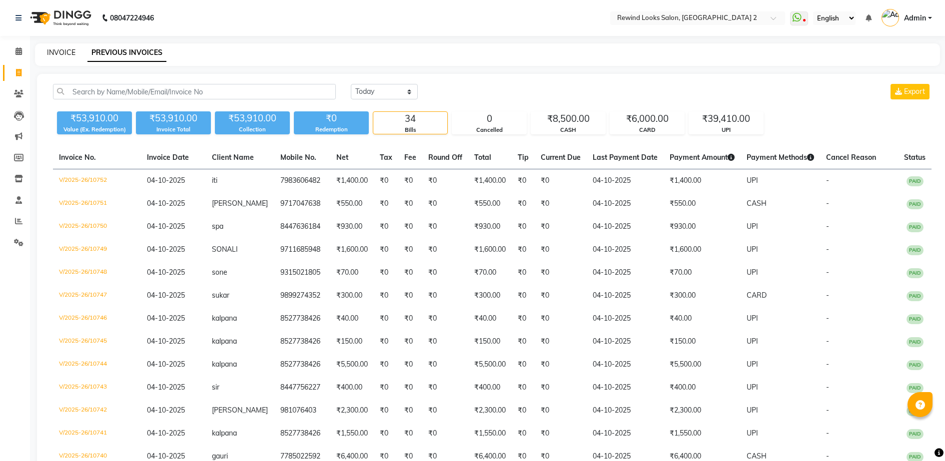
click at [56, 52] on link "INVOICE" at bounding box center [61, 52] width 28 height 9
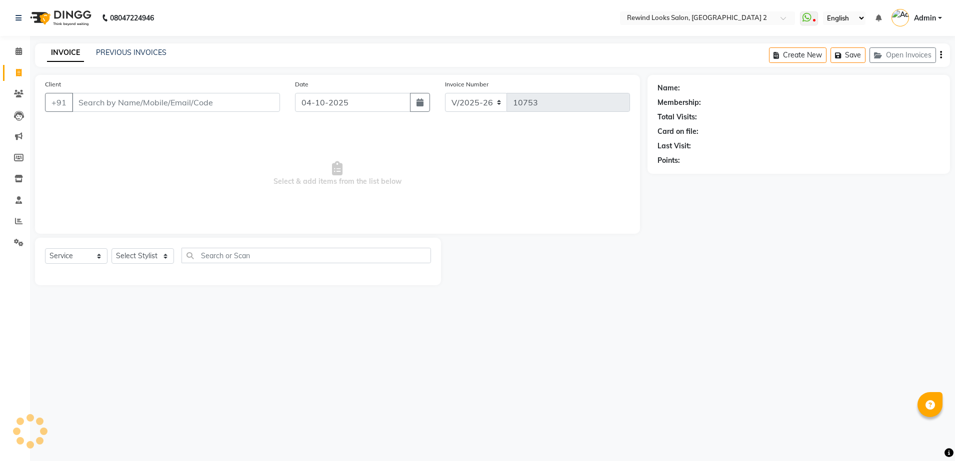
click at [165, 98] on input "Client" at bounding box center [176, 102] width 208 height 19
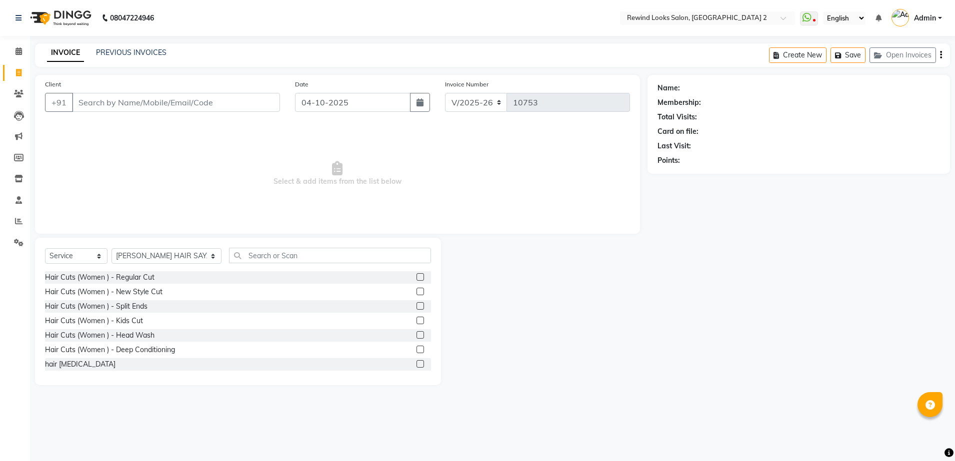
click at [177, 108] on input "Client" at bounding box center [176, 102] width 208 height 19
click at [251, 106] on span "Add Client" at bounding box center [253, 102] width 39 height 10
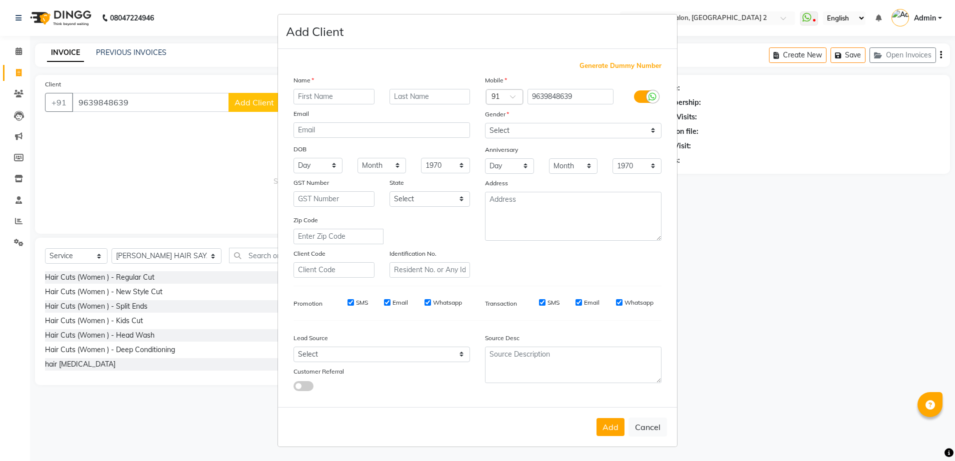
click at [332, 98] on input "text" at bounding box center [333, 96] width 81 height 15
click at [527, 129] on select "Select [DEMOGRAPHIC_DATA] [DEMOGRAPHIC_DATA] Other Prefer Not To Say" at bounding box center [573, 130] width 176 height 15
click at [485, 123] on select "Select [DEMOGRAPHIC_DATA] [DEMOGRAPHIC_DATA] Other Prefer Not To Say" at bounding box center [573, 130] width 176 height 15
click at [607, 430] on button "Add" at bounding box center [610, 427] width 28 height 18
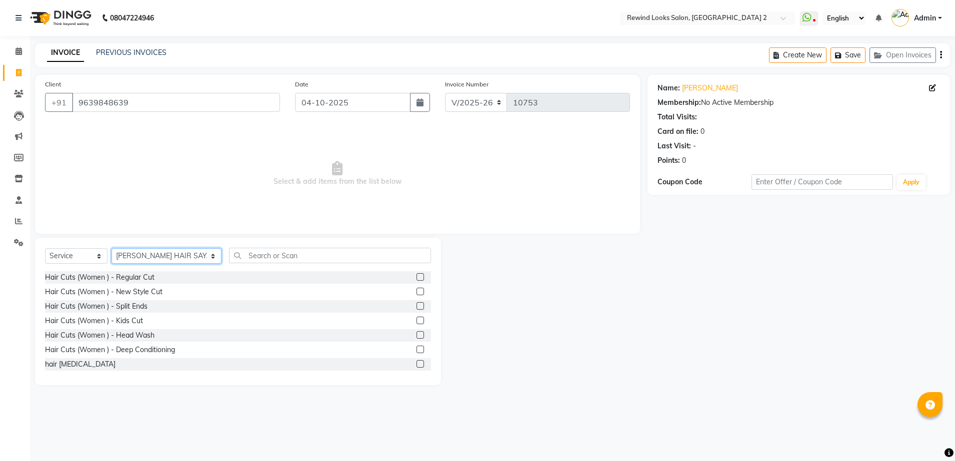
click at [133, 254] on select "Select Stylist [PERSON_NAME] aayat ADMIN Alfad hair Casa Ali Hair [PERSON_NAME]…" at bounding box center [166, 255] width 110 height 15
click at [142, 256] on select "Select Stylist [PERSON_NAME] aayat ADMIN Alfad hair Casa Ali Hair [PERSON_NAME]…" at bounding box center [166, 255] width 110 height 15
click at [139, 260] on select "Select Stylist [PERSON_NAME] aayat ADMIN Alfad hair Casa Ali Hair [PERSON_NAME]…" at bounding box center [166, 255] width 110 height 15
click at [139, 256] on select "Select Stylist [PERSON_NAME] aayat ADMIN Alfad hair Casa Ali Hair [PERSON_NAME]…" at bounding box center [166, 255] width 110 height 15
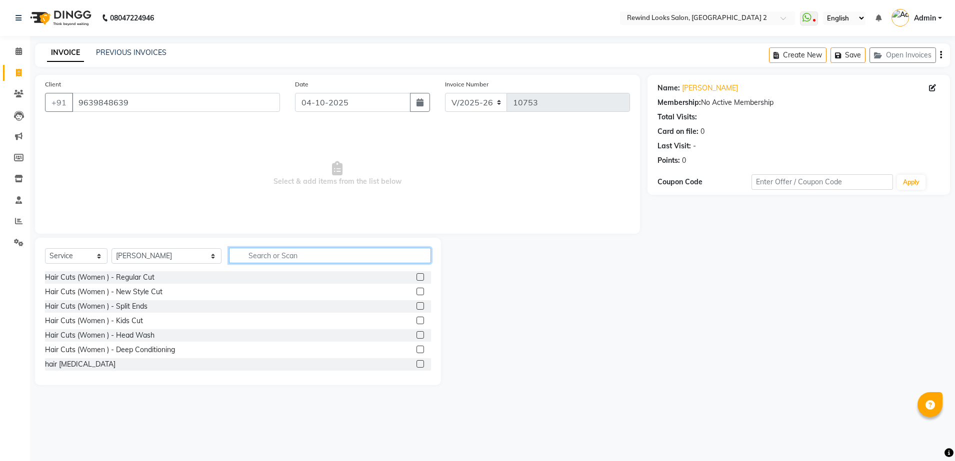
click at [242, 253] on input "text" at bounding box center [330, 255] width 202 height 15
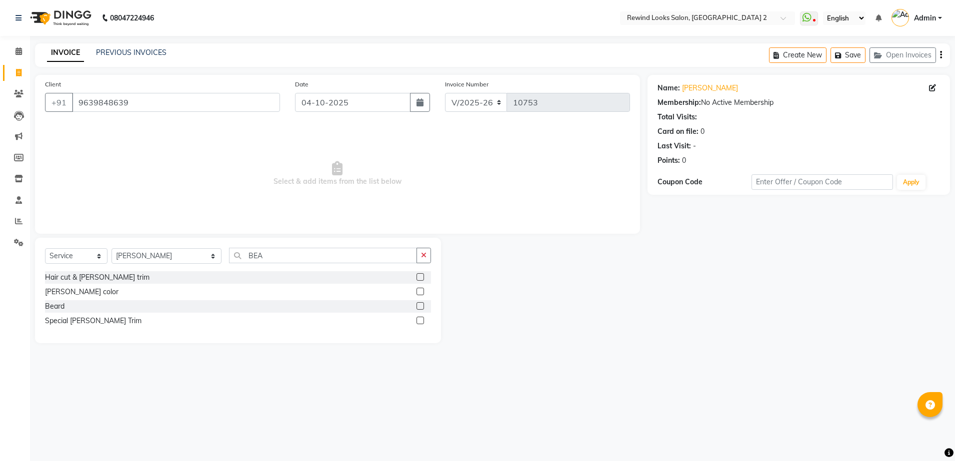
click at [419, 306] on label at bounding box center [419, 305] width 7 height 7
click at [419, 306] on input "checkbox" at bounding box center [419, 306] width 6 height 6
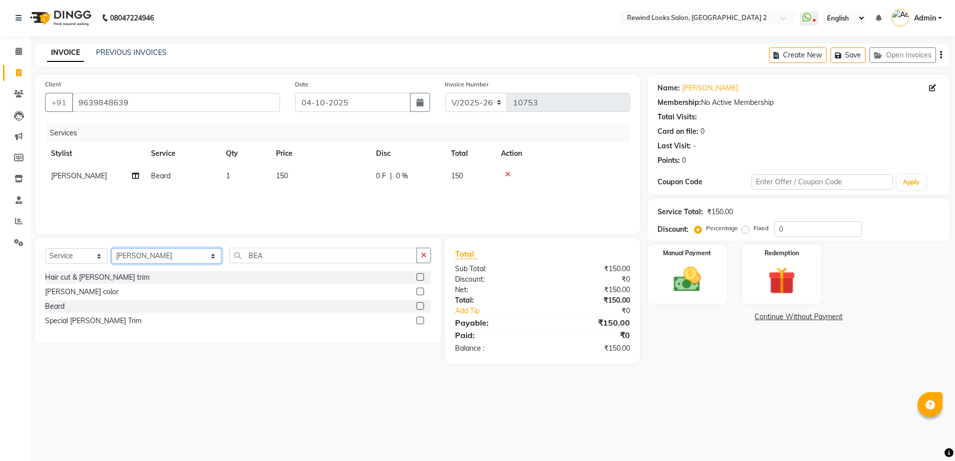
click at [165, 250] on select "Select Stylist [PERSON_NAME] aayat ADMIN Alfad hair Casa Ali Hair [PERSON_NAME]…" at bounding box center [166, 255] width 110 height 15
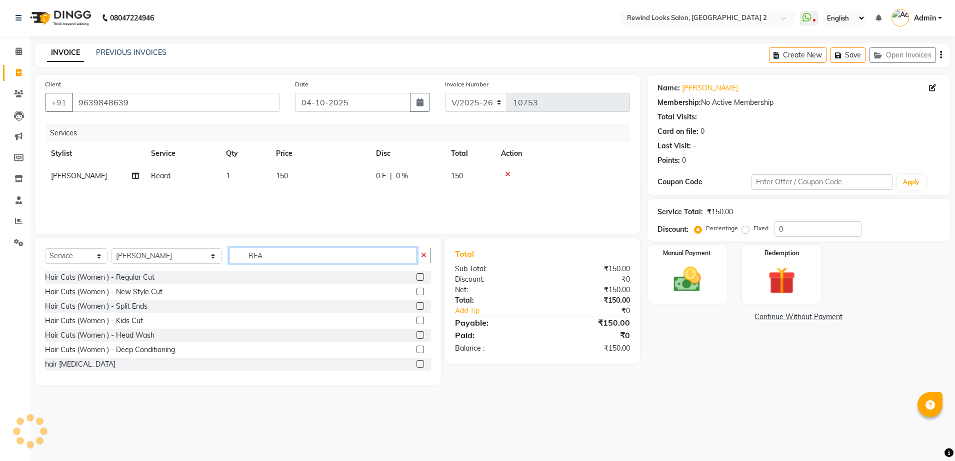
click at [250, 254] on input "BEA" at bounding box center [323, 255] width 188 height 15
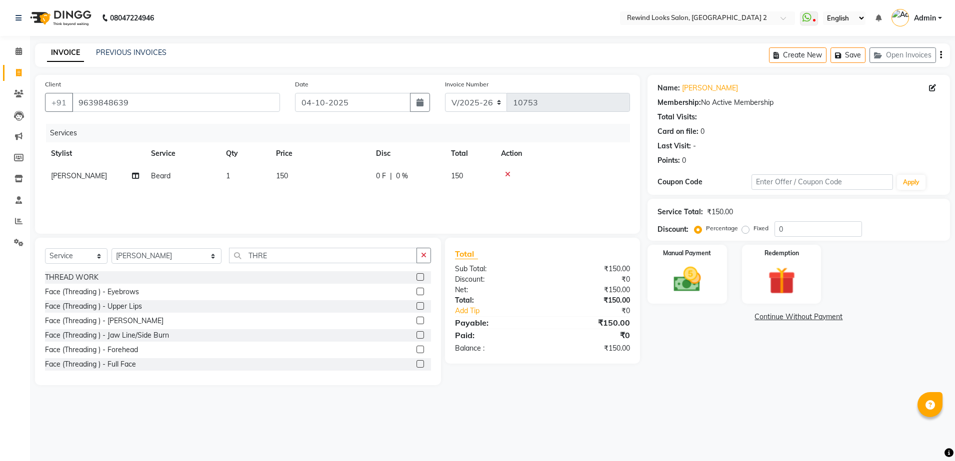
click at [416, 290] on label at bounding box center [419, 291] width 7 height 7
click at [416, 290] on input "checkbox" at bounding box center [419, 292] width 6 height 6
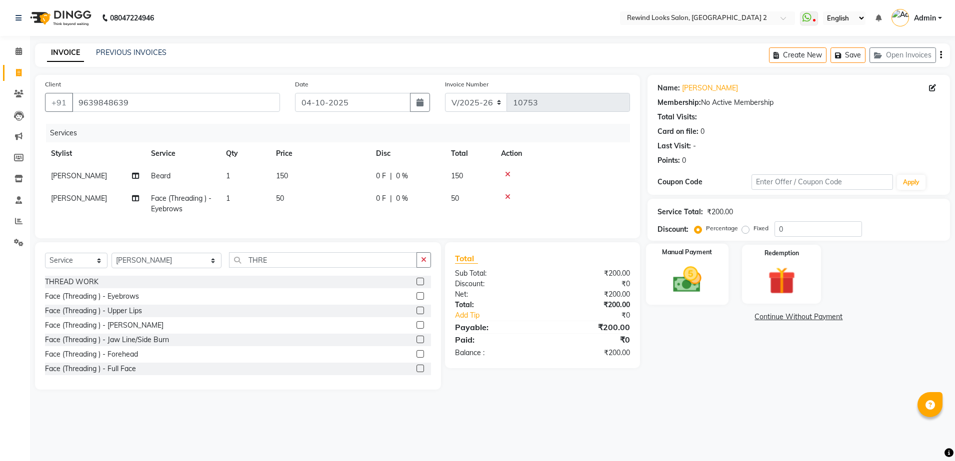
click at [666, 271] on img at bounding box center [687, 279] width 46 height 33
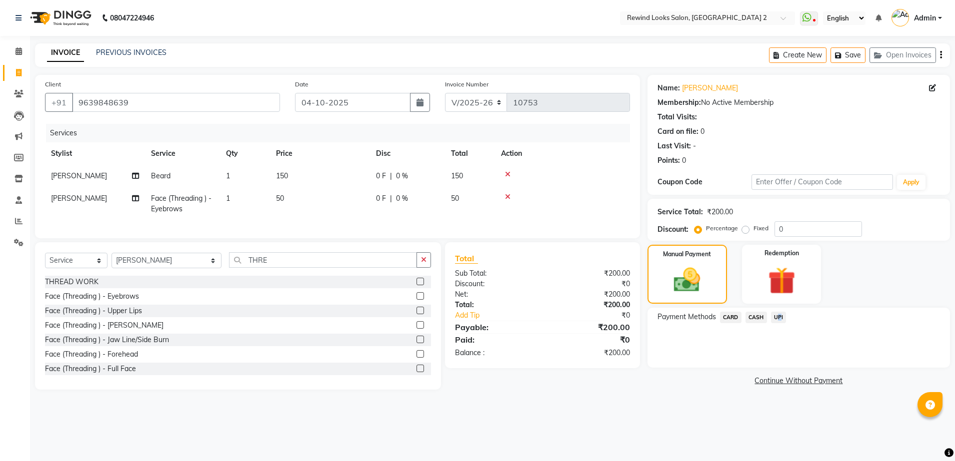
drag, startPoint x: 778, startPoint y: 314, endPoint x: 774, endPoint y: 318, distance: 6.0
click at [774, 318] on span "UPI" at bounding box center [778, 317] width 15 height 11
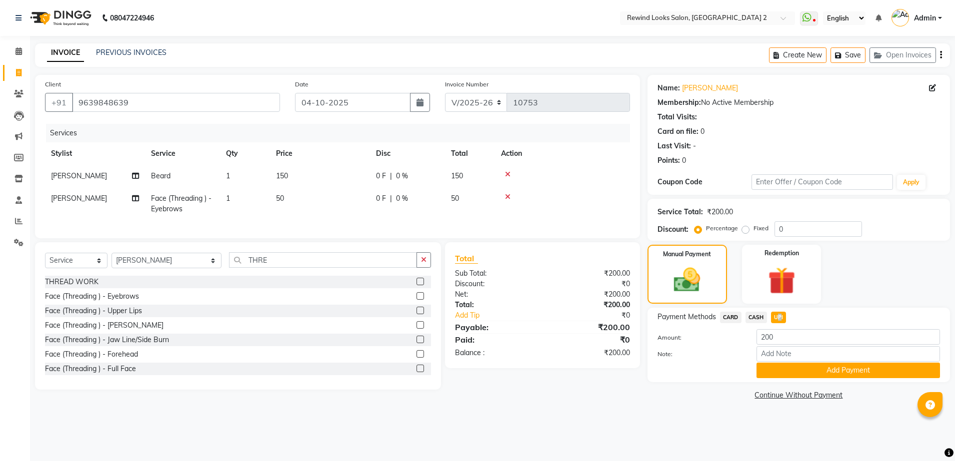
click at [774, 318] on span "UPI" at bounding box center [778, 317] width 15 height 11
click at [787, 371] on button "Add Payment" at bounding box center [847, 370] width 183 height 15
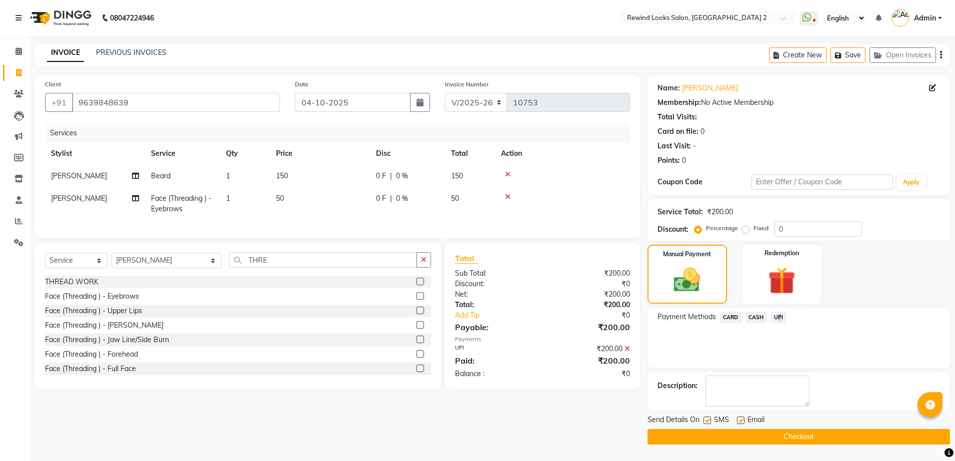
click at [795, 434] on button "Checkout" at bounding box center [798, 436] width 302 height 15
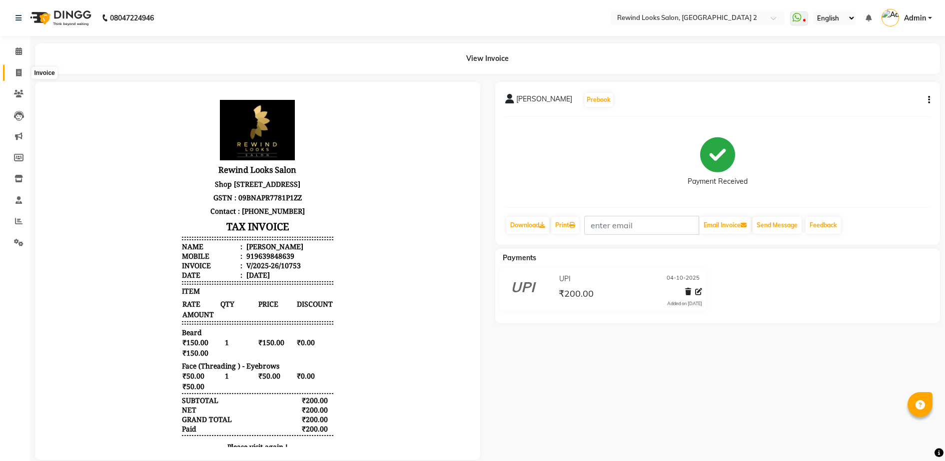
click at [17, 72] on icon at bounding box center [18, 72] width 5 height 7
